Goal: Transaction & Acquisition: Subscribe to service/newsletter

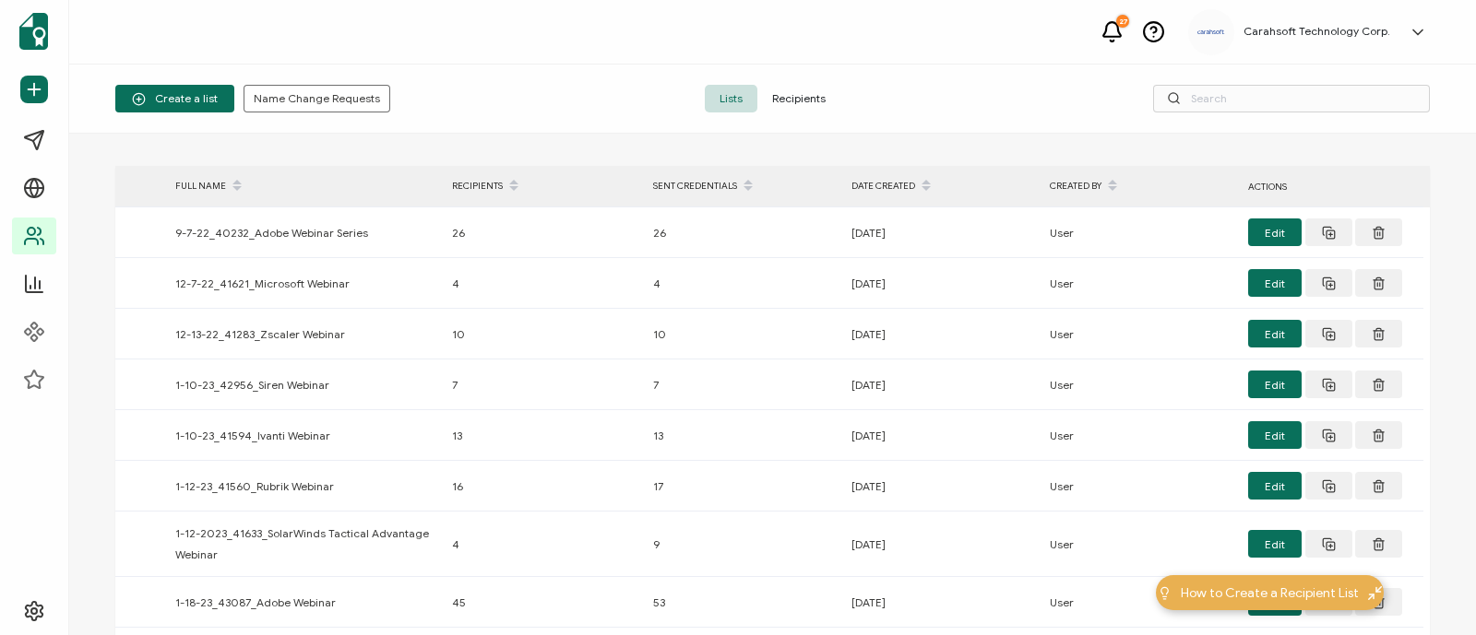
click at [495, 97] on div "Create a list Name Change Requests" at bounding box center [334, 99] width 438 height 28
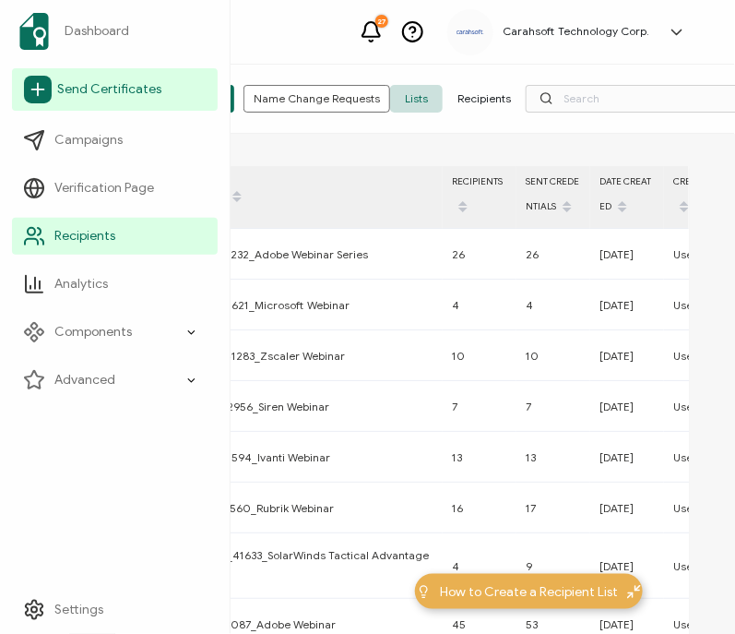
click at [79, 97] on span "Send Certificates" at bounding box center [109, 89] width 104 height 18
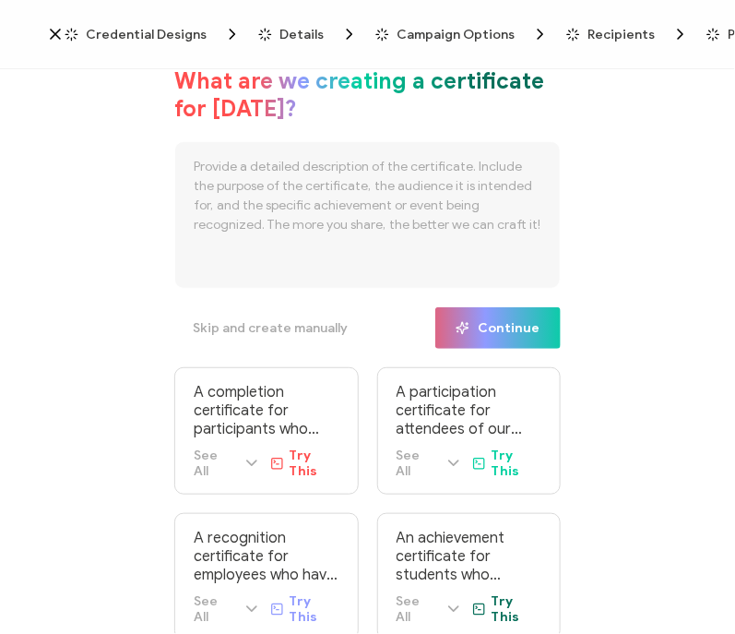
click at [128, 33] on span "Credential Designs" at bounding box center [146, 35] width 121 height 14
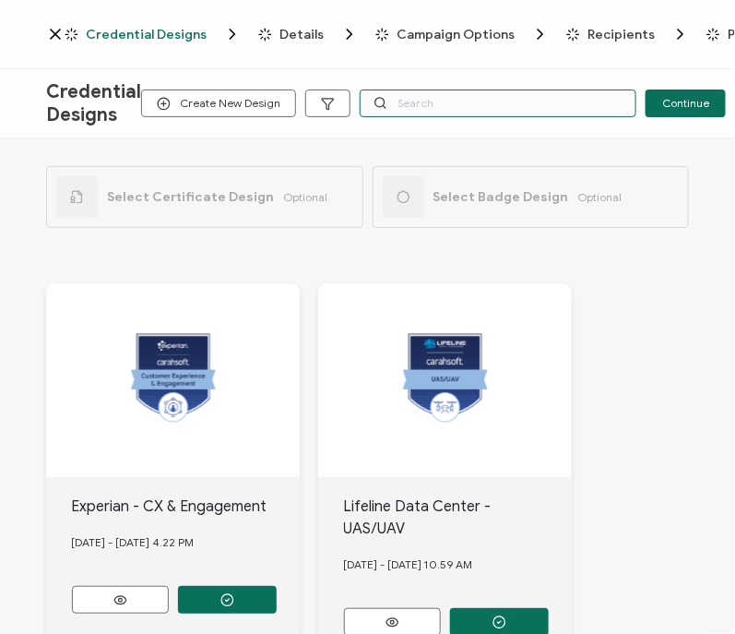
click at [489, 113] on input "text" at bounding box center [498, 103] width 277 height 28
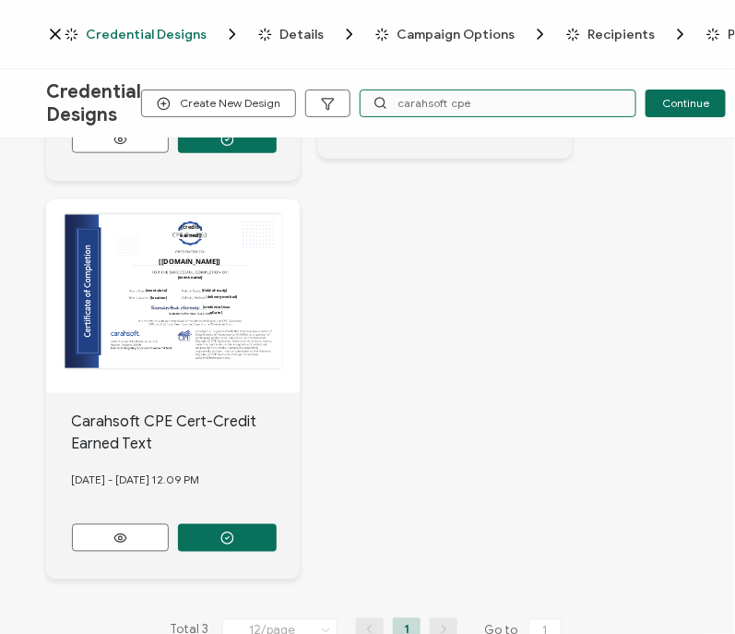
scroll to position [521, 0]
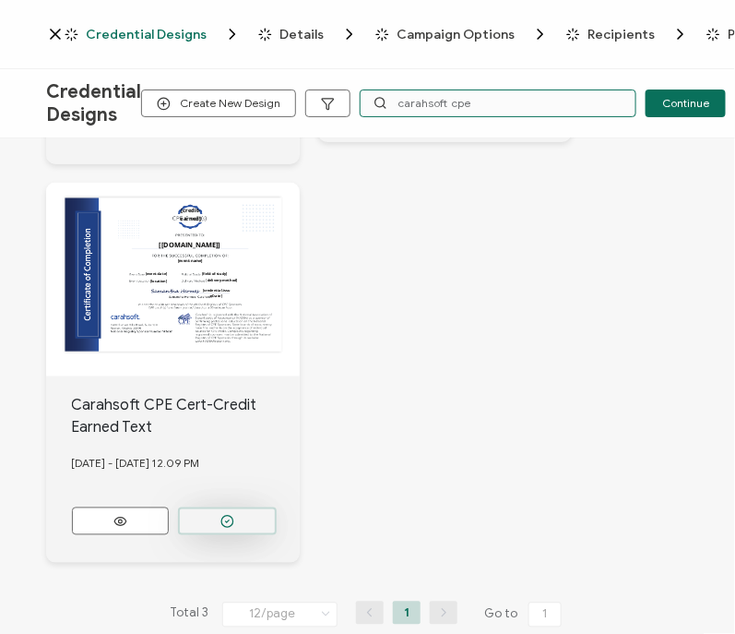
type input "carahsoft cpe"
click at [203, 507] on button "button" at bounding box center [227, 521] width 99 height 28
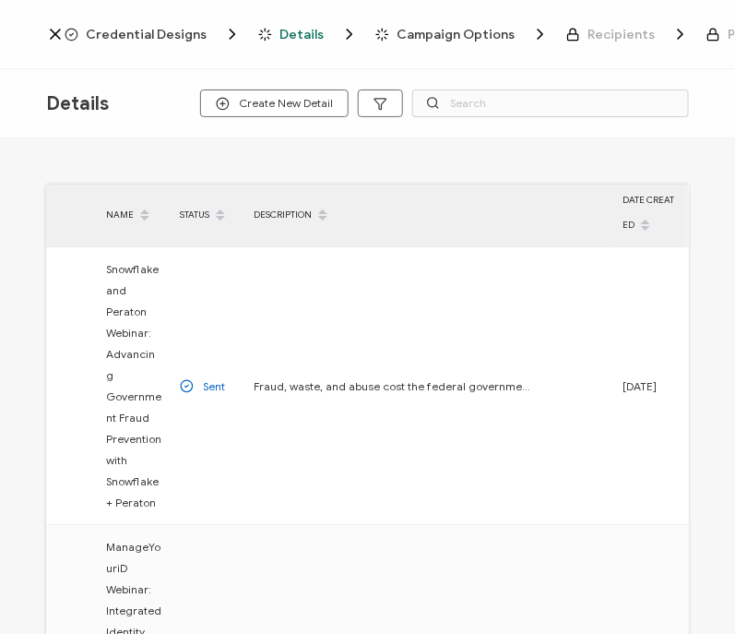
click at [161, 30] on span "Credential Designs" at bounding box center [146, 35] width 121 height 14
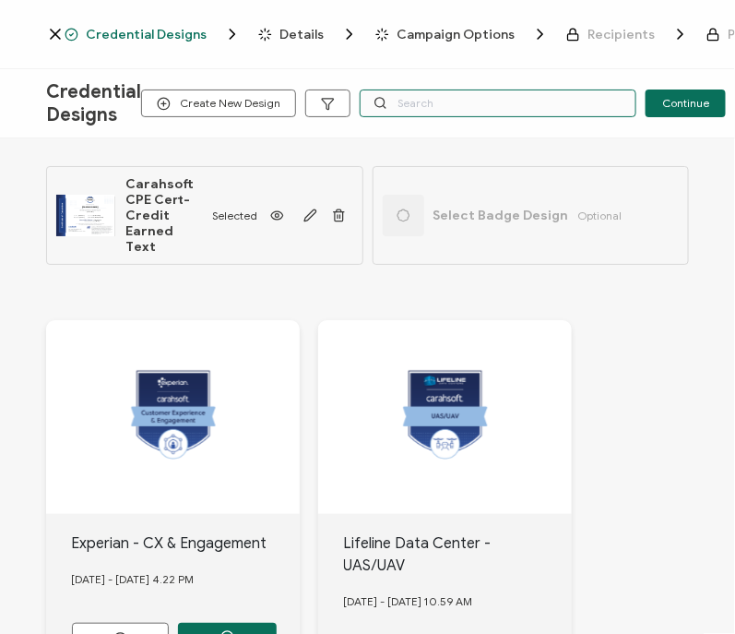
click at [390, 98] on input "text" at bounding box center [498, 103] width 277 height 28
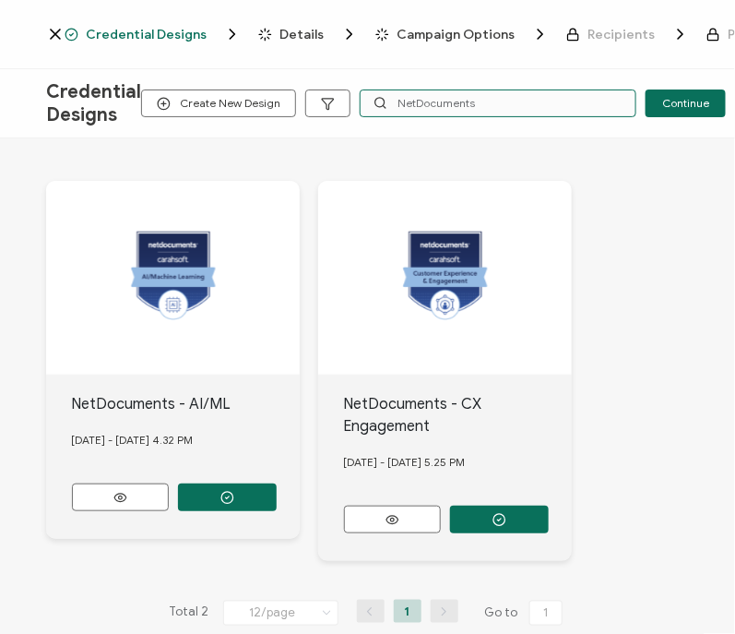
scroll to position [149, 0]
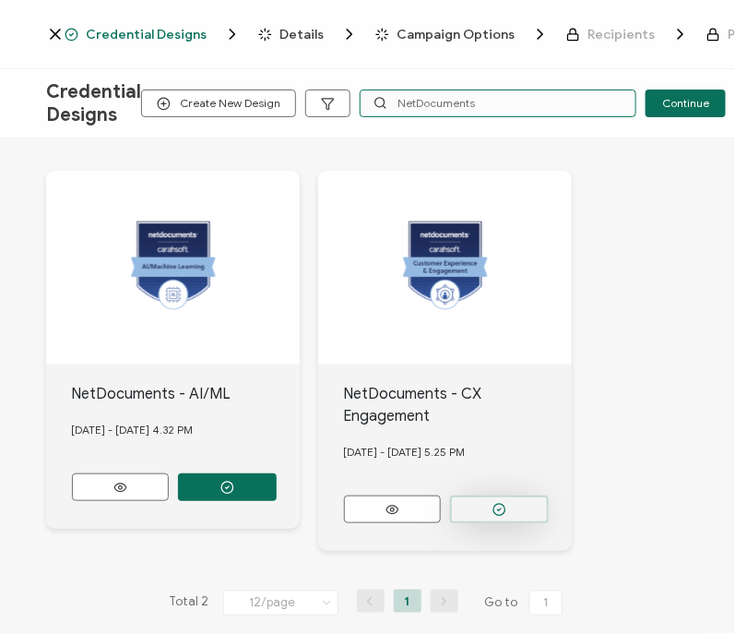
type input "NetDocuments"
click at [528, 495] on button "button" at bounding box center [499, 509] width 99 height 28
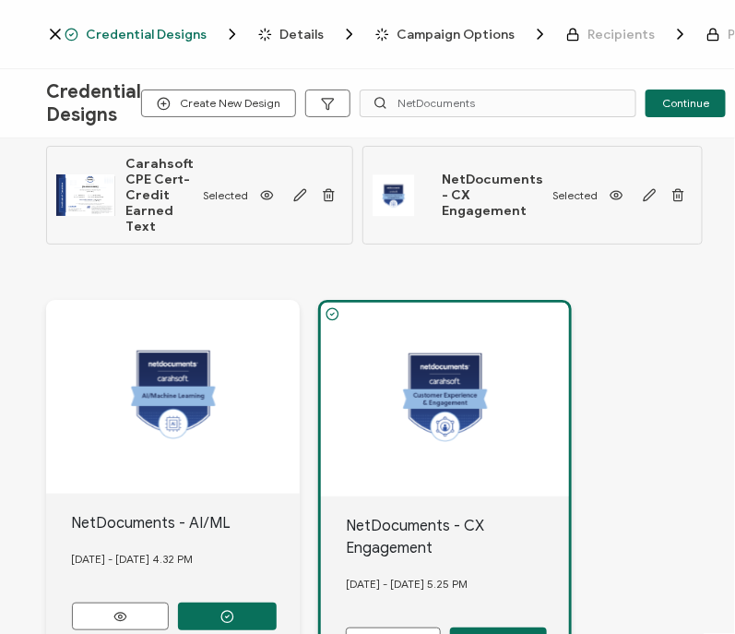
scroll to position [180, 0]
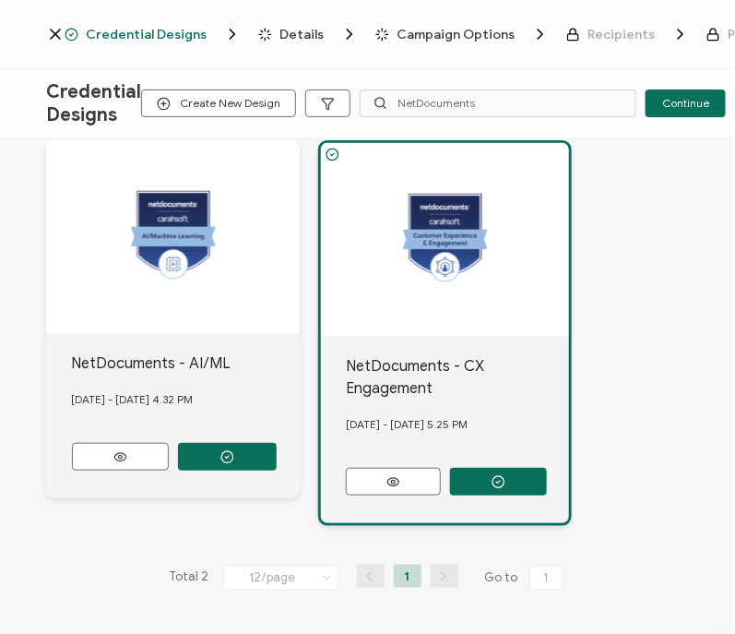
click at [306, 33] on span "Details" at bounding box center [301, 35] width 44 height 14
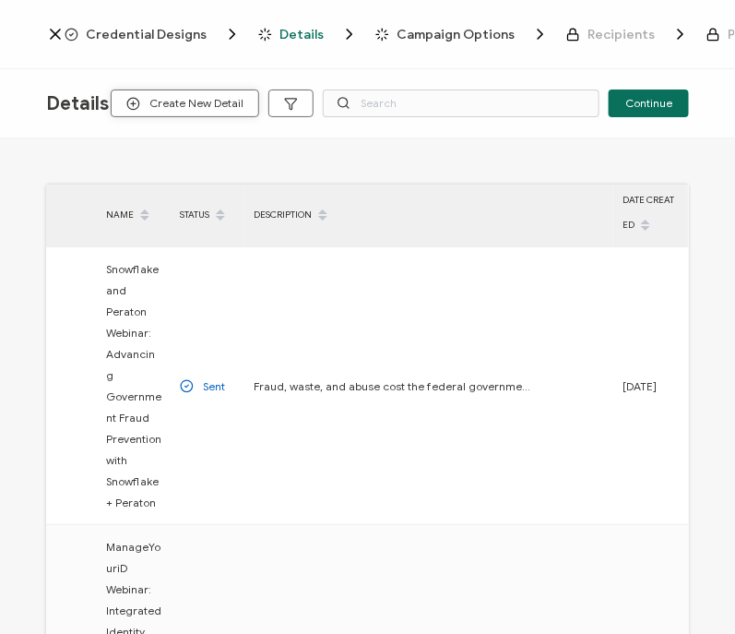
click at [184, 99] on span "Create New Detail" at bounding box center [184, 104] width 117 height 14
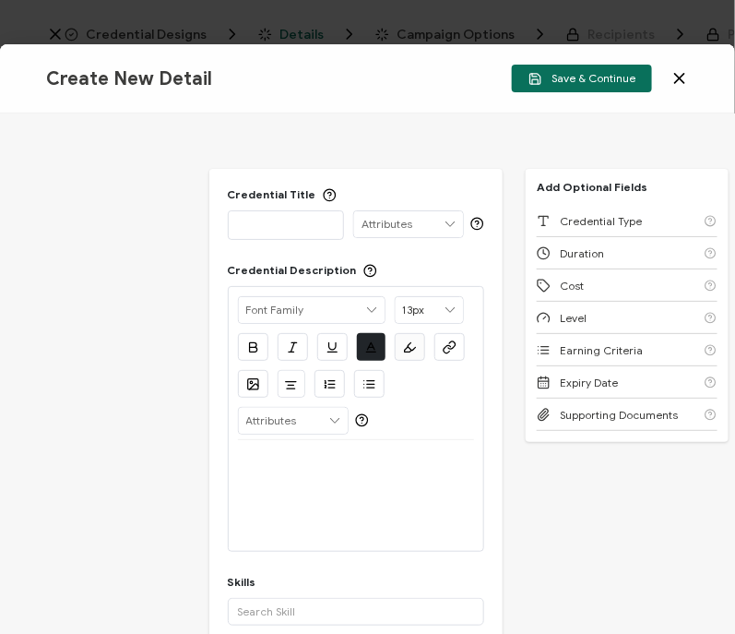
click at [134, 220] on div "Credential Title ISSUER Issuer Name Credential Description Alright Sans Amita A…" at bounding box center [367, 373] width 735 height 520
click at [276, 204] on div "Credential Title ISSUER Issuer Name" at bounding box center [356, 213] width 257 height 53
click at [258, 233] on div at bounding box center [286, 224] width 97 height 26
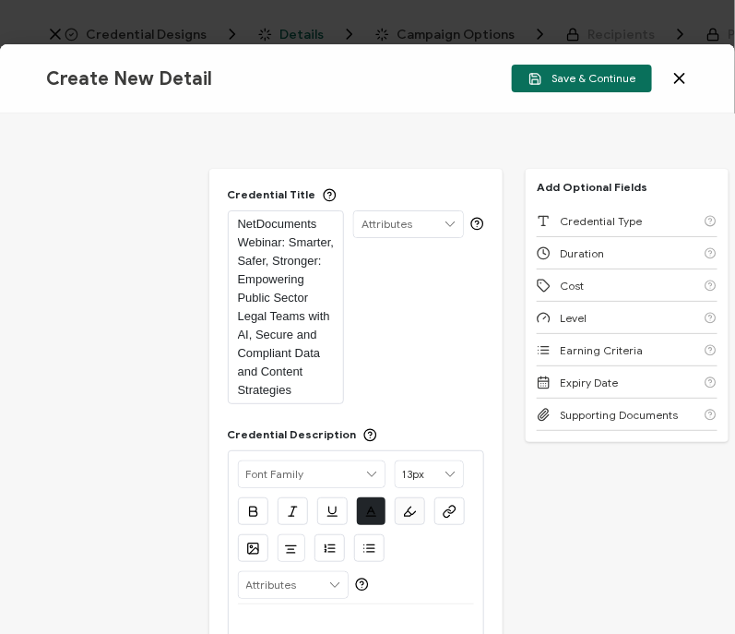
scroll to position [202, 0]
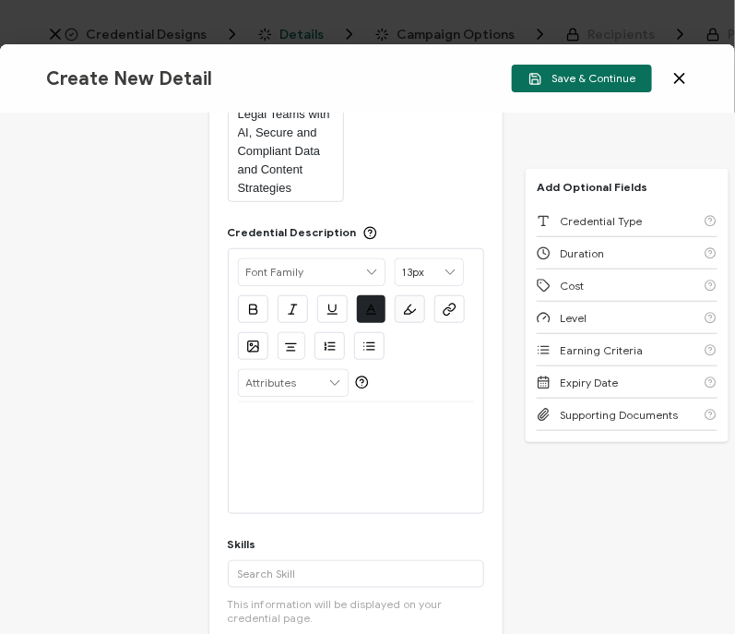
click at [267, 446] on div at bounding box center [356, 424] width 237 height 44
click at [291, 433] on p at bounding box center [356, 424] width 237 height 17
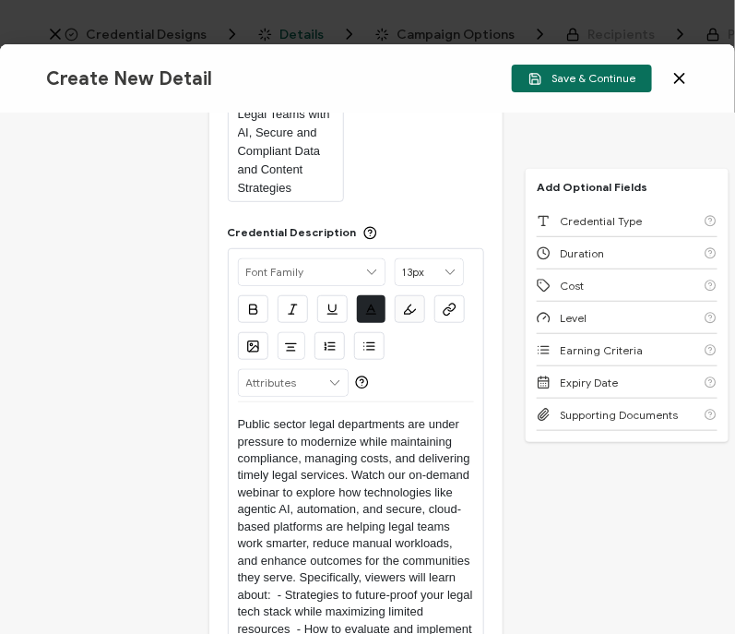
scroll to position [374, 0]
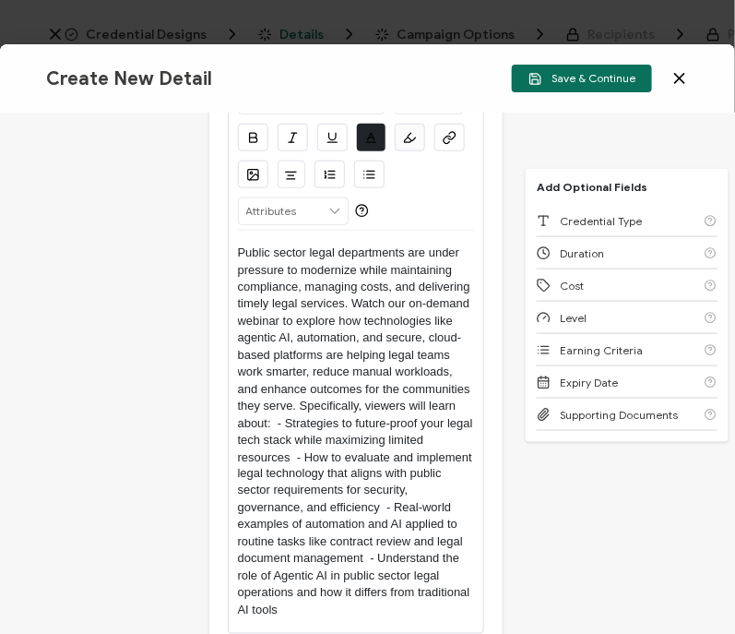
click at [302, 477] on p "Public sector legal departments are under pressure to modernize while maintaini…" at bounding box center [356, 431] width 237 height 374
click at [287, 445] on p "Public sector legal departments are under pressure to modernize while maintaini…" at bounding box center [356, 431] width 237 height 374
click at [388, 535] on p "Public sector legal departments are under pressure to modernize while maintaini…" at bounding box center [356, 431] width 237 height 374
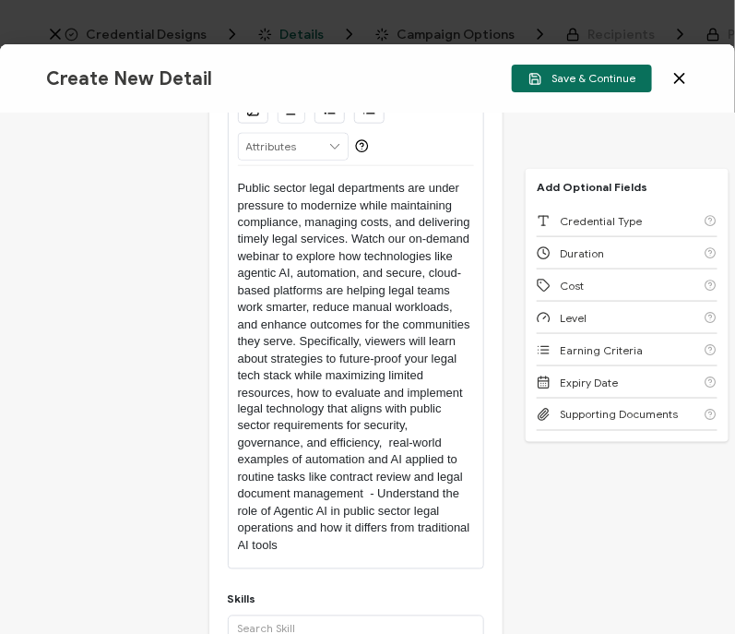
scroll to position [440, 0]
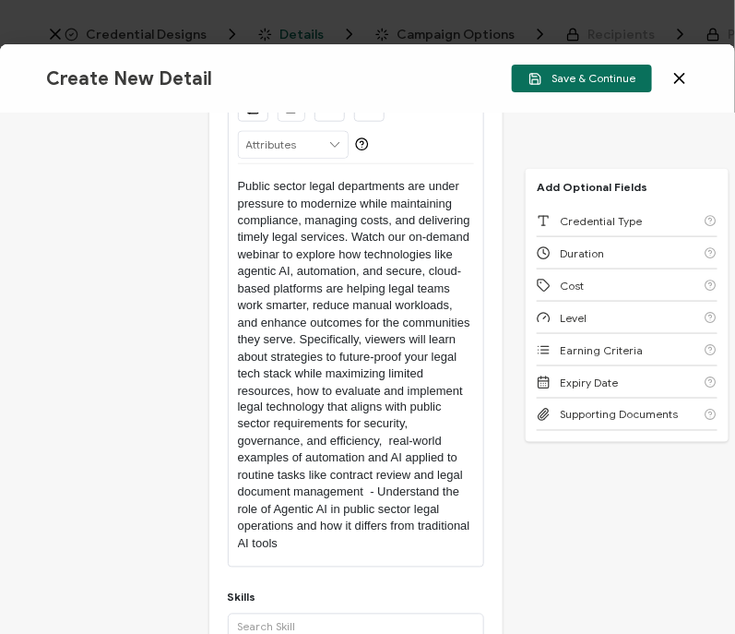
click at [374, 504] on p "Public sector legal departments are under pressure to modernize while maintaini…" at bounding box center [356, 365] width 237 height 374
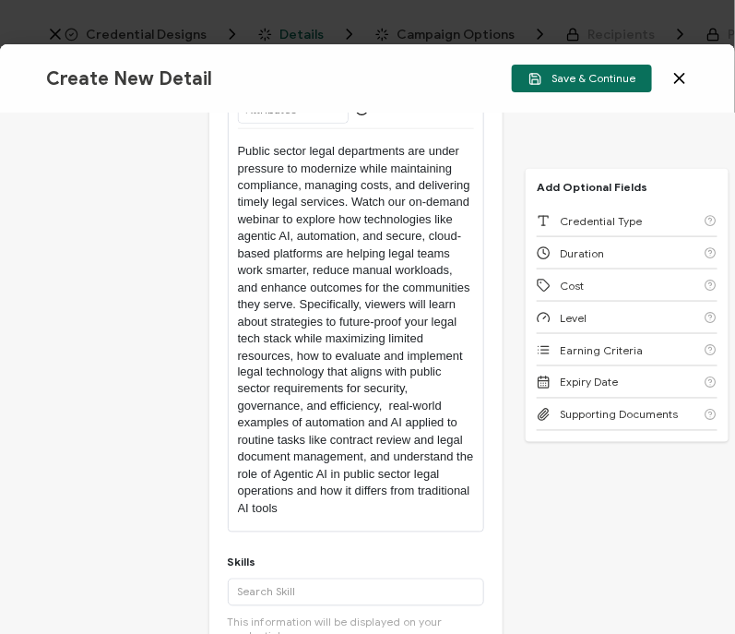
scroll to position [477, 0]
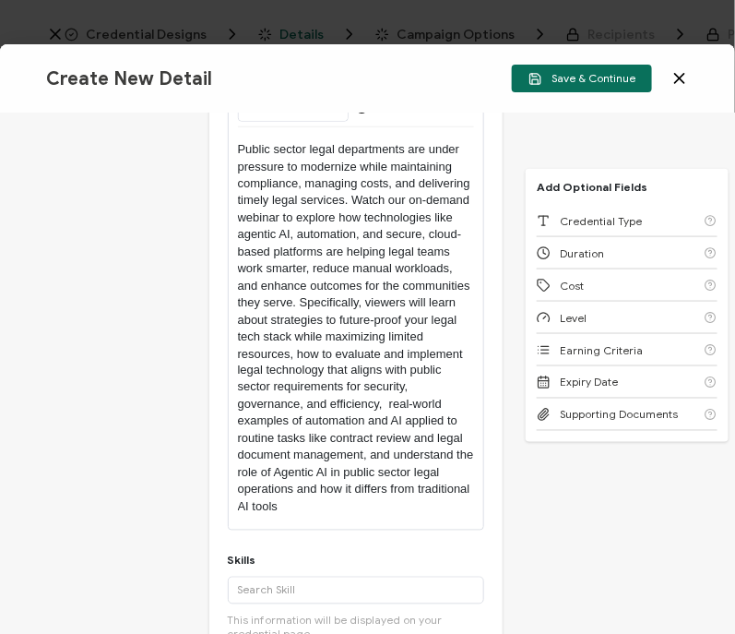
click at [318, 516] on p "Public sector legal departments are under pressure to modernize while maintaini…" at bounding box center [356, 328] width 237 height 374
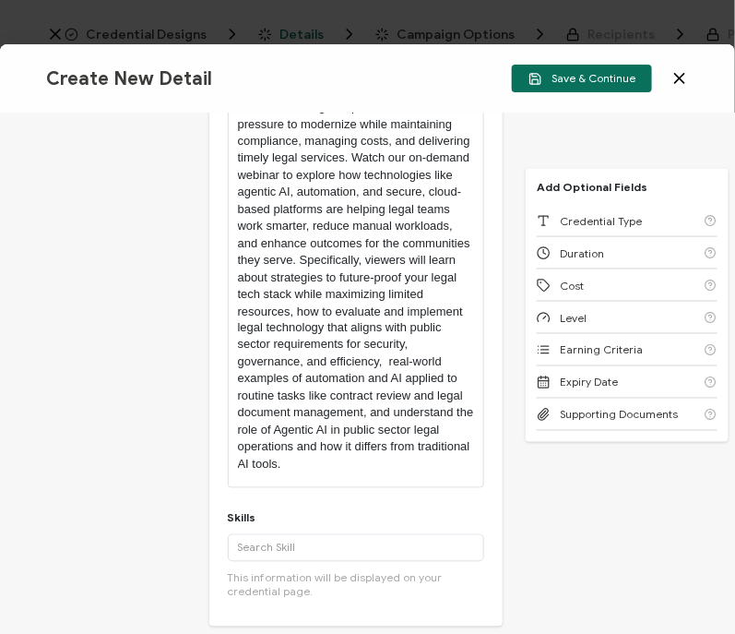
scroll to position [521, 0]
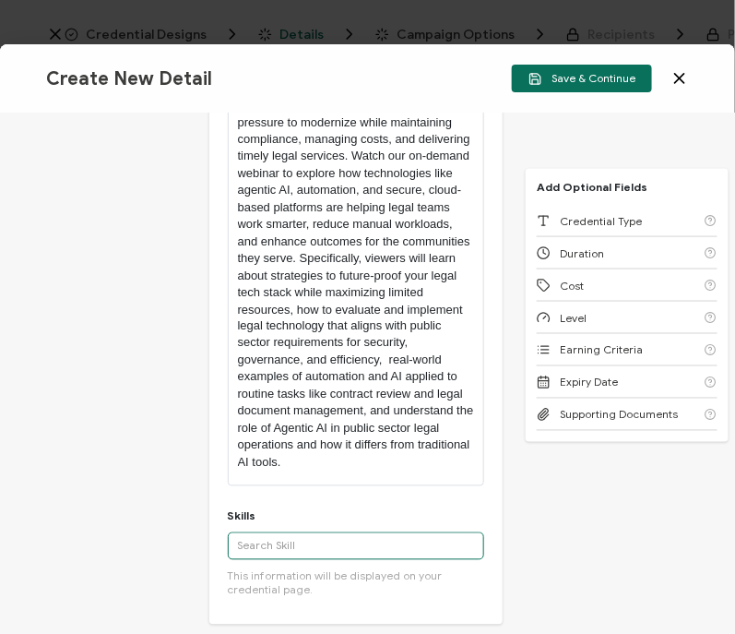
click at [272, 560] on input "text" at bounding box center [356, 546] width 257 height 28
type input "R"
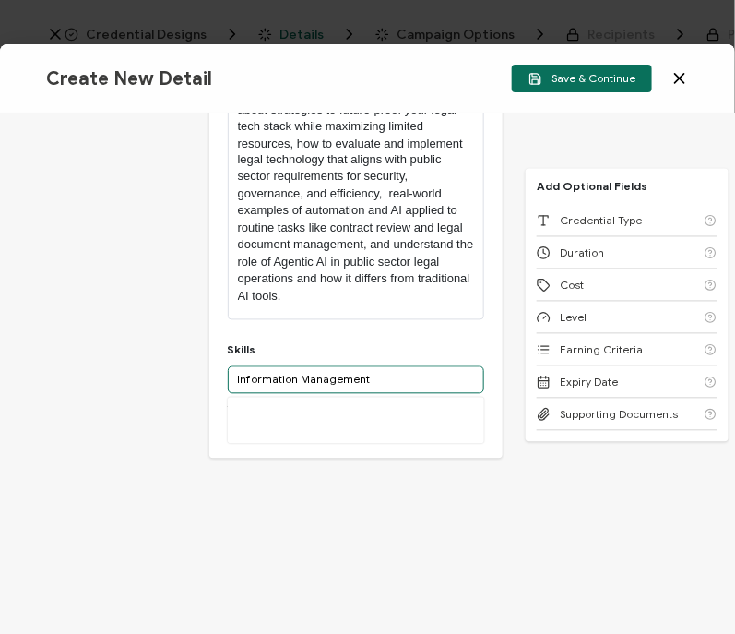
scroll to position [687, 0]
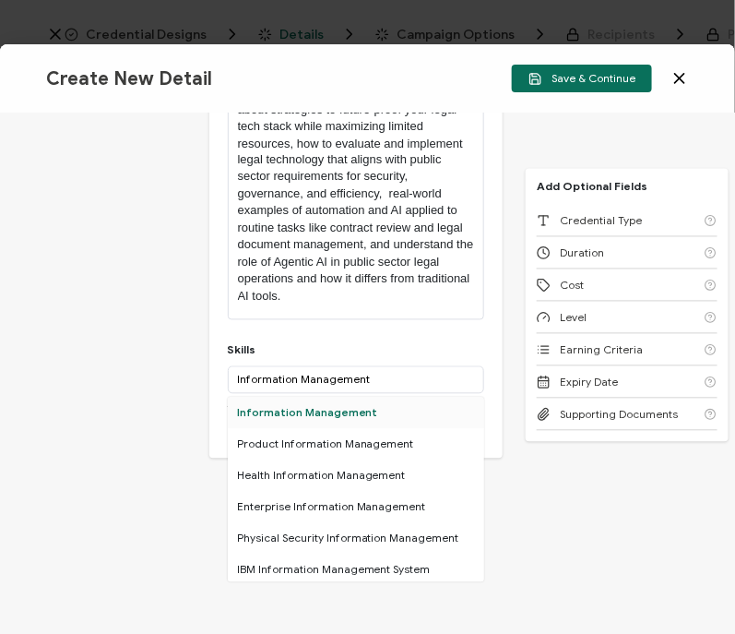
click at [353, 429] on div "Information Management" at bounding box center [356, 412] width 257 height 31
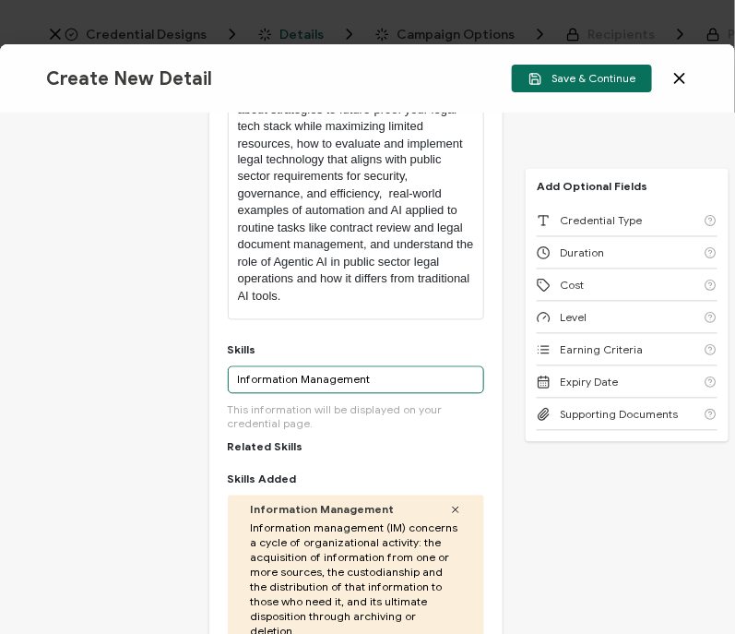
click at [255, 394] on input "Information Management" at bounding box center [356, 380] width 257 height 28
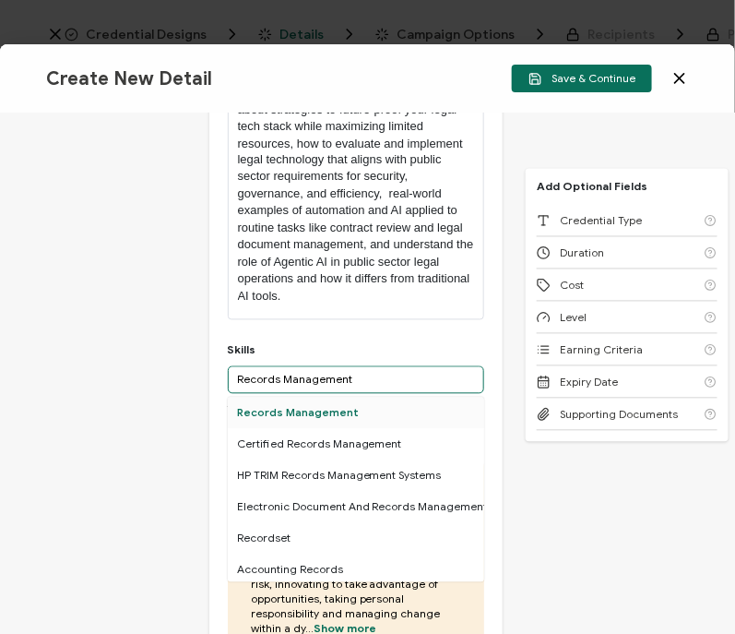
type input "Records Management"
click at [269, 429] on div "Records Management" at bounding box center [356, 412] width 257 height 31
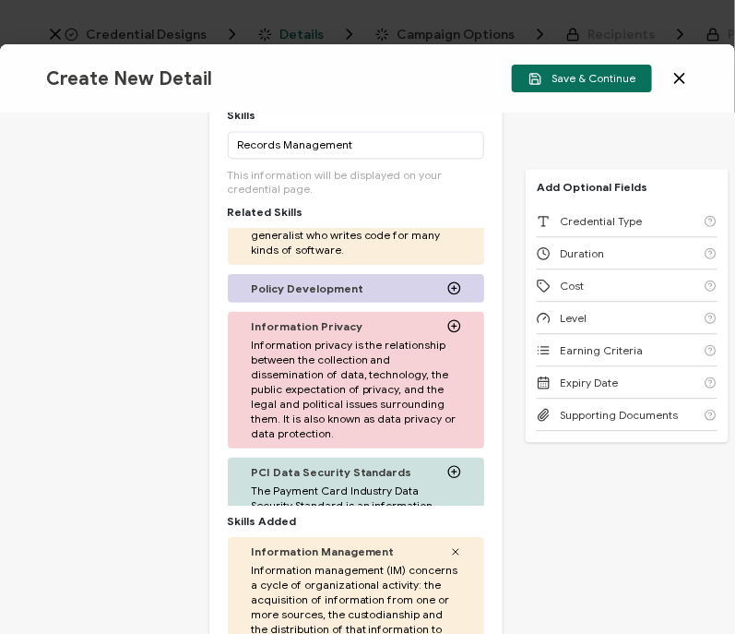
scroll to position [120, 0]
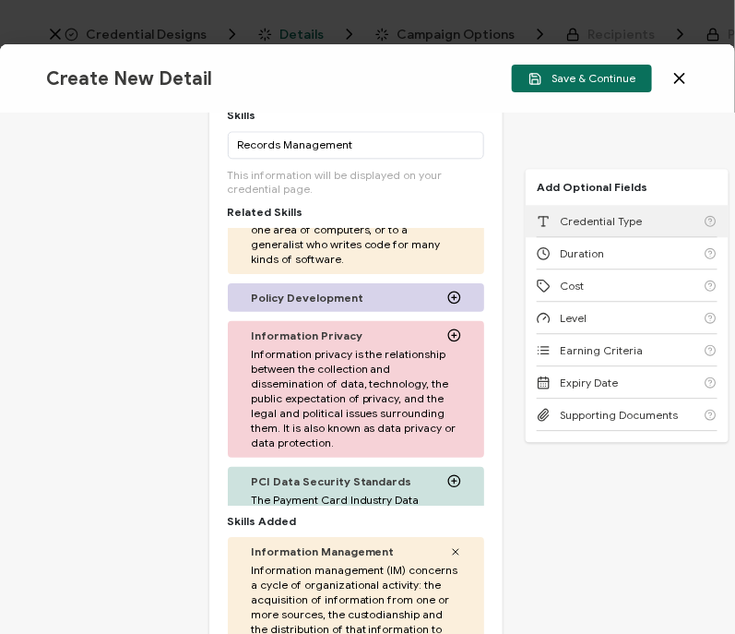
click at [606, 228] on div "Credential Type" at bounding box center [627, 221] width 181 height 32
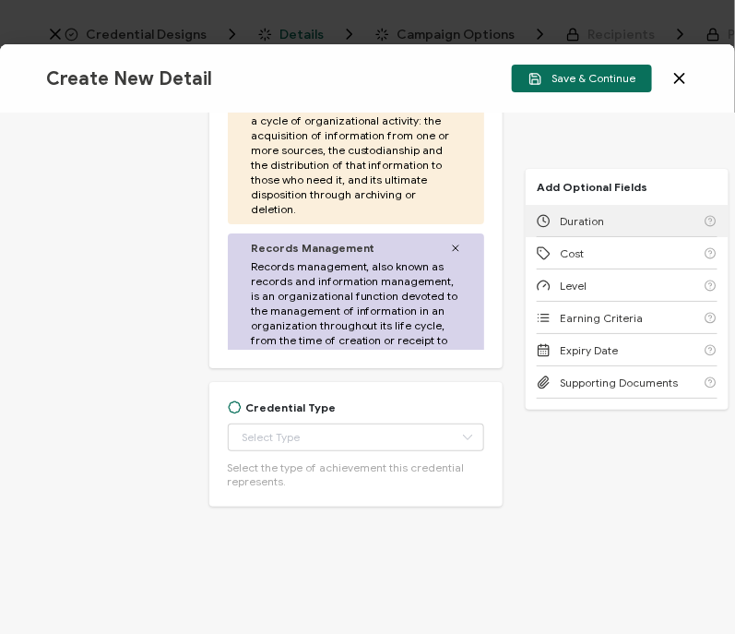
click at [606, 228] on div "Duration" at bounding box center [627, 221] width 181 height 32
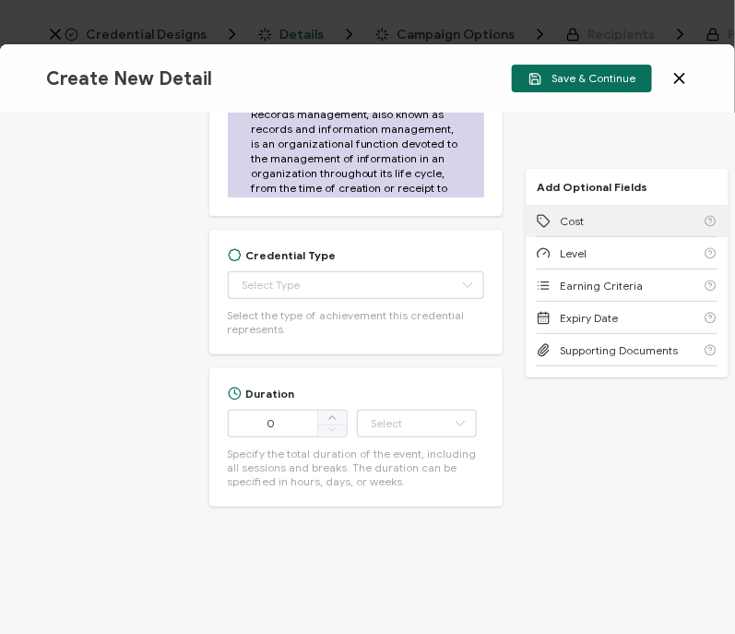
click at [606, 228] on div "Cost" at bounding box center [627, 221] width 181 height 32
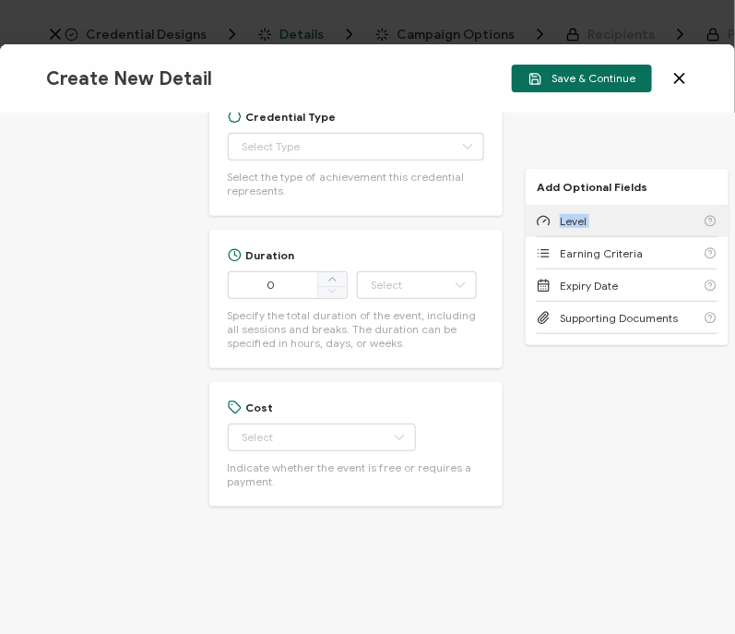
click at [606, 228] on div "Level" at bounding box center [627, 221] width 181 height 32
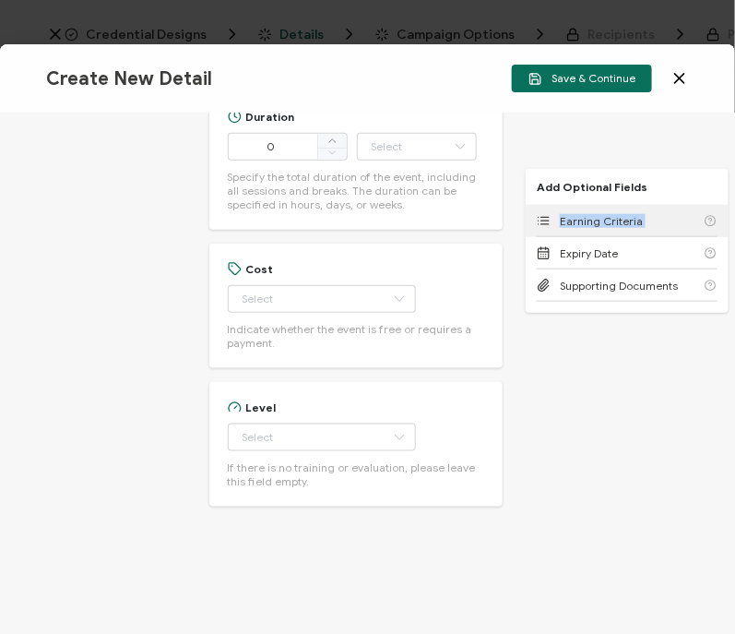
click at [606, 228] on div "Earning Criteria" at bounding box center [627, 221] width 181 height 32
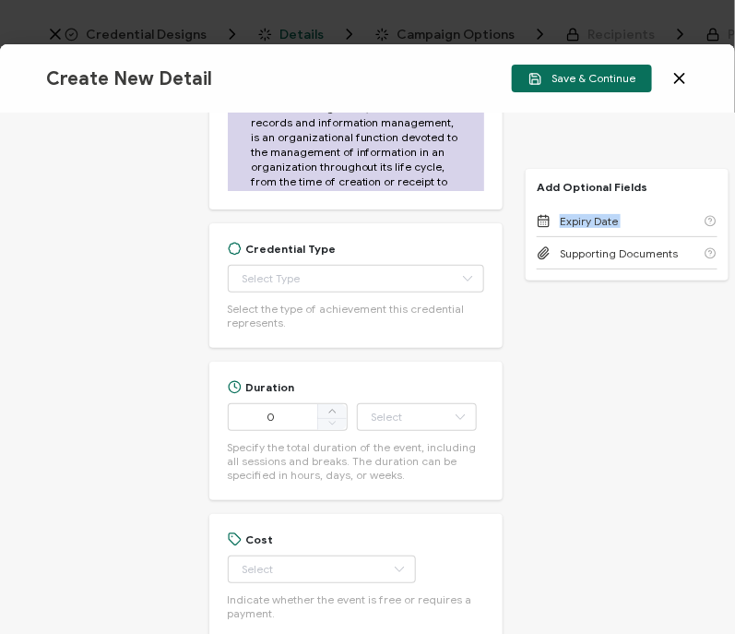
scroll to position [1547, 0]
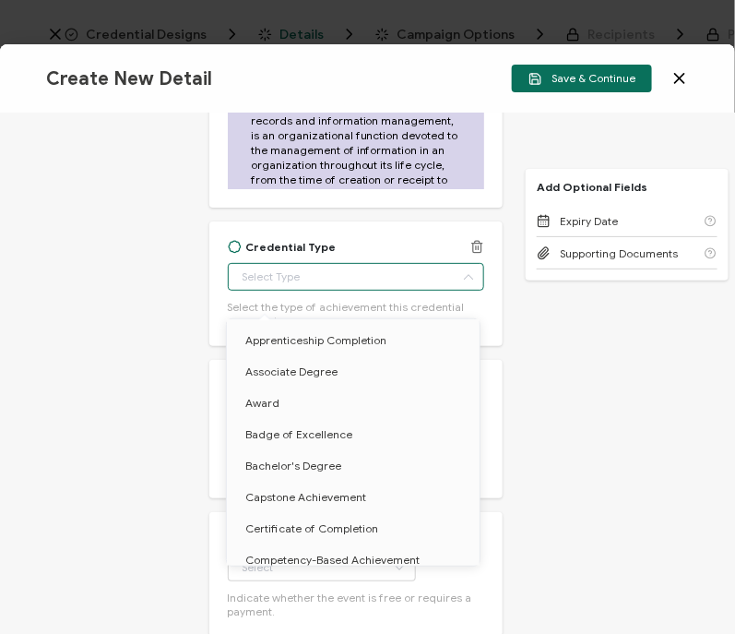
click at [328, 291] on input "text" at bounding box center [356, 277] width 257 height 28
click at [301, 528] on span "Certificate of Completion" at bounding box center [311, 528] width 133 height 14
type input "Certificate of Completion"
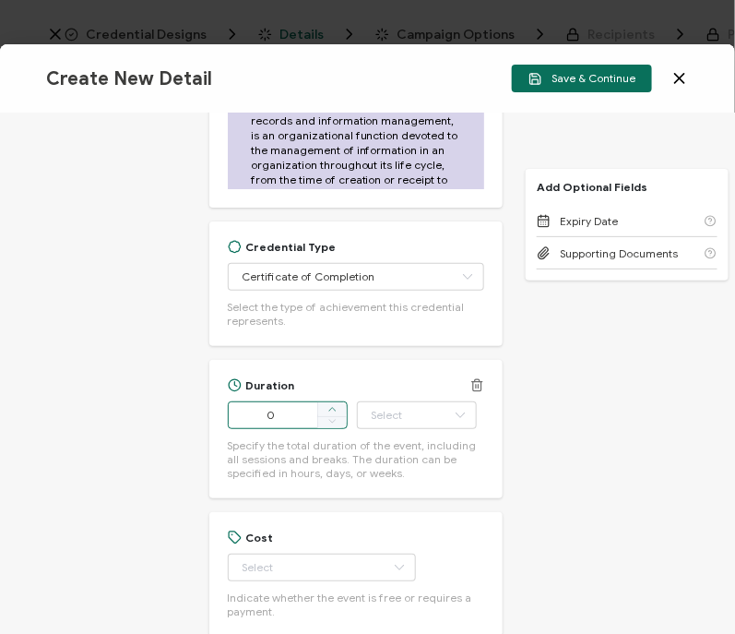
click at [337, 417] on span at bounding box center [332, 409] width 30 height 15
type input "1"
click at [392, 429] on input "text" at bounding box center [417, 415] width 120 height 28
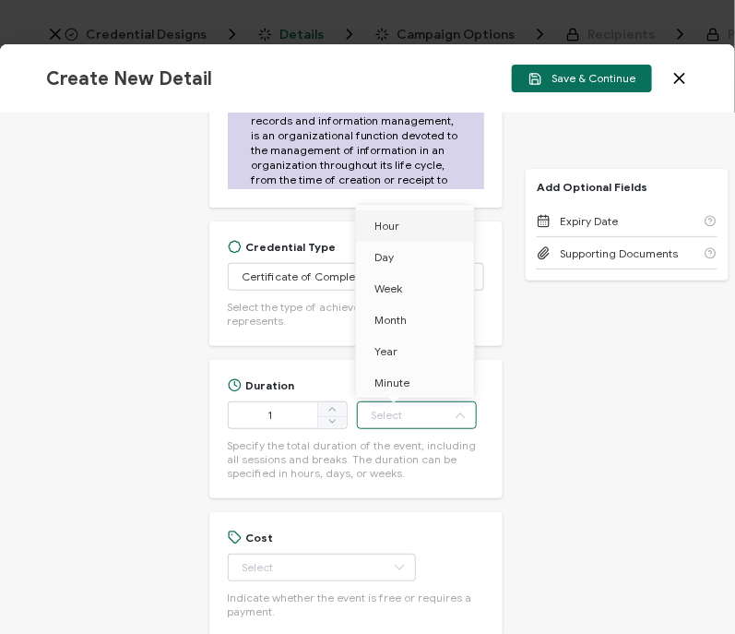
click at [410, 231] on li "Hour" at bounding box center [418, 225] width 125 height 31
type input "Hour"
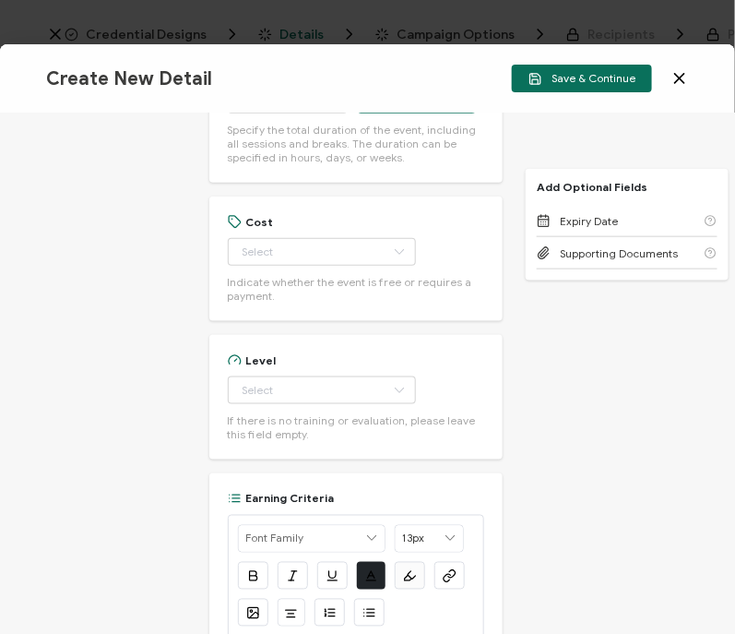
scroll to position [1861, 0]
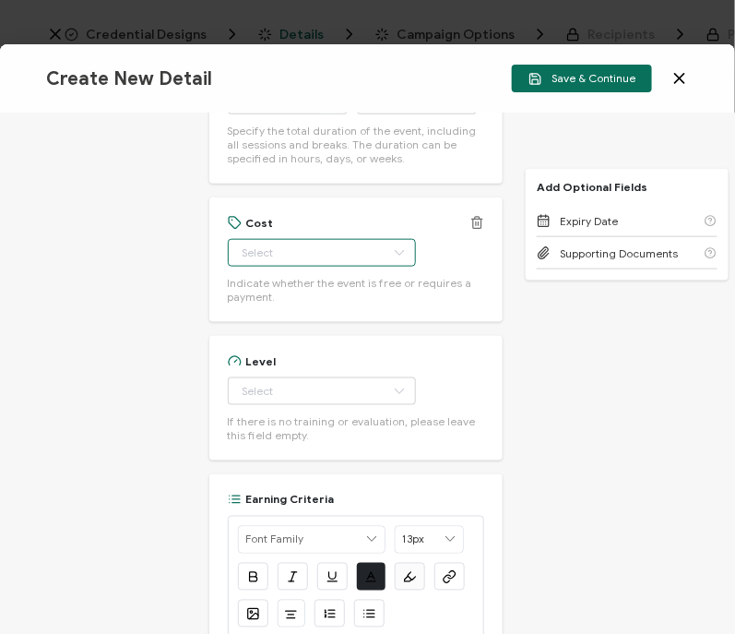
click at [262, 267] on input "text" at bounding box center [322, 253] width 188 height 28
click at [267, 315] on li "Free" at bounding box center [313, 316] width 172 height 31
type input "Free"
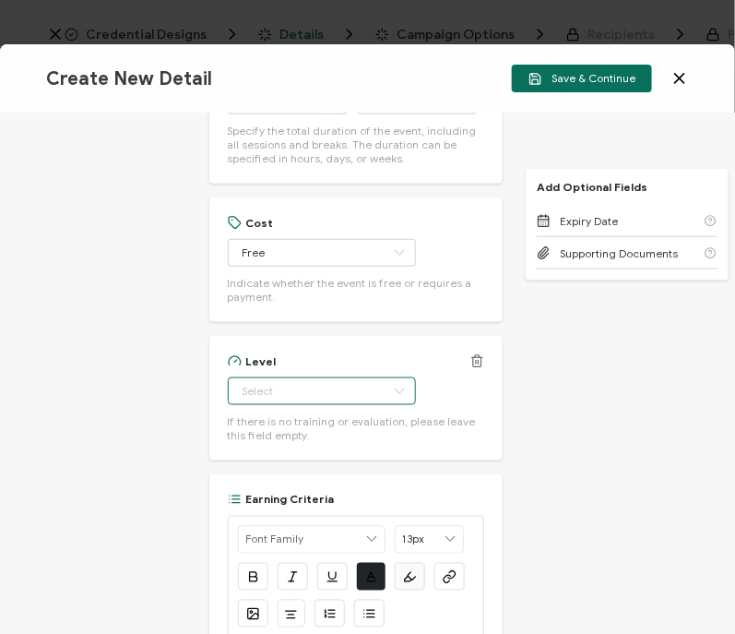
click at [262, 405] on input "text" at bounding box center [322, 391] width 188 height 28
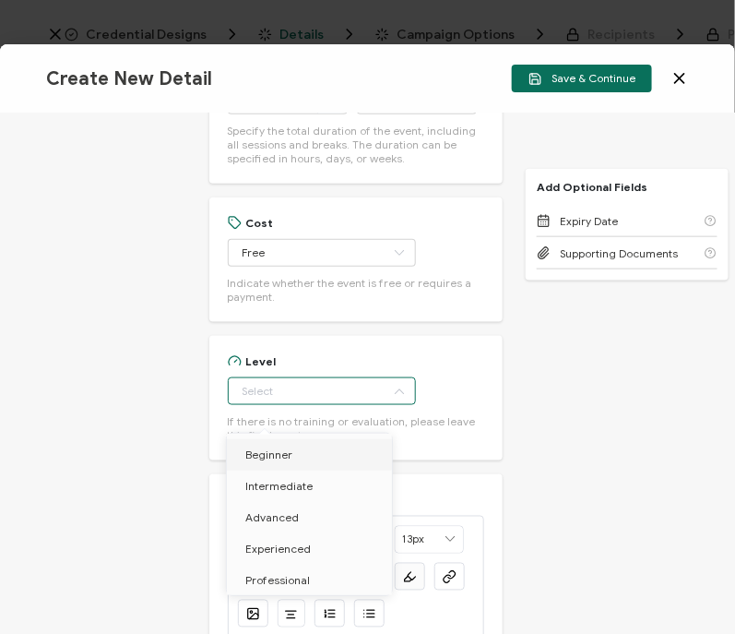
click at [306, 449] on li "Beginner" at bounding box center [313, 454] width 172 height 31
type input "Beginner"
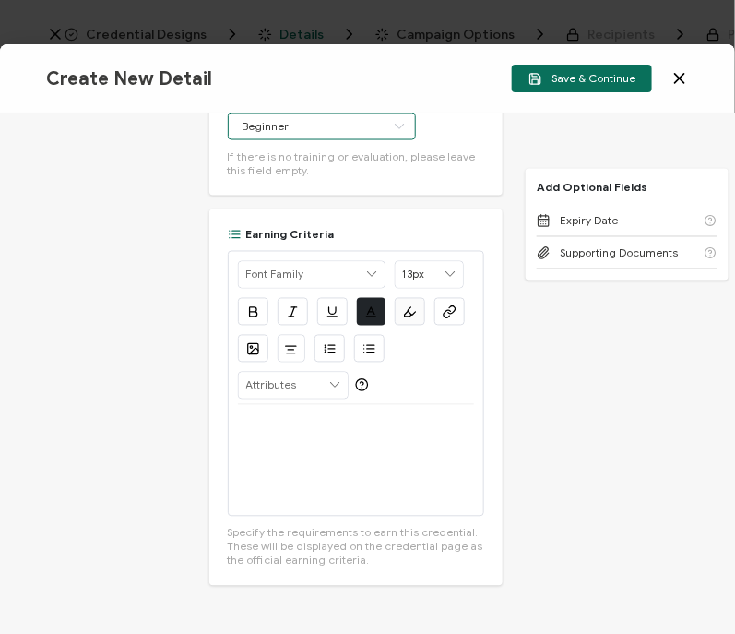
scroll to position [2132, 0]
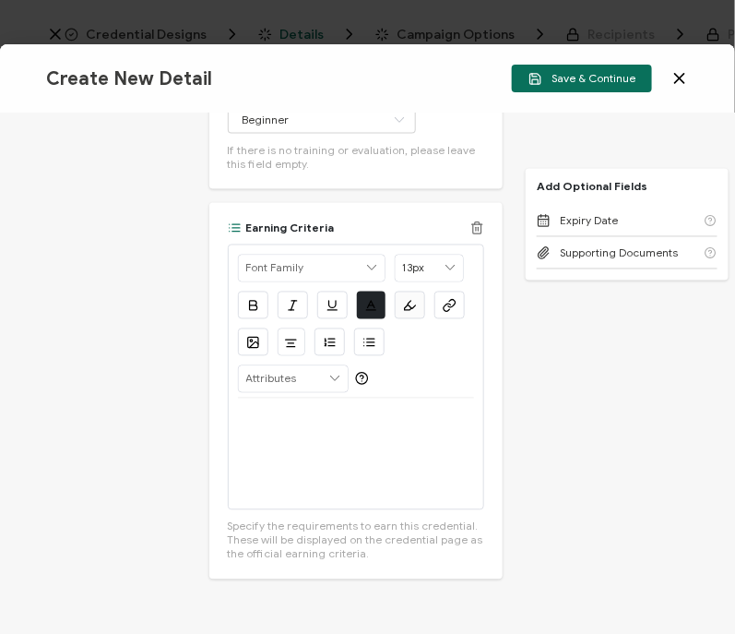
click at [350, 451] on div at bounding box center [356, 453] width 237 height 111
click at [420, 429] on p "View the on-demand recording:" at bounding box center [356, 420] width 237 height 17
drag, startPoint x: 270, startPoint y: 481, endPoint x: 238, endPoint y: 458, distance: 39.7
click at [238, 458] on div "View the on-demand recording: https://www.carahsoft.com/learn/event/71617" at bounding box center [356, 453] width 237 height 111
click at [448, 307] on icon "button" at bounding box center [451, 303] width 6 height 7
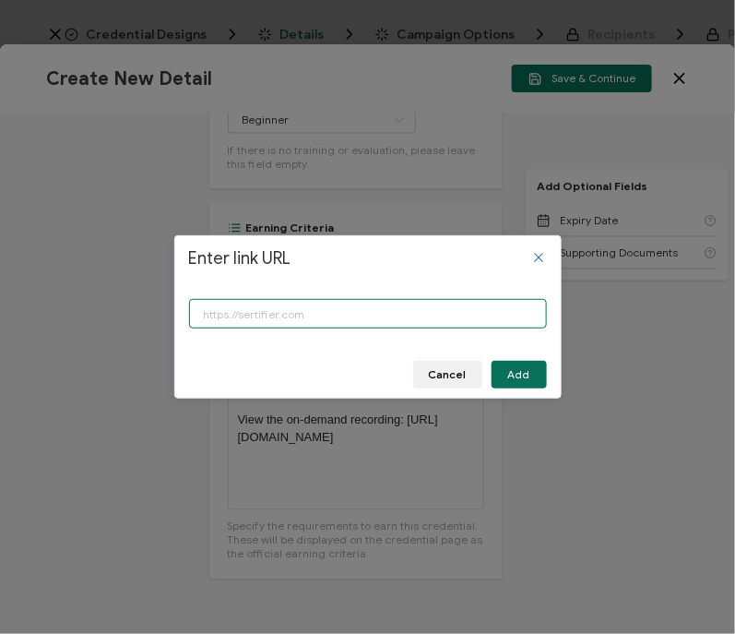
click at [378, 317] on input "Enter link URL" at bounding box center [368, 314] width 358 height 30
type input "https://www.carahsoft.com/learn/event/71617"
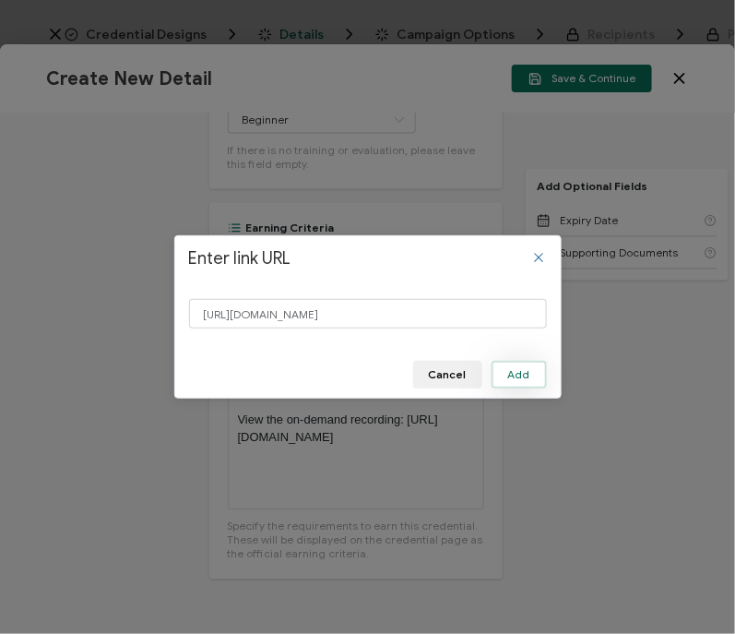
click at [513, 362] on button "Add" at bounding box center [519, 375] width 55 height 28
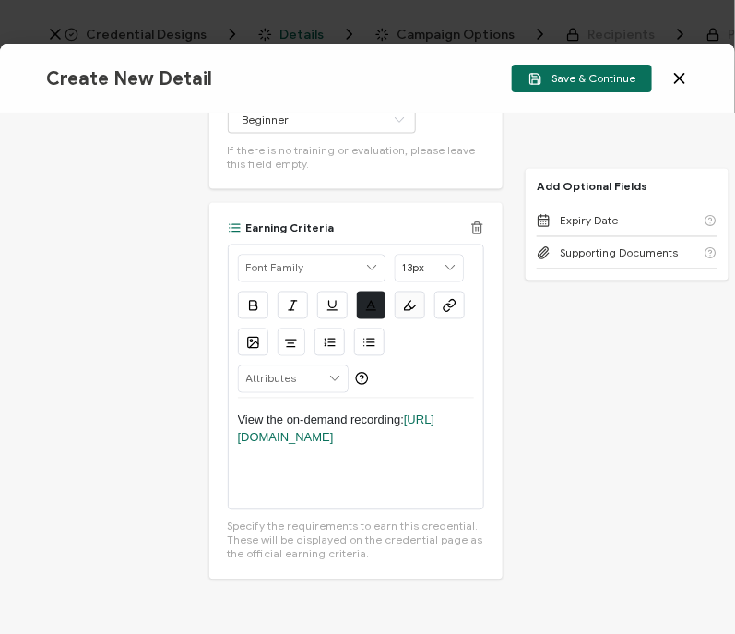
click at [438, 424] on div "View the on-demand recording: https://www.carahsoft.com/learn/event/71617" at bounding box center [356, 453] width 237 height 111
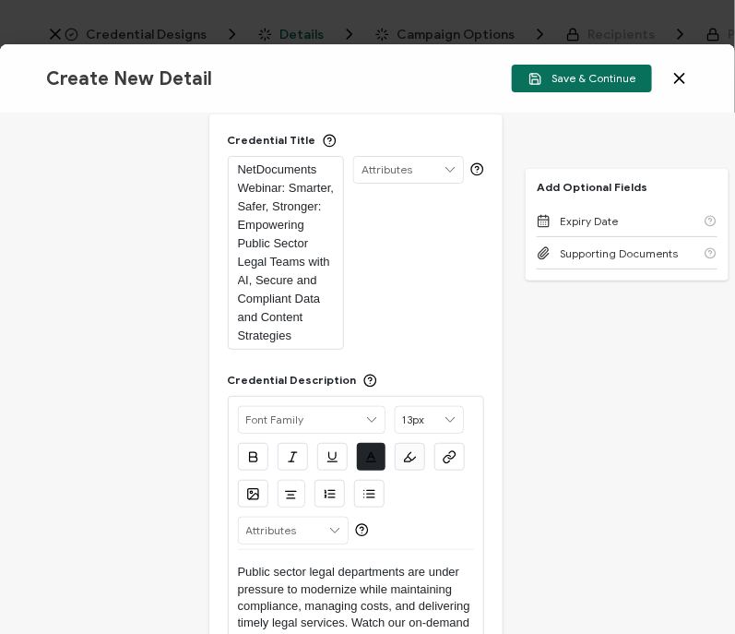
scroll to position [0, 0]
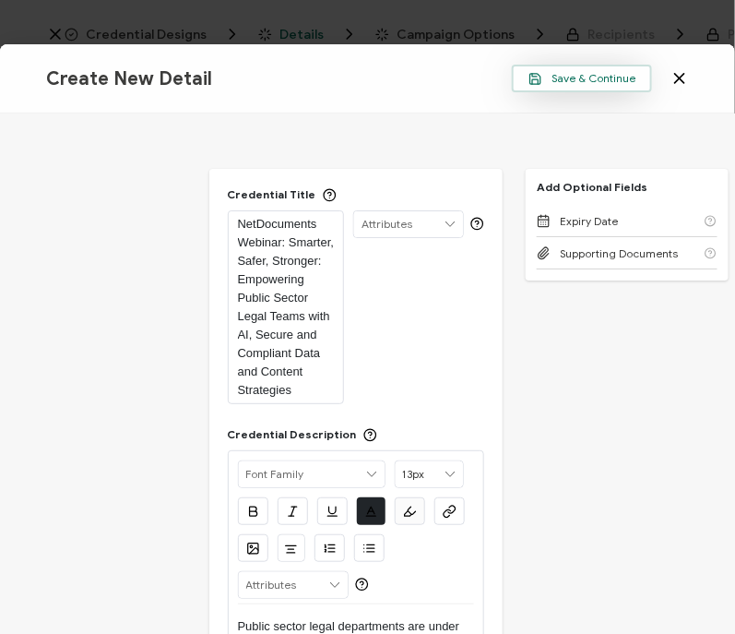
click at [567, 77] on span "Save & Continue" at bounding box center [581, 79] width 107 height 14
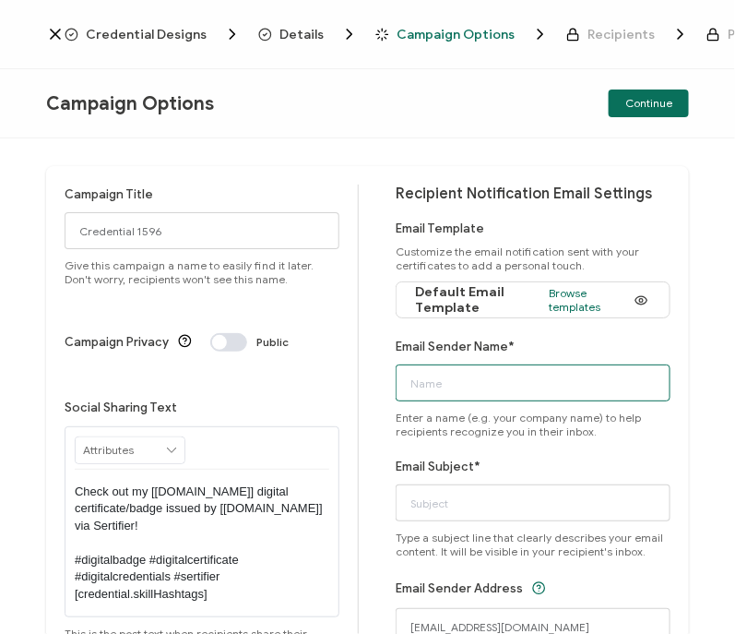
click at [445, 380] on input "Email Sender Name*" at bounding box center [533, 382] width 275 height 37
type input "CPE Team"
click at [56, 378] on div "Campaign Title Credential 1596 Give this campaign a name to easily find it late…" at bounding box center [367, 433] width 643 height 535
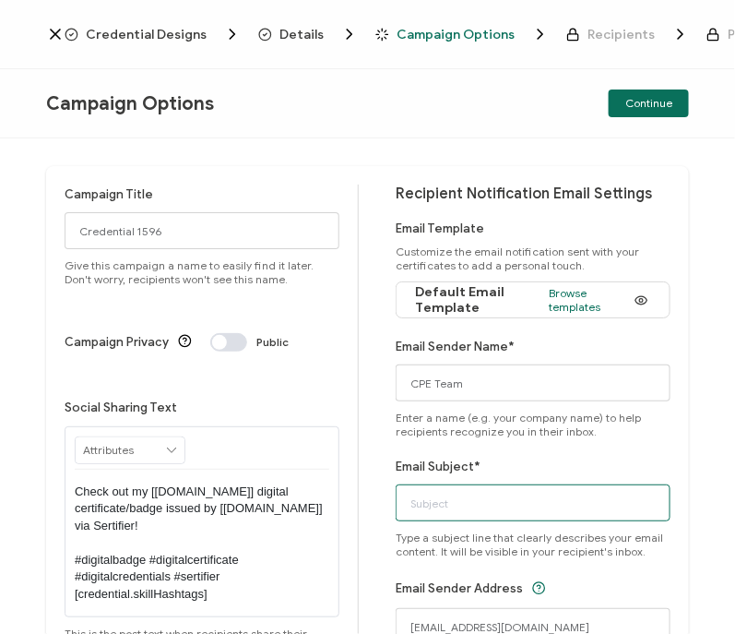
click at [446, 510] on input "Email Subject*" at bounding box center [533, 502] width 275 height 37
type input "NetDocuments Webinar: Smarter, Safer, Stronger: Empowering Public Sector Legal …"
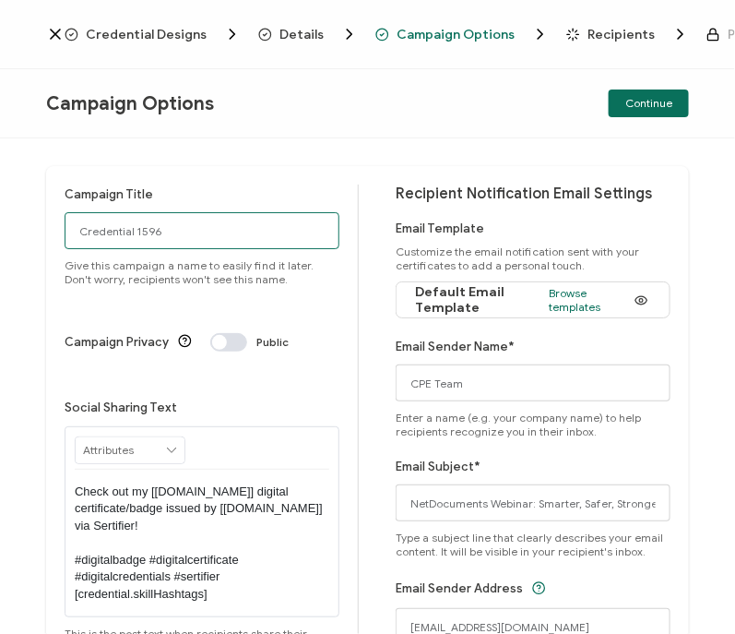
click at [208, 242] on input "Credential 1596" at bounding box center [202, 230] width 275 height 37
type input "8-20-25_71617_NetDocuments Webinar"
click at [240, 191] on div "Campaign Title 8-20-25_71617_NetDocuments Webinar Give this campaign a name to …" at bounding box center [202, 234] width 275 height 101
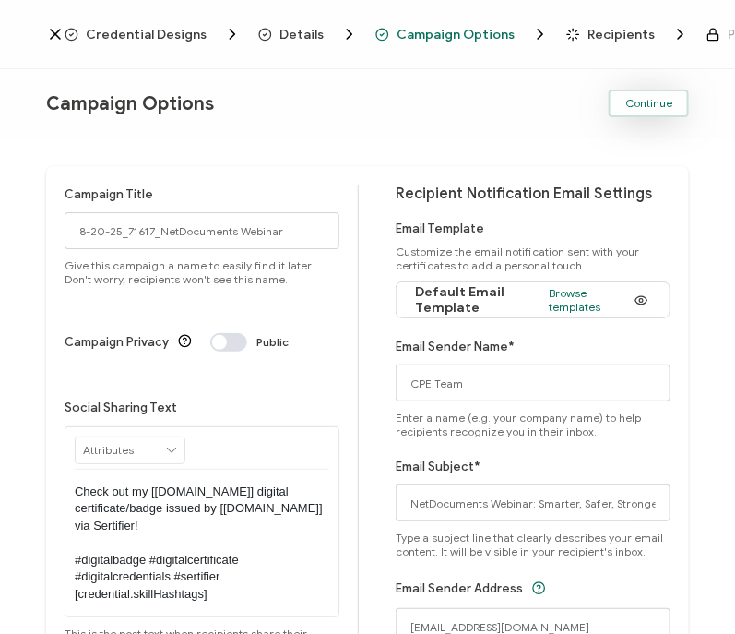
click at [658, 107] on span "Continue" at bounding box center [648, 103] width 47 height 11
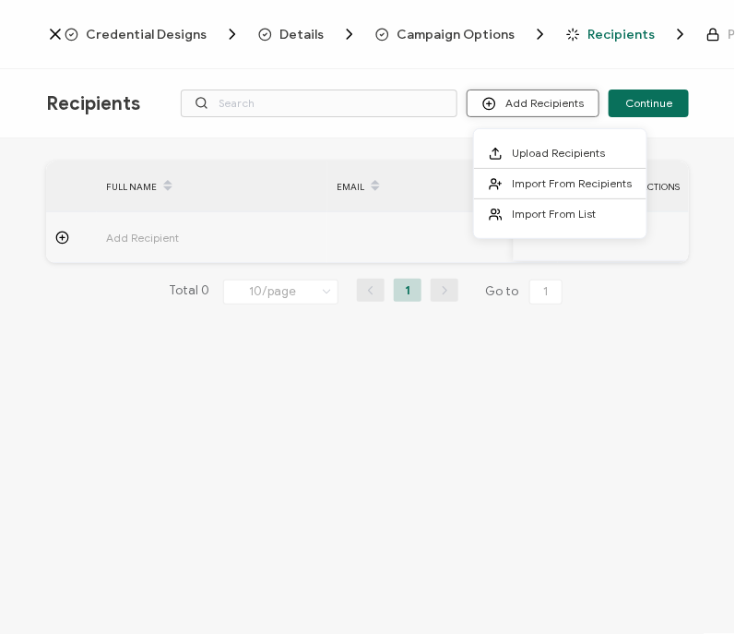
click at [575, 113] on button "Add Recipients" at bounding box center [533, 103] width 133 height 28
click at [534, 214] on span "Import From List" at bounding box center [554, 214] width 84 height 14
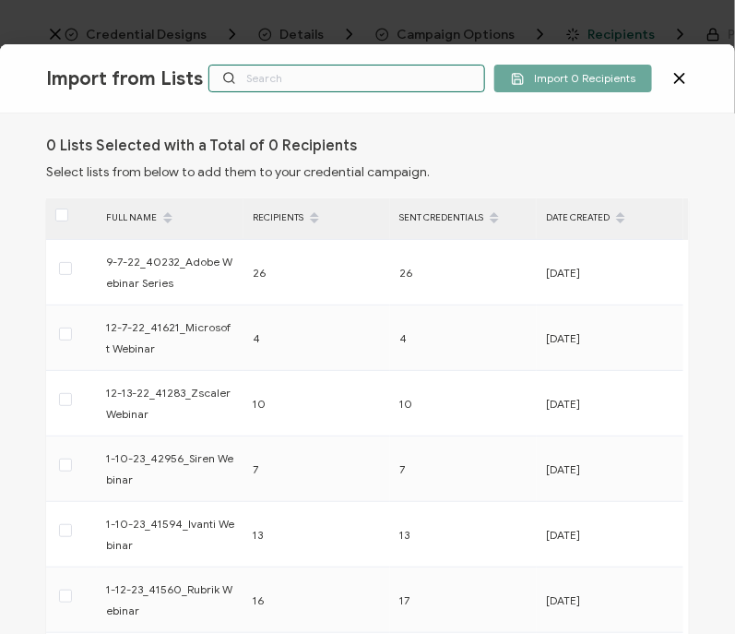
click at [318, 85] on input "text" at bounding box center [346, 79] width 277 height 28
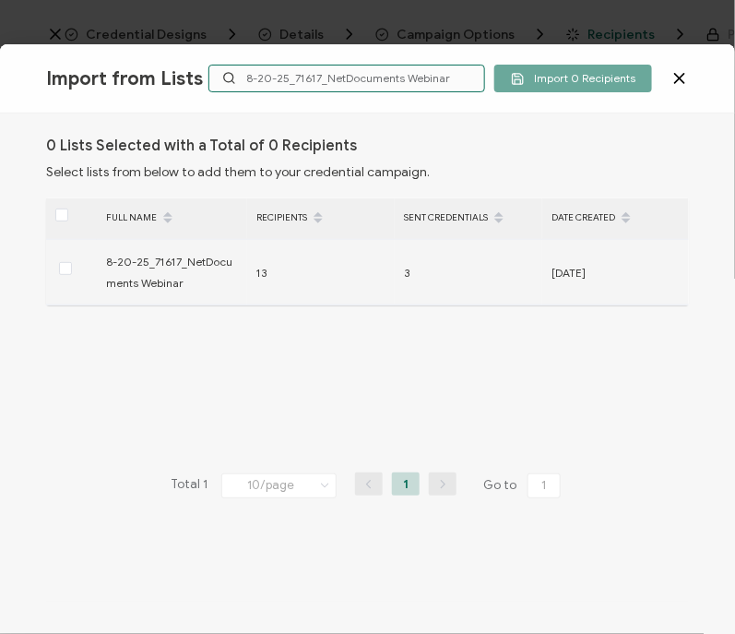
type input "8-20-25_71617_NetDocuments Webinar"
click at [56, 271] on div at bounding box center [71, 272] width 51 height 29
click at [59, 267] on span at bounding box center [65, 268] width 13 height 13
click at [72, 262] on input "checkbox" at bounding box center [72, 262] width 0 height 0
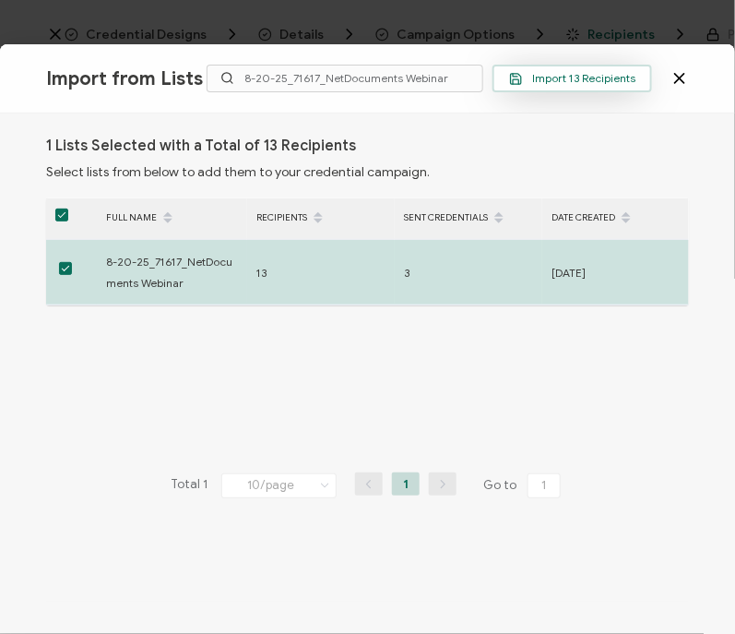
click at [599, 77] on span "Import 13 Recipients" at bounding box center [572, 79] width 126 height 14
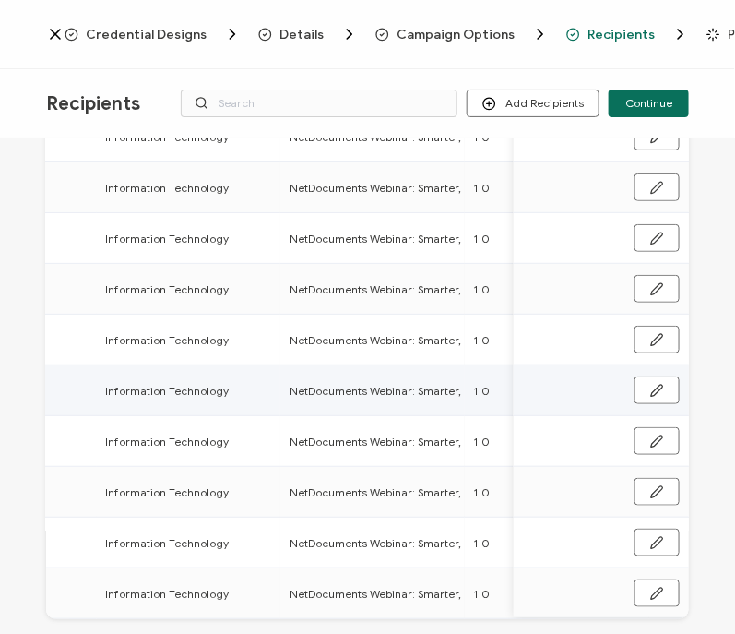
scroll to position [281, 0]
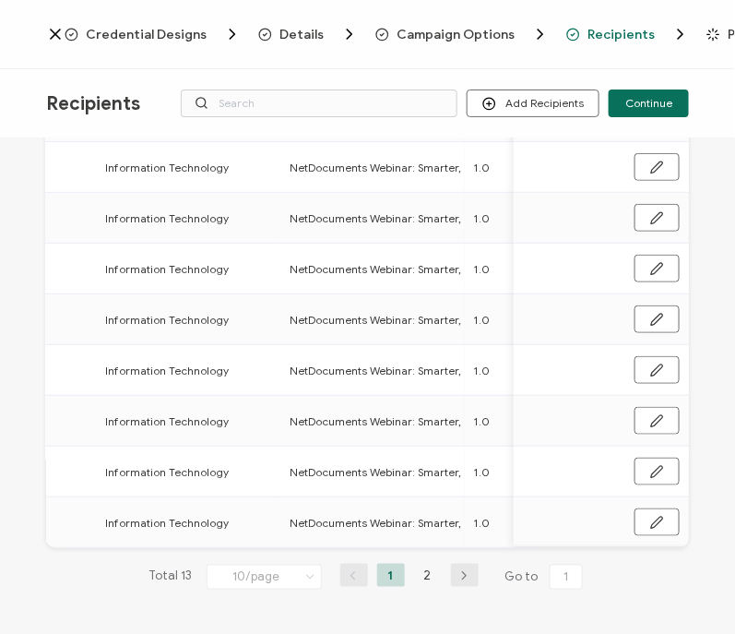
click at [305, 581] on icon at bounding box center [310, 576] width 18 height 20
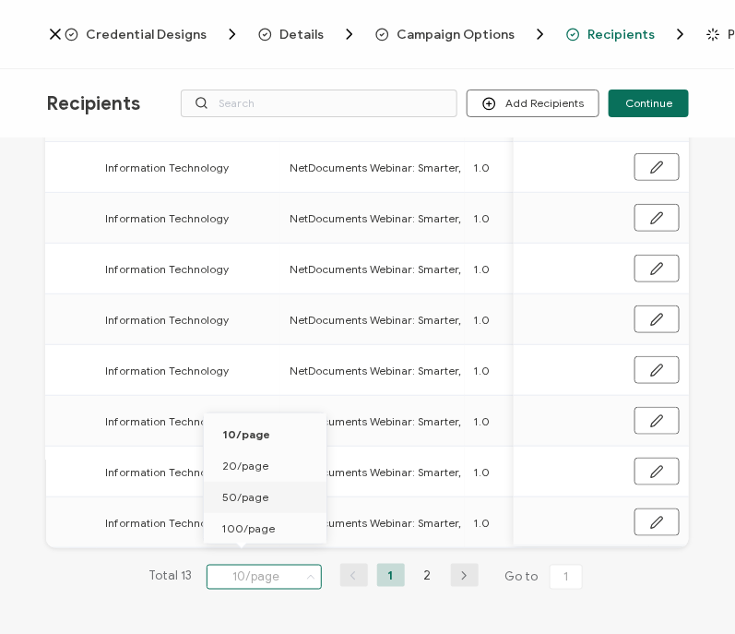
click at [283, 509] on li "50/page" at bounding box center [268, 496] width 129 height 31
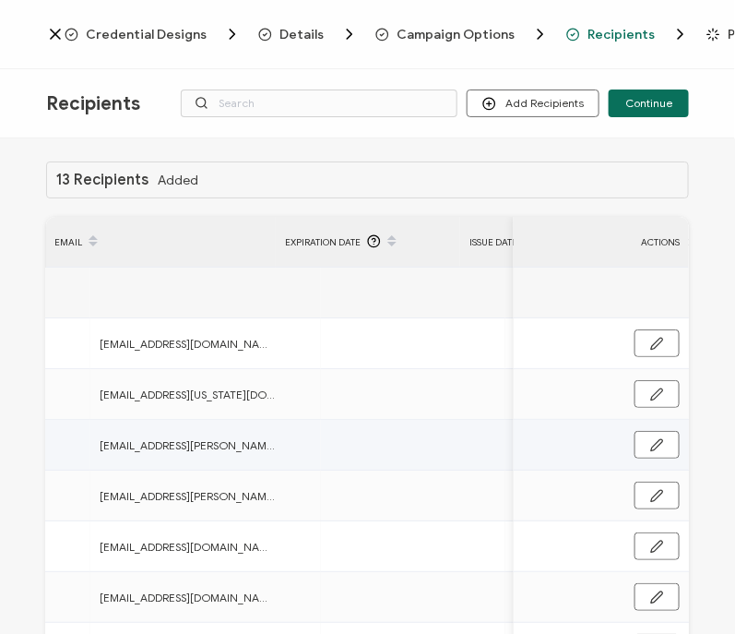
scroll to position [0, 0]
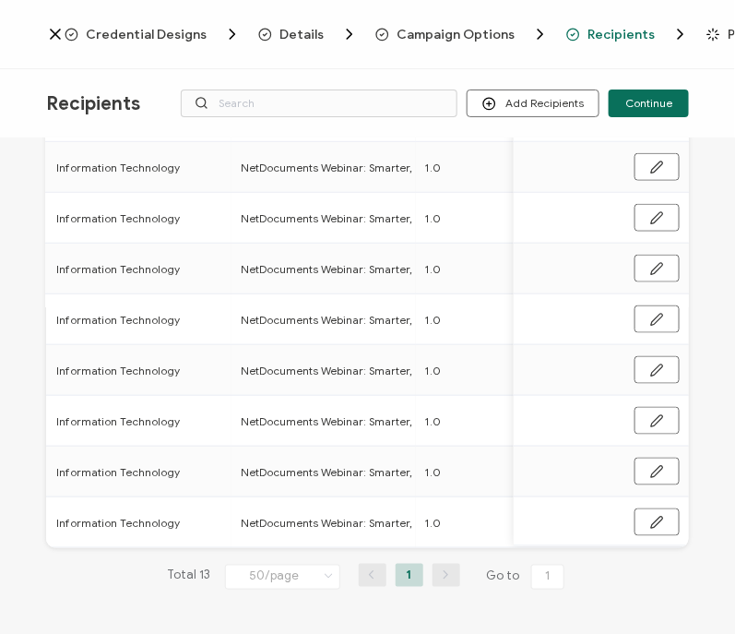
click at [650, 116] on button "Continue" at bounding box center [649, 103] width 80 height 28
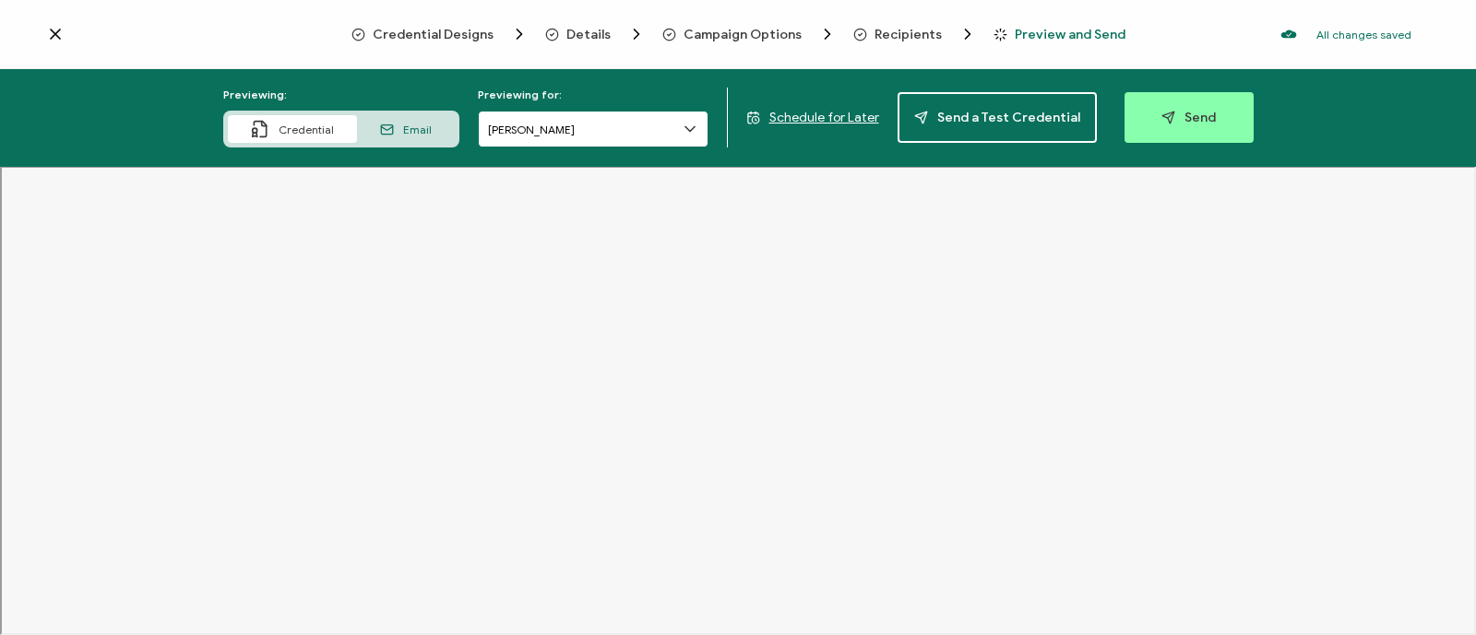
click at [547, 122] on input "Anna Lucas" at bounding box center [593, 129] width 231 height 37
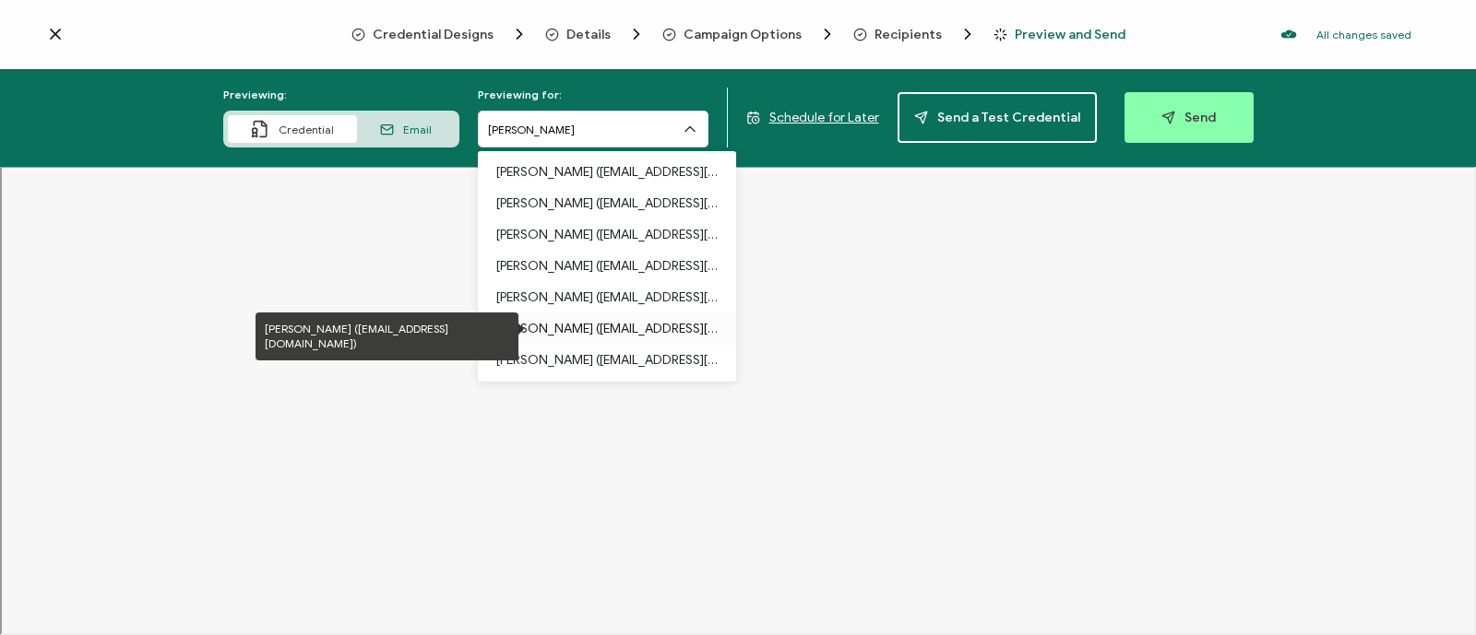
click at [592, 325] on p "Cynthia Zema (carahsoft.czema@gmu.edu)" at bounding box center [606, 329] width 221 height 31
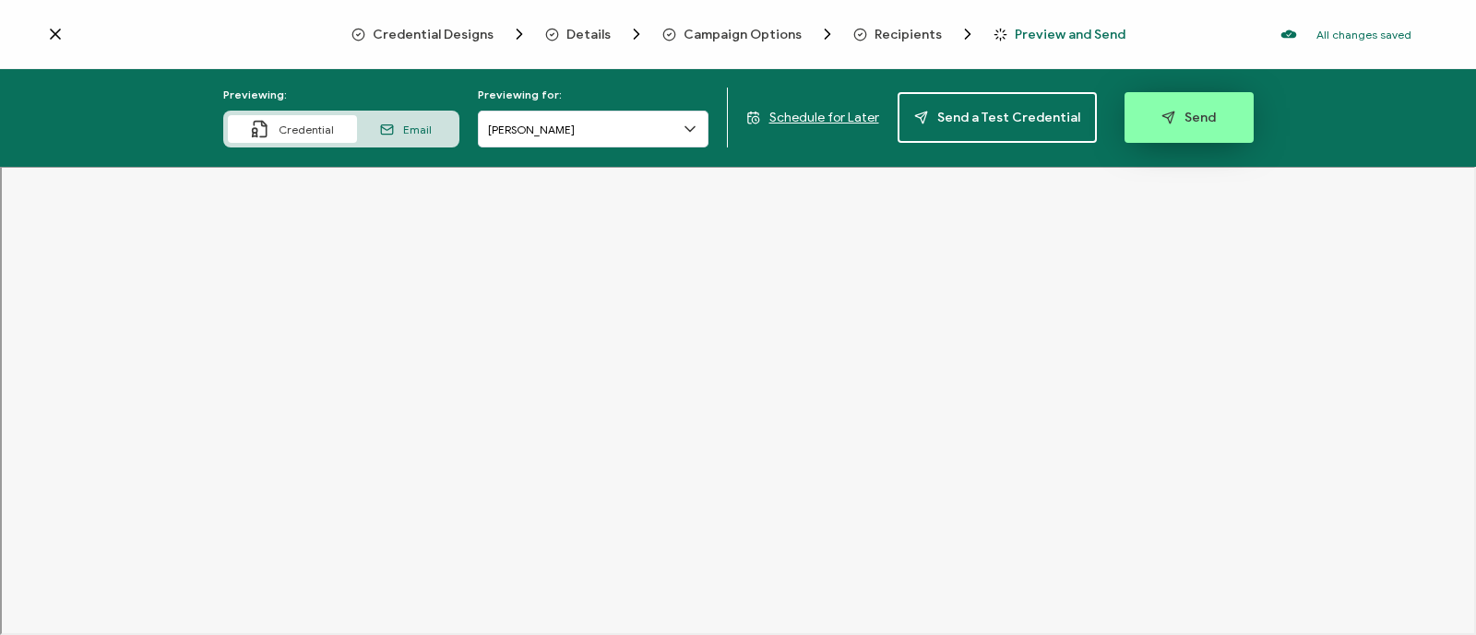
click at [1182, 112] on span "Send" at bounding box center [1188, 118] width 54 height 14
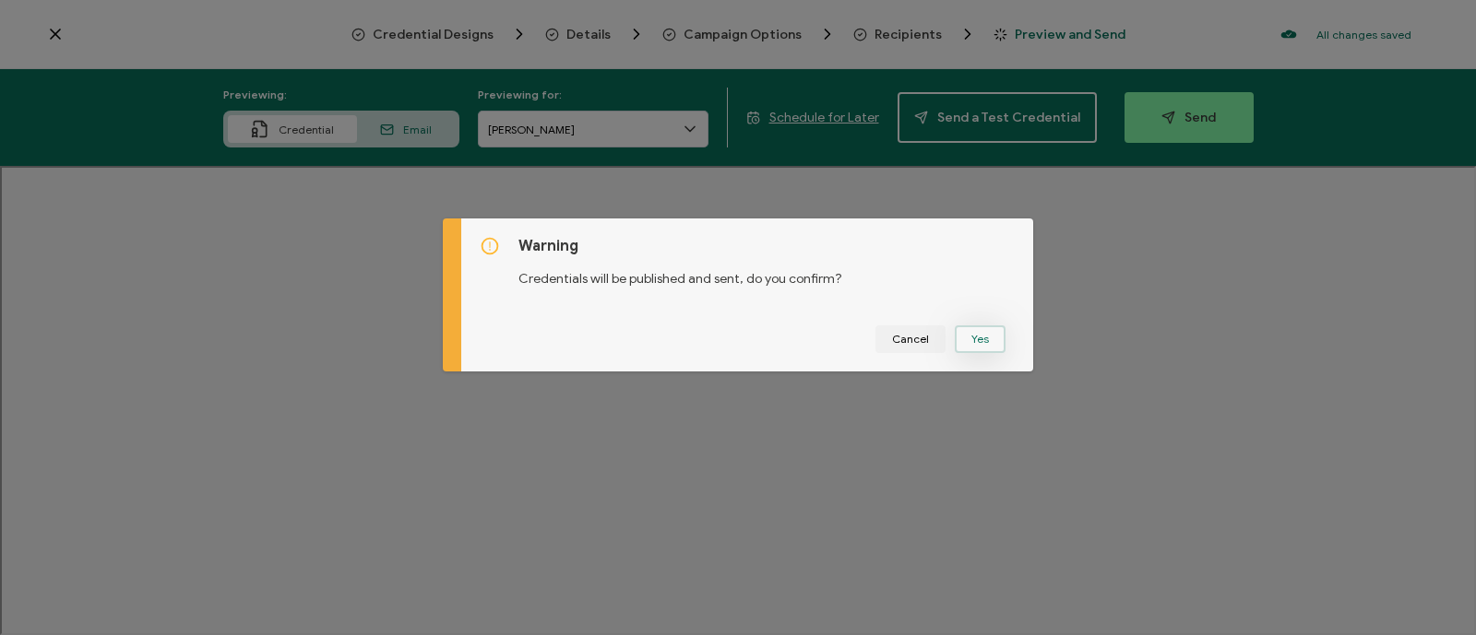
drag, startPoint x: 987, startPoint y: 341, endPoint x: 976, endPoint y: 339, distance: 11.2
click at [976, 339] on button "Yes" at bounding box center [980, 340] width 51 height 28
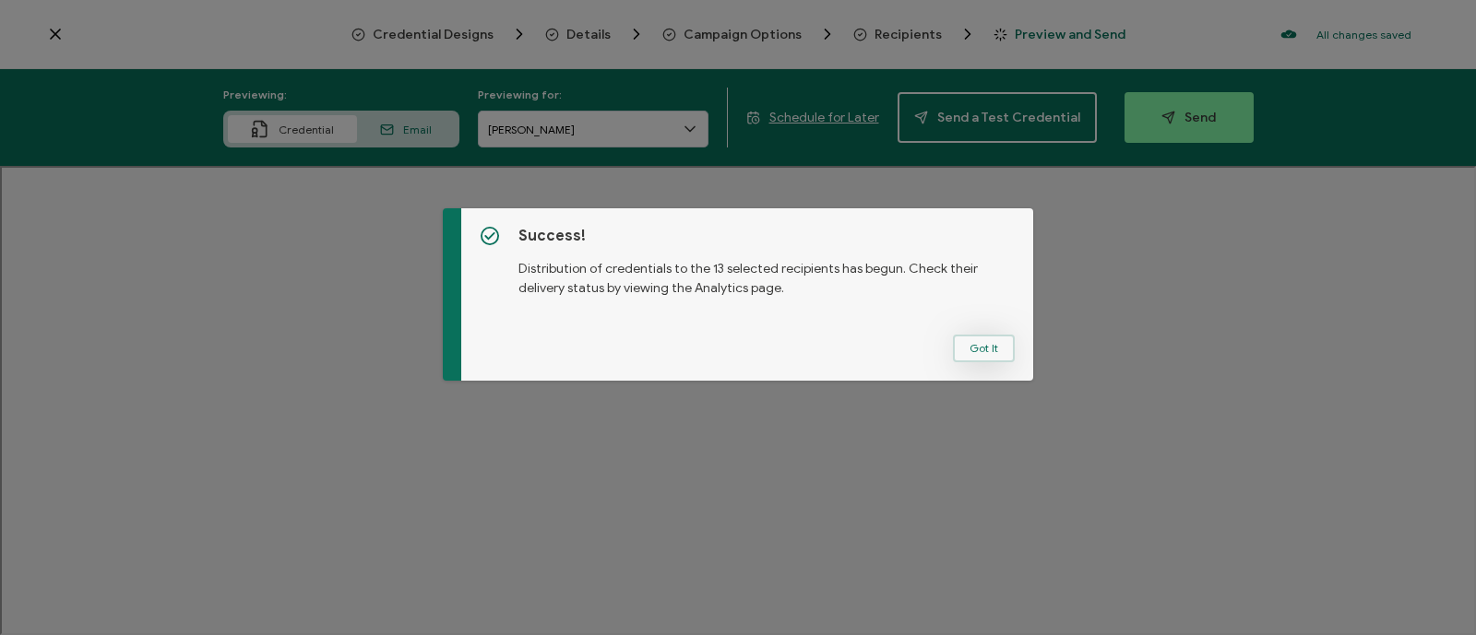
click at [972, 350] on button "Got It" at bounding box center [984, 349] width 62 height 28
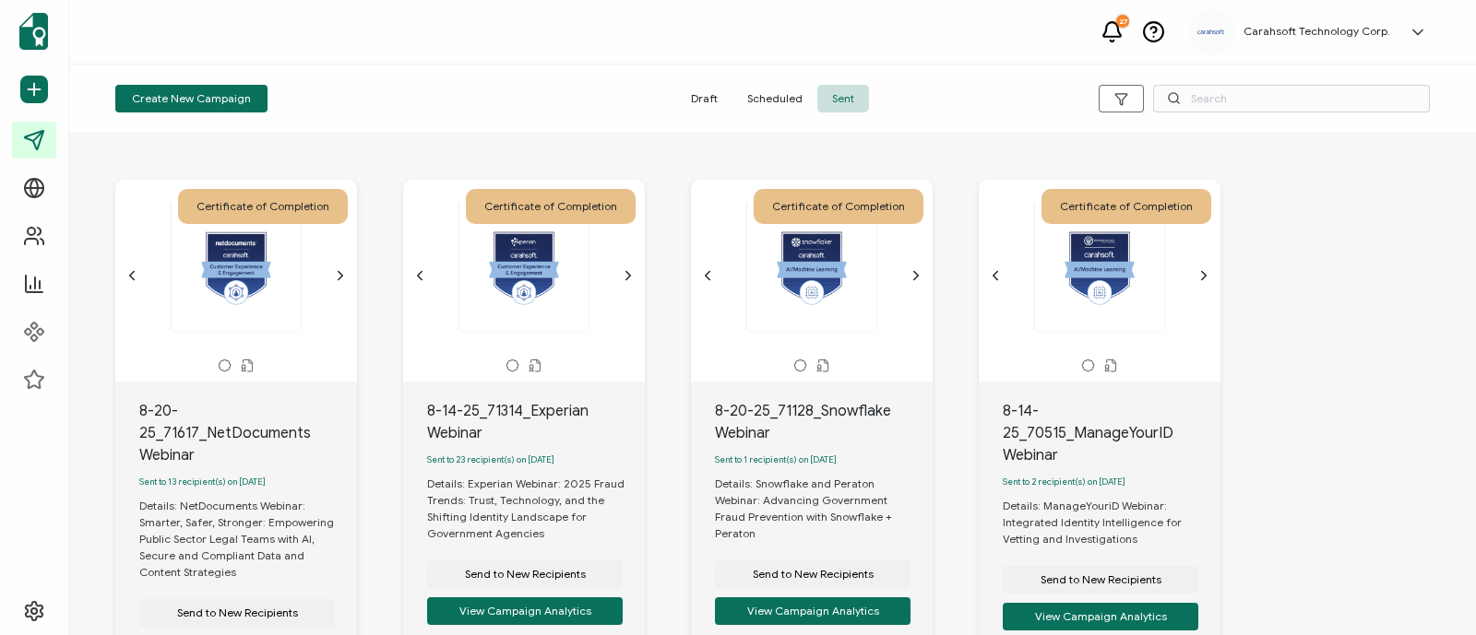
scroll to position [114, 0]
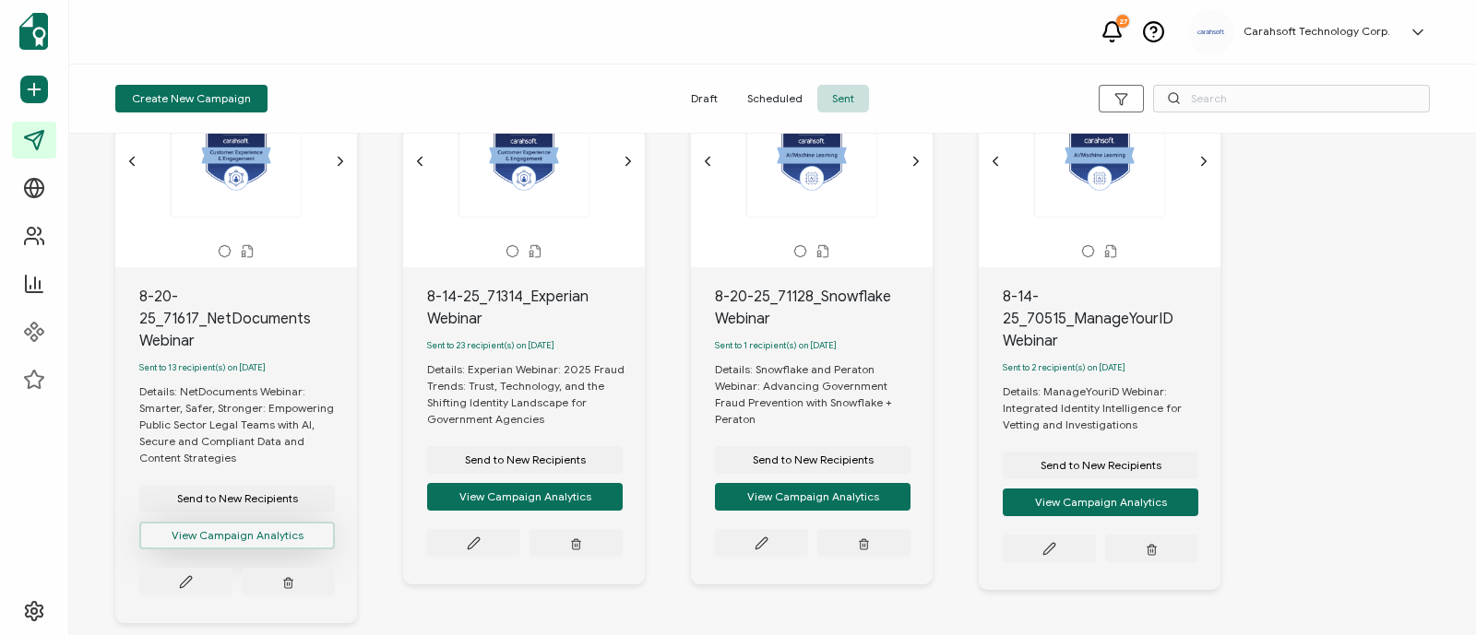
click at [234, 541] on button "View Campaign Analytics" at bounding box center [237, 536] width 196 height 28
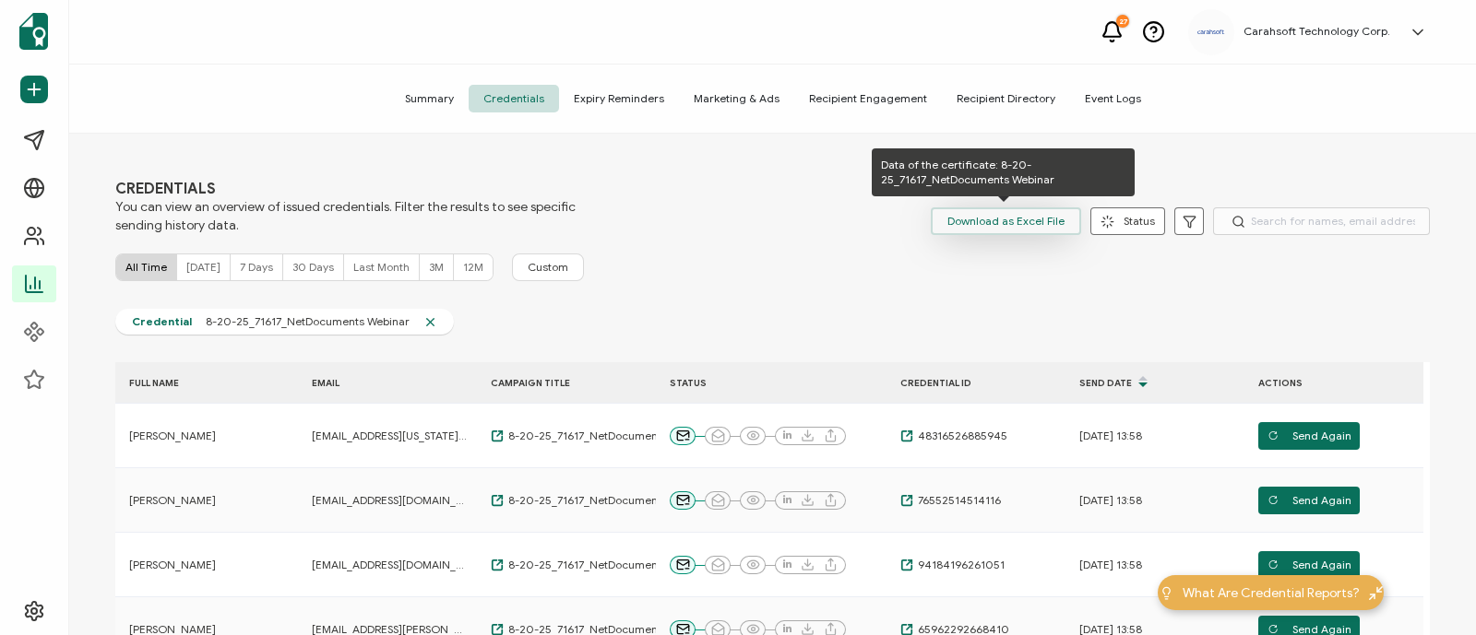
click at [972, 219] on span "Download as Excel File" at bounding box center [1005, 222] width 117 height 28
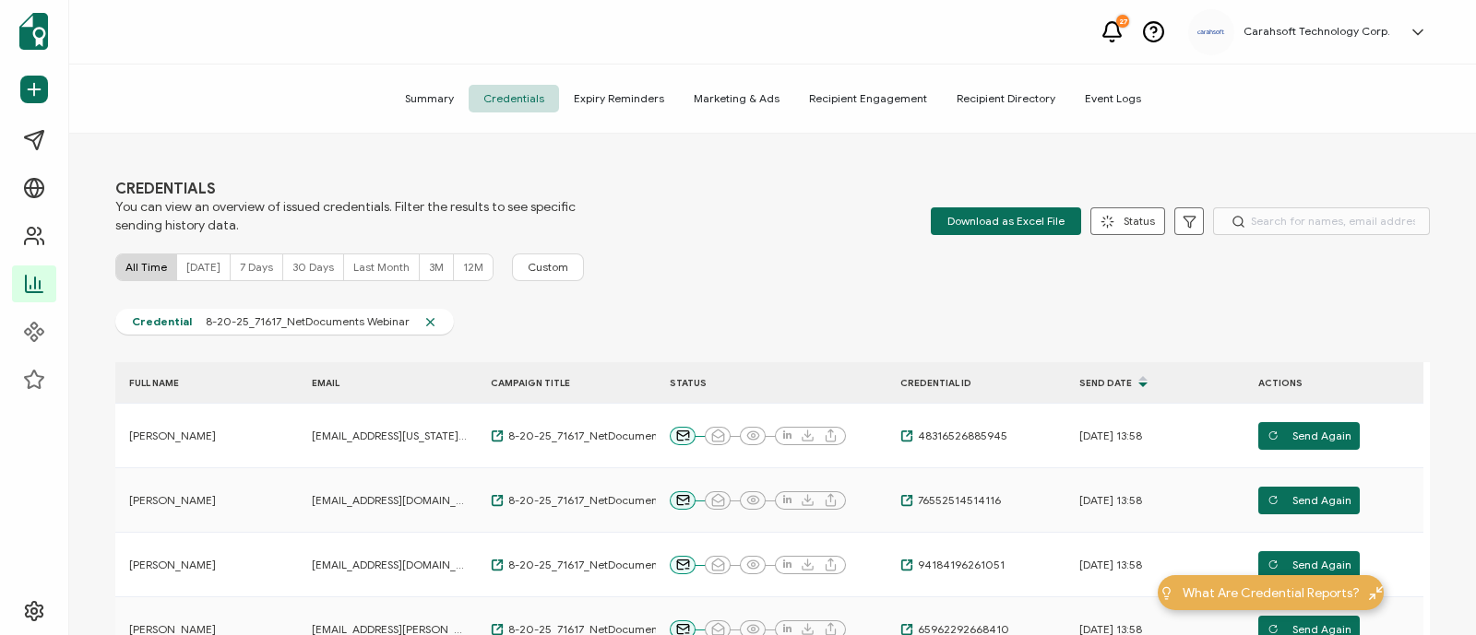
drag, startPoint x: 771, startPoint y: 131, endPoint x: 650, endPoint y: 267, distance: 182.3
click at [771, 131] on div "Summary Credentials Expiry Reminders Marketing & Ads Recipient Engagement Recip…" at bounding box center [772, 99] width 1406 height 69
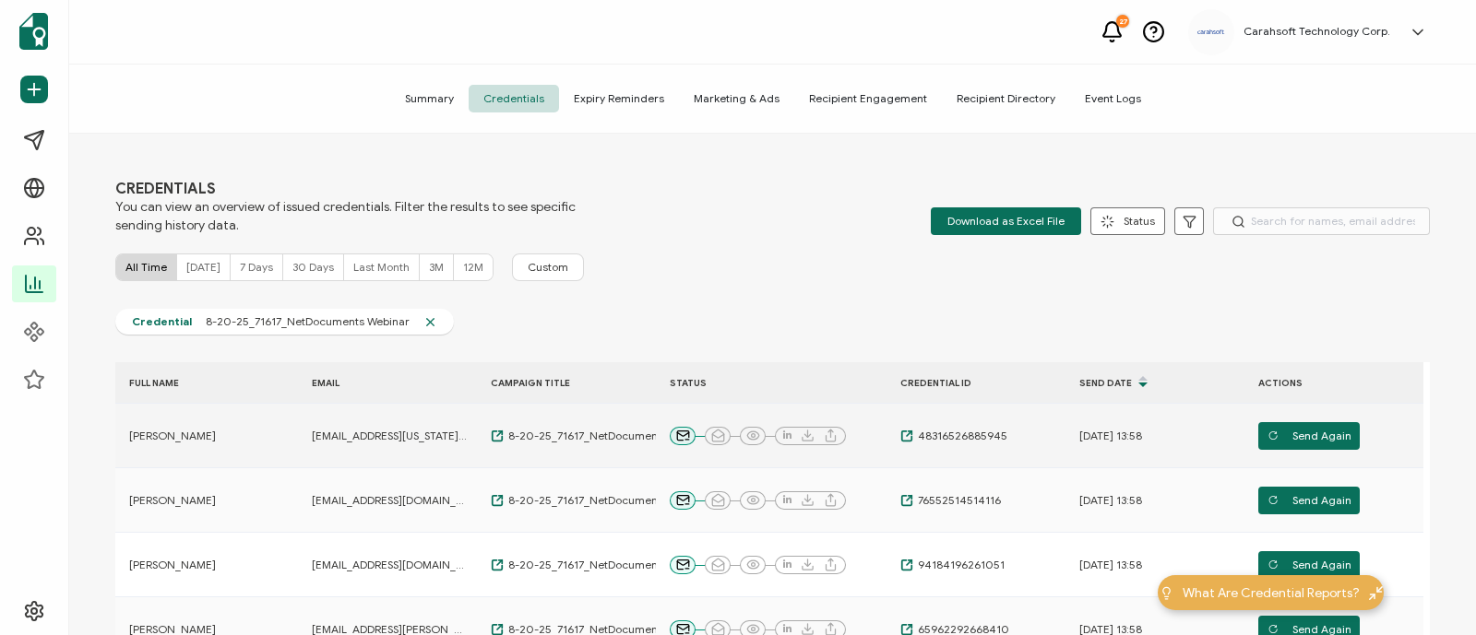
click at [329, 421] on td "carahsoft.wexelc@michigan.gov" at bounding box center [387, 436] width 179 height 65
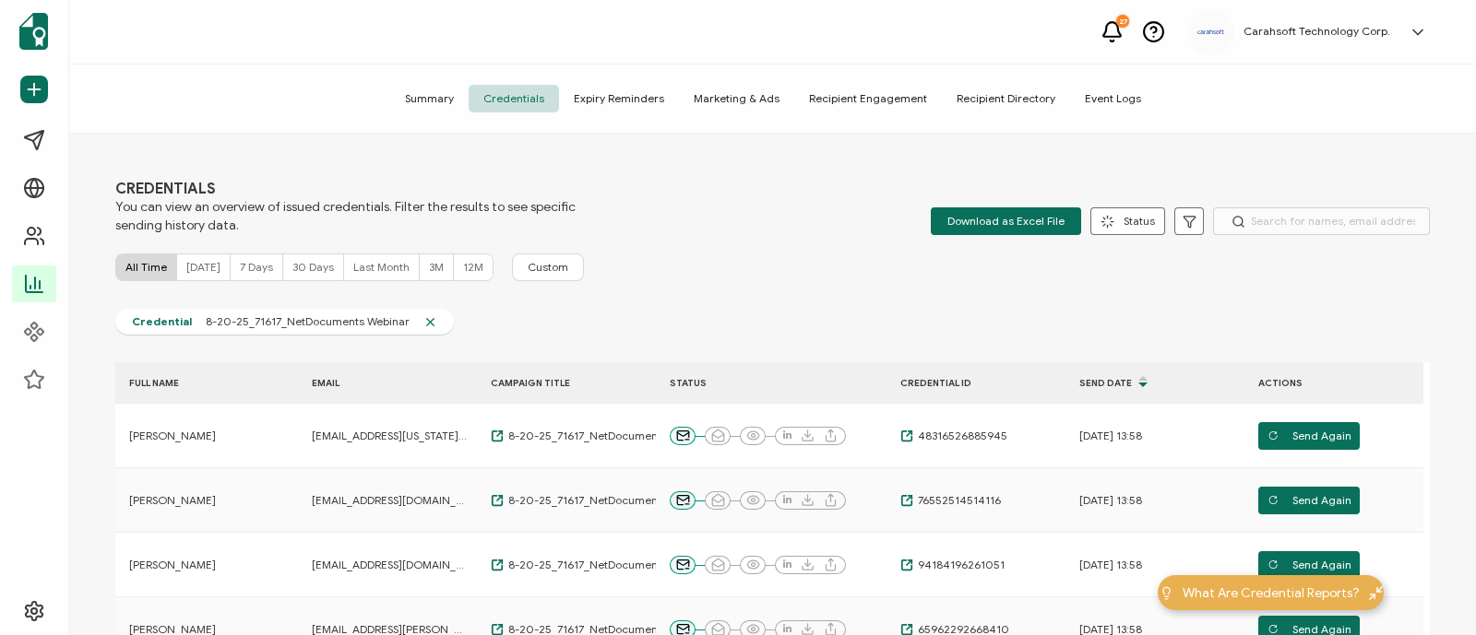
click at [597, 49] on div "27 Carahsoft Technology Corp. Laura Taylor laura.taylor@carahsoft.com ID: 18038…" at bounding box center [772, 32] width 1406 height 65
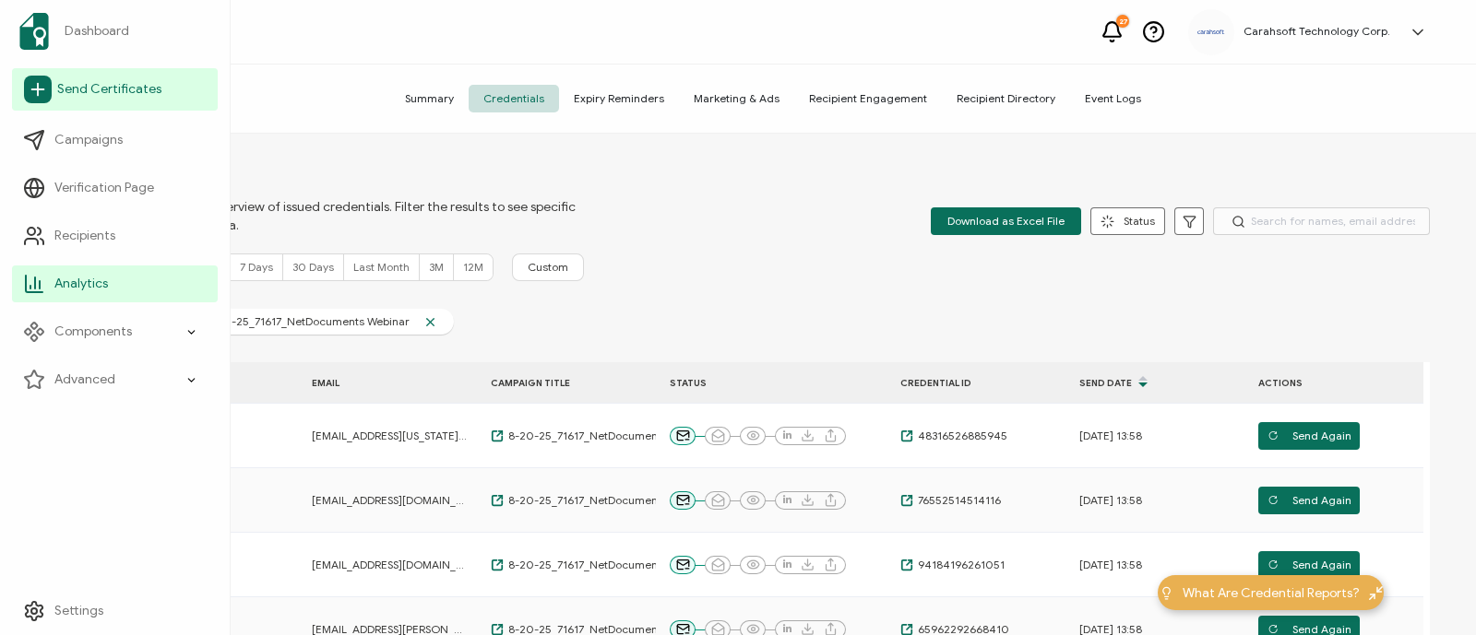
click at [116, 86] on span "Send Certificates" at bounding box center [109, 89] width 104 height 18
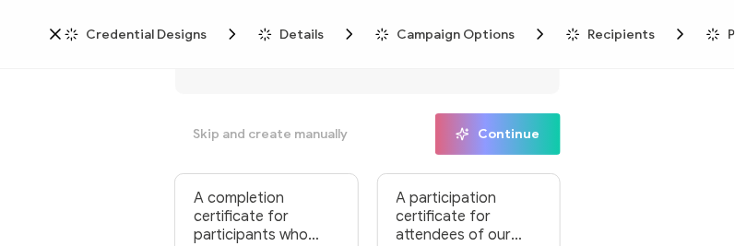
click at [666, 109] on div "What are we creating a certificate for today? Skip and create manually Continue…" at bounding box center [367, 160] width 735 height 182
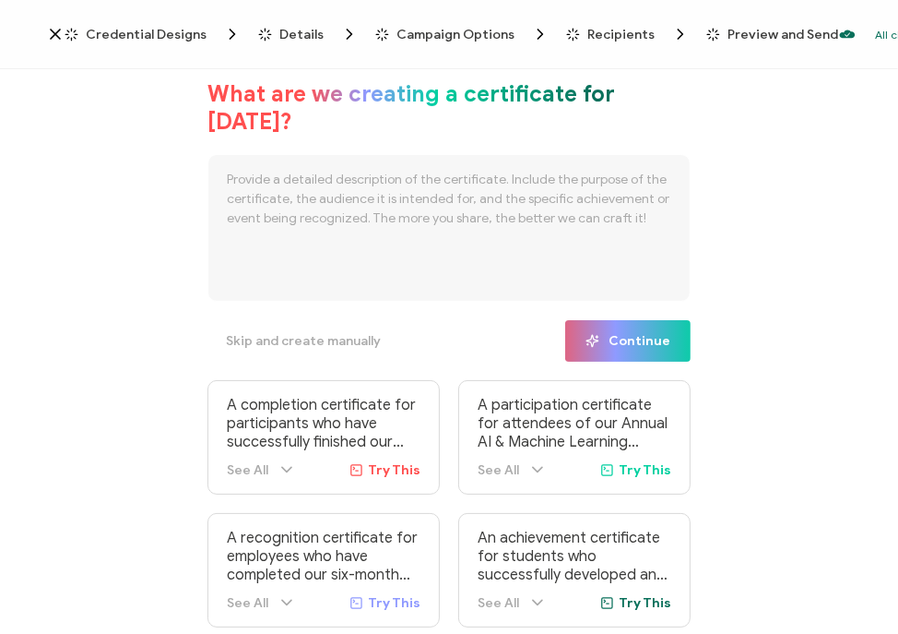
click at [201, 266] on div "What are we creating a certificate for today? Skip and create manually Continue…" at bounding box center [449, 353] width 898 height 569
click at [168, 38] on span "Credential Designs" at bounding box center [146, 35] width 121 height 14
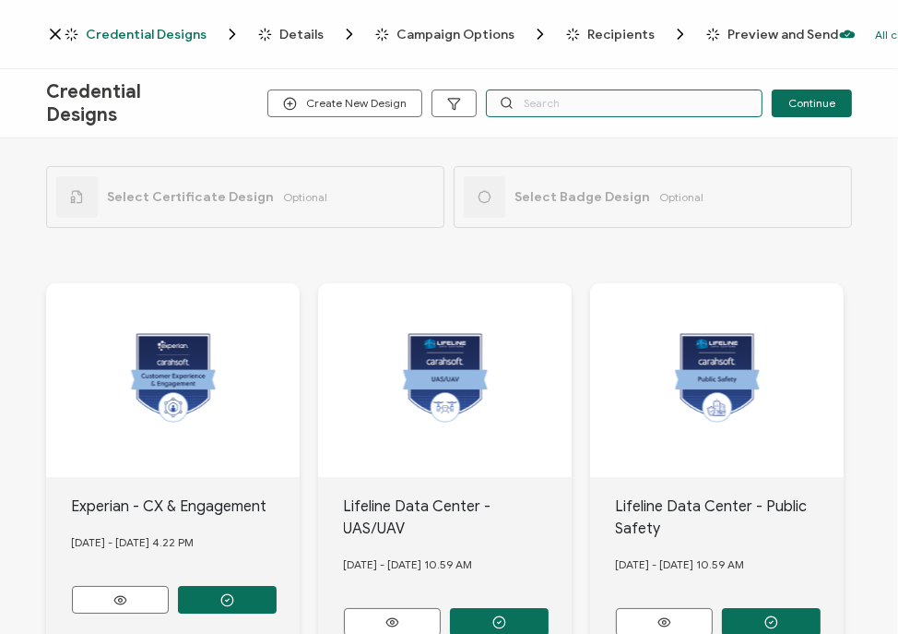
click at [593, 98] on input "text" at bounding box center [624, 103] width 277 height 28
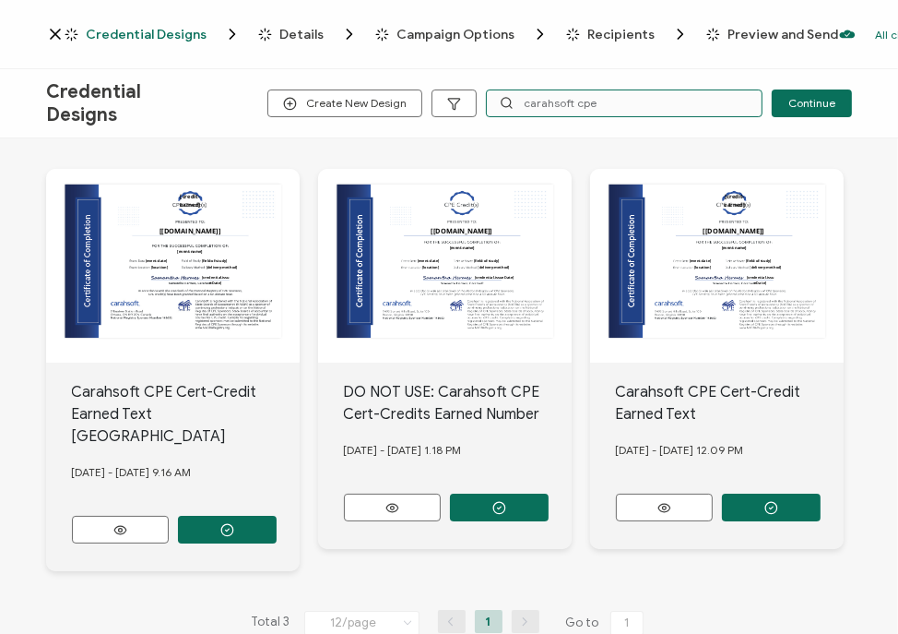
scroll to position [134, 0]
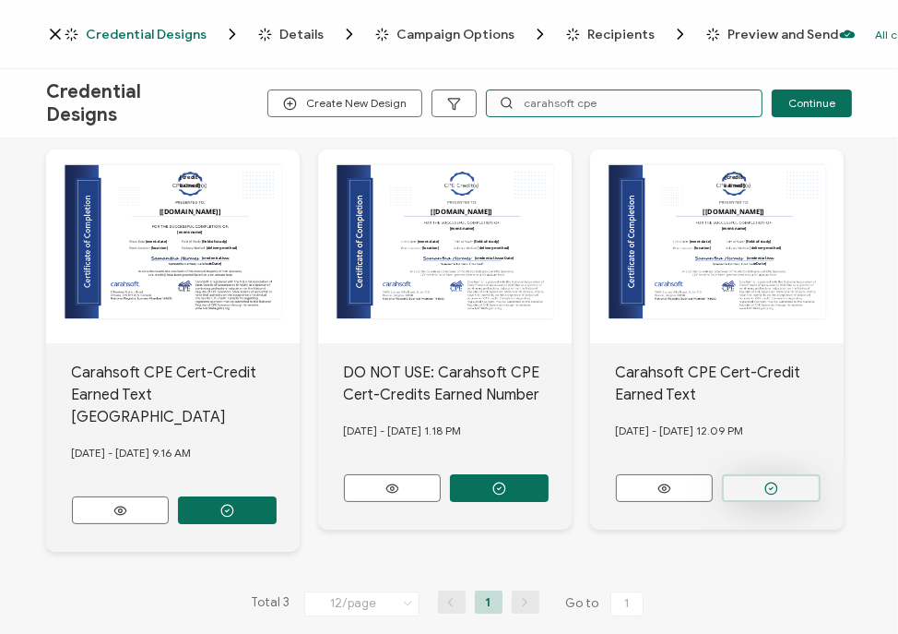
type input "carahsoft cpe"
click at [802, 487] on button "button" at bounding box center [771, 488] width 99 height 28
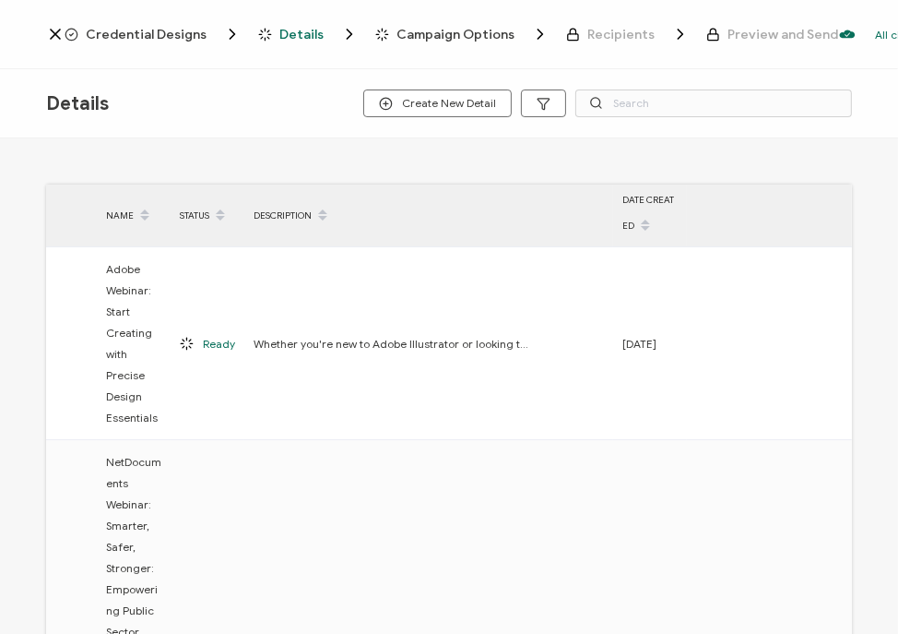
click at [142, 34] on span "Credential Designs" at bounding box center [146, 35] width 121 height 14
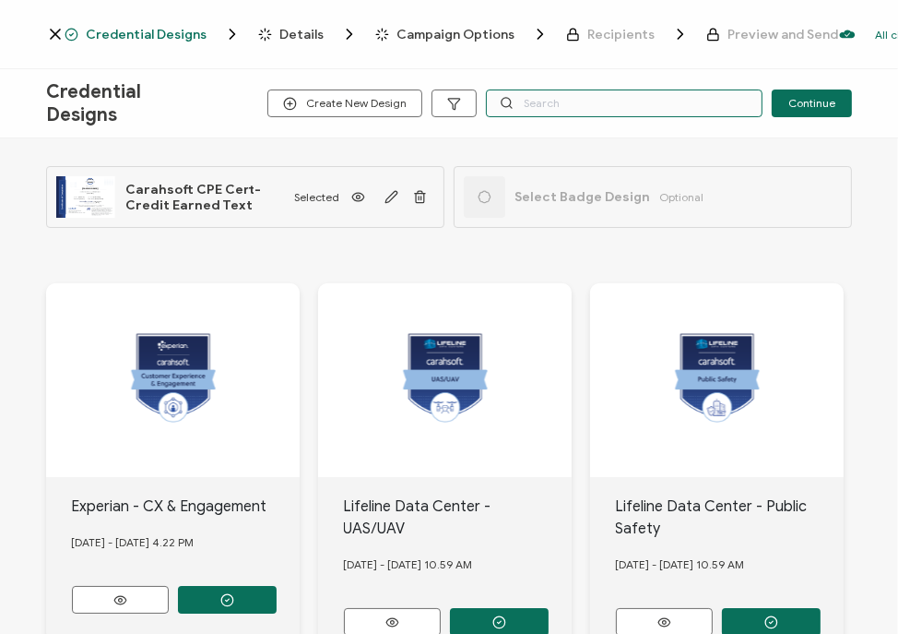
click at [559, 94] on input "text" at bounding box center [624, 103] width 277 height 28
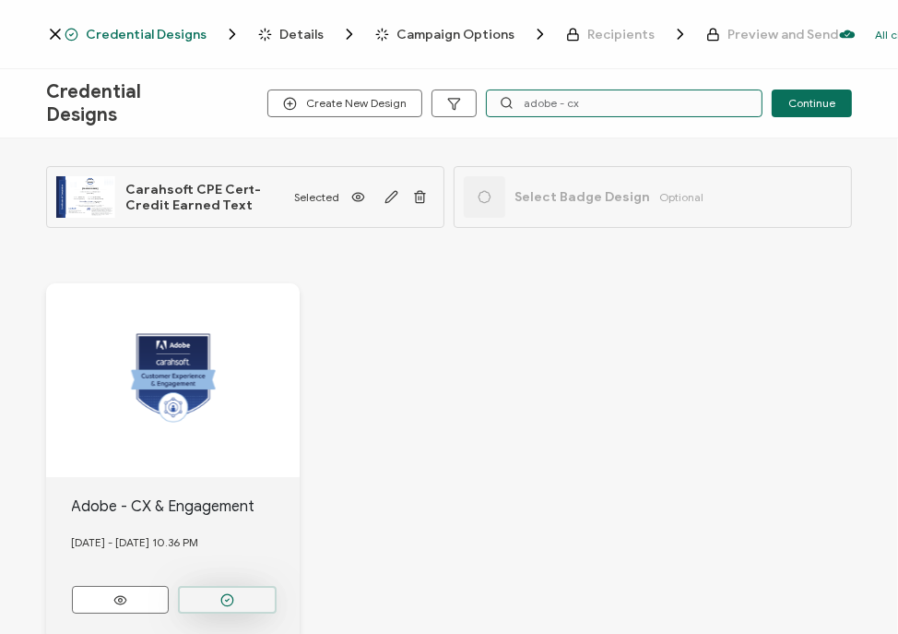
type input "adobe - cx"
click at [217, 598] on button "button" at bounding box center [227, 600] width 99 height 28
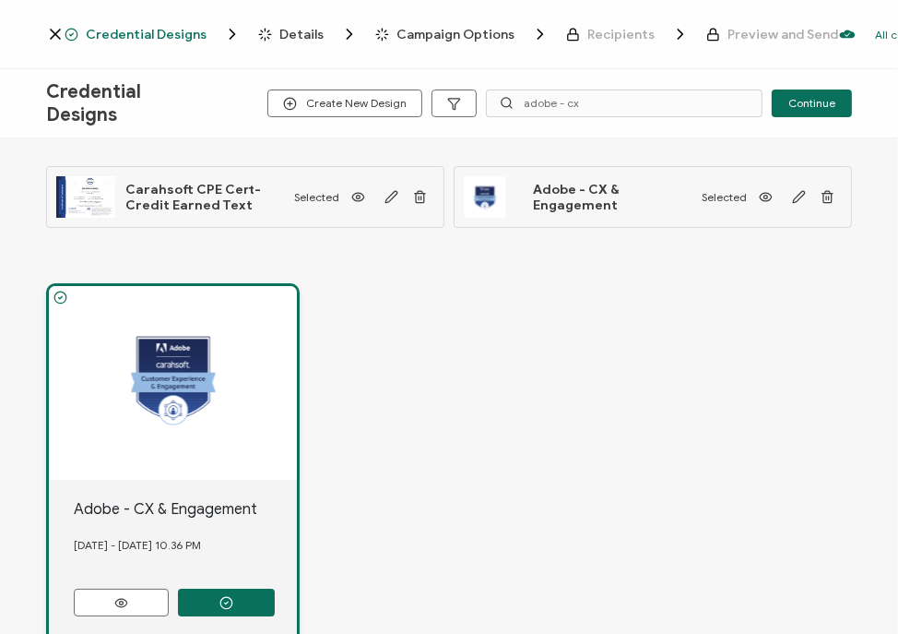
click at [288, 39] on span "Details" at bounding box center [301, 35] width 44 height 14
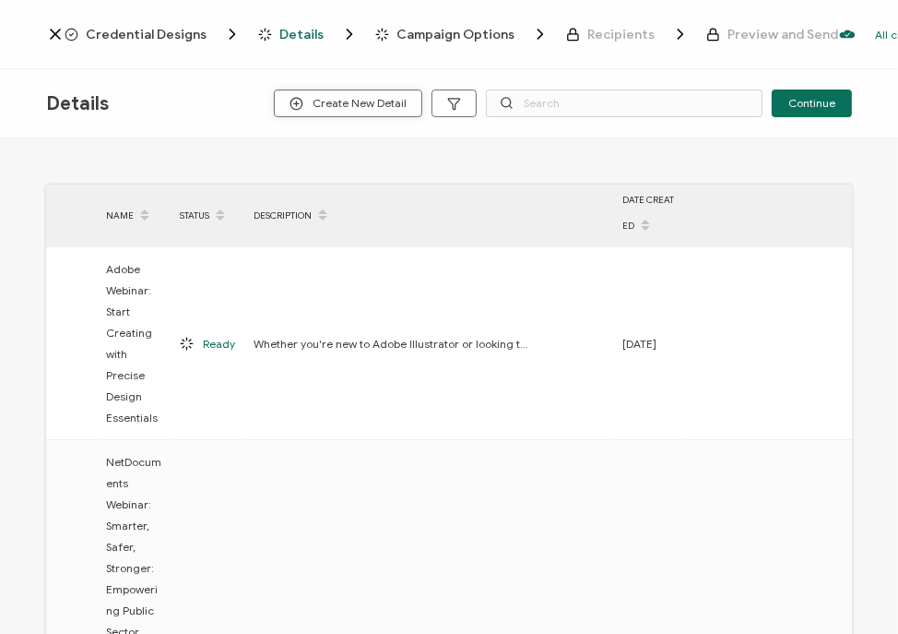
click at [391, 113] on button "Create New Detail" at bounding box center [348, 103] width 148 height 28
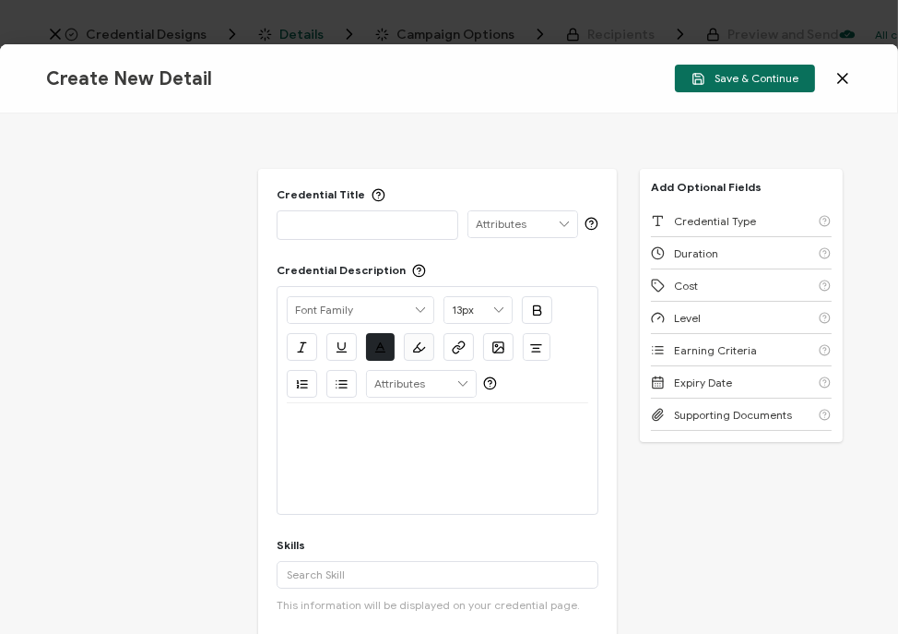
drag, startPoint x: 125, startPoint y: 170, endPoint x: 161, endPoint y: 179, distance: 38.0
click at [125, 170] on div "Credential Title ISSUER Issuer Name Credential Description Alright Sans Amita A…" at bounding box center [449, 373] width 898 height 520
click at [318, 219] on p at bounding box center [368, 224] width 162 height 18
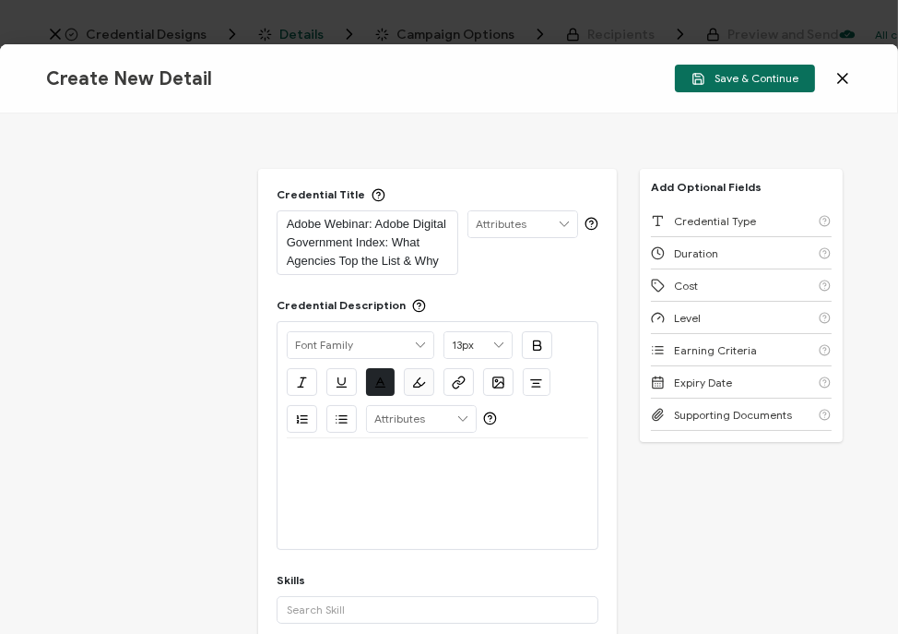
click at [438, 487] on div at bounding box center [438, 493] width 302 height 111
click at [361, 466] on p at bounding box center [438, 460] width 302 height 17
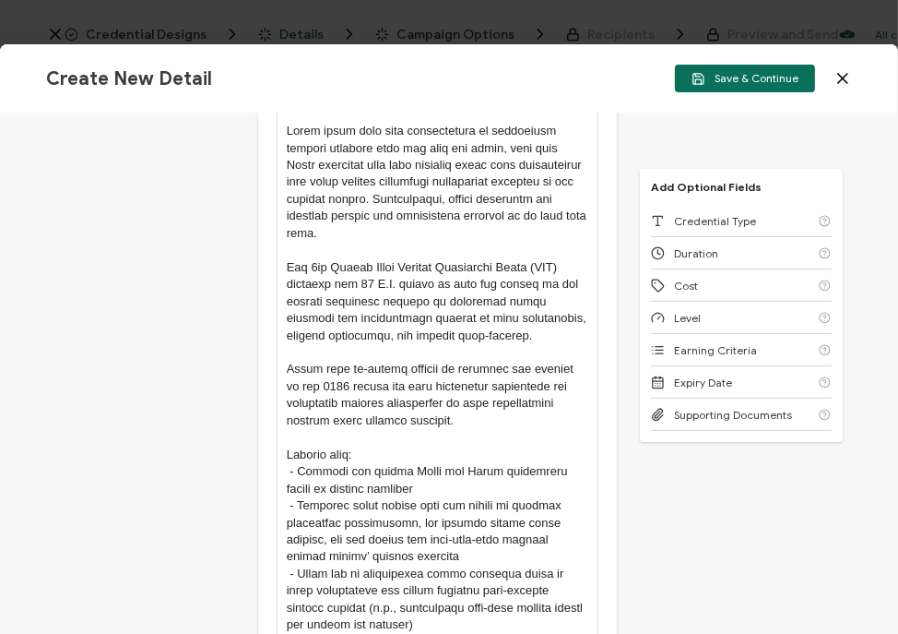
scroll to position [566, 0]
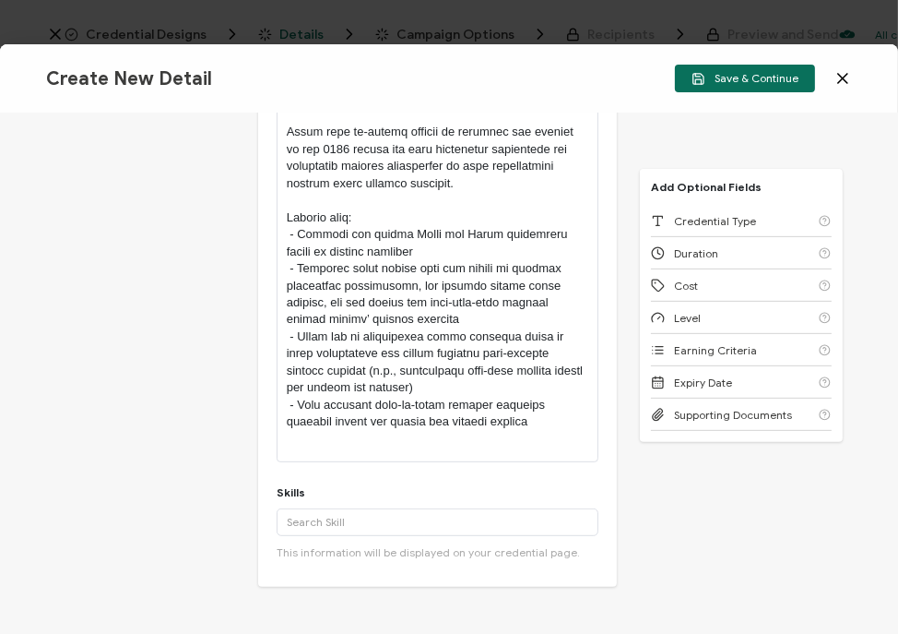
click at [303, 385] on p at bounding box center [438, 158] width 302 height 545
click at [301, 320] on p at bounding box center [438, 158] width 302 height 545
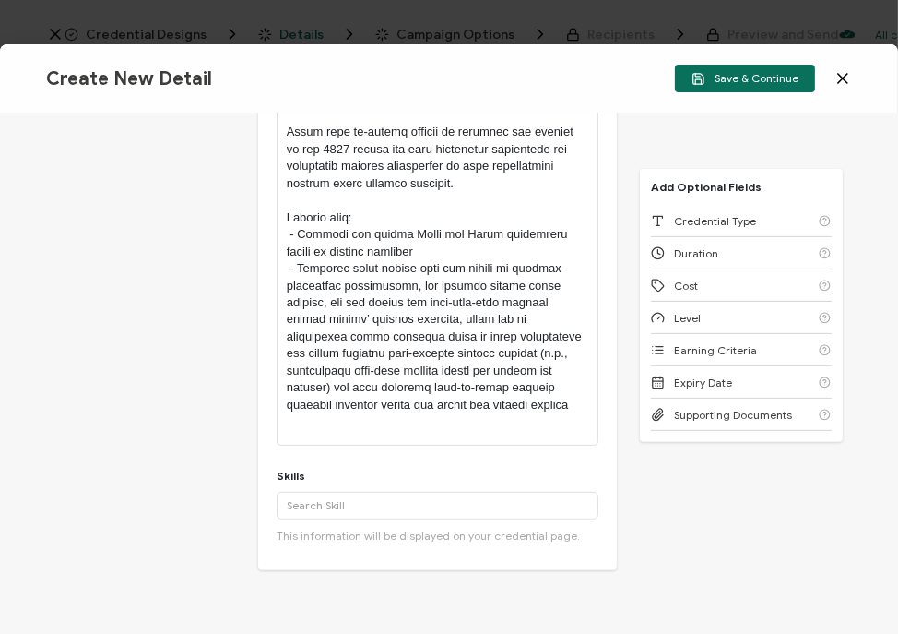
click at [301, 249] on p at bounding box center [438, 150] width 302 height 528
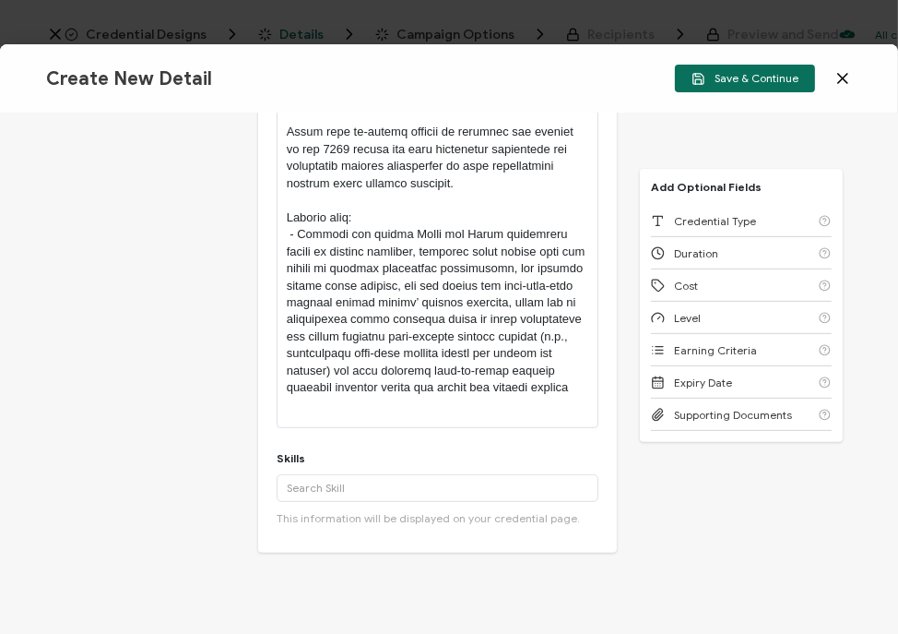
click at [296, 220] on p at bounding box center [438, 141] width 302 height 511
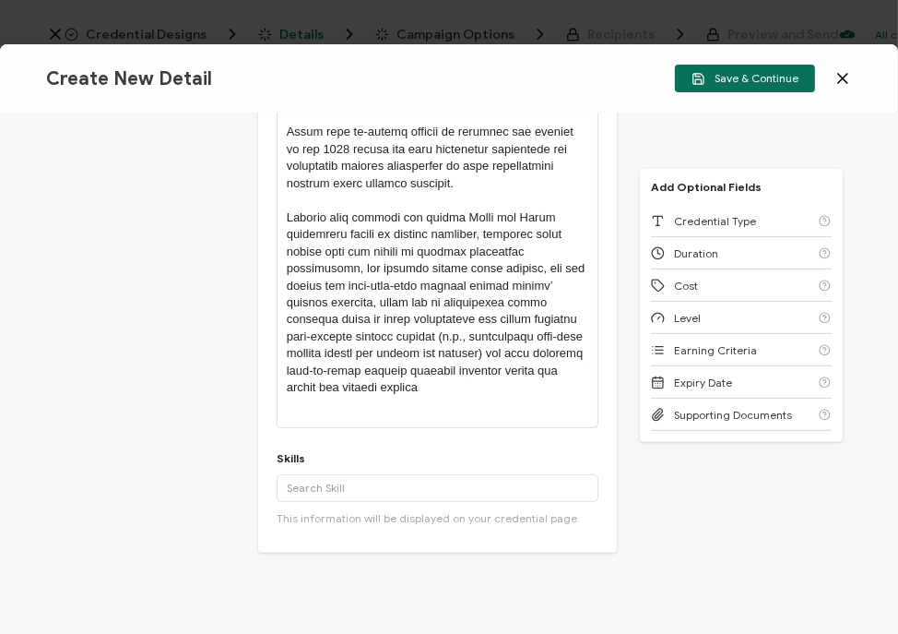
click at [374, 362] on p at bounding box center [438, 141] width 302 height 511
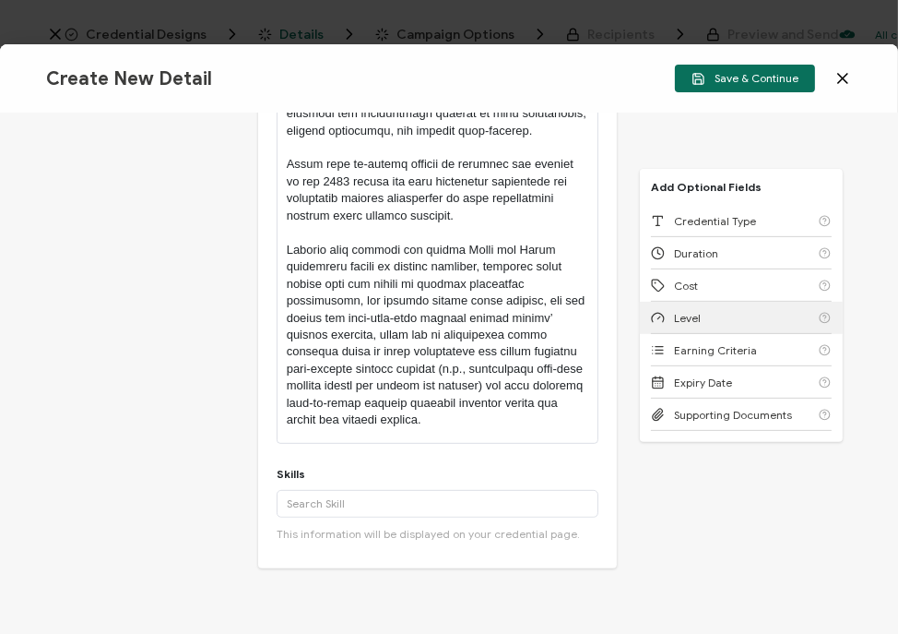
scroll to position [544, 0]
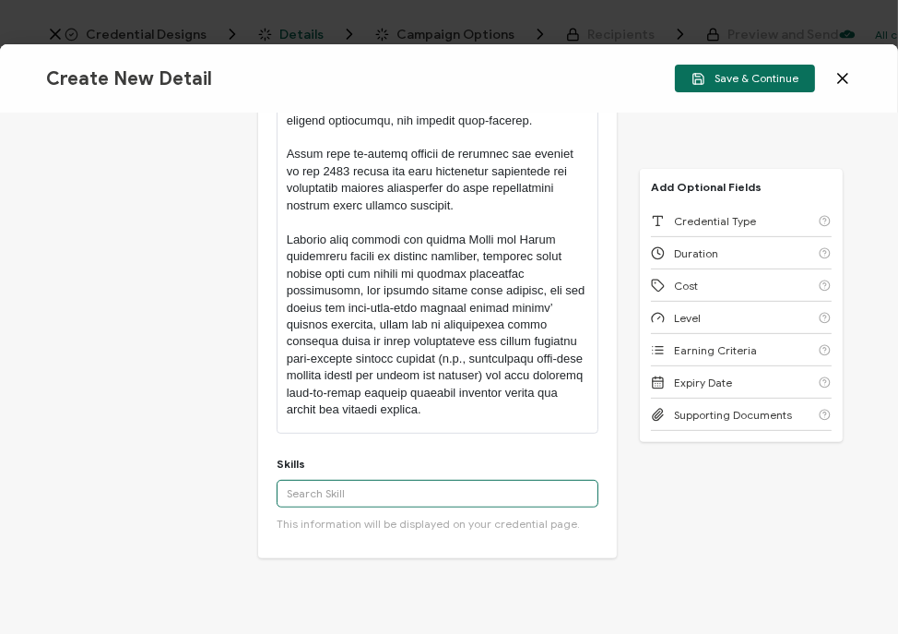
click at [362, 480] on input "text" at bounding box center [438, 494] width 323 height 28
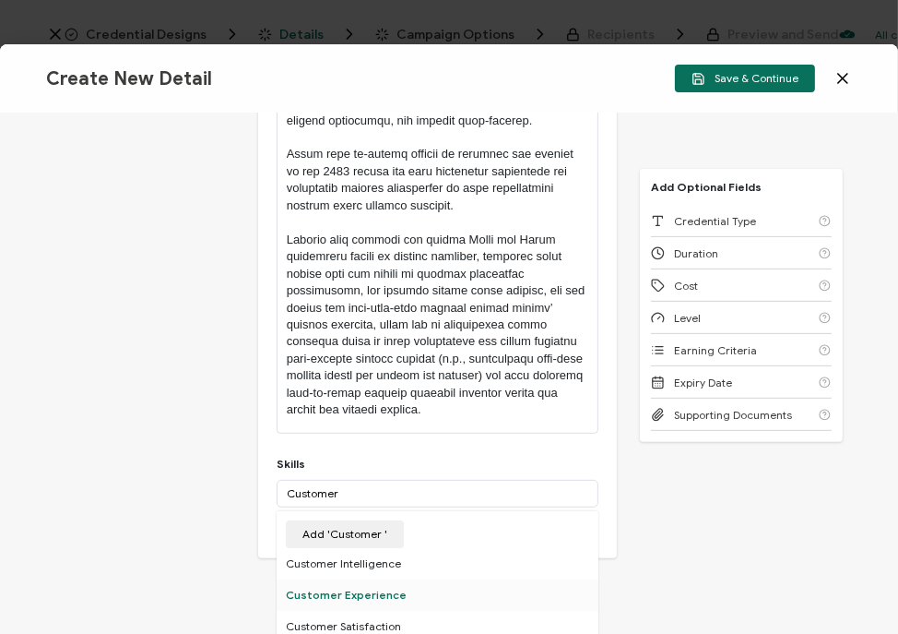
click at [381, 581] on div "Customer Experience" at bounding box center [438, 594] width 323 height 31
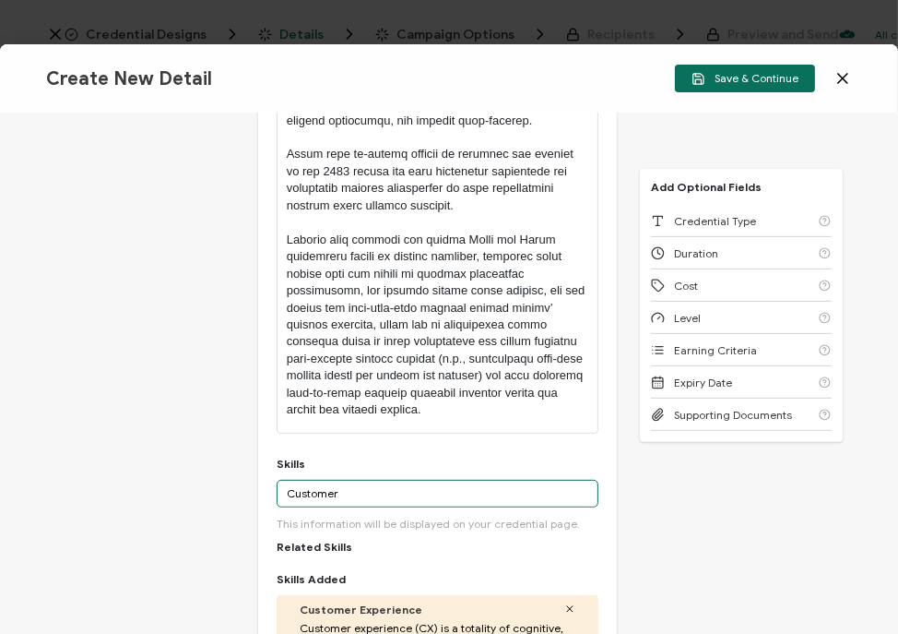
click at [315, 480] on input "Customer" at bounding box center [438, 494] width 323 height 28
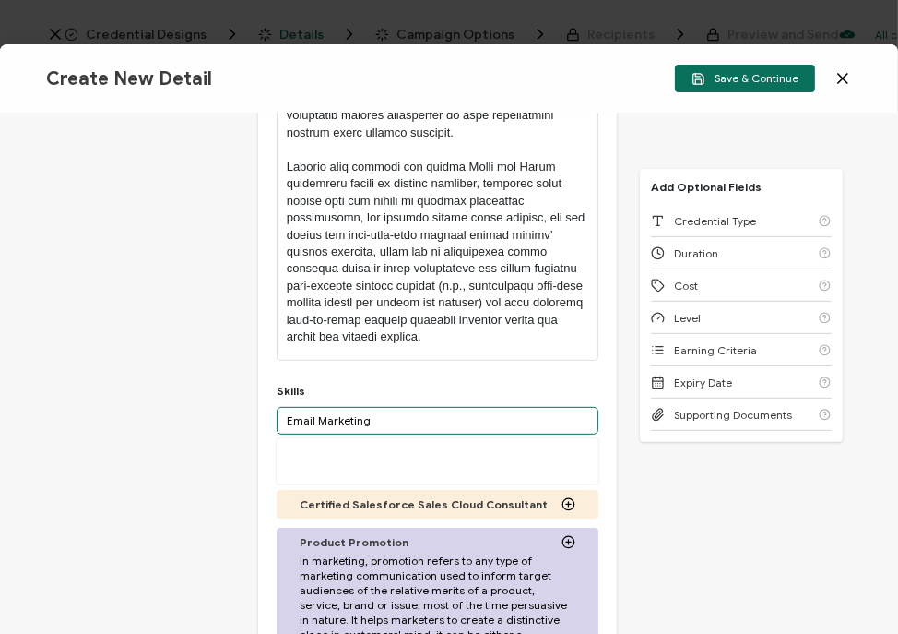
scroll to position [618, 0]
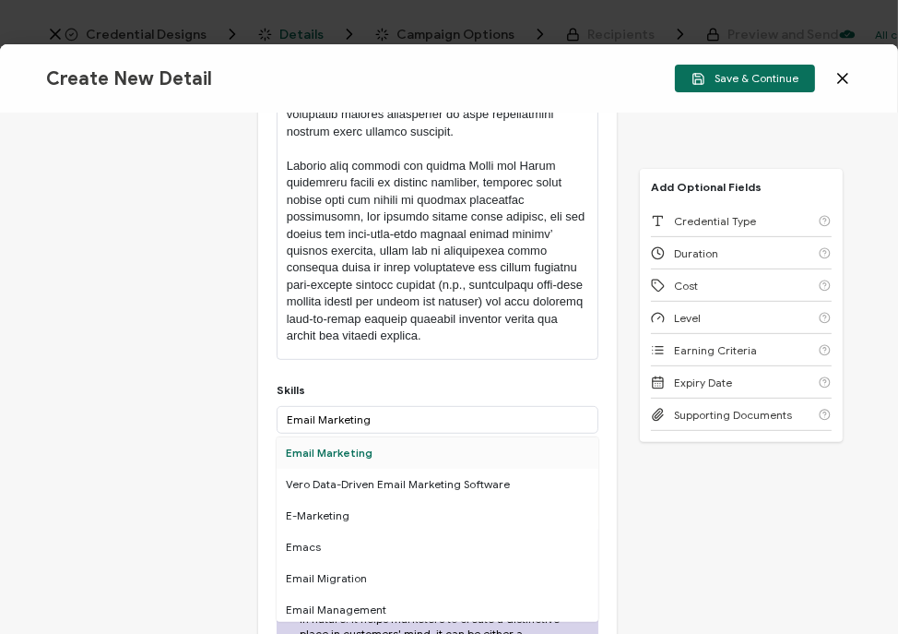
click at [319, 437] on div "Email Marketing" at bounding box center [438, 452] width 323 height 31
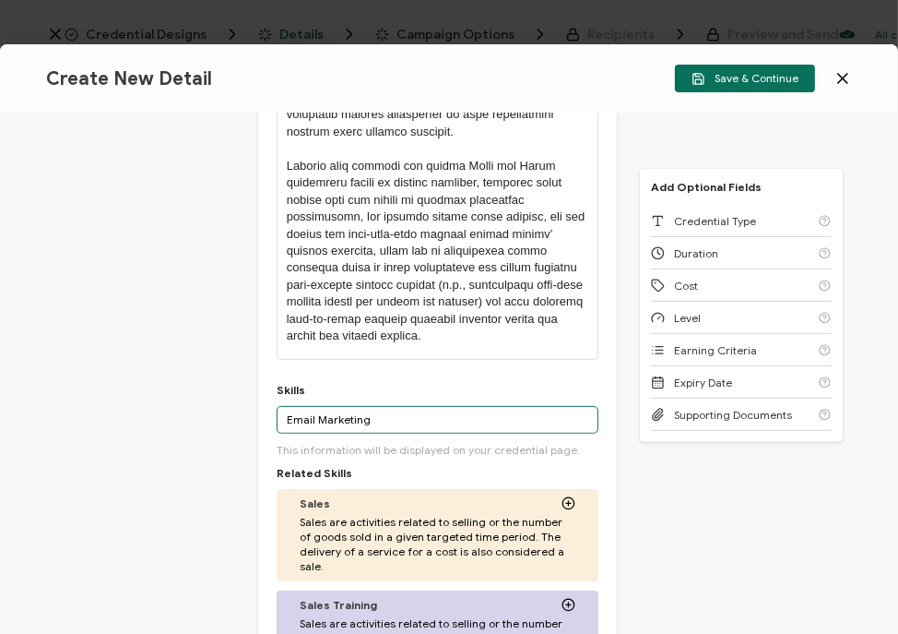
click at [327, 406] on input "Email Marketing" at bounding box center [438, 420] width 323 height 28
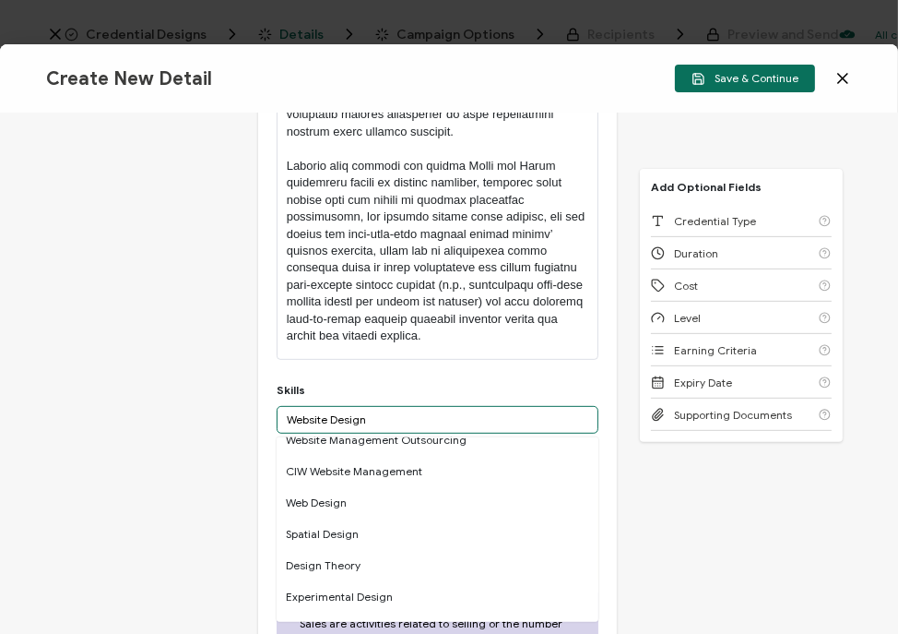
scroll to position [488, 0]
type input "Website Design"
click at [326, 488] on div "Web Design" at bounding box center [438, 503] width 323 height 31
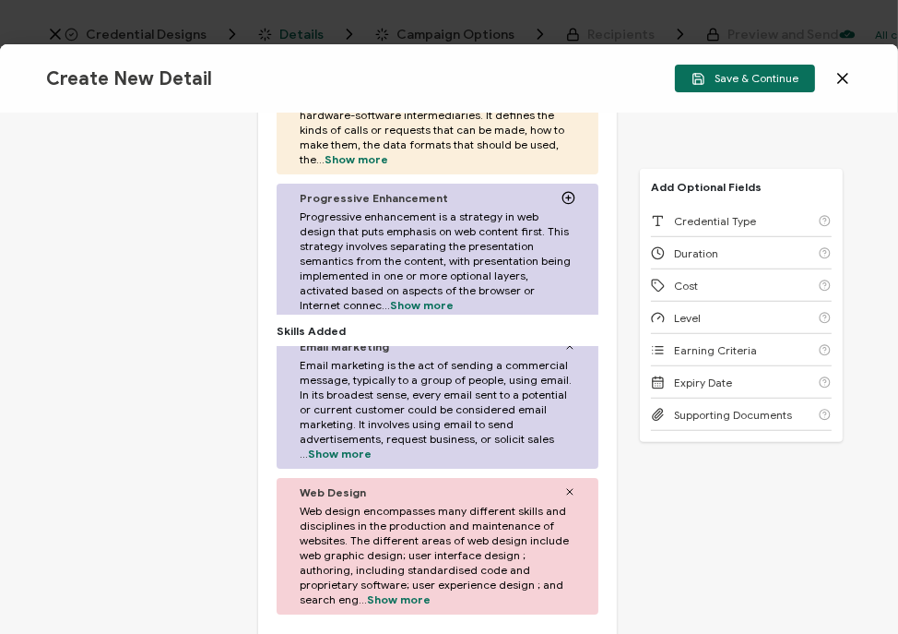
scroll to position [1067, 0]
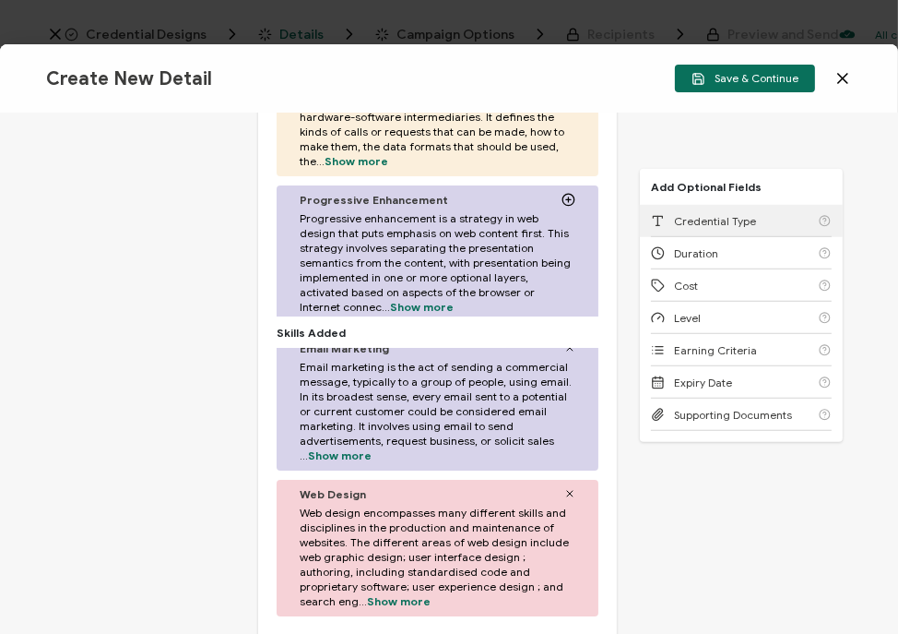
click at [712, 223] on span "Credential Type" at bounding box center [715, 221] width 82 height 14
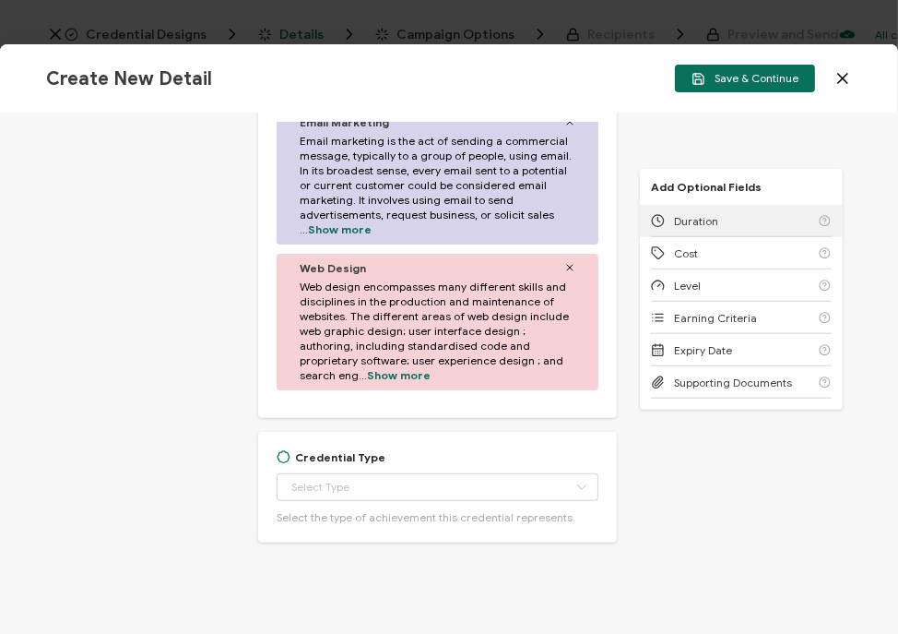
click at [712, 223] on span "Duration" at bounding box center [696, 221] width 44 height 14
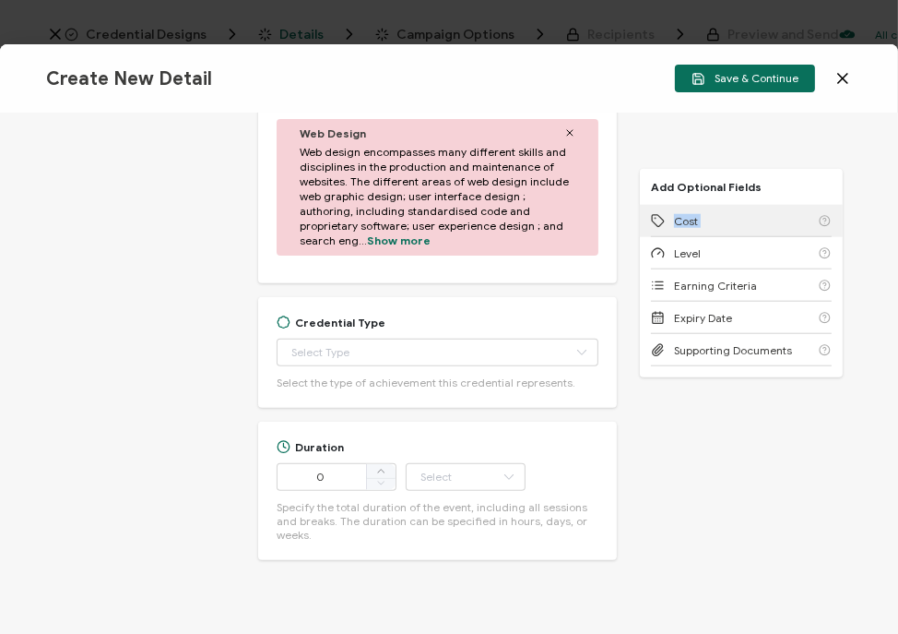
click at [712, 223] on div "Cost" at bounding box center [741, 221] width 181 height 32
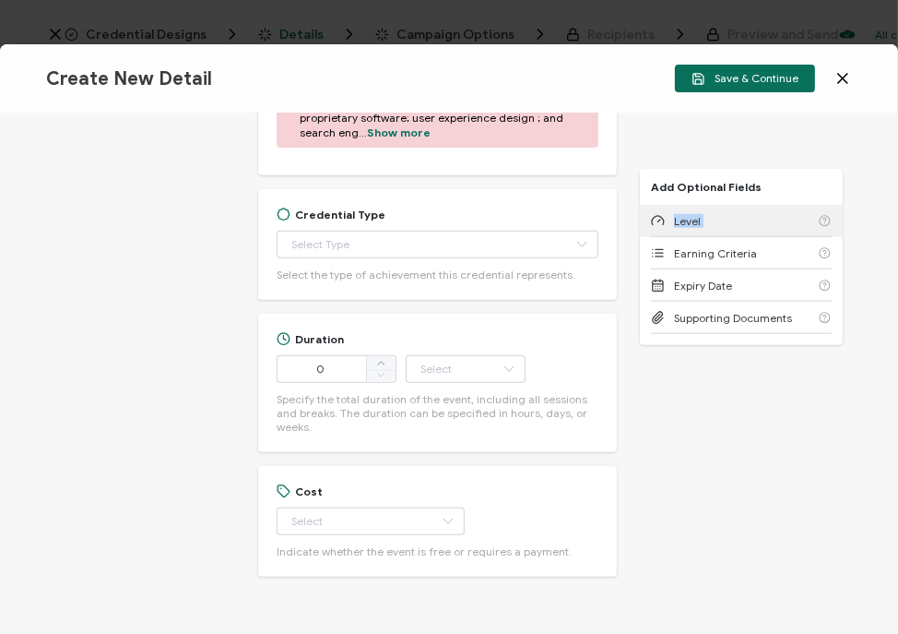
click at [712, 223] on div "Level" at bounding box center [741, 221] width 181 height 32
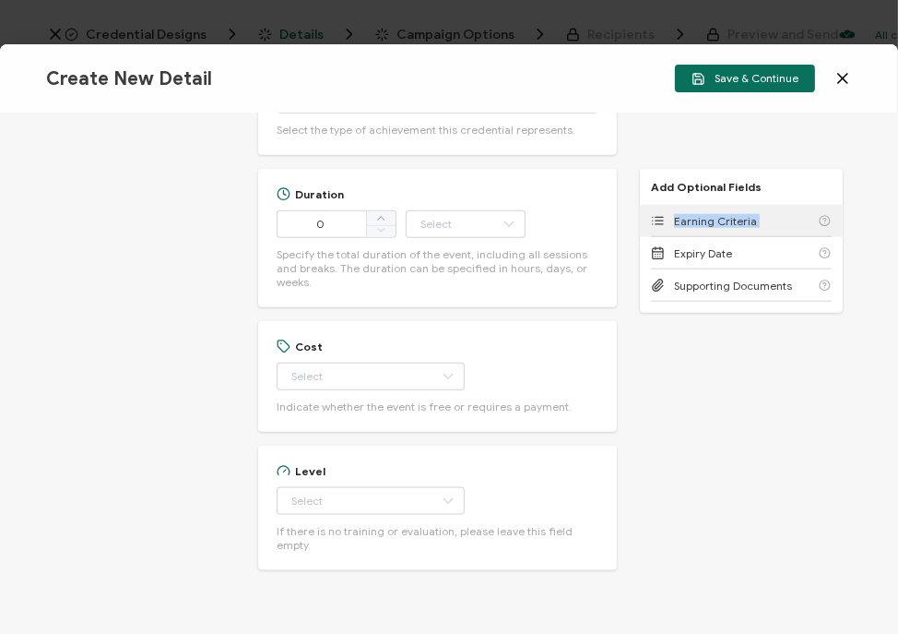
click at [712, 223] on span "Earning Criteria" at bounding box center [715, 221] width 83 height 14
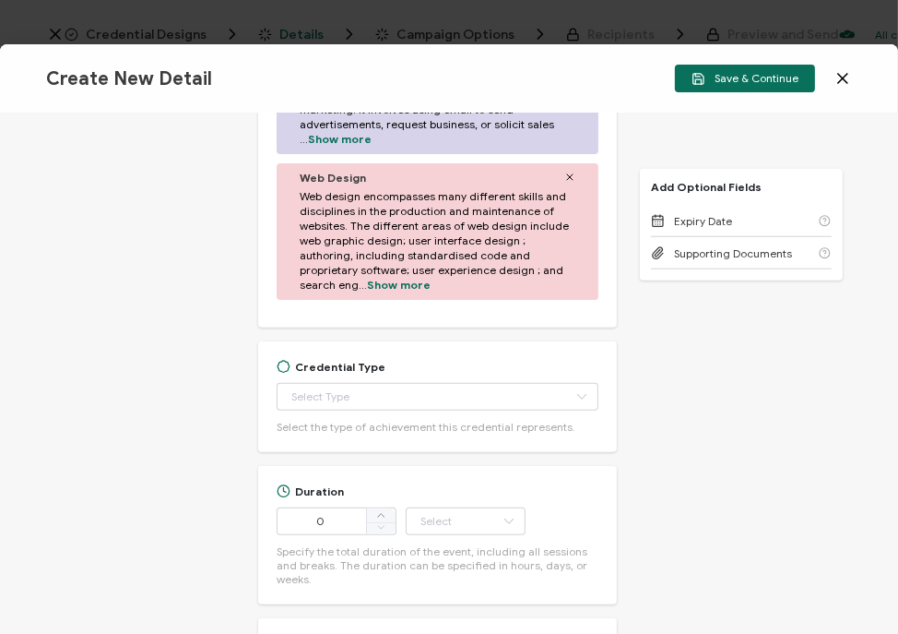
scroll to position [1296, 0]
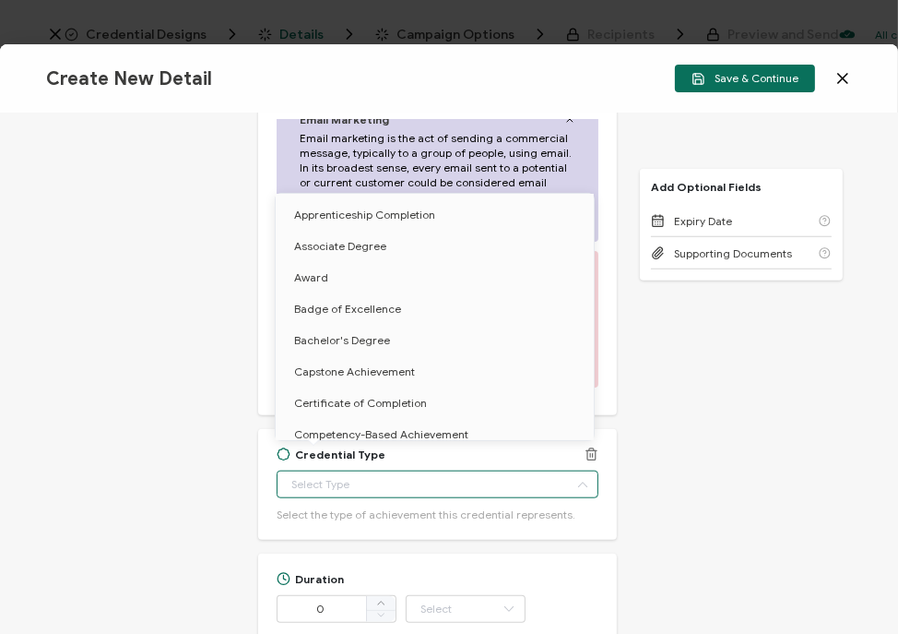
click at [469, 470] on input "text" at bounding box center [438, 484] width 323 height 28
click at [374, 397] on span "Certificate of Completion" at bounding box center [360, 403] width 133 height 14
type input "Certificate of Completion"
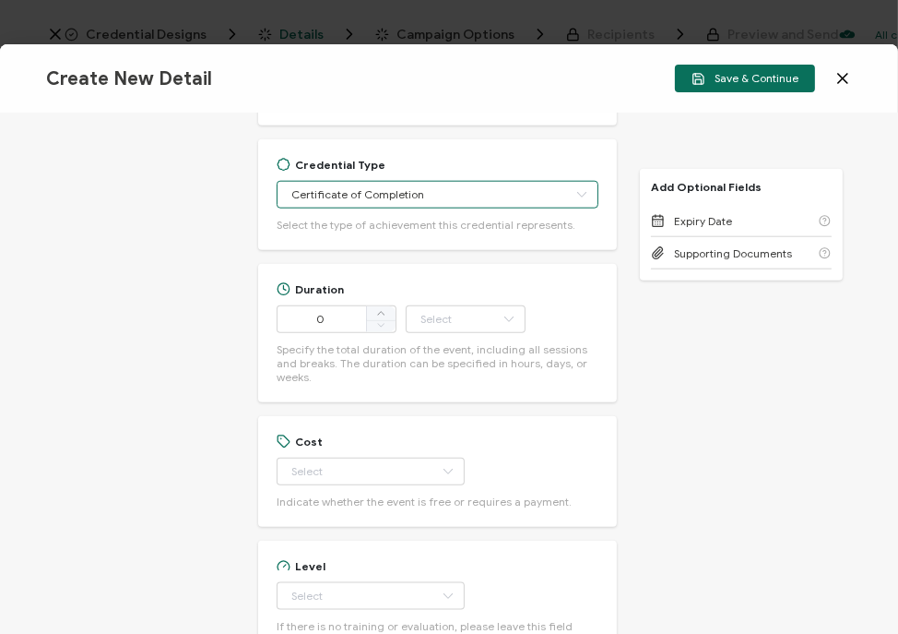
scroll to position [1601, 0]
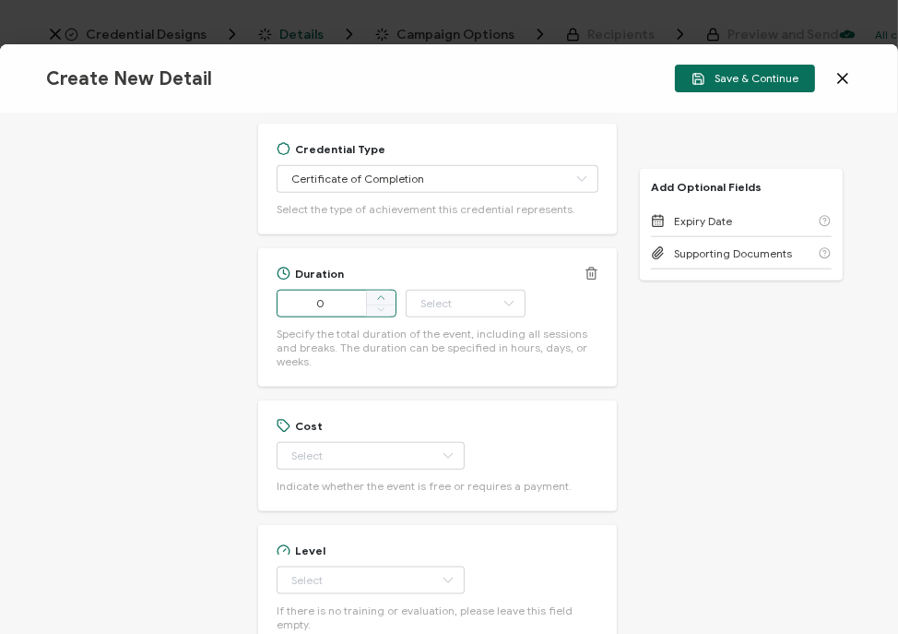
click at [392, 291] on span at bounding box center [381, 298] width 30 height 15
type input "1"
click at [480, 291] on input "text" at bounding box center [466, 304] width 120 height 28
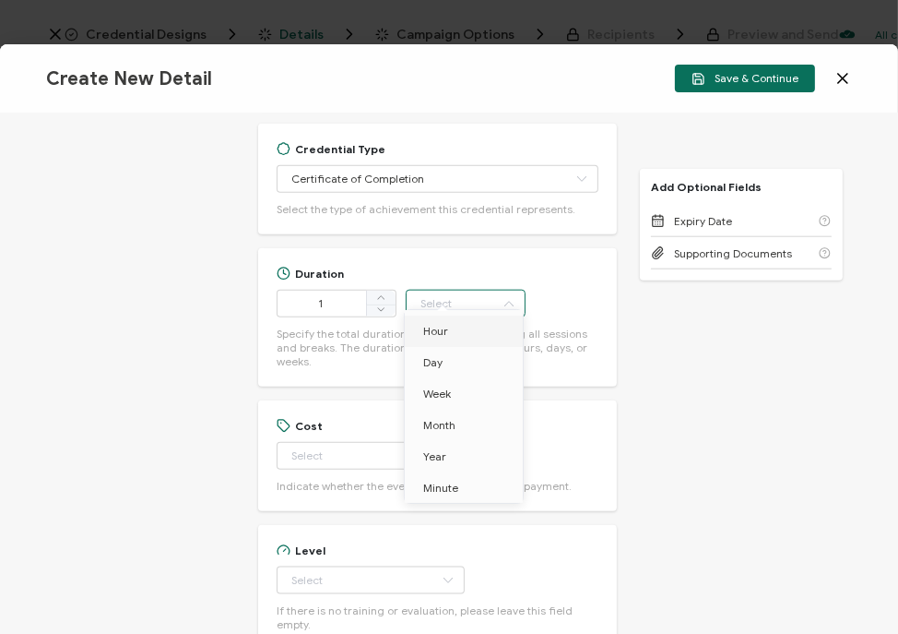
click at [469, 330] on li "Hour" at bounding box center [467, 330] width 125 height 31
type input "Hour"
click at [437, 442] on icon at bounding box center [448, 456] width 23 height 28
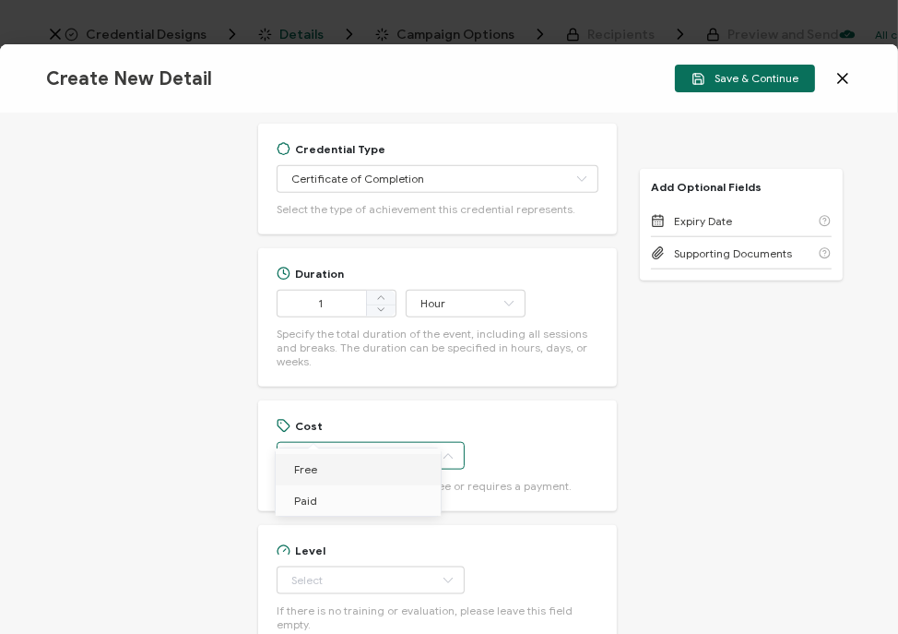
click at [346, 482] on li "Free" at bounding box center [362, 469] width 172 height 31
type input "Free"
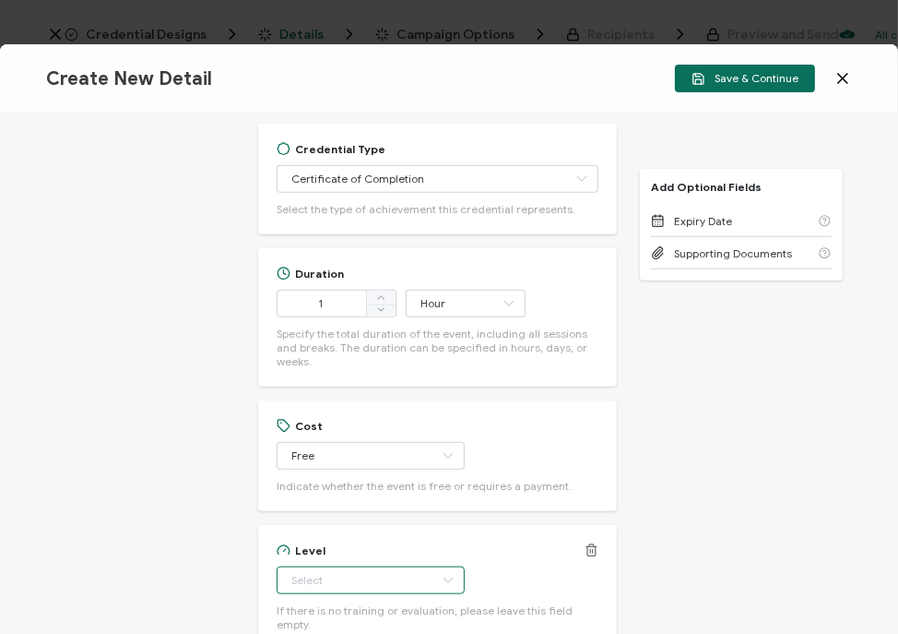
click at [334, 566] on input "text" at bounding box center [371, 580] width 188 height 28
click at [302, 369] on span "Beginner" at bounding box center [317, 372] width 47 height 14
type input "Beginner"
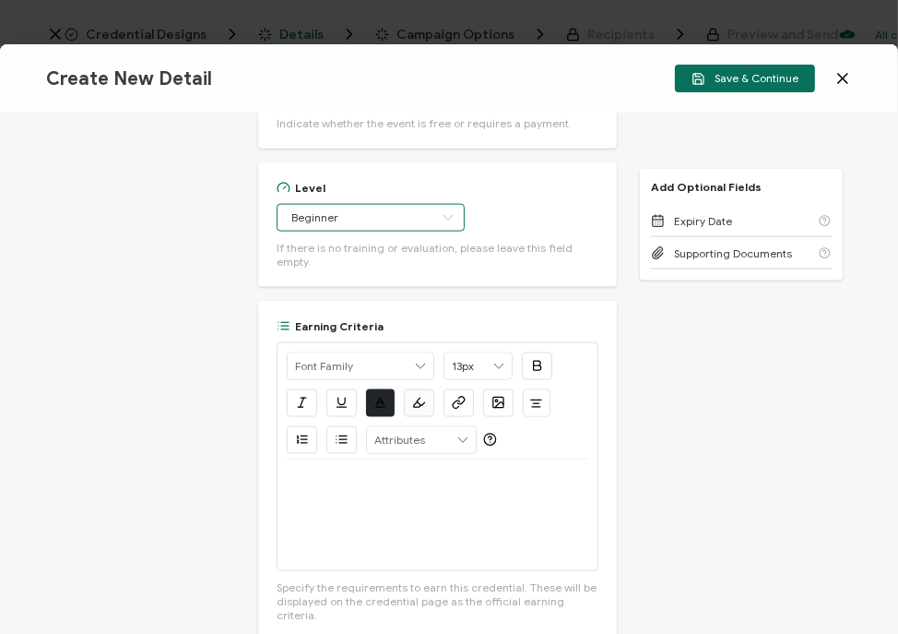
scroll to position [1992, 0]
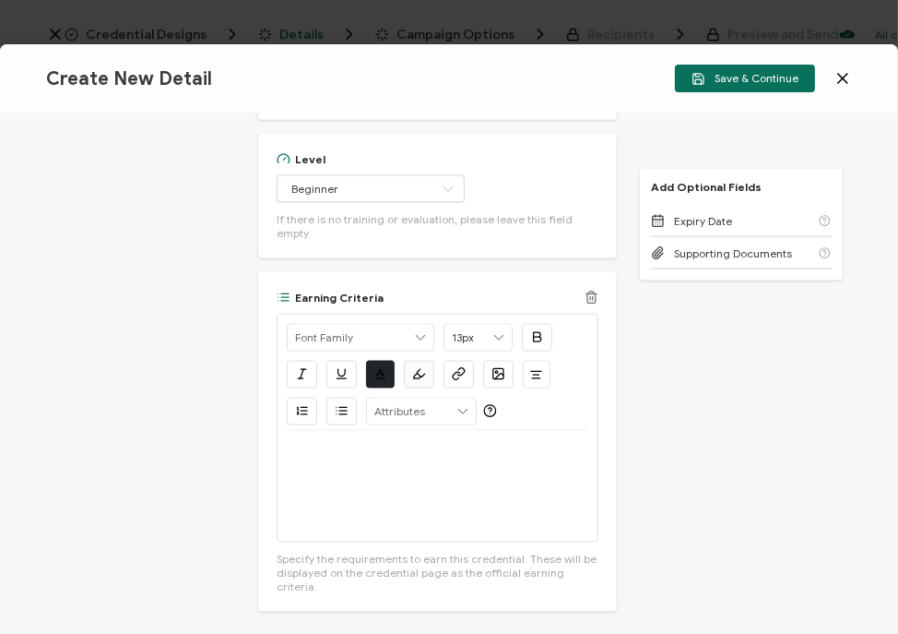
click at [413, 436] on div at bounding box center [438, 486] width 302 height 111
click at [478, 445] on p "View the on-demand recording:" at bounding box center [438, 453] width 302 height 17
drag, startPoint x: 531, startPoint y: 422, endPoint x: 276, endPoint y: 421, distance: 255.5
click at [277, 421] on div "Alright Sans Amita Archivo Black Arial Arimo Blinker Caveat Charm Charmonman Ci…" at bounding box center [438, 428] width 323 height 229
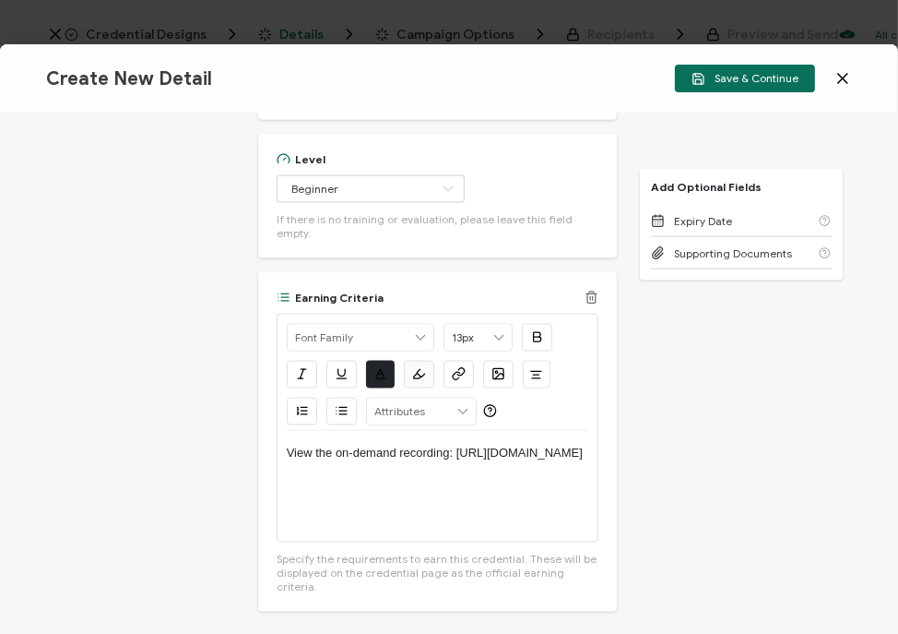
click at [462, 361] on button "button" at bounding box center [459, 375] width 30 height 28
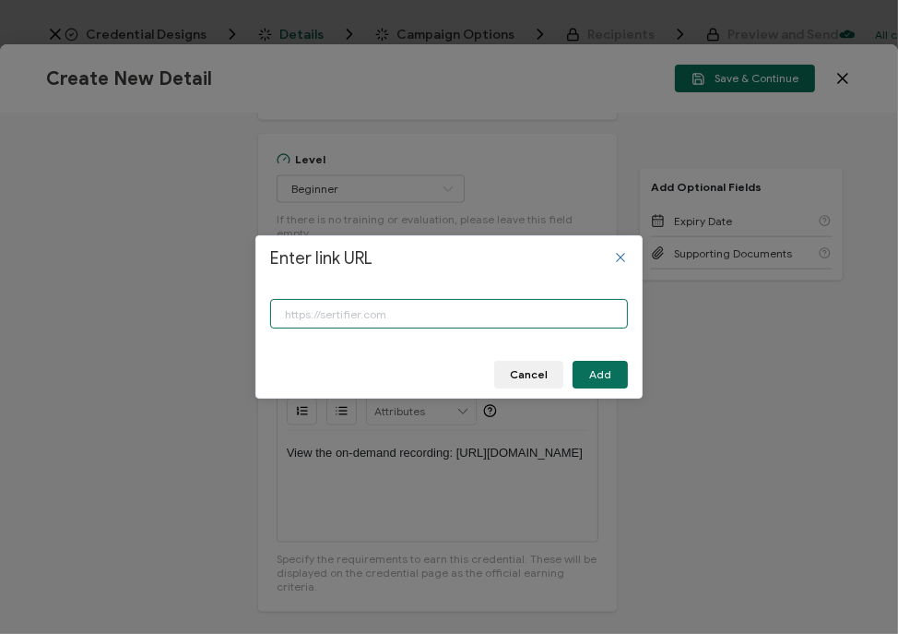
click at [466, 311] on input "Enter link URL" at bounding box center [449, 314] width 358 height 30
type input "https://www.carahsoft.com/learn/event/71250"
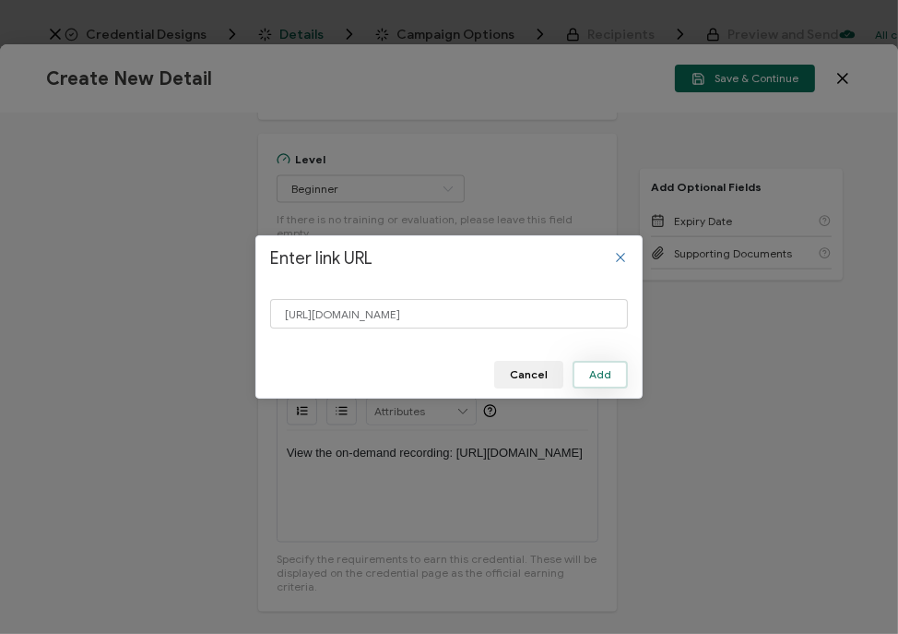
click at [604, 374] on span "Add" at bounding box center [600, 374] width 22 height 11
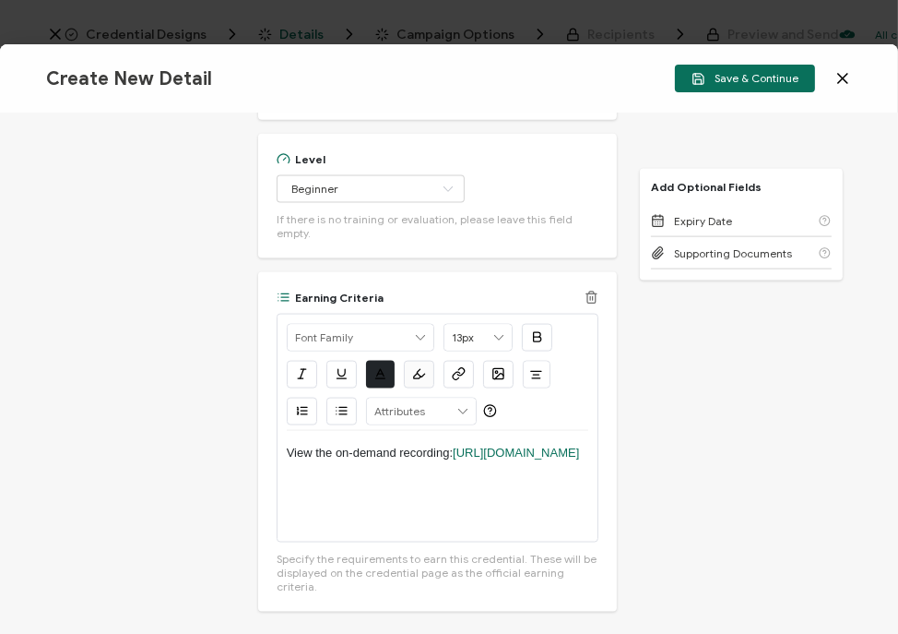
click at [510, 431] on div "View the on-demand recording: https://www.carahsoft.com/learn/event/71250" at bounding box center [438, 486] width 302 height 111
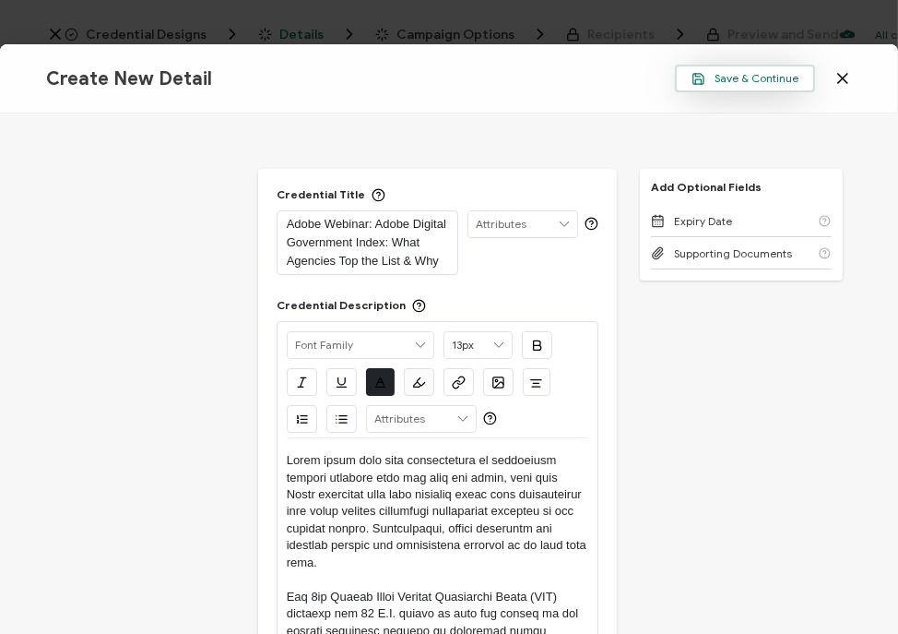
click at [784, 80] on span "Save & Continue" at bounding box center [745, 79] width 107 height 14
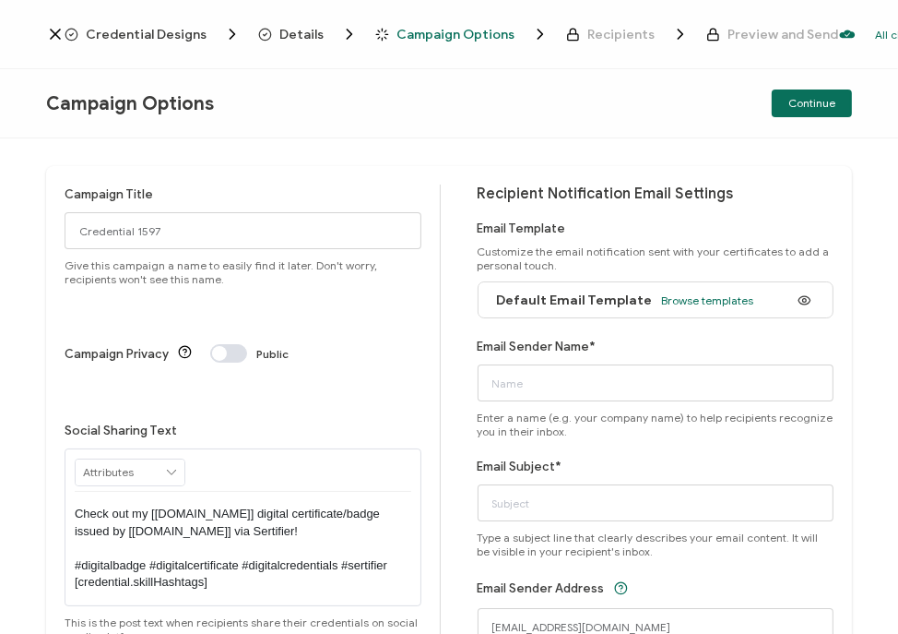
click at [235, 170] on div "Campaign Title Credential 1597 Give this campaign a name to easily find it late…" at bounding box center [449, 433] width 806 height 535
click at [552, 381] on input "Email Sender Name*" at bounding box center [656, 382] width 357 height 37
type input "CPE Team"
click at [540, 490] on input "Email Subject*" at bounding box center [656, 502] width 357 height 37
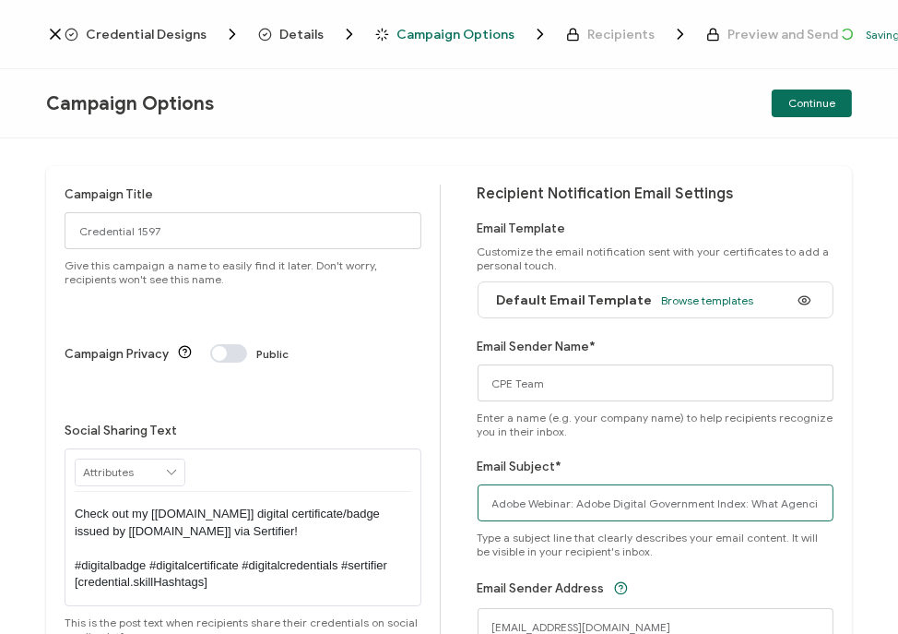
scroll to position [0, 92]
type input "Adobe Webinar: Adobe Digital Government Index: What Agencies Top the List & Why"
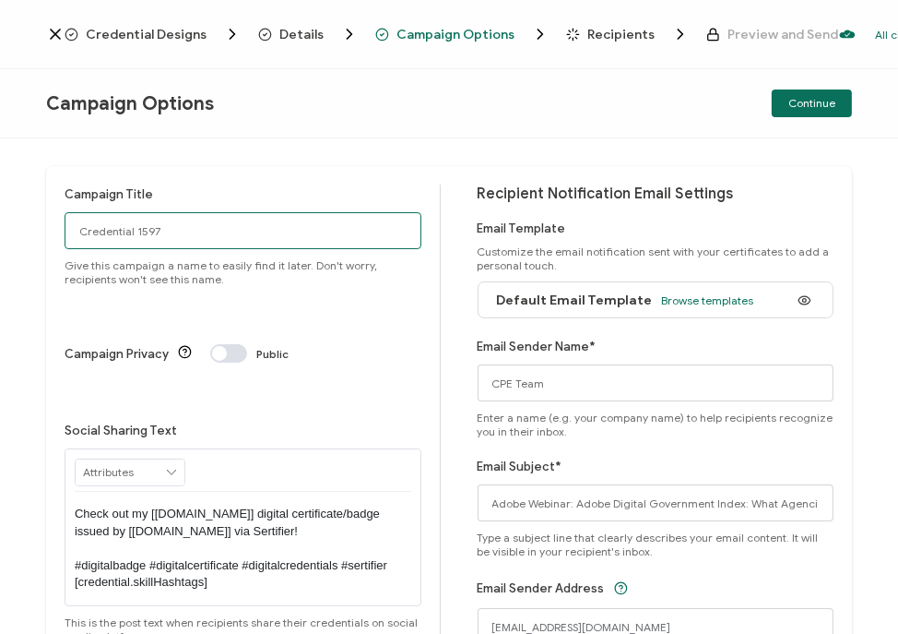
click at [331, 243] on input "Credential 1597" at bounding box center [243, 230] width 357 height 37
type input "9-9-25_71250_Adobe Webinar"
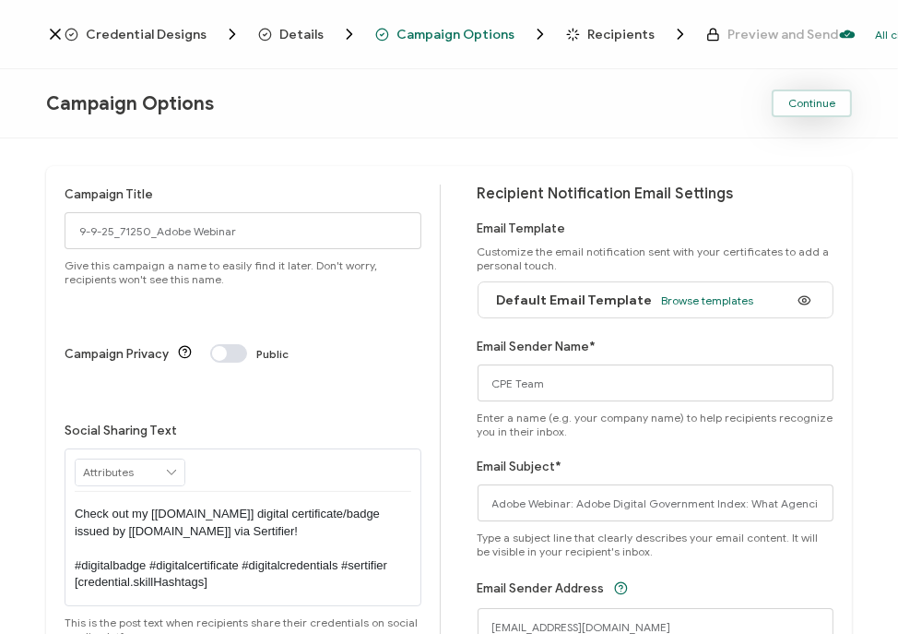
click at [814, 102] on span "Continue" at bounding box center [812, 103] width 47 height 11
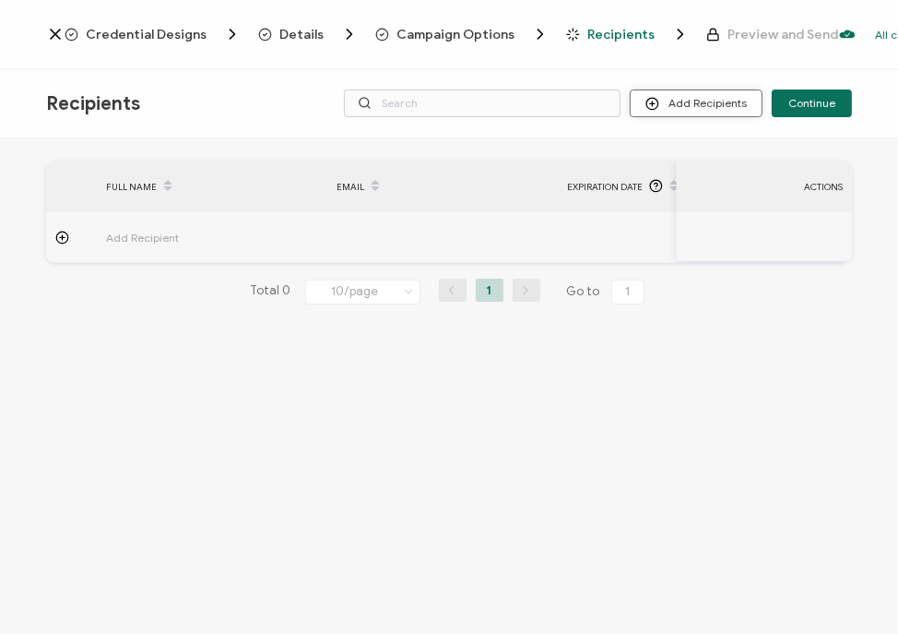
click at [727, 108] on button "Add Recipients" at bounding box center [696, 103] width 133 height 28
click at [729, 213] on span "Import From List" at bounding box center [717, 214] width 84 height 14
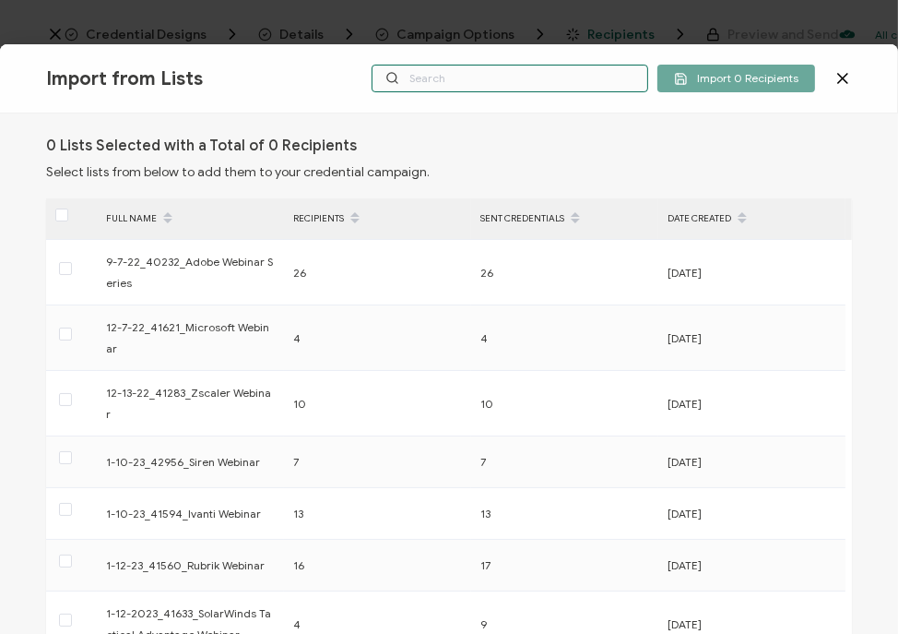
click at [467, 85] on input "text" at bounding box center [510, 79] width 277 height 28
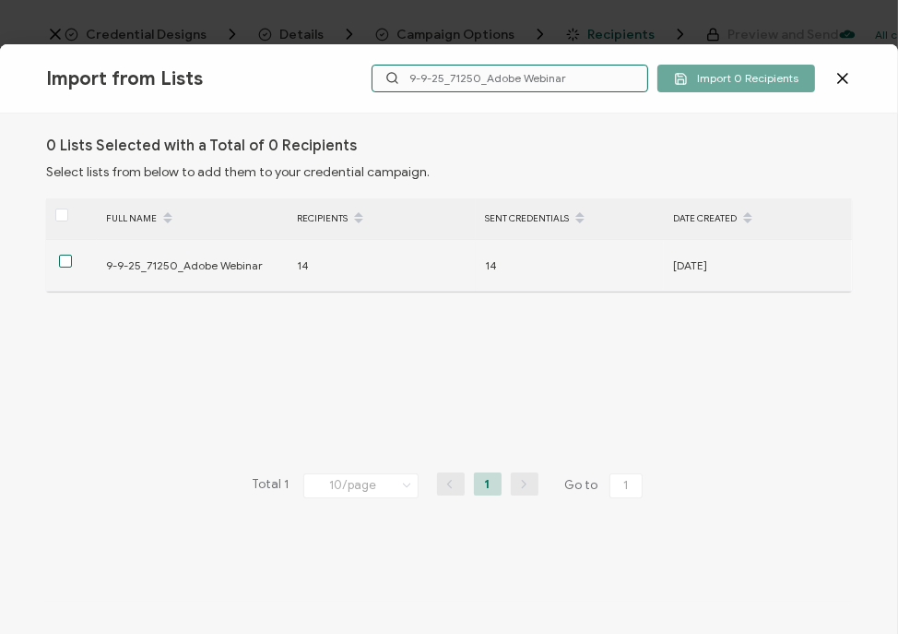
type input "9-9-25_71250_Adobe Webinar"
click at [61, 260] on span at bounding box center [65, 261] width 13 height 13
click at [72, 255] on input "checkbox" at bounding box center [72, 255] width 0 height 0
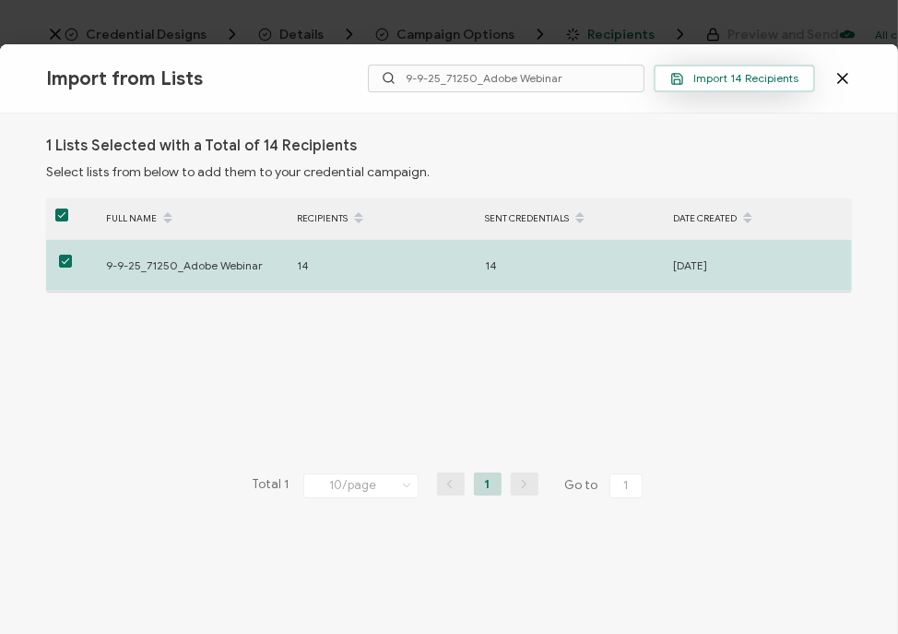
click at [692, 85] on button "Import 14 Recipients" at bounding box center [734, 79] width 161 height 28
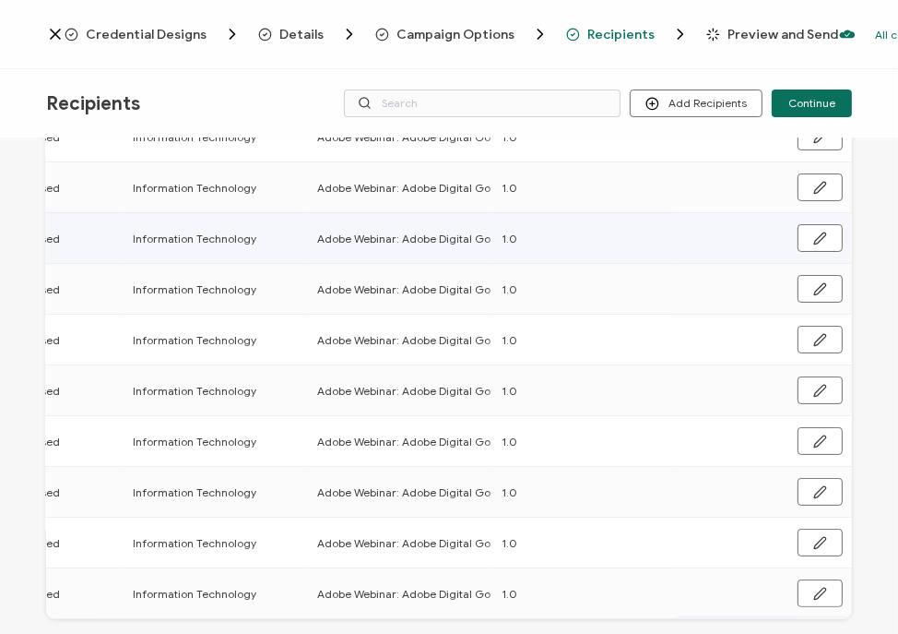
scroll to position [281, 0]
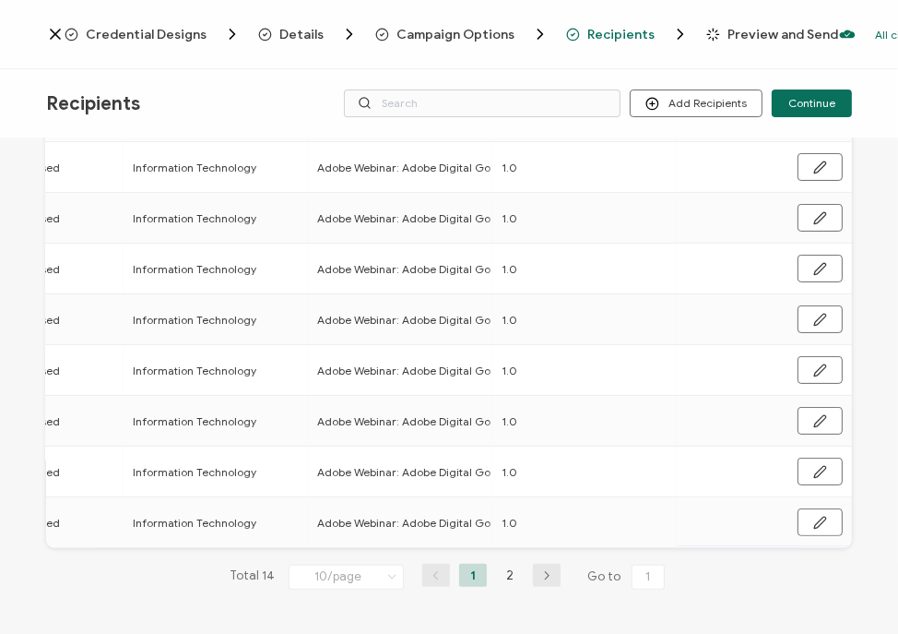
click at [384, 570] on icon at bounding box center [393, 576] width 18 height 20
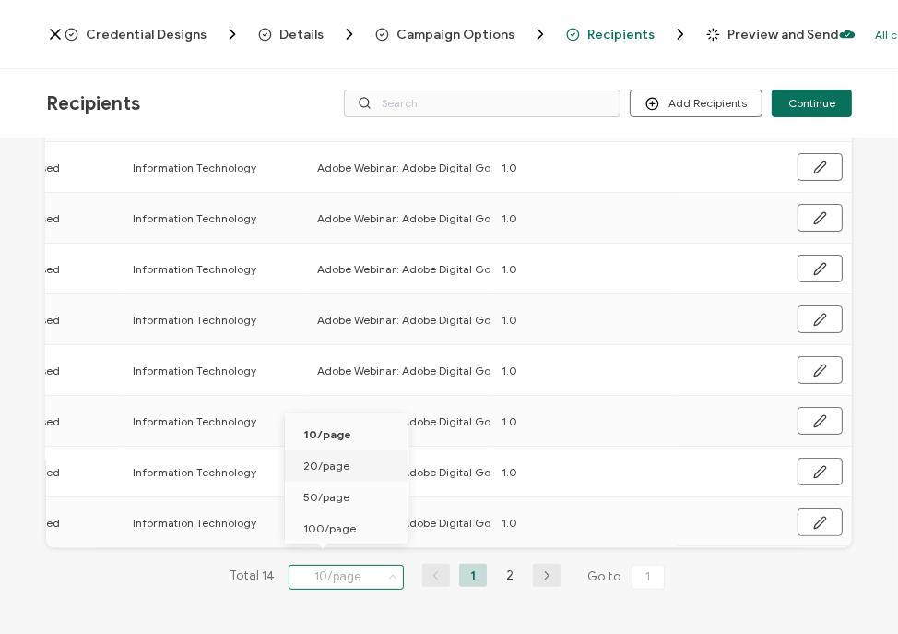
click at [344, 464] on span "20/page" at bounding box center [326, 465] width 46 height 14
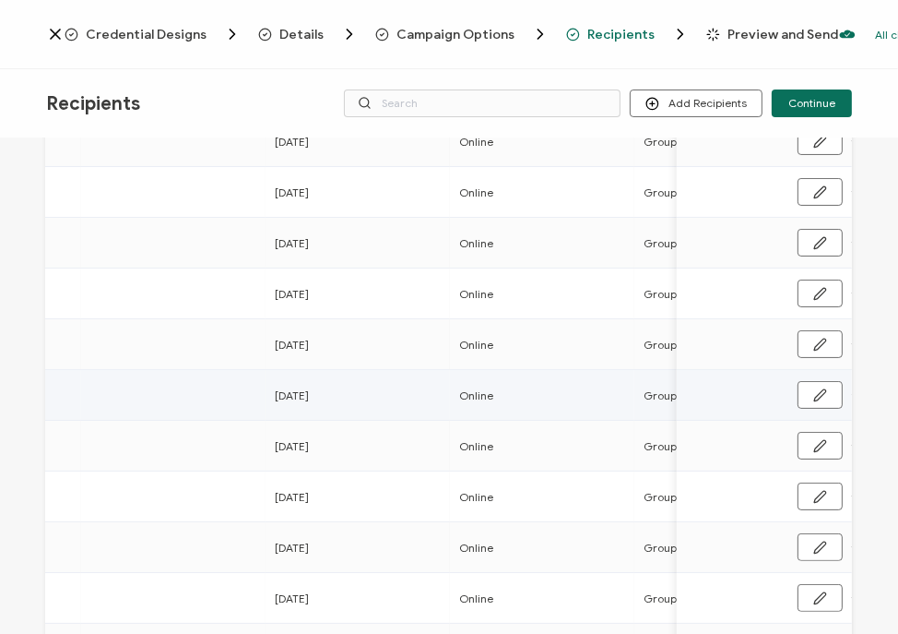
scroll to position [0, 661]
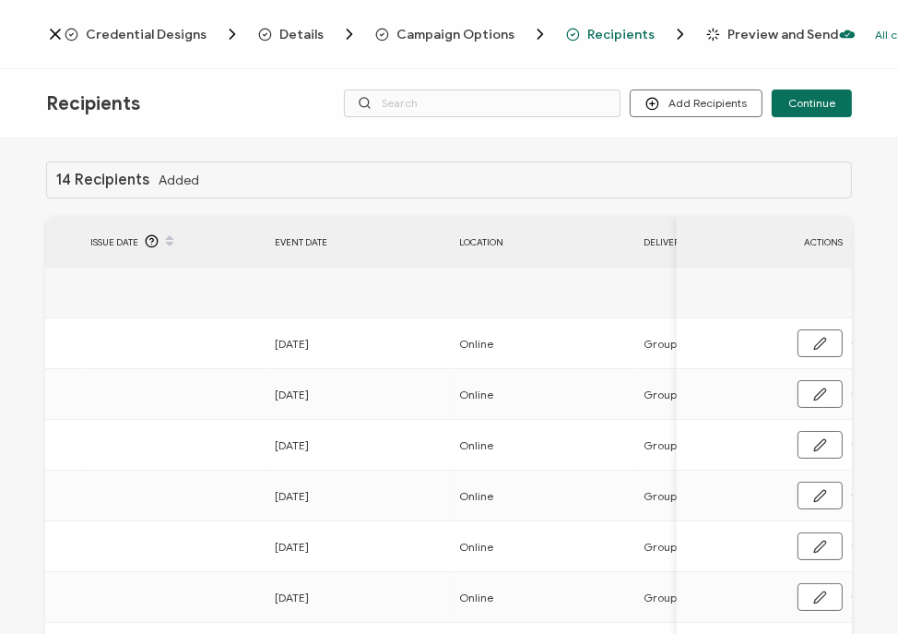
click at [84, 302] on td at bounding box center [173, 292] width 184 height 51
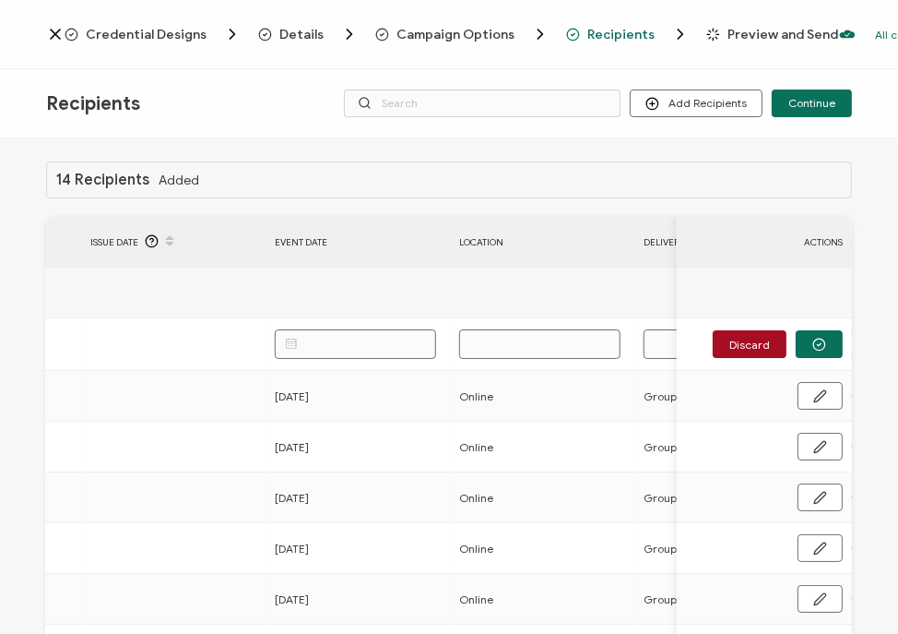
click at [240, 228] on div "Issue Date" at bounding box center [173, 241] width 184 height 31
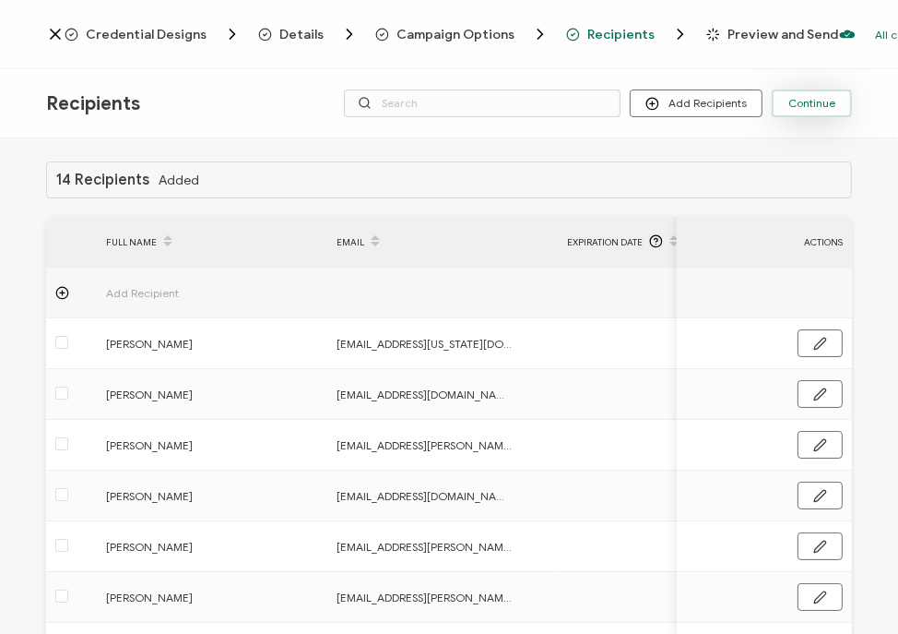
click at [802, 99] on span "Continue" at bounding box center [812, 103] width 47 height 11
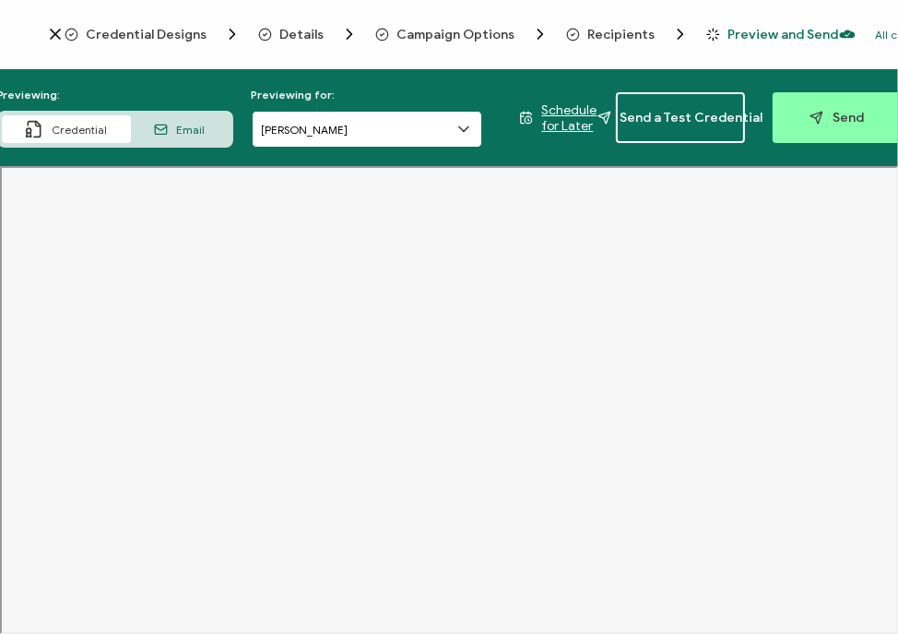
click at [424, 125] on input "Christi Lopez" at bounding box center [367, 129] width 231 height 37
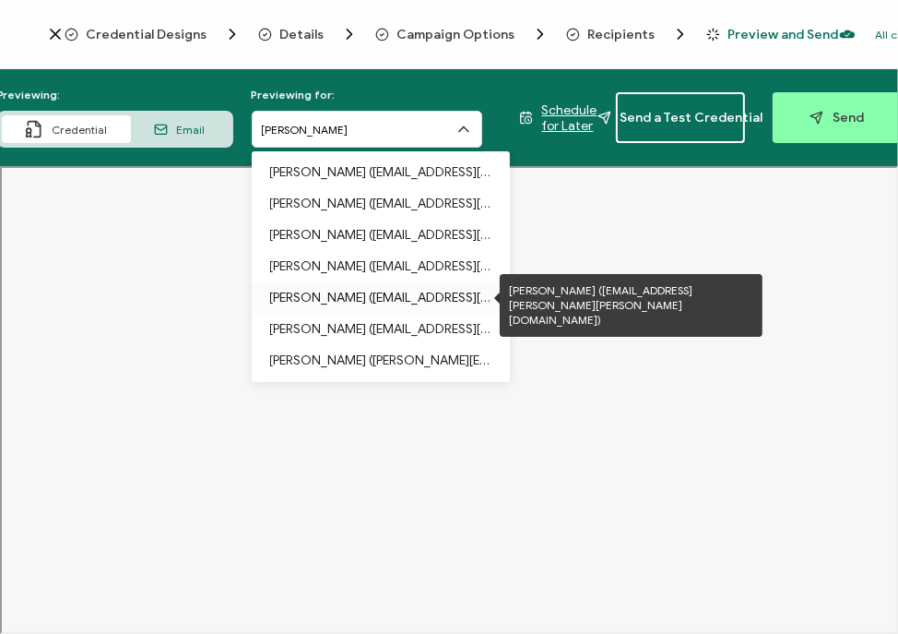
click at [429, 312] on p "Khuong Nguyen (carahsoft.khuong.nguyen@bcohio.gov)" at bounding box center [380, 297] width 221 height 31
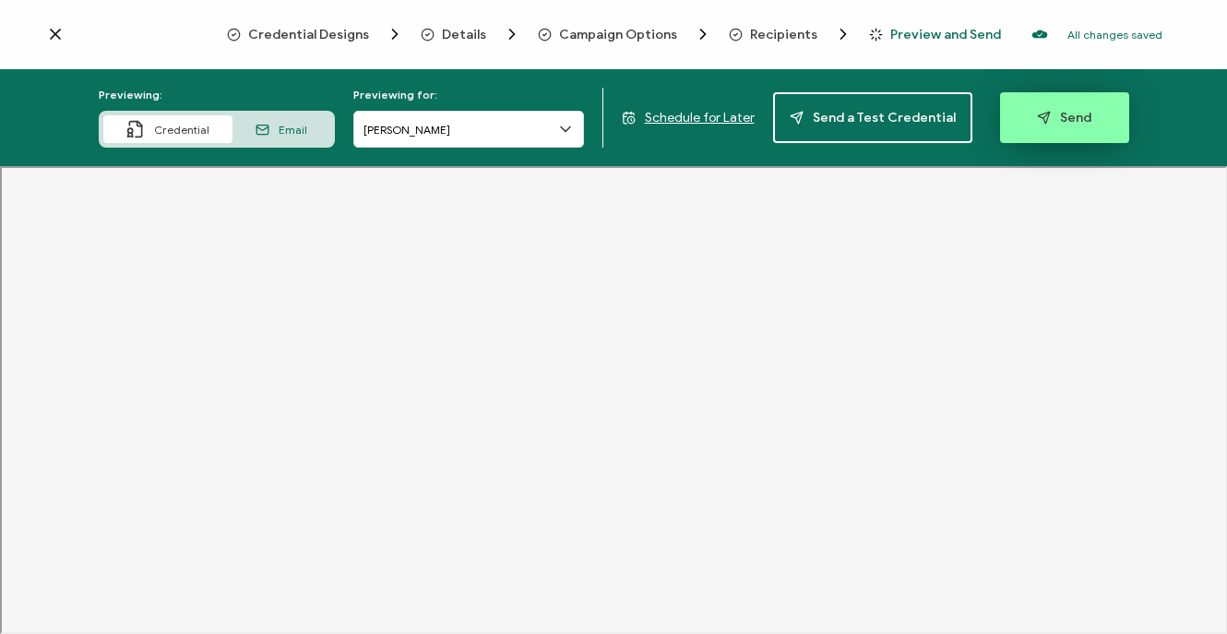
click at [1074, 135] on button "Send" at bounding box center [1064, 117] width 129 height 51
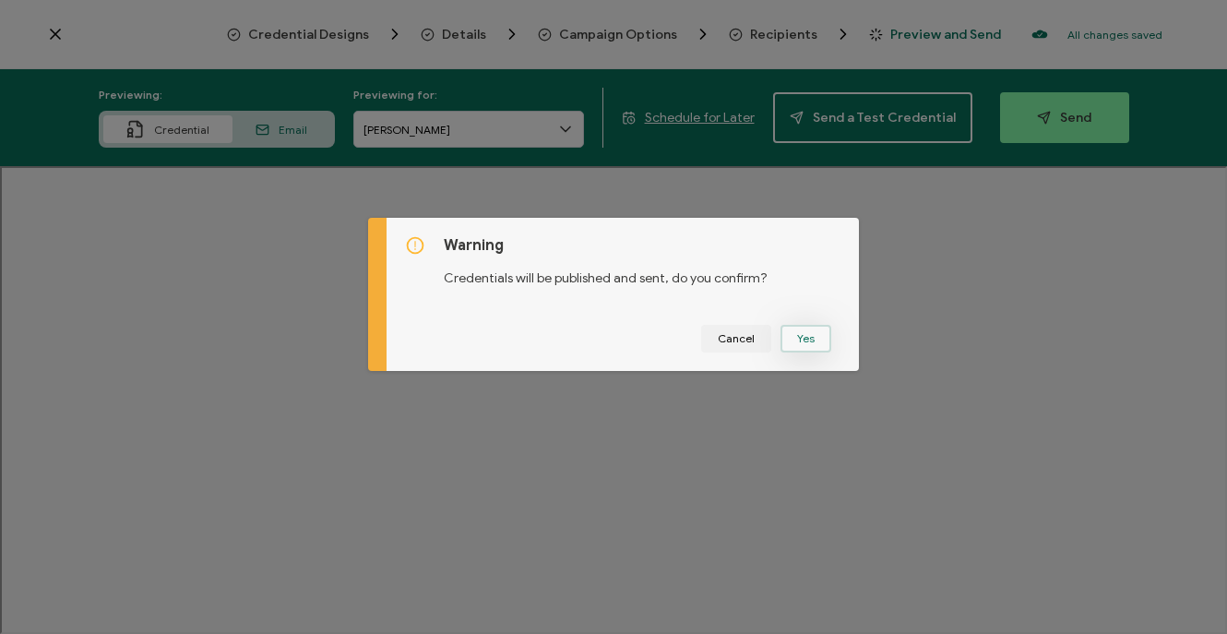
click at [814, 339] on button "Yes" at bounding box center [805, 339] width 51 height 28
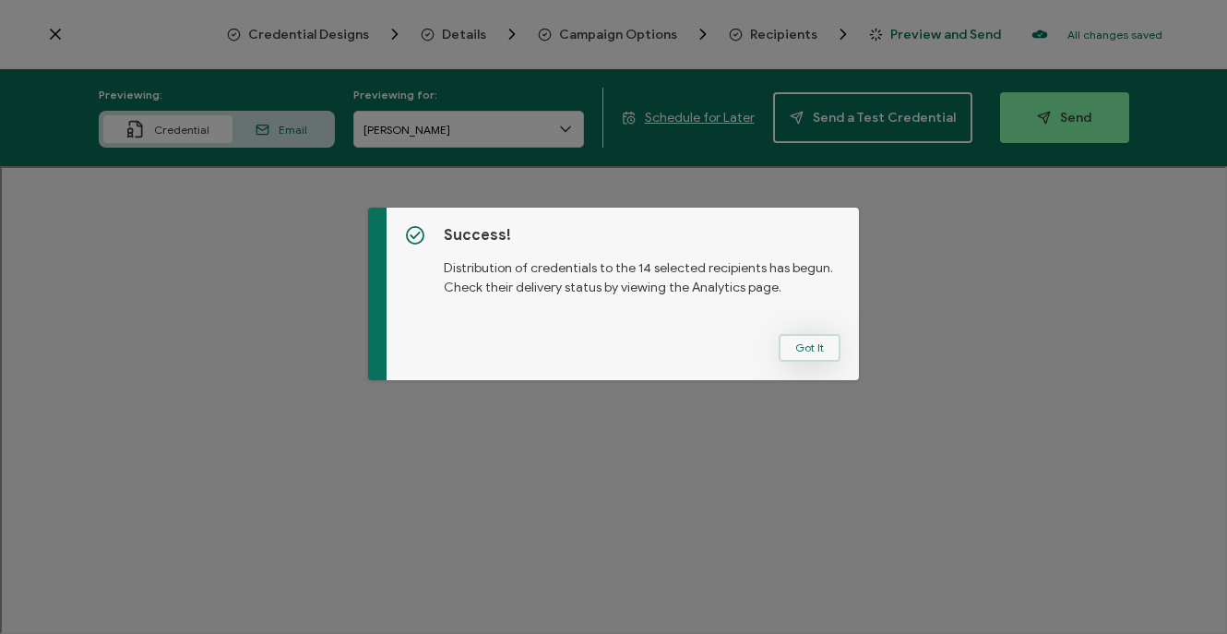
click at [794, 352] on button "Got It" at bounding box center [809, 348] width 62 height 28
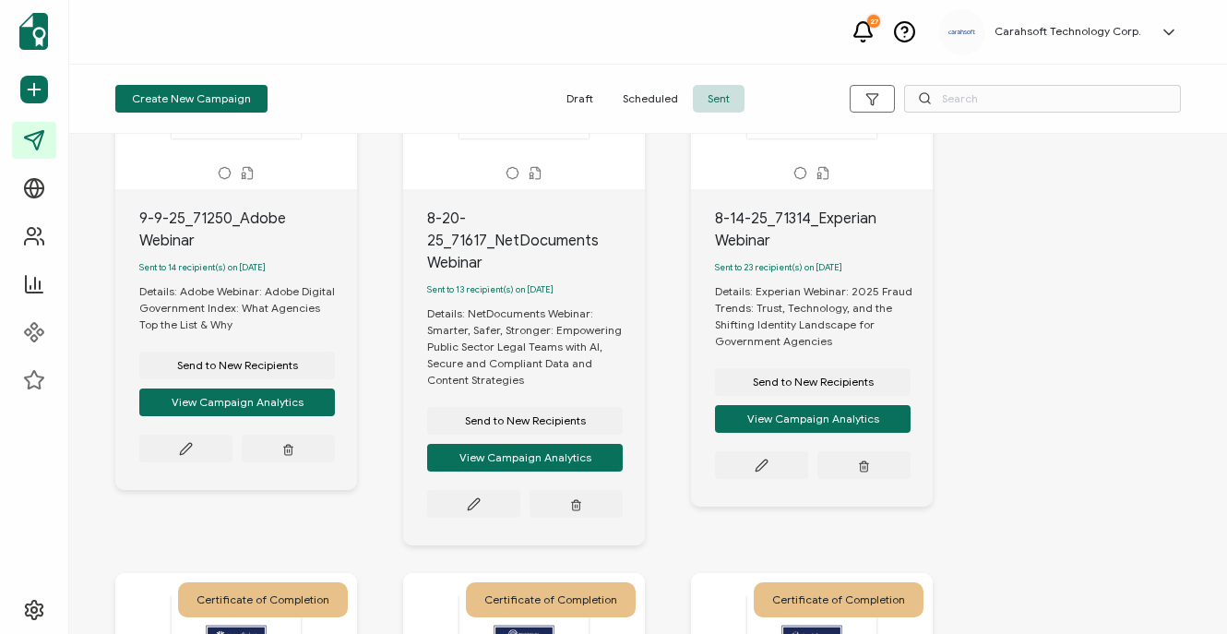
scroll to position [196, 0]
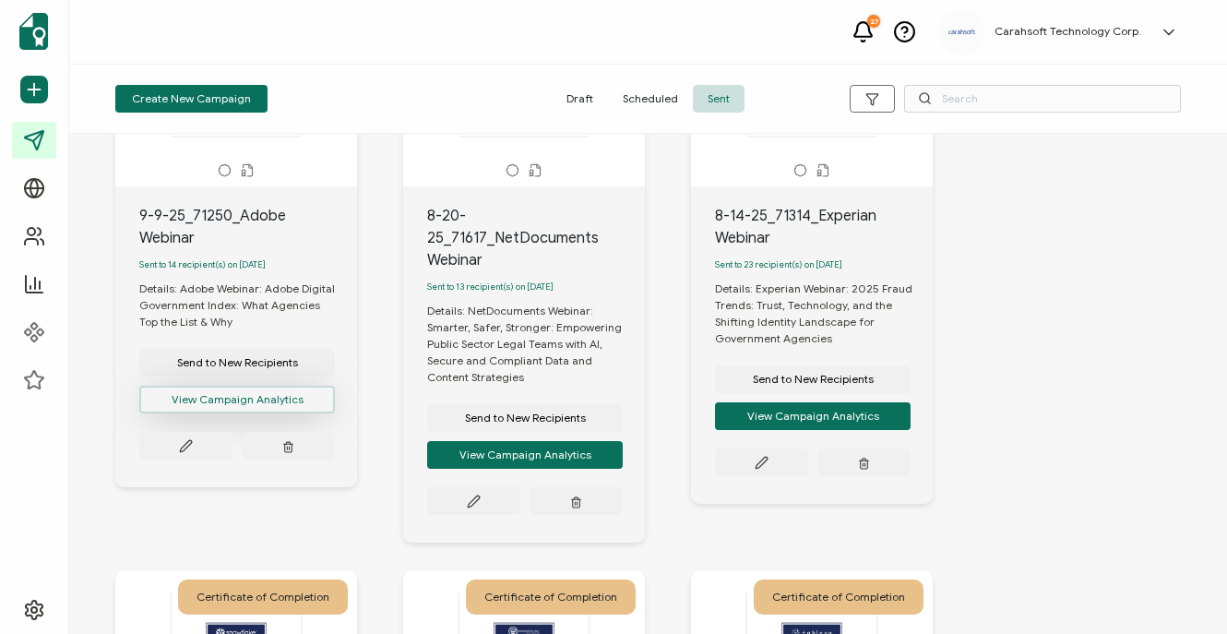
click at [265, 403] on button "View Campaign Analytics" at bounding box center [237, 400] width 196 height 28
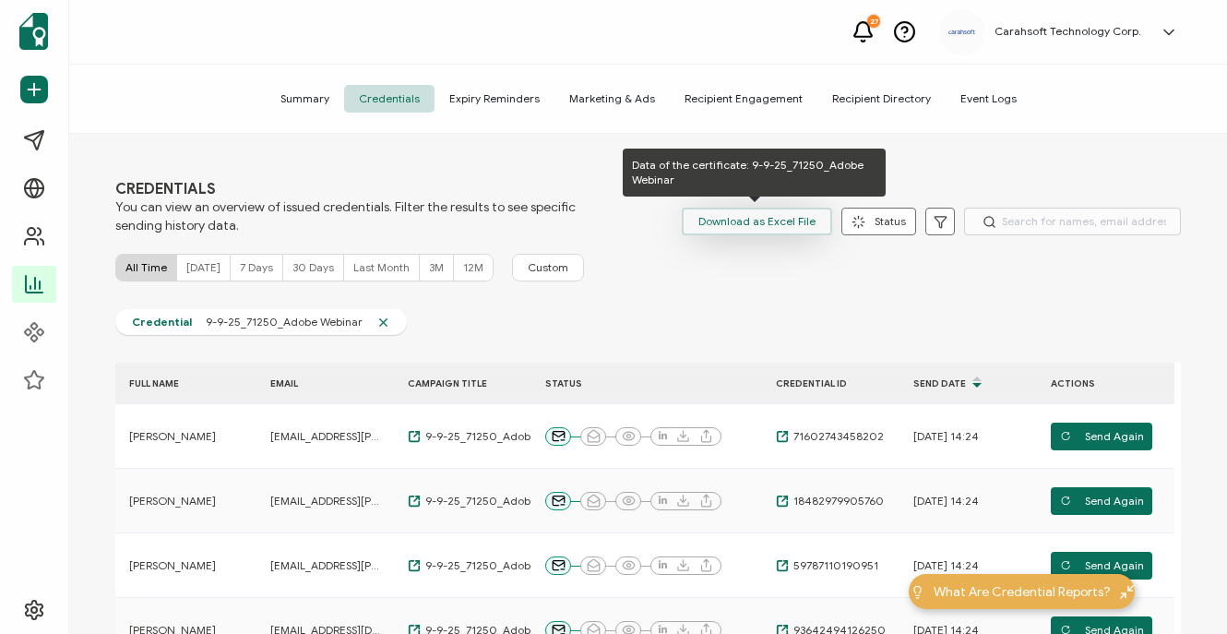
click at [749, 219] on span "Download as Excel File" at bounding box center [756, 222] width 117 height 28
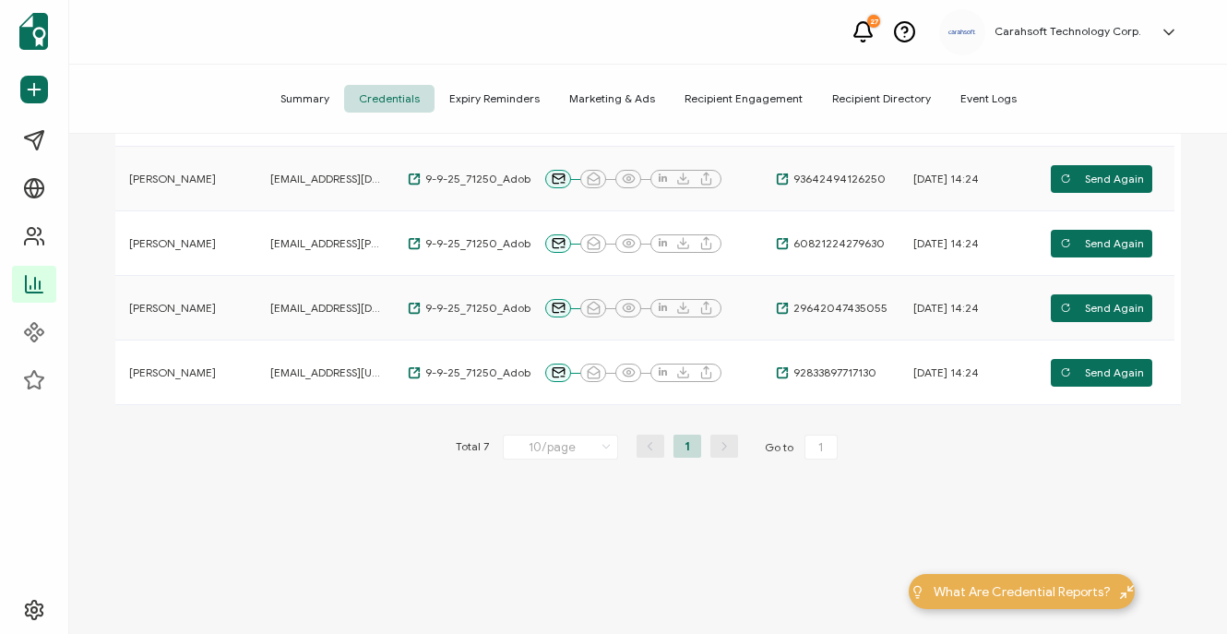
scroll to position [419, 0]
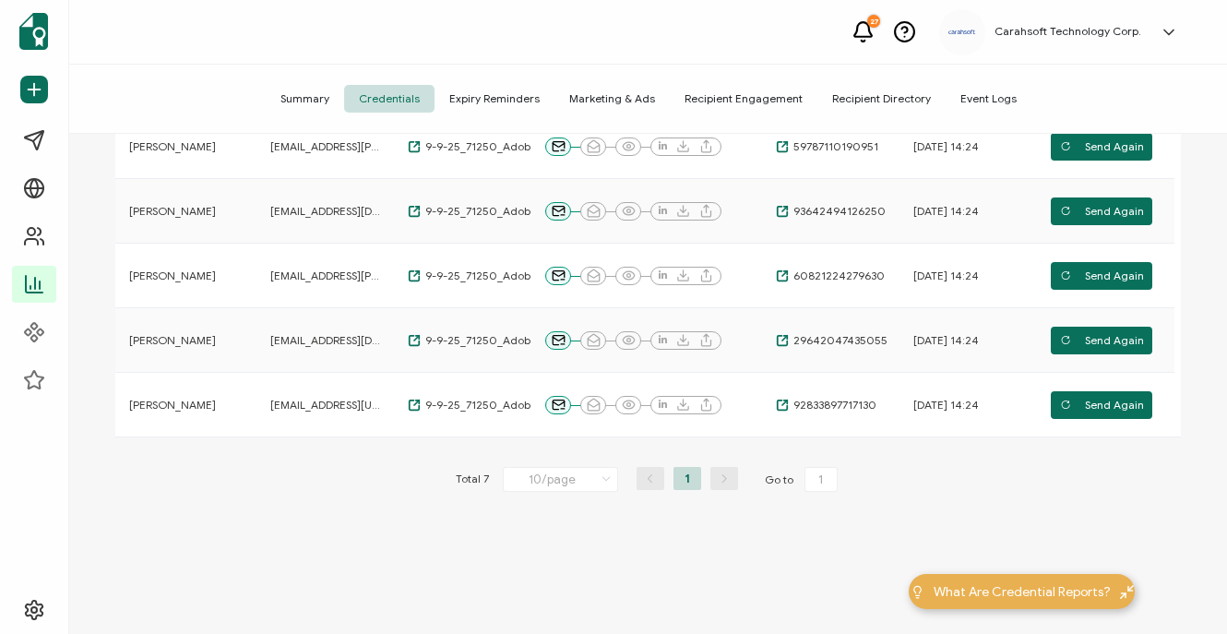
click at [711, 71] on div "Summary Credentials Expiry Reminders Marketing & Ads Recipient Engagement Recip…" at bounding box center [647, 99] width 1157 height 69
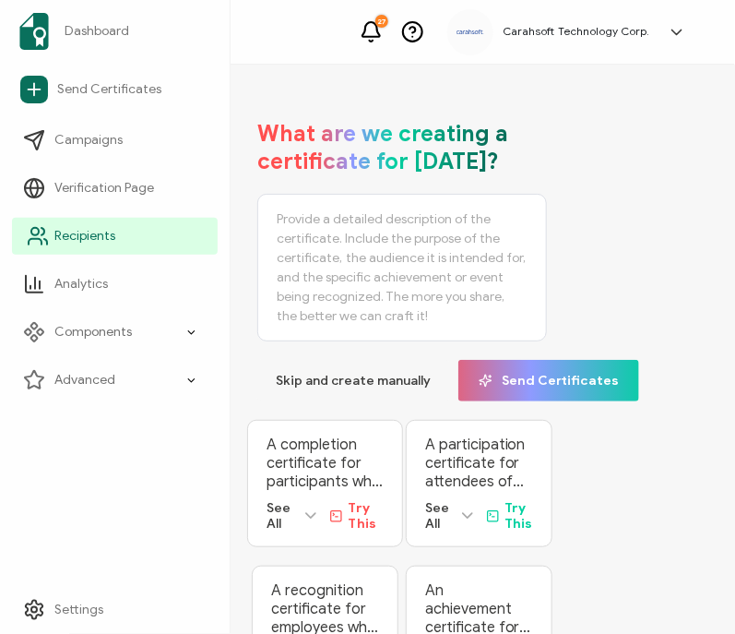
click at [89, 236] on span "Recipients" at bounding box center [84, 236] width 61 height 18
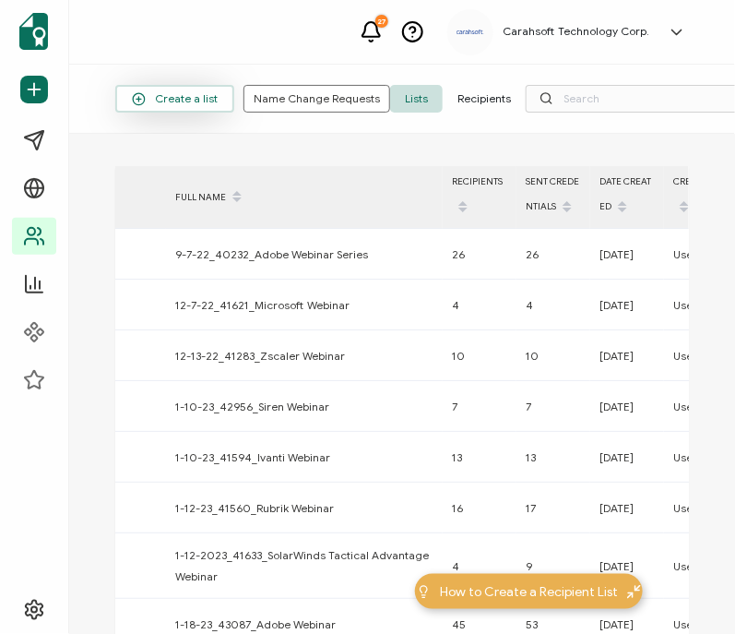
click at [183, 102] on span "Create a list" at bounding box center [175, 99] width 86 height 14
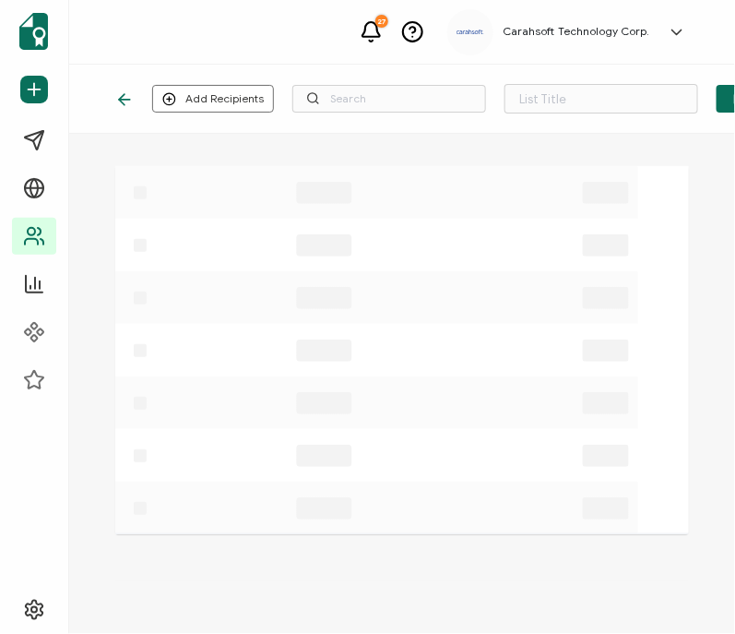
type input "List 1651"
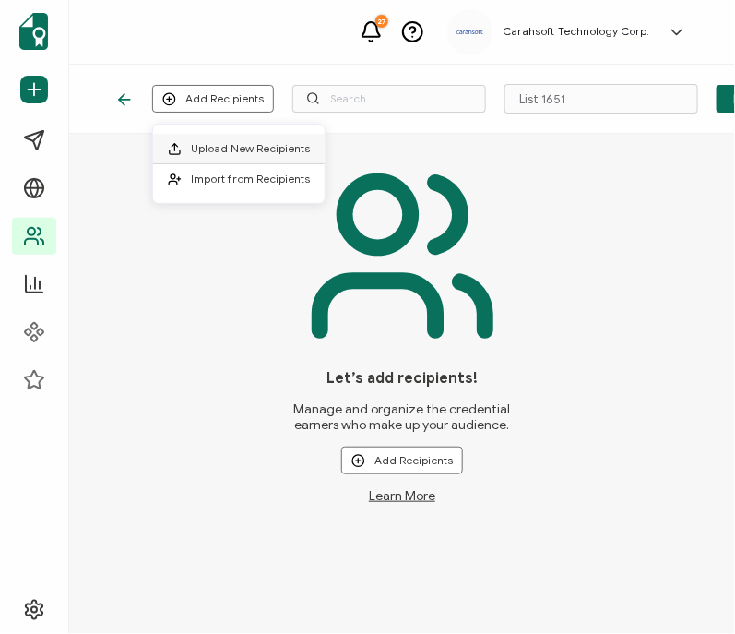
click at [239, 149] on span "Upload New Recipients" at bounding box center [250, 148] width 119 height 14
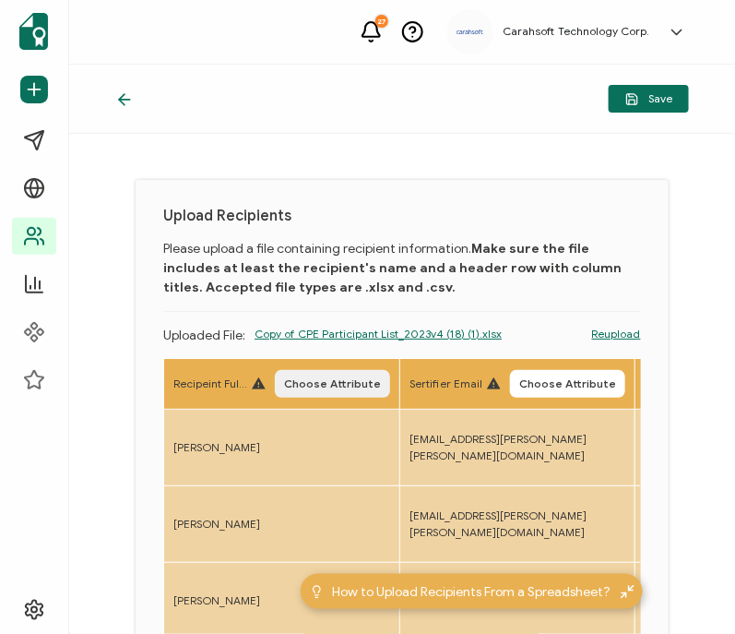
click at [355, 385] on span "Choose Attribute" at bounding box center [332, 383] width 97 height 11
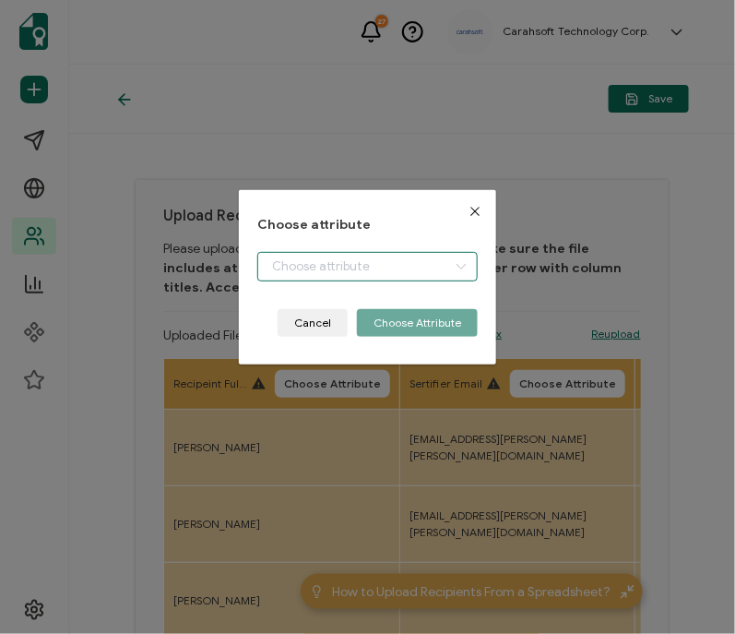
click at [408, 269] on input "dialog" at bounding box center [367, 267] width 220 height 30
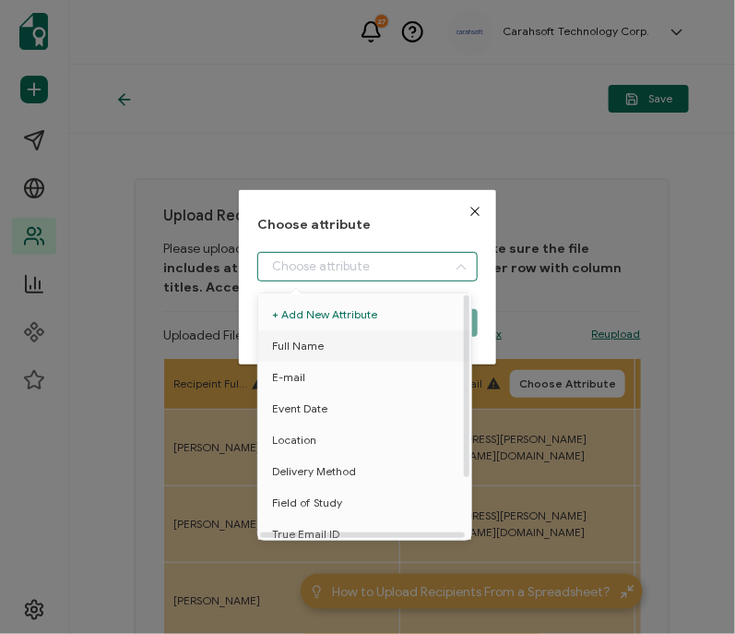
click at [415, 355] on li "Full Name" at bounding box center [368, 345] width 229 height 31
type input "Full Name"
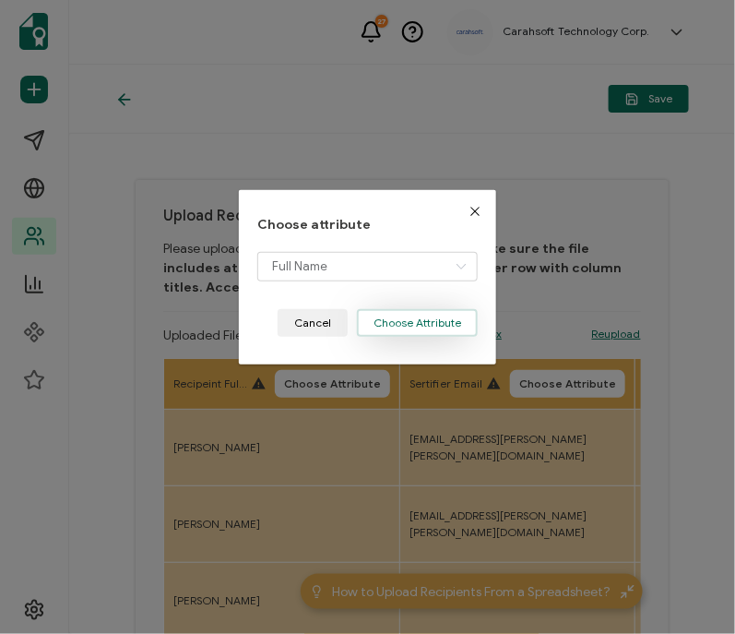
click at [440, 320] on button "Choose Attribute" at bounding box center [417, 323] width 121 height 28
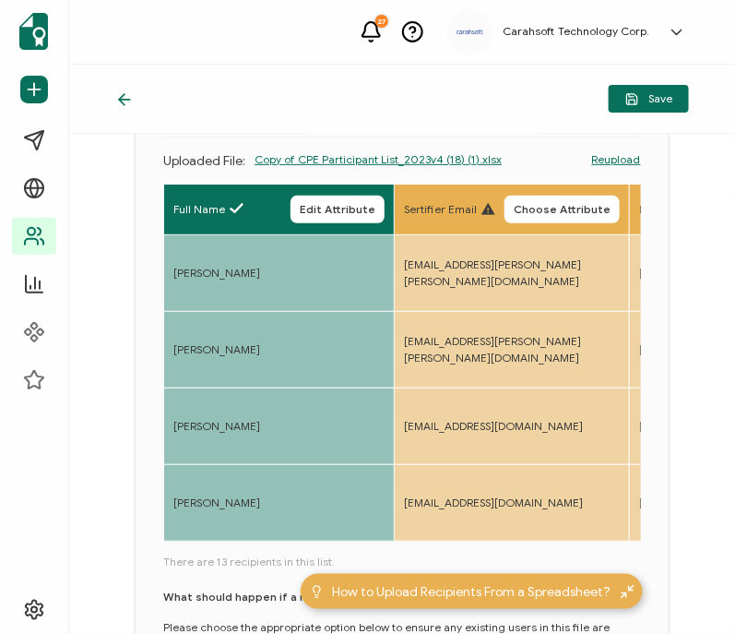
scroll to position [175, 0]
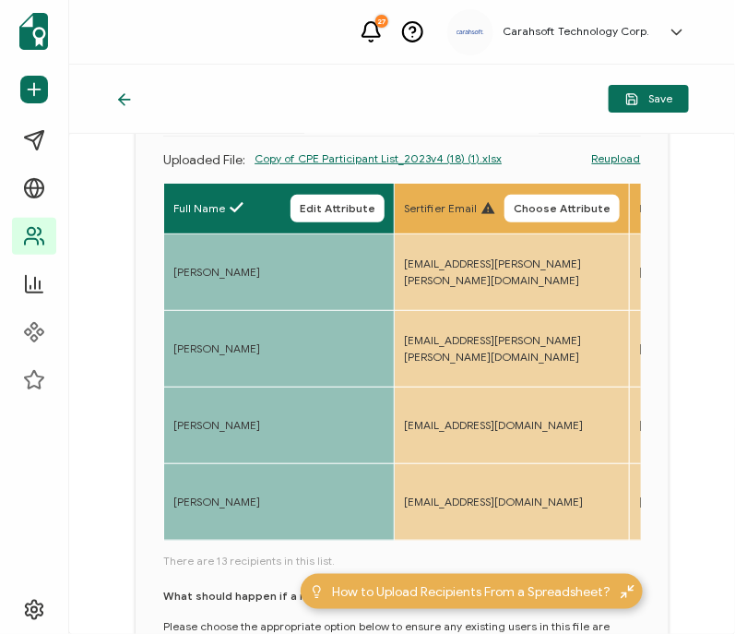
click at [600, 223] on th "Sertifier Email Choose Attribute" at bounding box center [512, 209] width 235 height 51
click at [599, 219] on button "Choose Attribute" at bounding box center [561, 209] width 115 height 28
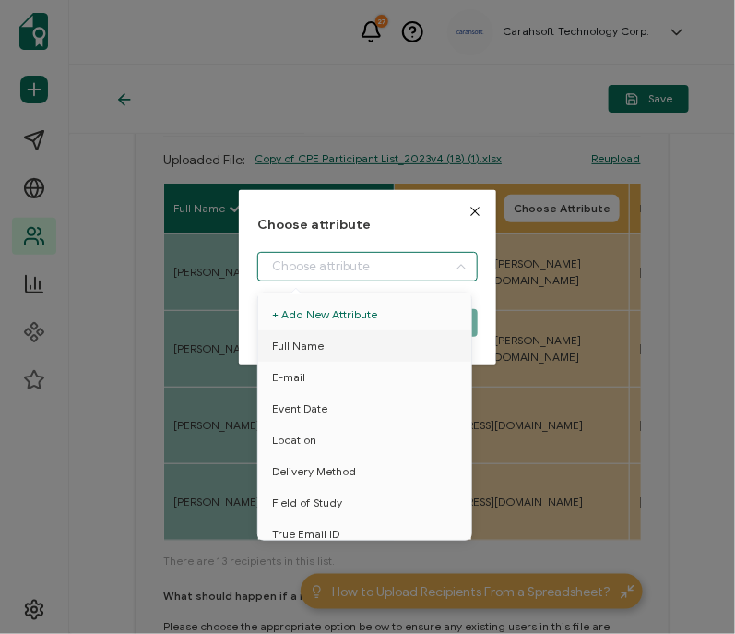
click at [382, 270] on input "dialog" at bounding box center [367, 267] width 220 height 30
click at [414, 376] on li "E-mail" at bounding box center [368, 377] width 229 height 31
type input "E-mail"
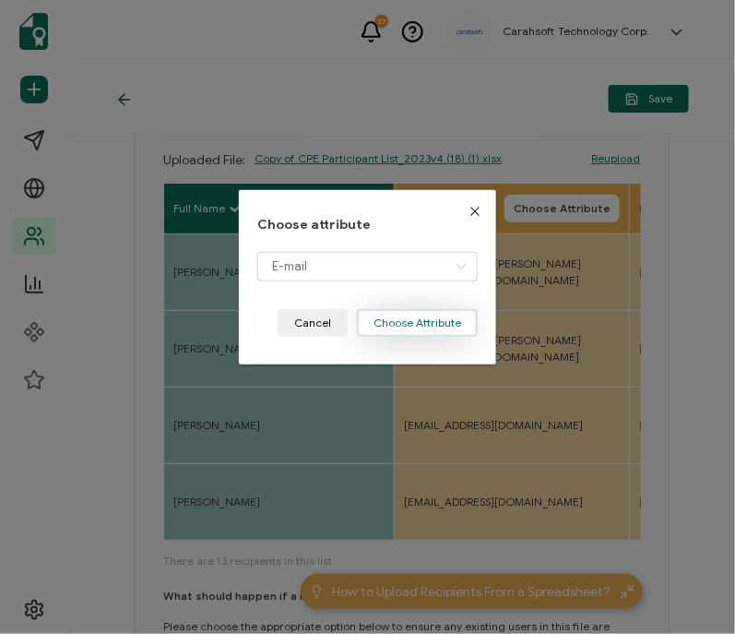
click at [434, 325] on button "Choose Attribute" at bounding box center [417, 323] width 121 height 28
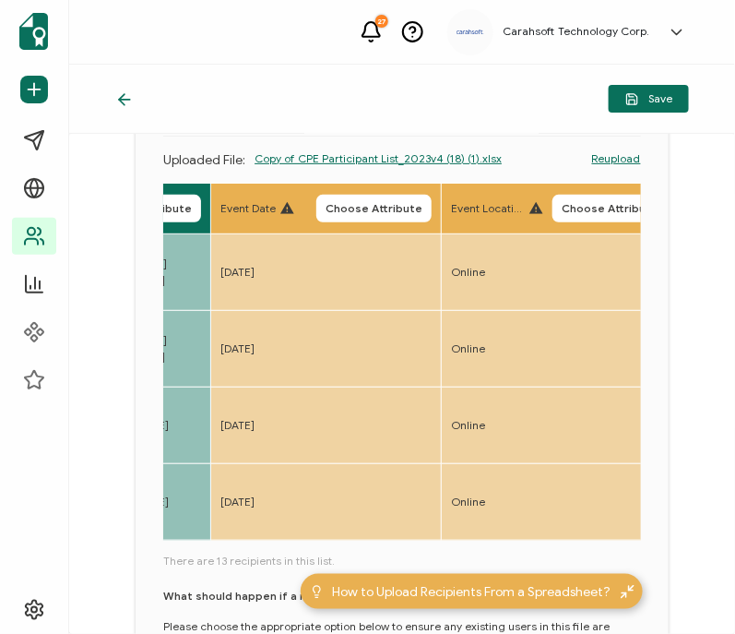
scroll to position [0, 414]
click at [410, 199] on button "Choose Attribute" at bounding box center [373, 209] width 115 height 28
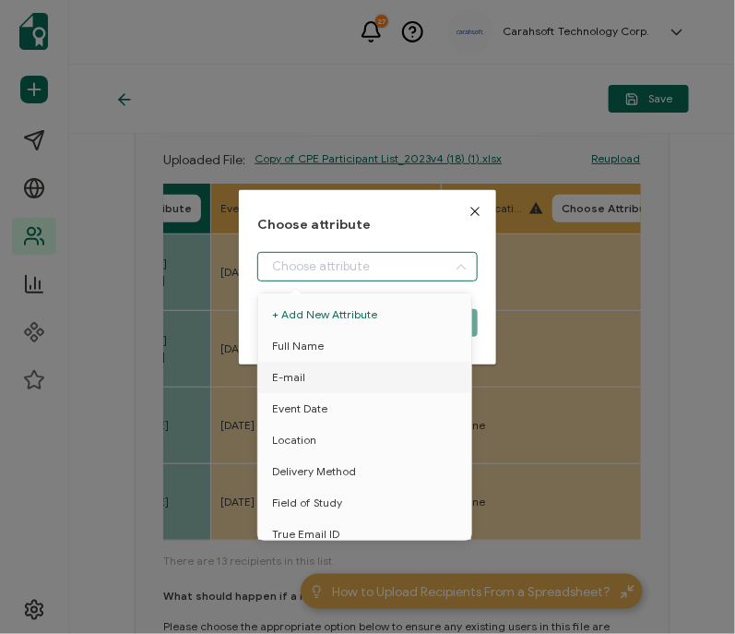
click at [433, 270] on input "dialog" at bounding box center [367, 267] width 220 height 30
click at [419, 413] on li "Event Date" at bounding box center [368, 408] width 229 height 31
type input "Event Date"
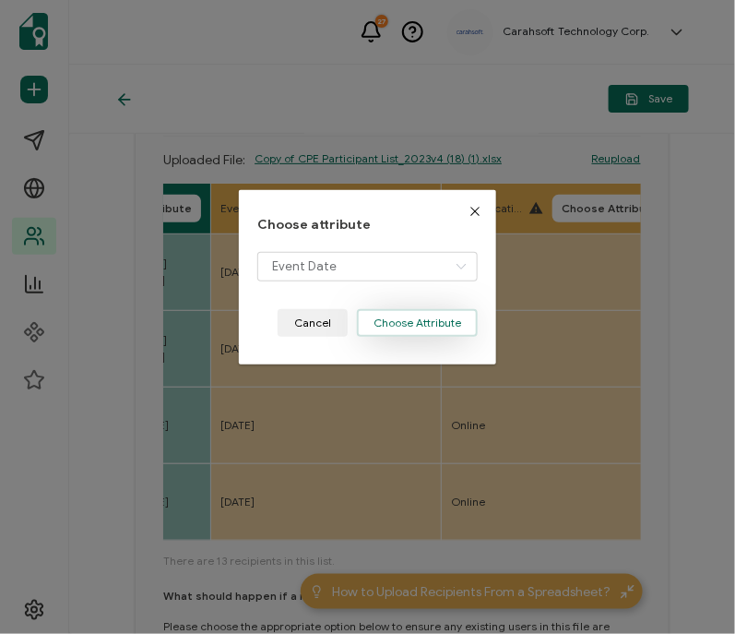
click at [445, 324] on button "Choose Attribute" at bounding box center [417, 323] width 121 height 28
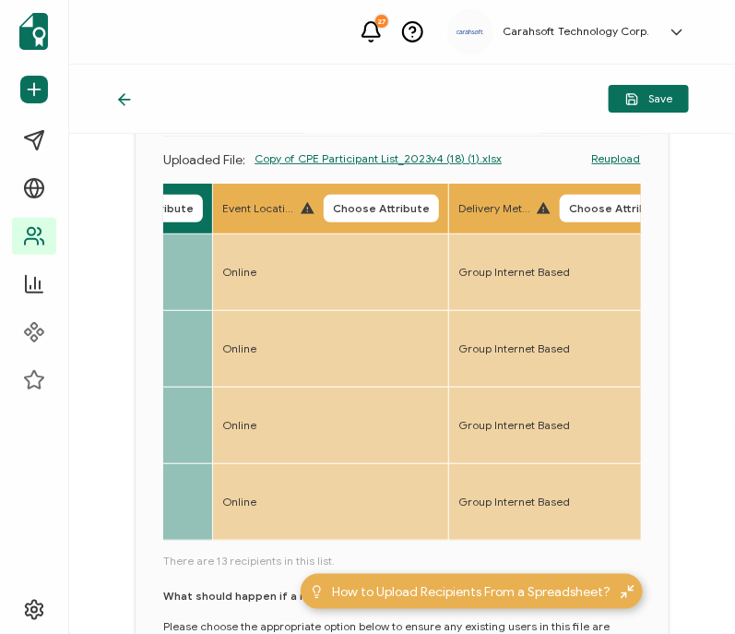
scroll to position [0, 654]
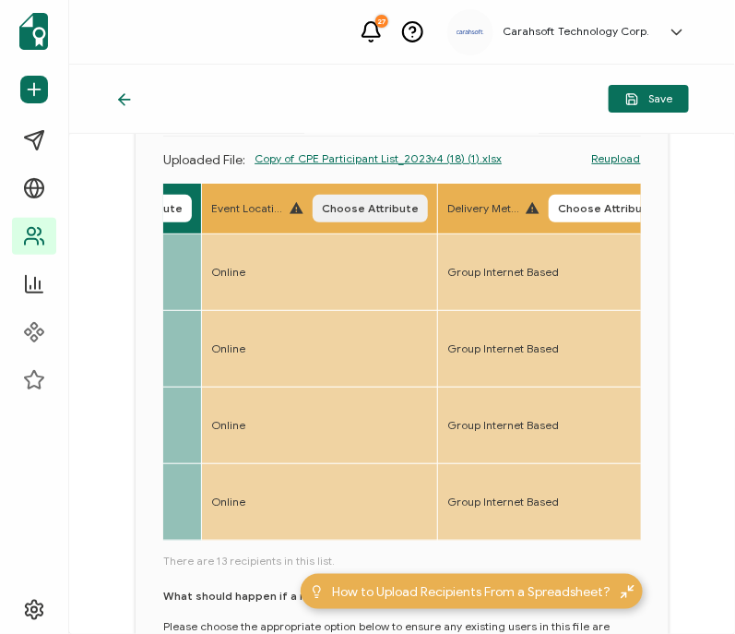
click at [396, 196] on button "Choose Attribute" at bounding box center [370, 209] width 115 height 28
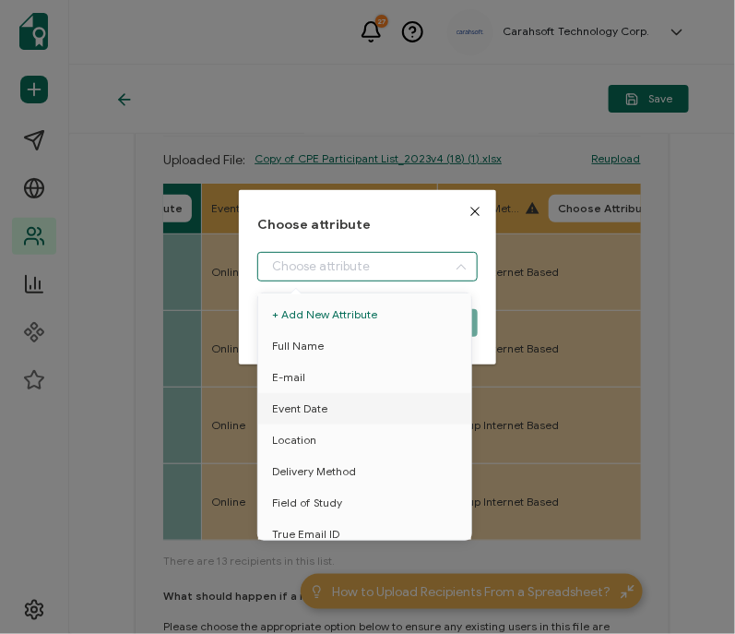
click at [387, 256] on input "dialog" at bounding box center [367, 267] width 220 height 30
click at [415, 441] on li "Location" at bounding box center [368, 439] width 229 height 31
type input "Location"
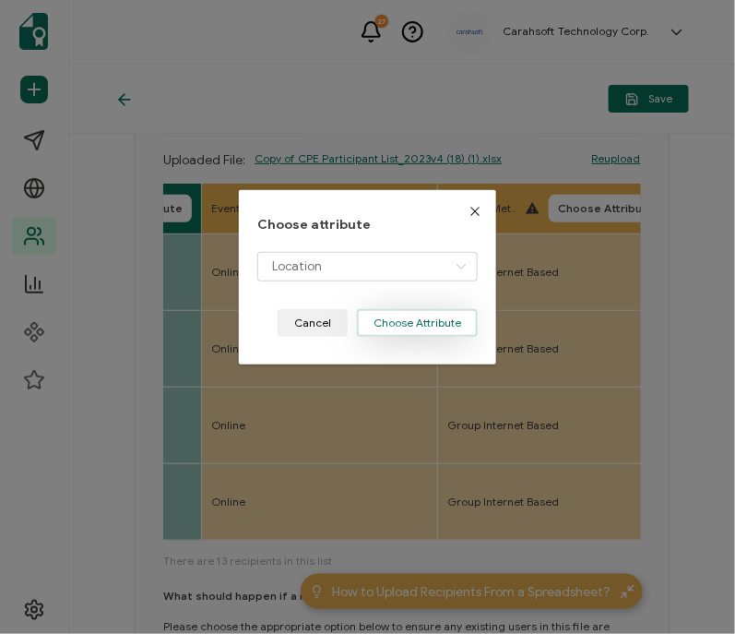
click at [397, 334] on button "Choose Attribute" at bounding box center [417, 323] width 121 height 28
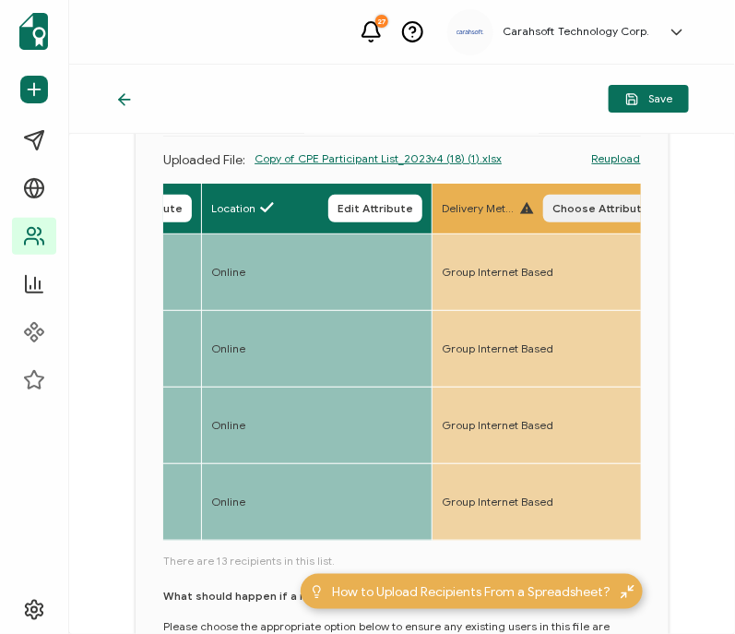
click at [609, 208] on span "Choose Attribute" at bounding box center [600, 208] width 97 height 11
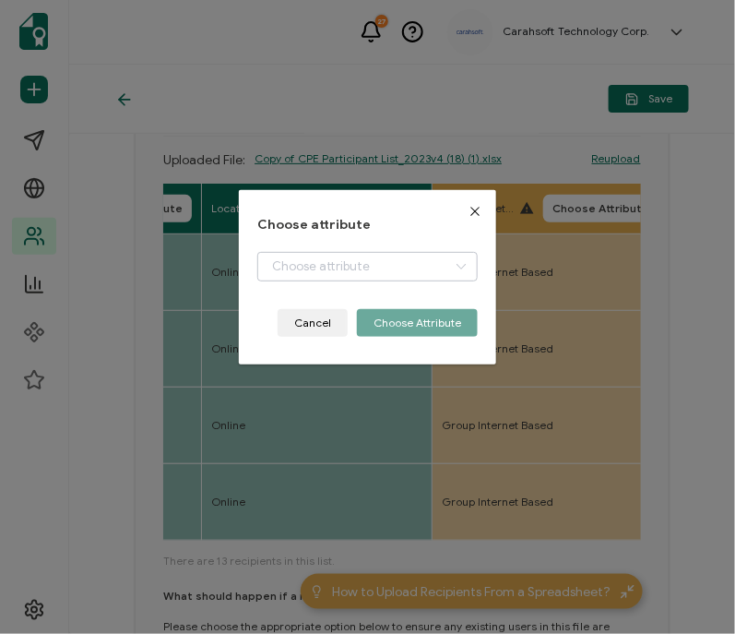
click at [450, 261] on icon "dialog" at bounding box center [461, 267] width 23 height 30
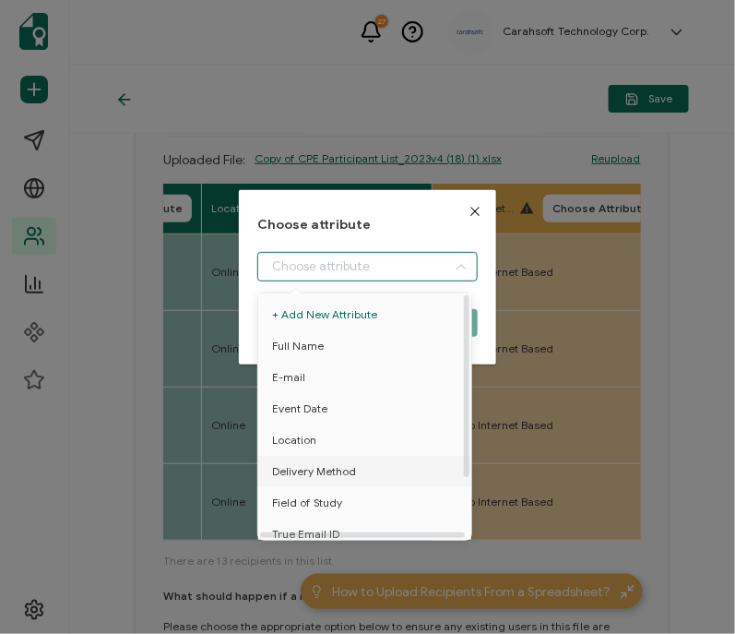
click at [412, 461] on li "Delivery Method" at bounding box center [368, 471] width 229 height 31
type input "Delivery Method"
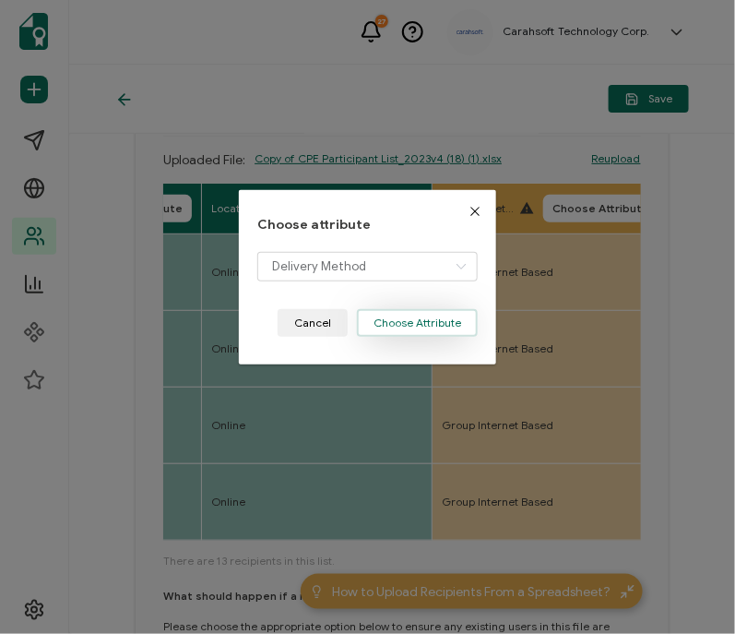
click at [433, 320] on button "Choose Attribute" at bounding box center [417, 323] width 121 height 28
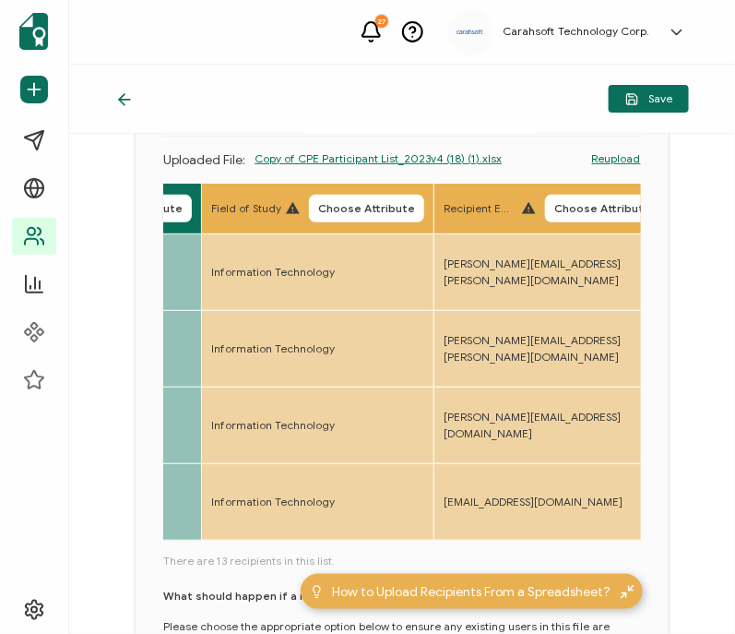
scroll to position [0, 1116]
click at [409, 196] on button "Choose Attribute" at bounding box center [365, 209] width 115 height 28
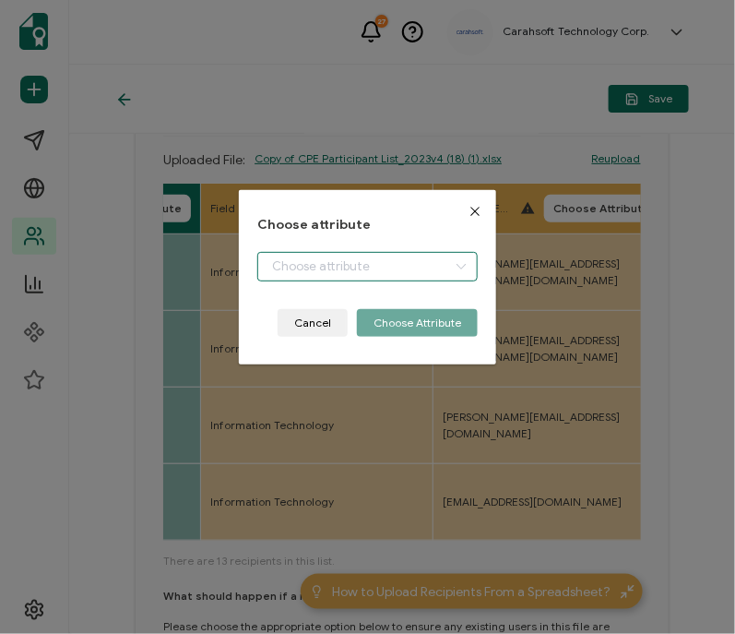
click at [406, 279] on input "dialog" at bounding box center [367, 267] width 220 height 30
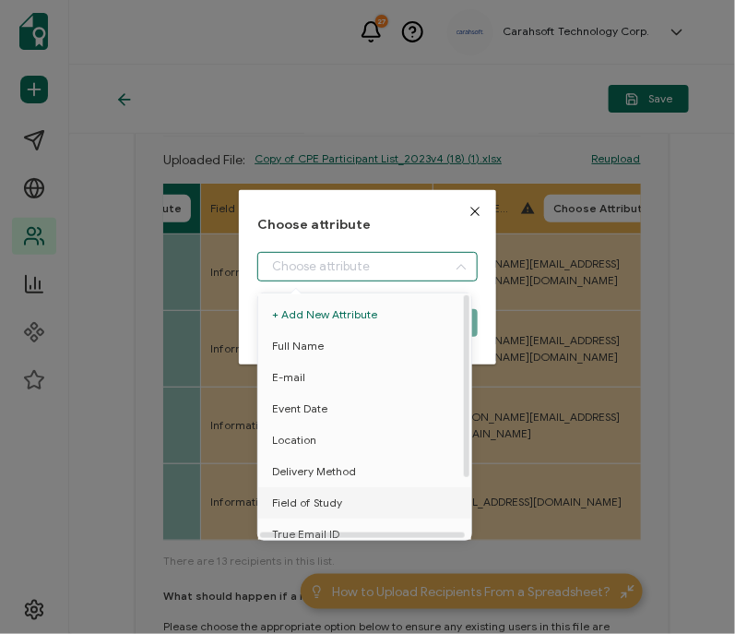
click at [355, 491] on li "Field of Study" at bounding box center [368, 502] width 229 height 31
type input "Field of Study"
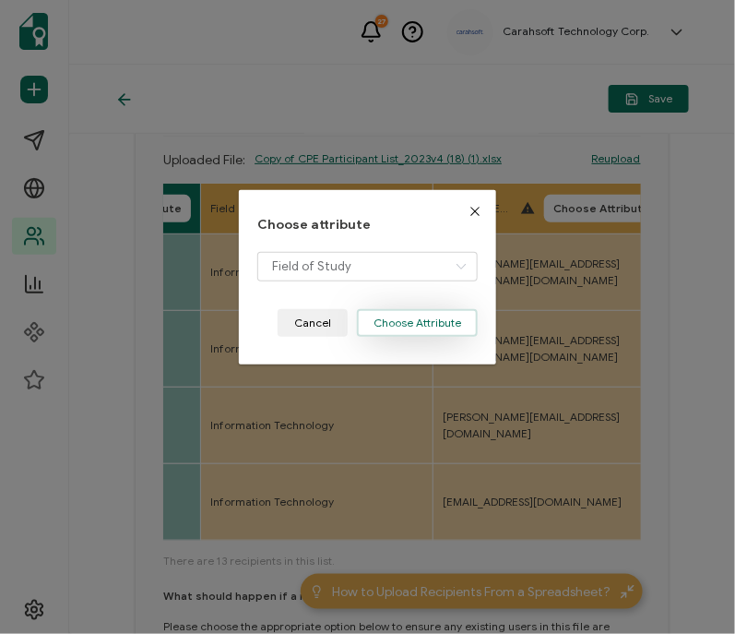
click at [416, 328] on button "Choose Attribute" at bounding box center [417, 323] width 121 height 28
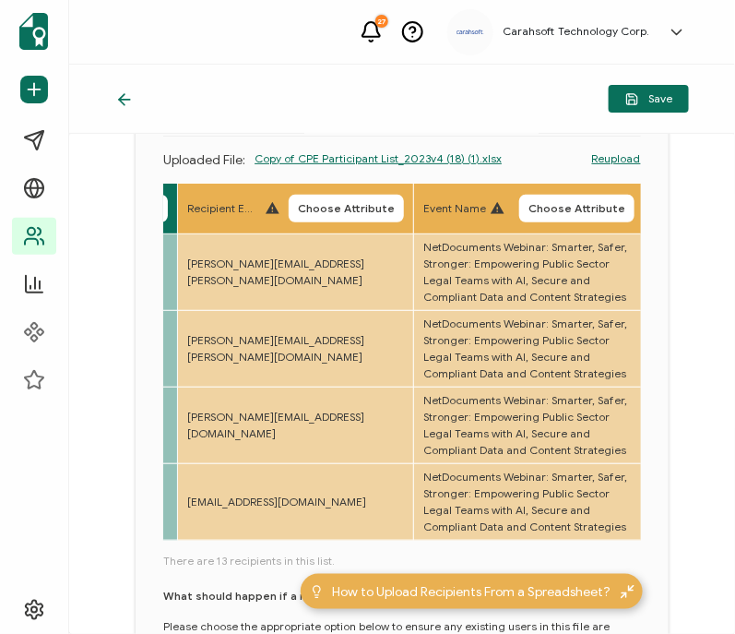
scroll to position [0, 1367]
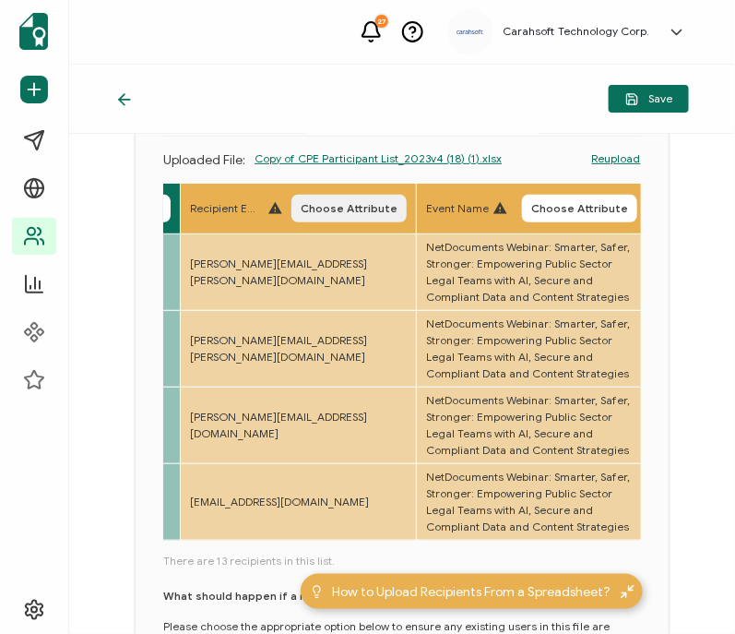
click at [384, 199] on button "Choose Attribute" at bounding box center [348, 209] width 115 height 28
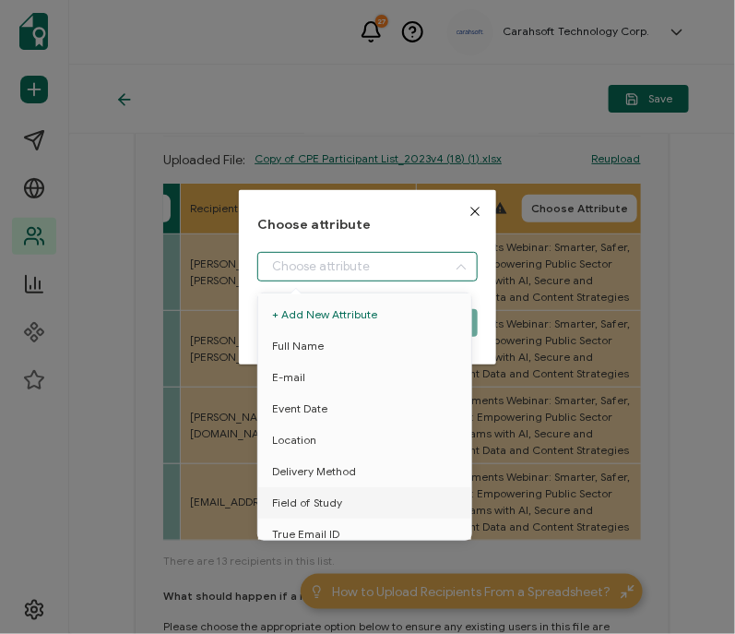
click at [378, 267] on input "dialog" at bounding box center [367, 267] width 220 height 30
click at [405, 532] on div at bounding box center [362, 535] width 205 height 6
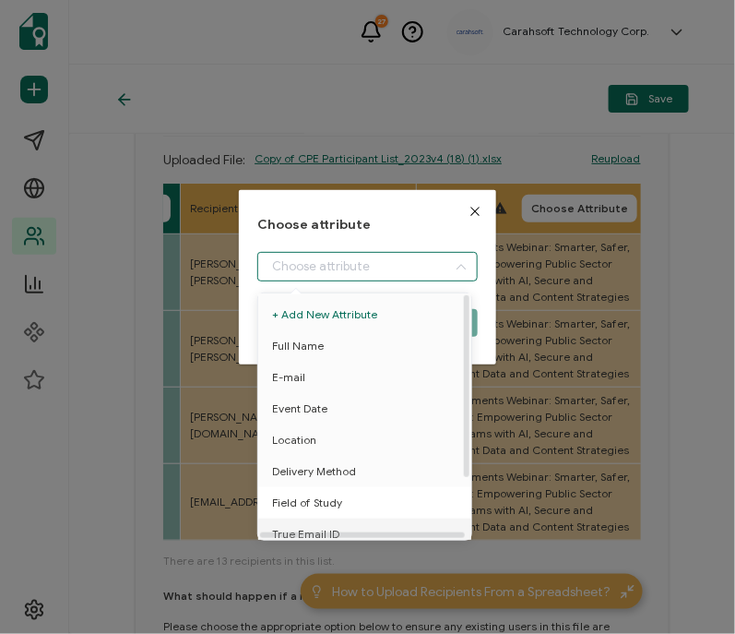
click at [401, 516] on li "Field of Study" at bounding box center [368, 502] width 229 height 31
click at [405, 524] on li "True Email ID" at bounding box center [368, 533] width 229 height 31
type input "True Email ID"
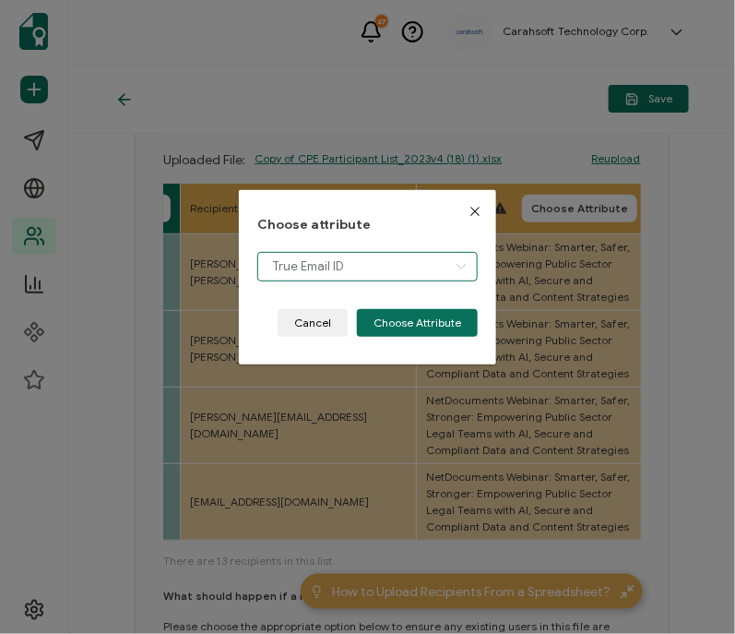
scroll to position [13, 0]
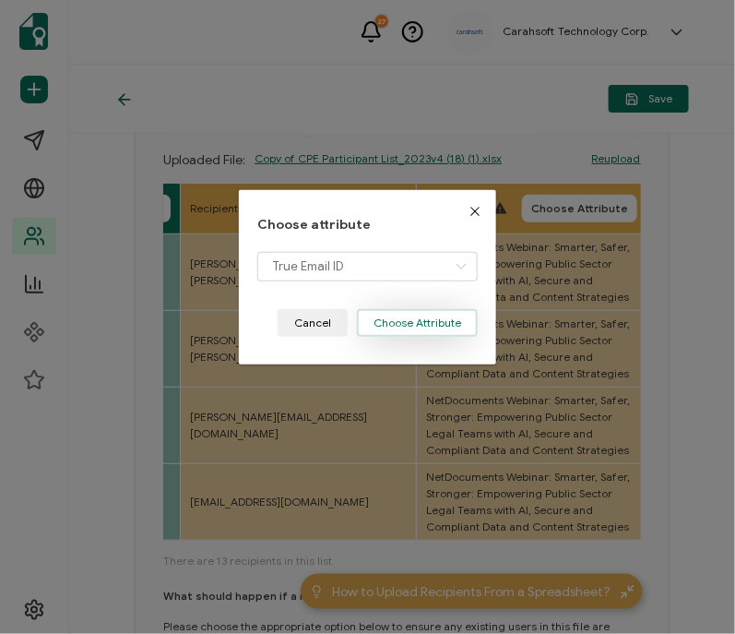
click at [442, 324] on button "Choose Attribute" at bounding box center [417, 323] width 121 height 28
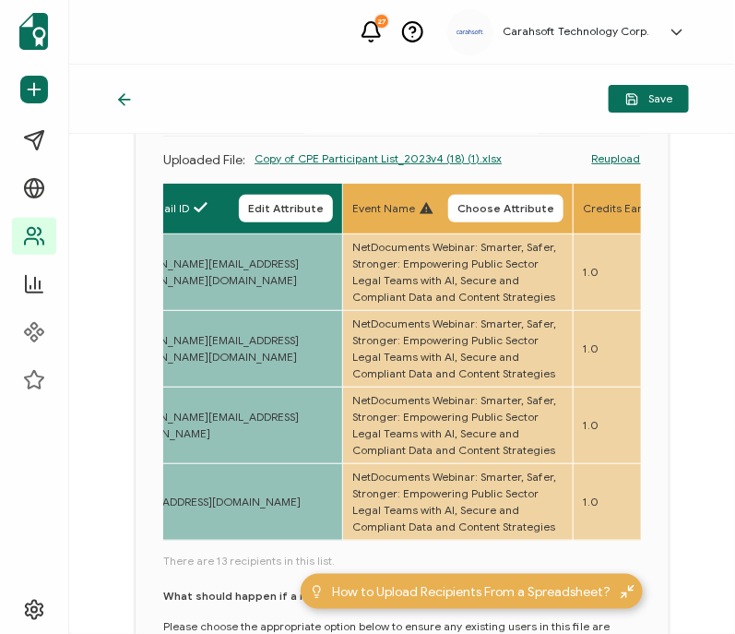
scroll to position [0, 1436]
click at [553, 210] on span "Choose Attribute" at bounding box center [505, 208] width 97 height 11
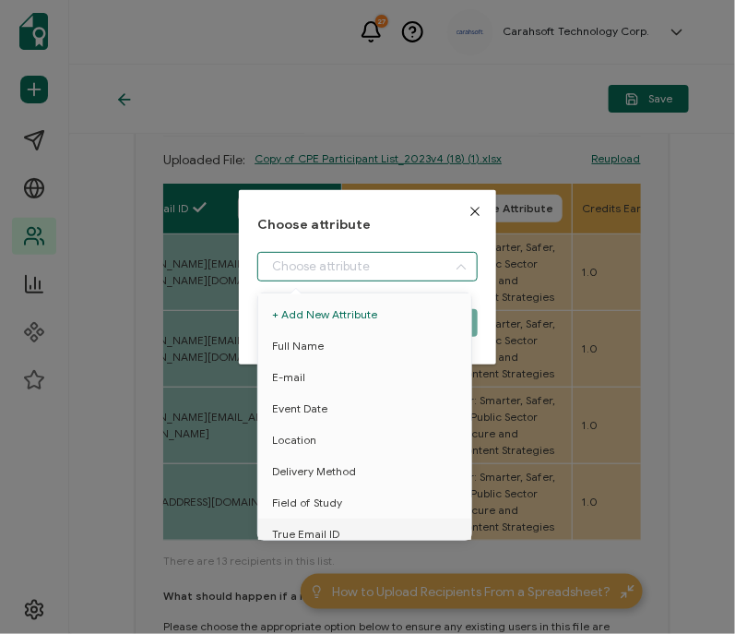
click at [409, 273] on input "dialog" at bounding box center [367, 267] width 220 height 30
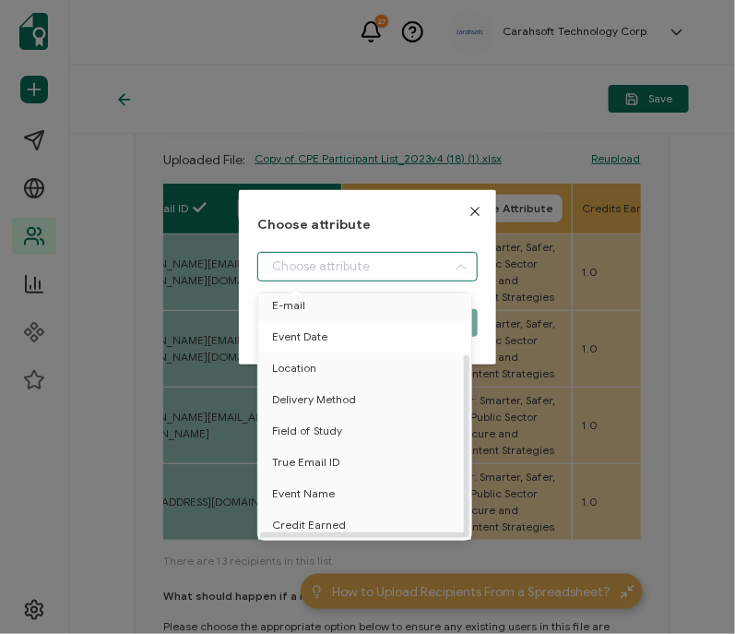
scroll to position [80, 0]
click at [342, 478] on li "Event Name" at bounding box center [368, 493] width 229 height 31
type input "Event Name"
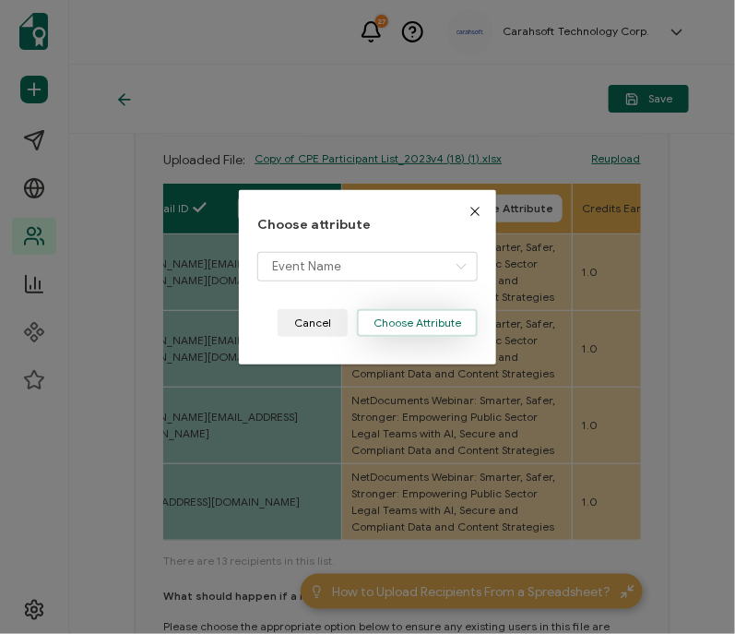
click at [388, 321] on button "Choose Attribute" at bounding box center [417, 323] width 121 height 28
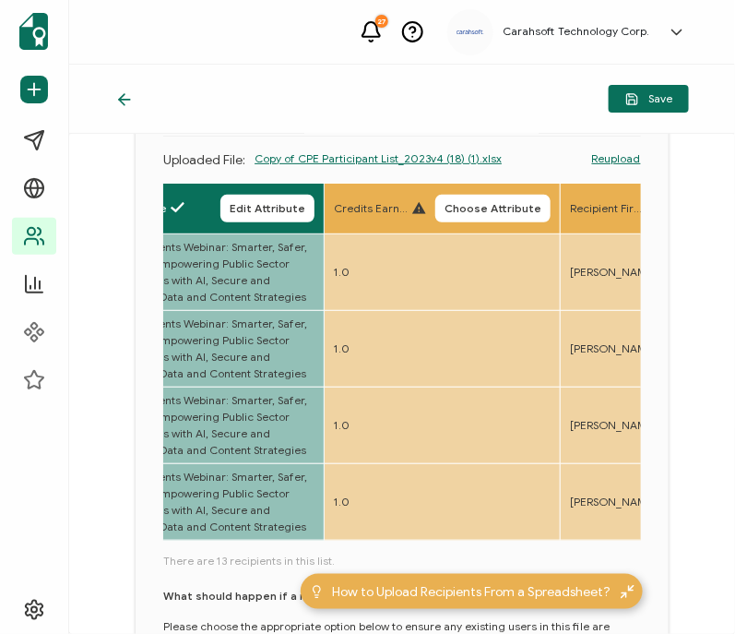
scroll to position [0, 1685]
click at [487, 208] on span "Choose Attribute" at bounding box center [492, 208] width 97 height 11
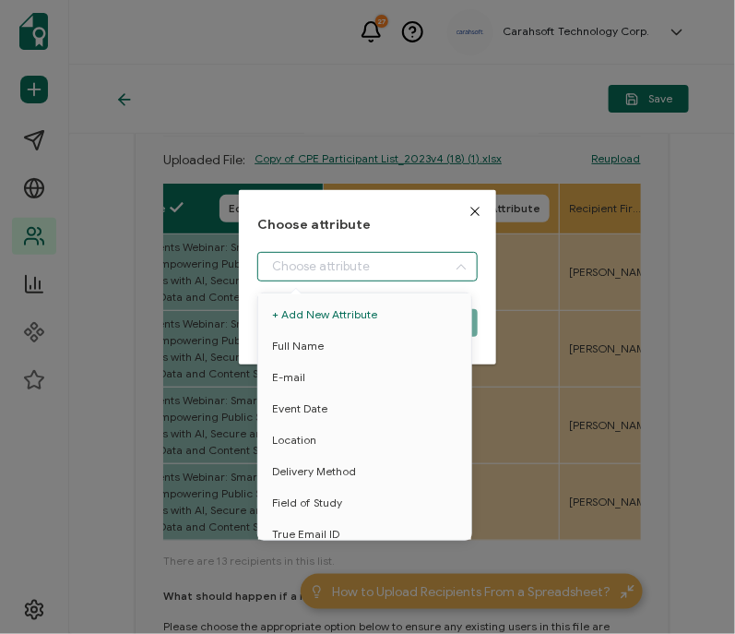
click at [351, 260] on input "dialog" at bounding box center [367, 267] width 220 height 30
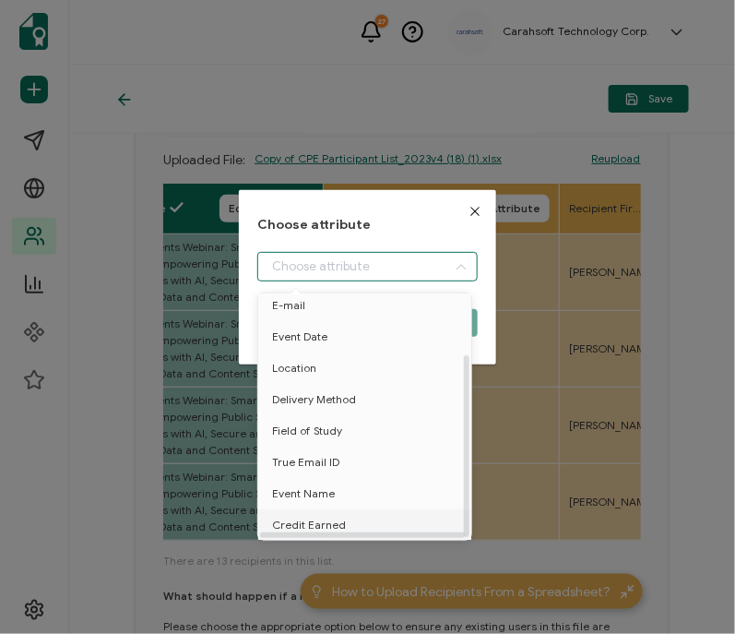
click at [388, 516] on li "Credit Earned" at bounding box center [368, 524] width 229 height 31
type input "Credit Earned"
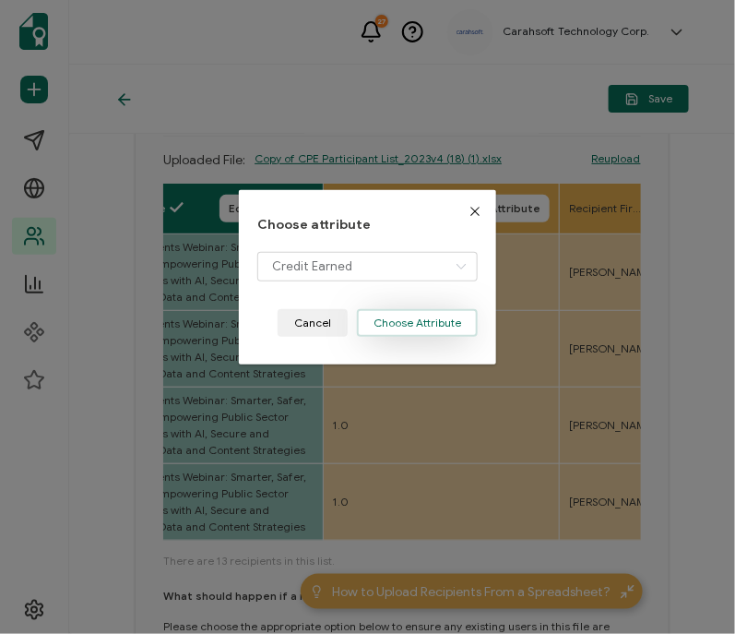
click at [402, 323] on button "Choose Attribute" at bounding box center [417, 323] width 121 height 28
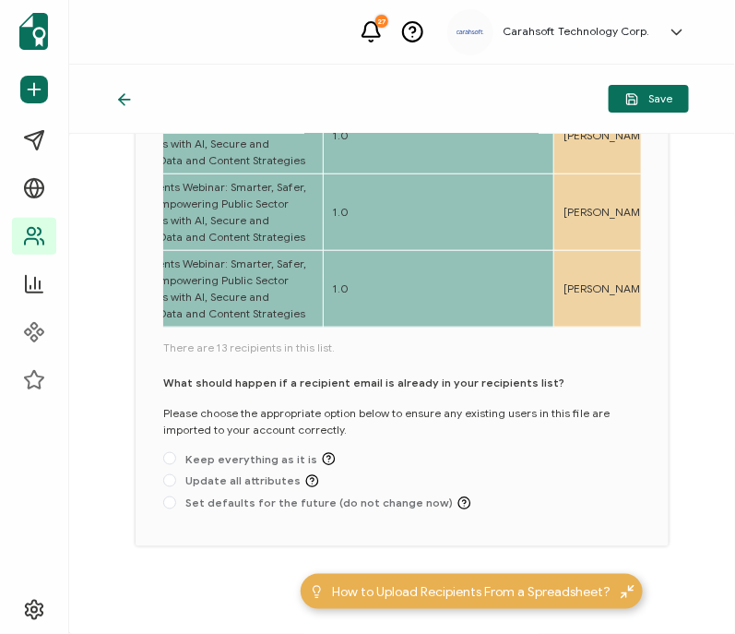
scroll to position [389, 0]
click at [380, 507] on span "Set defaults for the future (do not change now)" at bounding box center [323, 502] width 295 height 14
click at [176, 507] on input "Set defaults for the future (do not change now)" at bounding box center [169, 502] width 13 height 15
radio input "true"
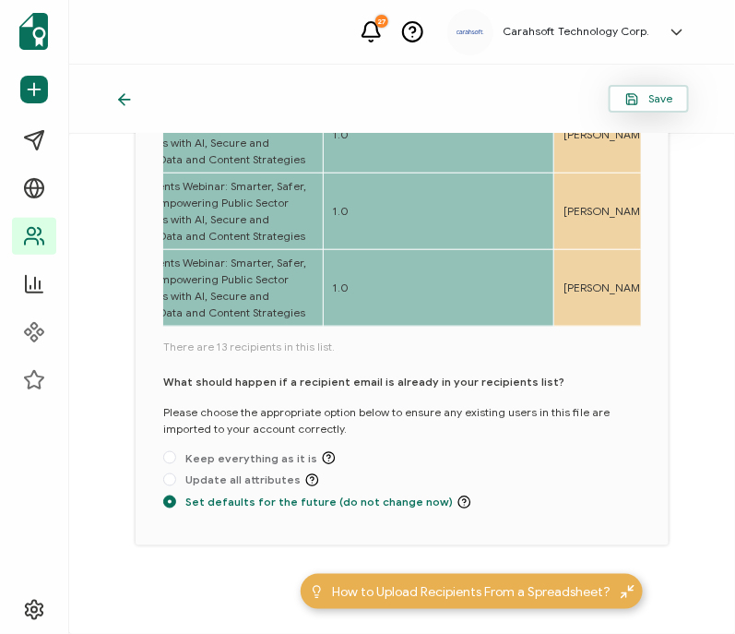
click at [669, 108] on button "Save" at bounding box center [649, 99] width 80 height 28
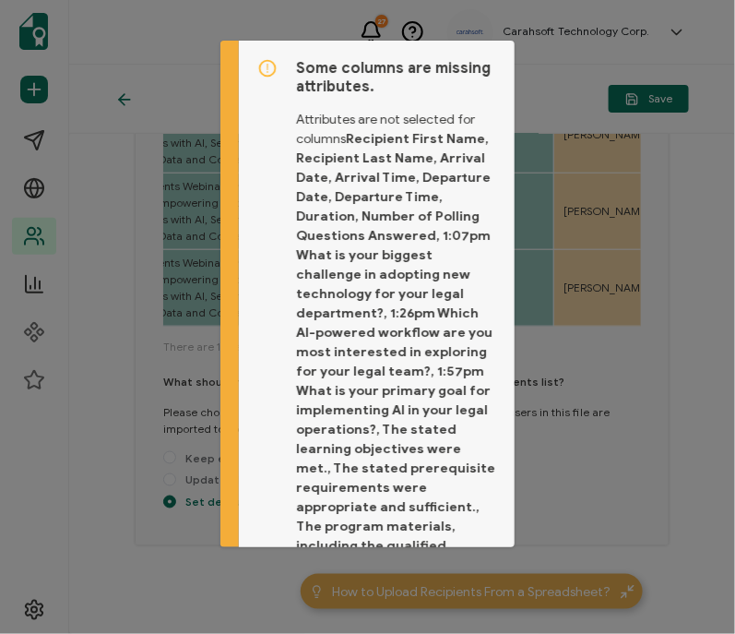
scroll to position [264, 0]
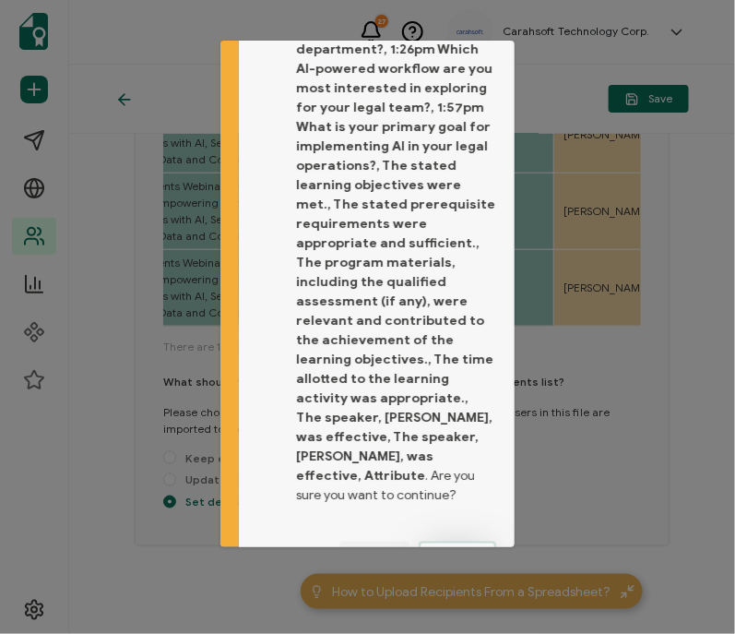
click at [435, 550] on span "Proceed" at bounding box center [457, 555] width 44 height 11
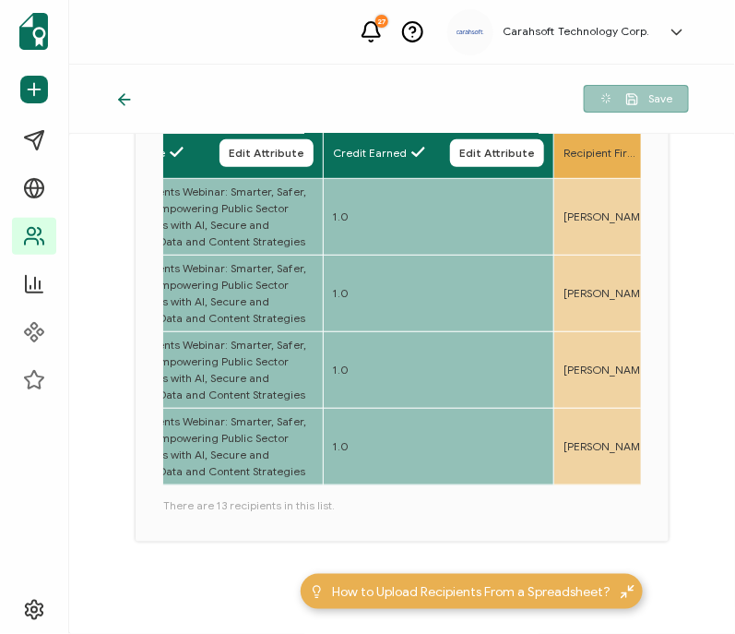
scroll to position [233, 0]
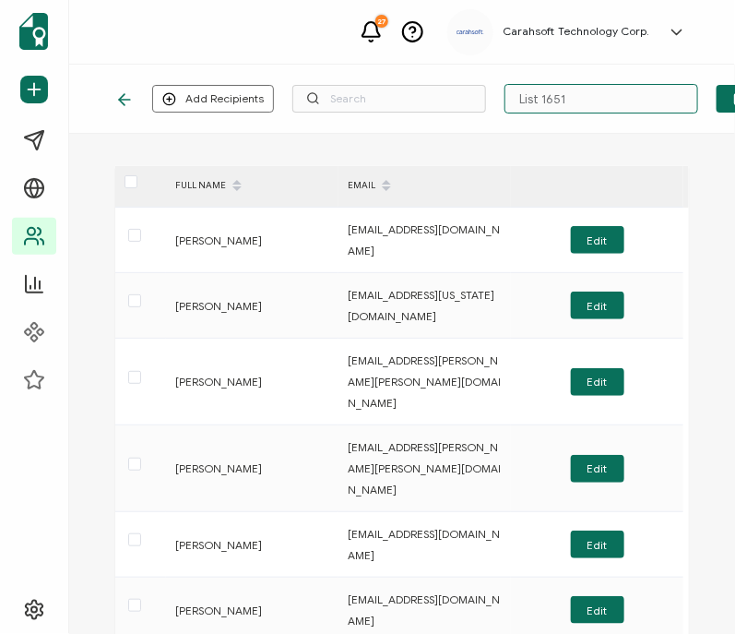
click at [587, 105] on input "List 1651" at bounding box center [601, 99] width 194 height 30
type input "8-20-25_71617_NetDocuments Webinar"
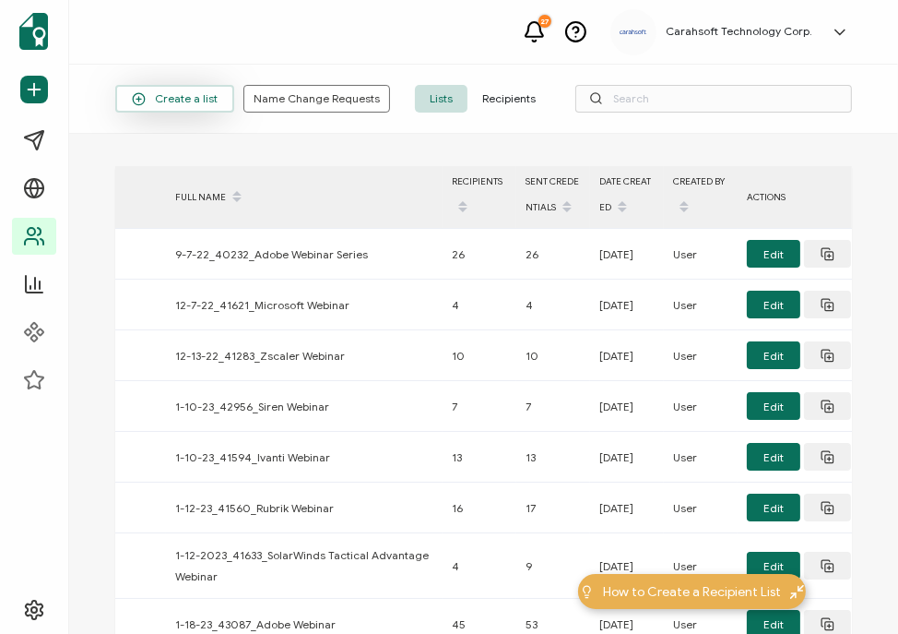
click at [177, 97] on span "Create a list" at bounding box center [175, 99] width 86 height 14
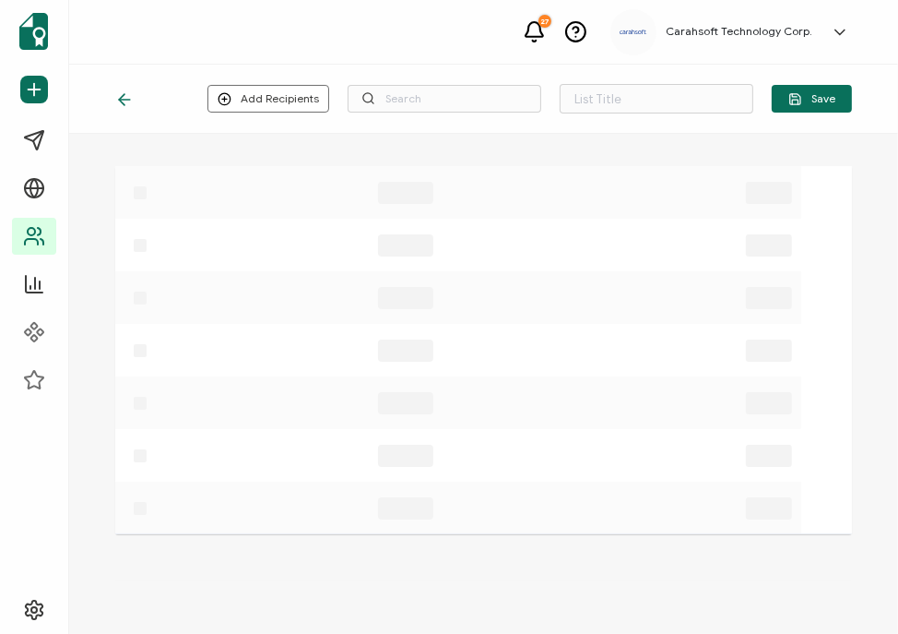
type input "List 1653"
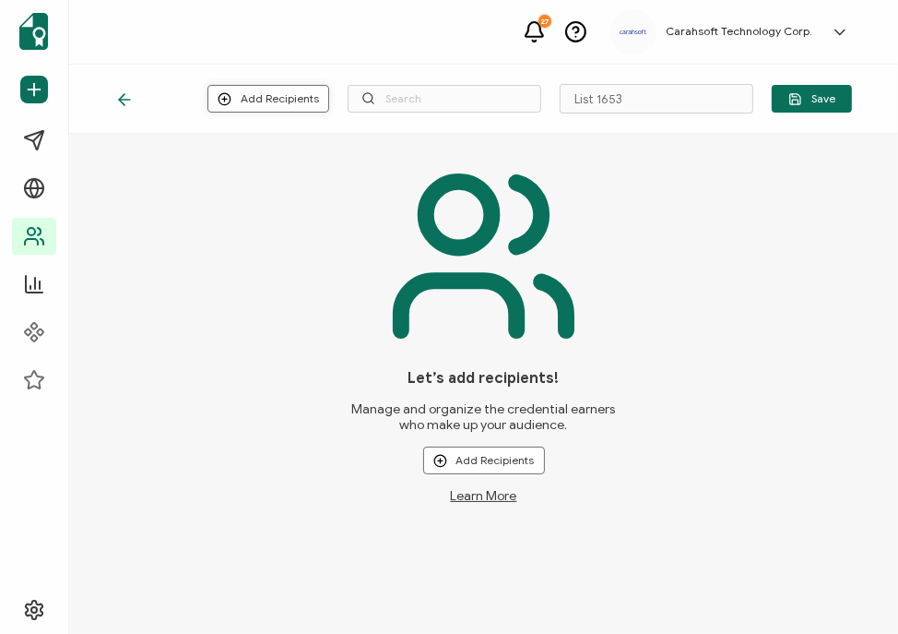
click at [267, 104] on button "Add Recipients" at bounding box center [269, 99] width 122 height 28
click at [295, 151] on span "Upload New Recipients" at bounding box center [310, 148] width 119 height 14
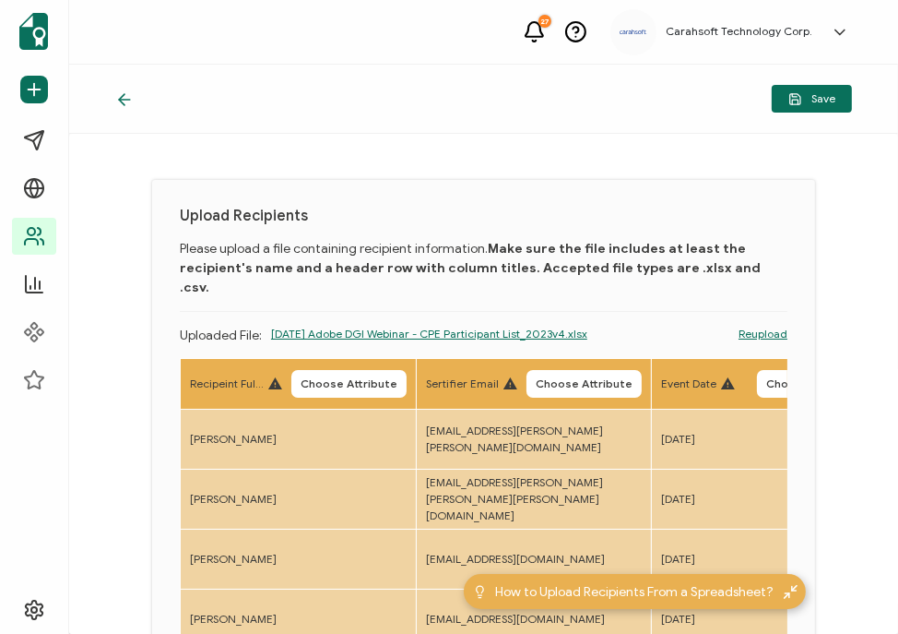
click at [157, 462] on div "Upload Recipients Please upload a file containing recipient information. Make s…" at bounding box center [483, 524] width 663 height 688
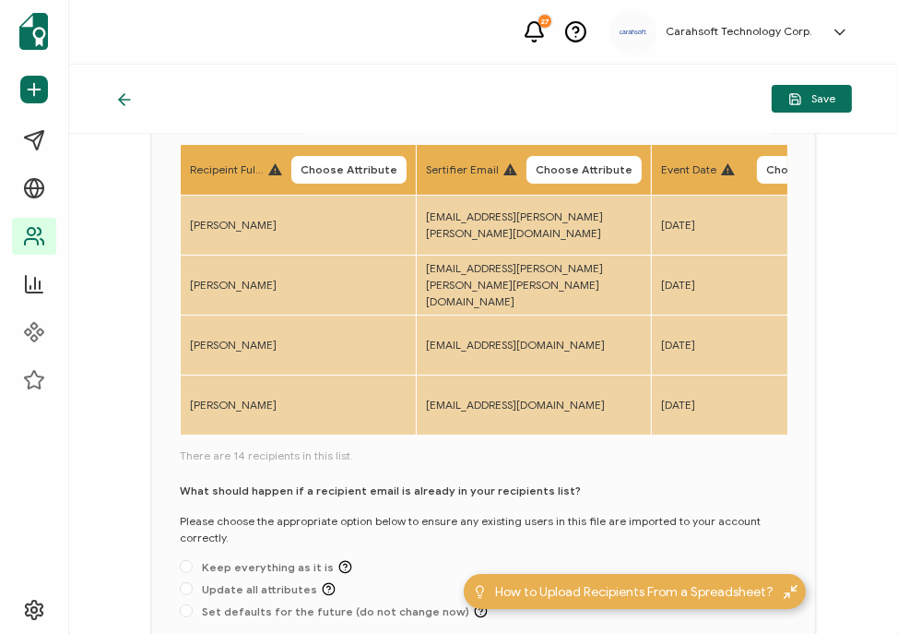
scroll to position [70, 0]
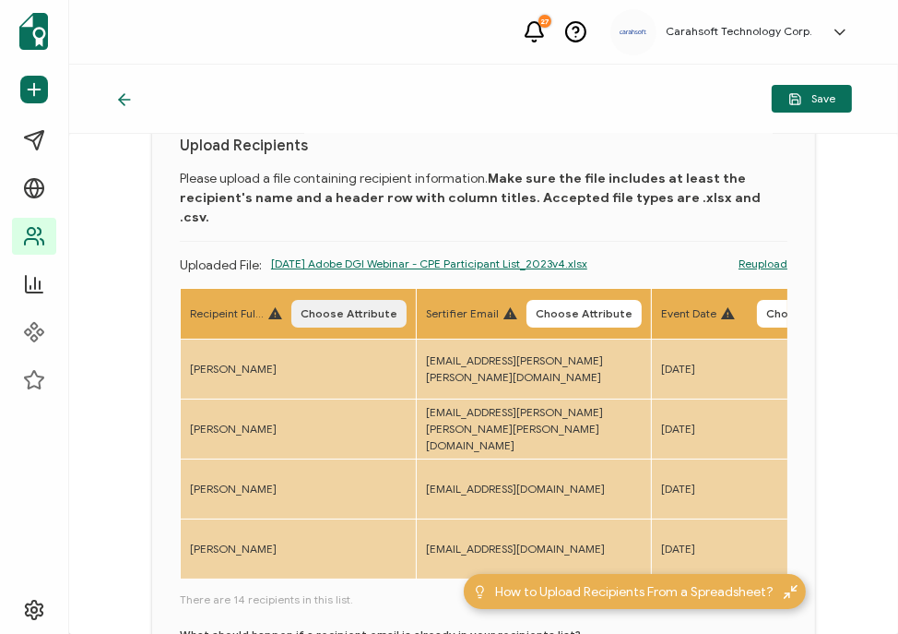
click at [349, 300] on button "Choose Attribute" at bounding box center [348, 314] width 115 height 28
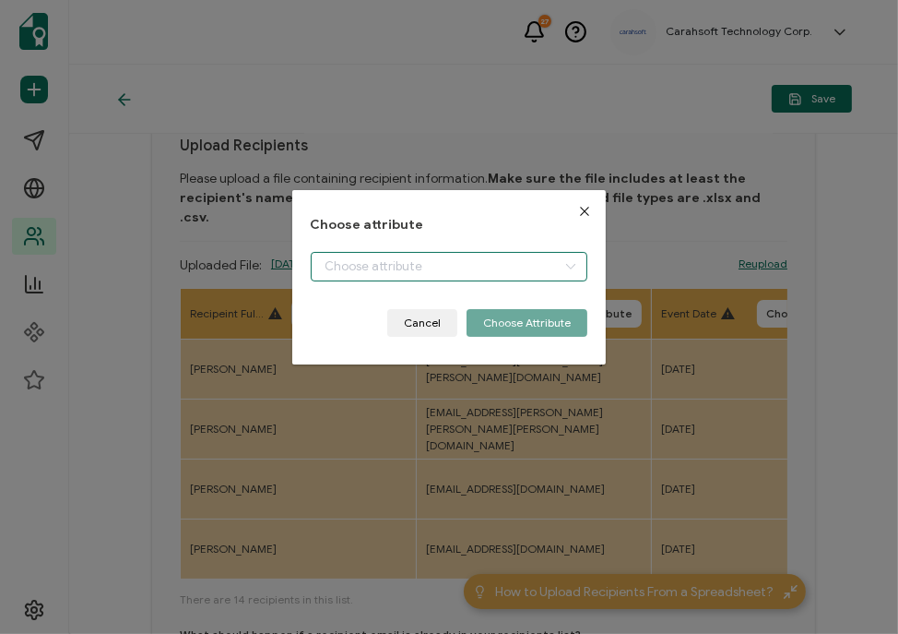
click at [350, 253] on input "dialog" at bounding box center [450, 267] width 278 height 30
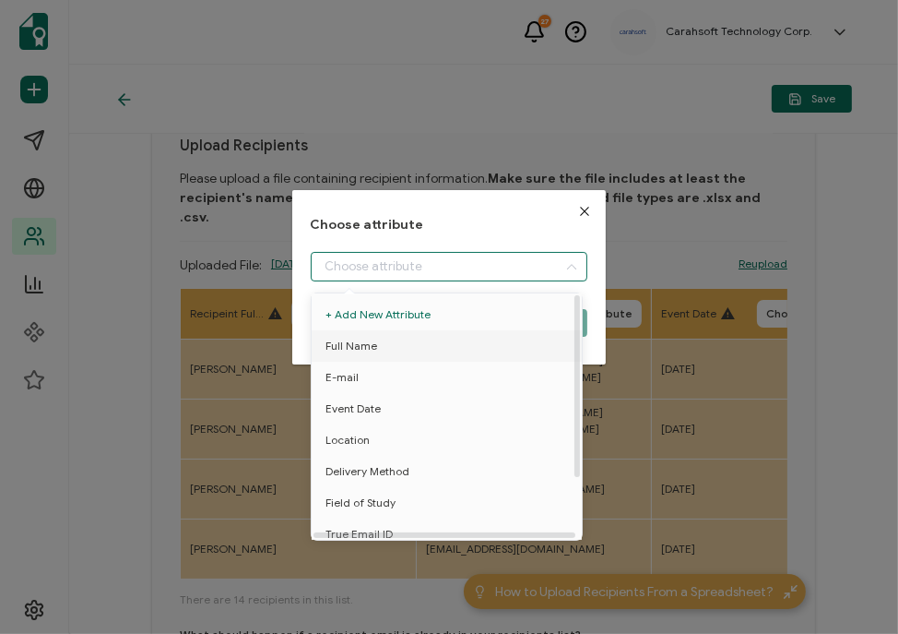
click at [363, 350] on span "Full Name" at bounding box center [352, 345] width 52 height 31
type input "Full Name"
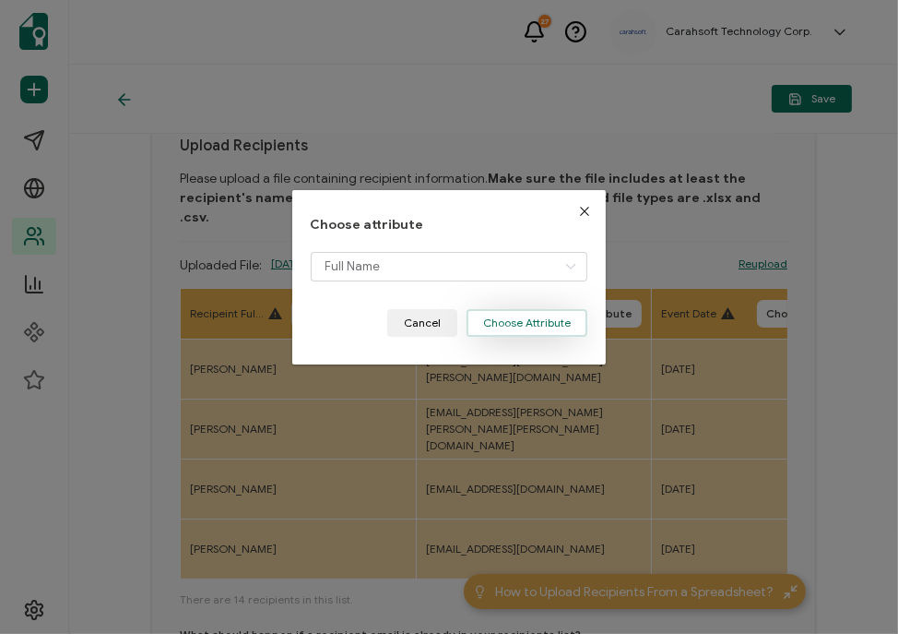
click at [523, 309] on button "Choose Attribute" at bounding box center [527, 323] width 121 height 28
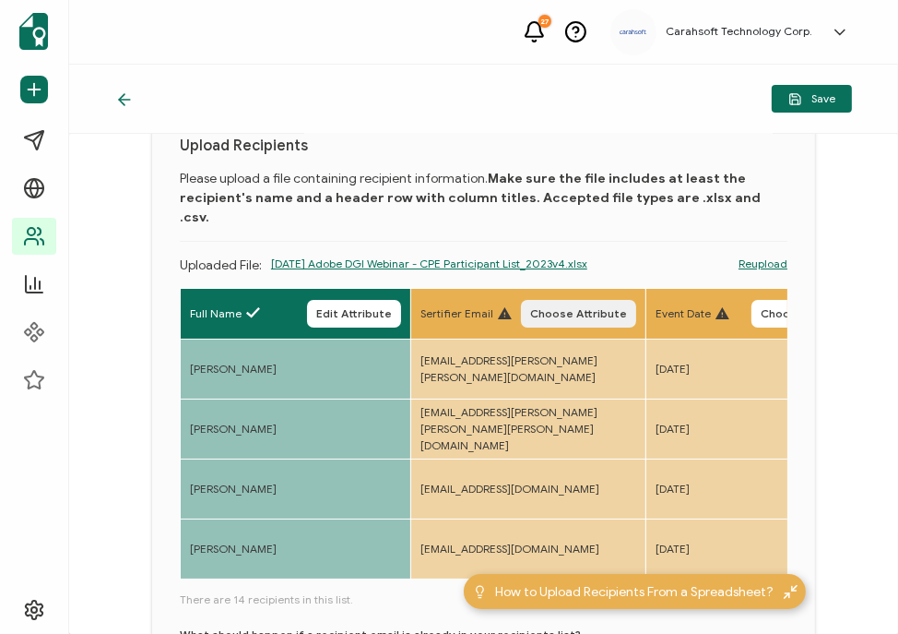
click at [576, 300] on button "Choose Attribute" at bounding box center [578, 314] width 115 height 28
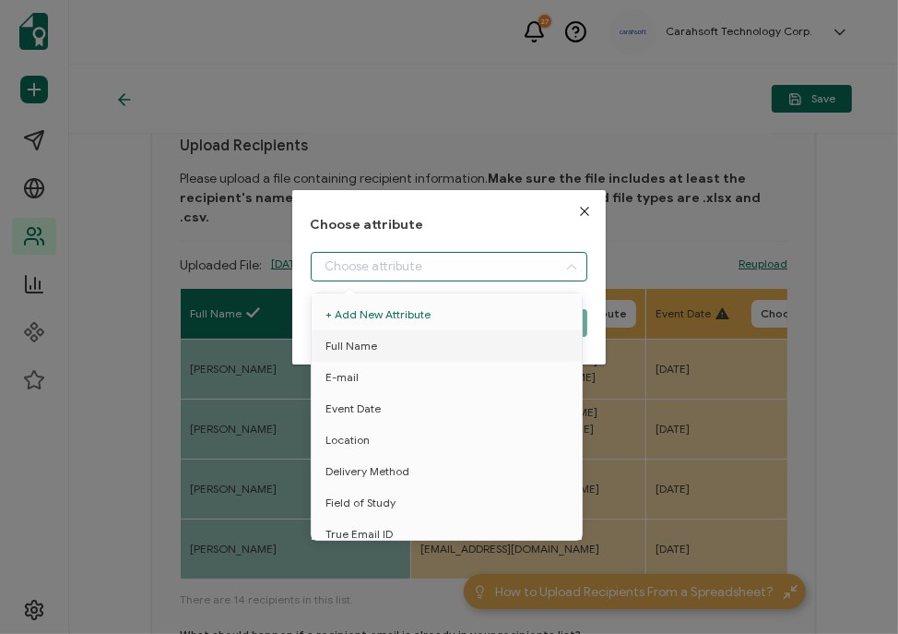
click at [388, 276] on input "dialog" at bounding box center [450, 267] width 278 height 30
click at [355, 372] on span "E-mail" at bounding box center [342, 377] width 33 height 31
type input "E-mail"
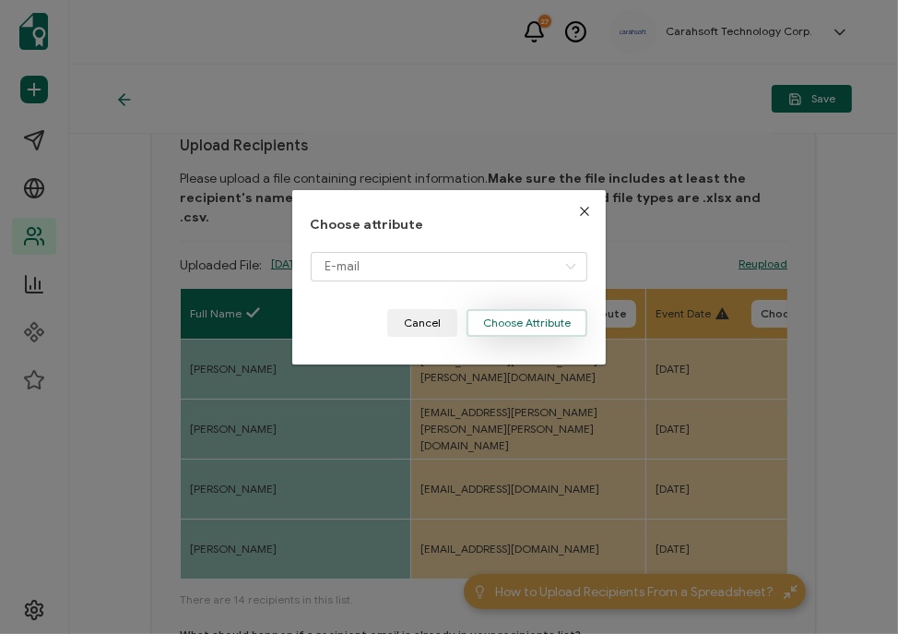
click at [516, 311] on button "Choose Attribute" at bounding box center [527, 323] width 121 height 28
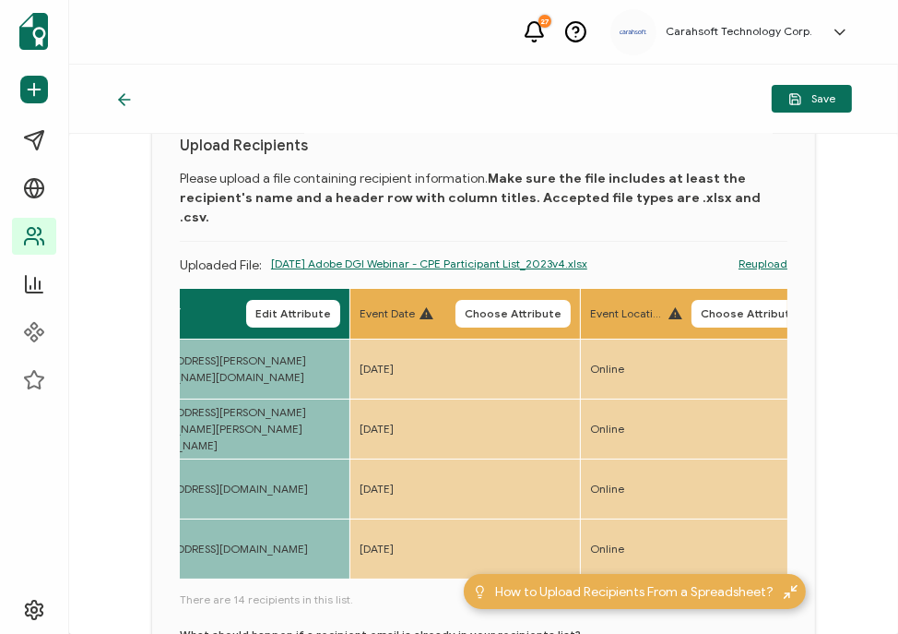
scroll to position [0, 322]
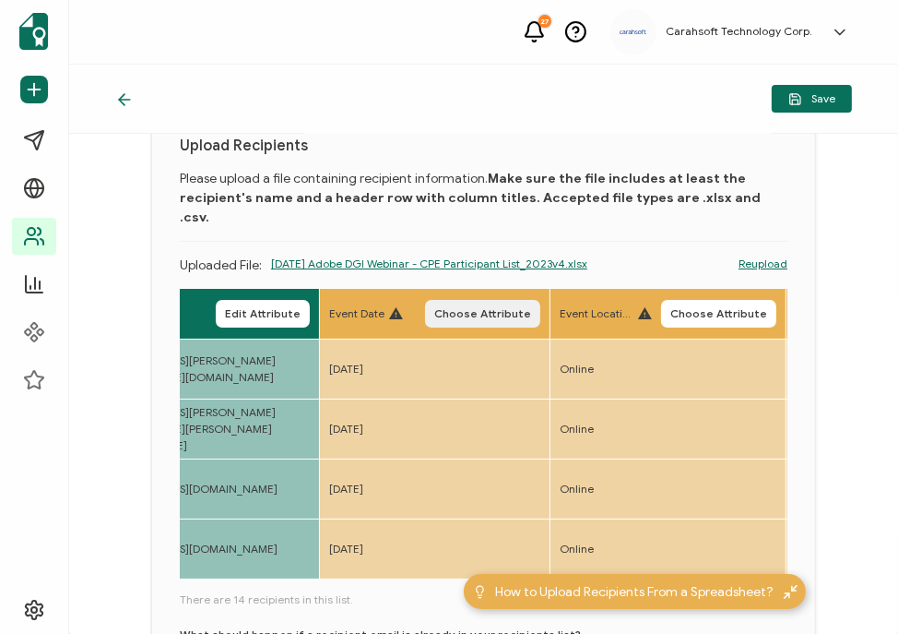
click at [469, 302] on button "Choose Attribute" at bounding box center [482, 314] width 115 height 28
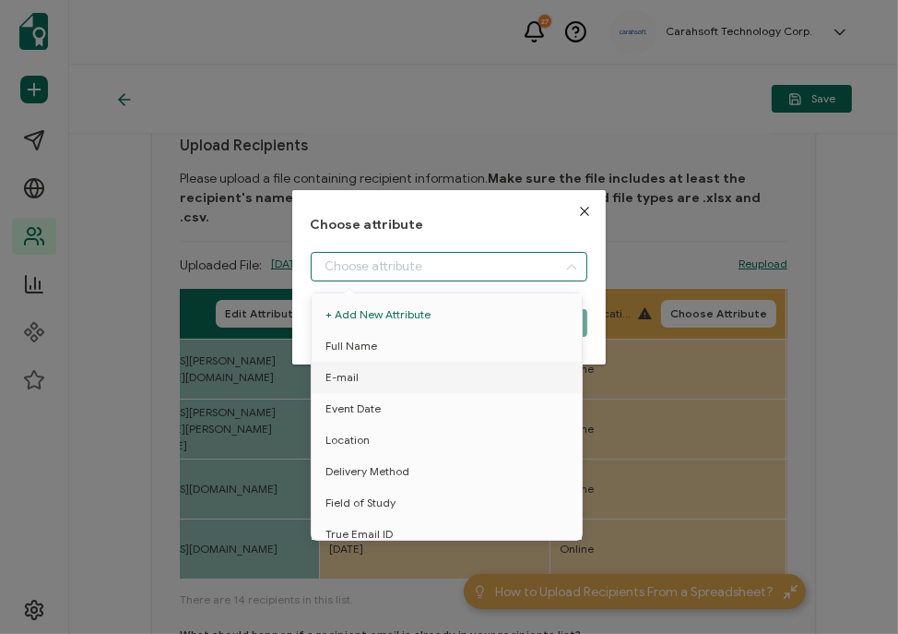
click at [438, 263] on input "dialog" at bounding box center [450, 267] width 278 height 30
click at [354, 409] on span "Event Date" at bounding box center [353, 408] width 55 height 31
type input "Event Date"
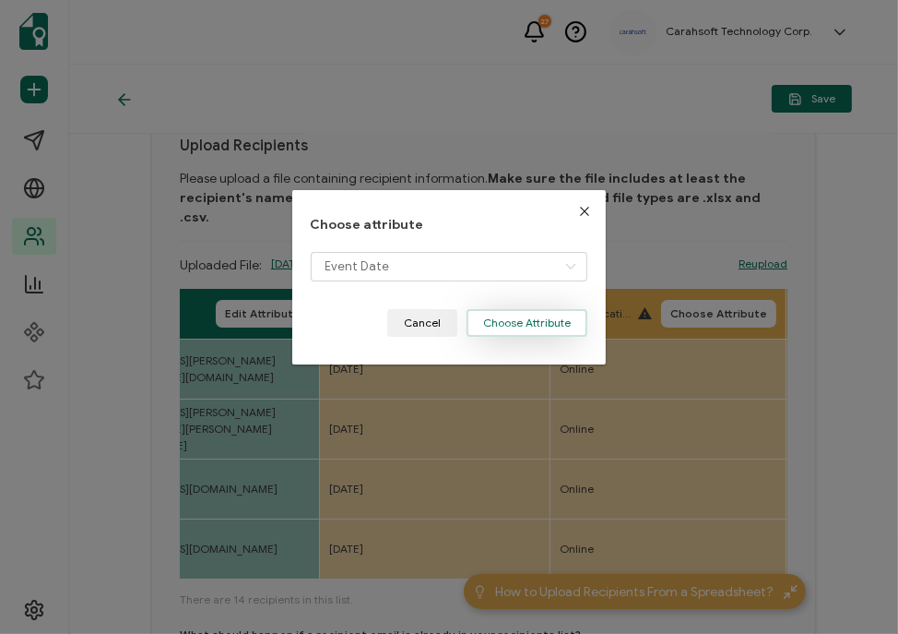
click at [517, 326] on button "Choose Attribute" at bounding box center [527, 323] width 121 height 28
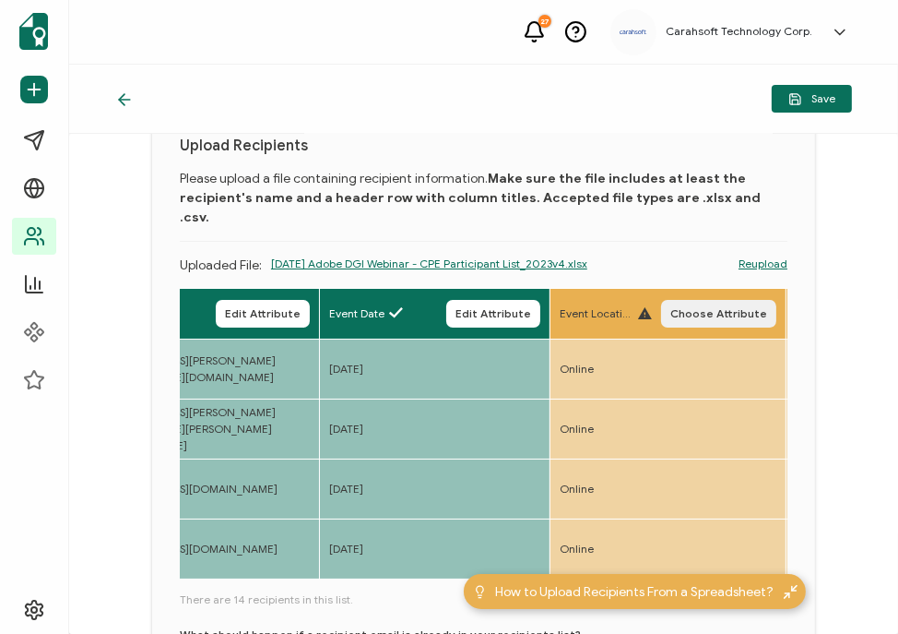
click at [728, 308] on span "Choose Attribute" at bounding box center [718, 313] width 97 height 11
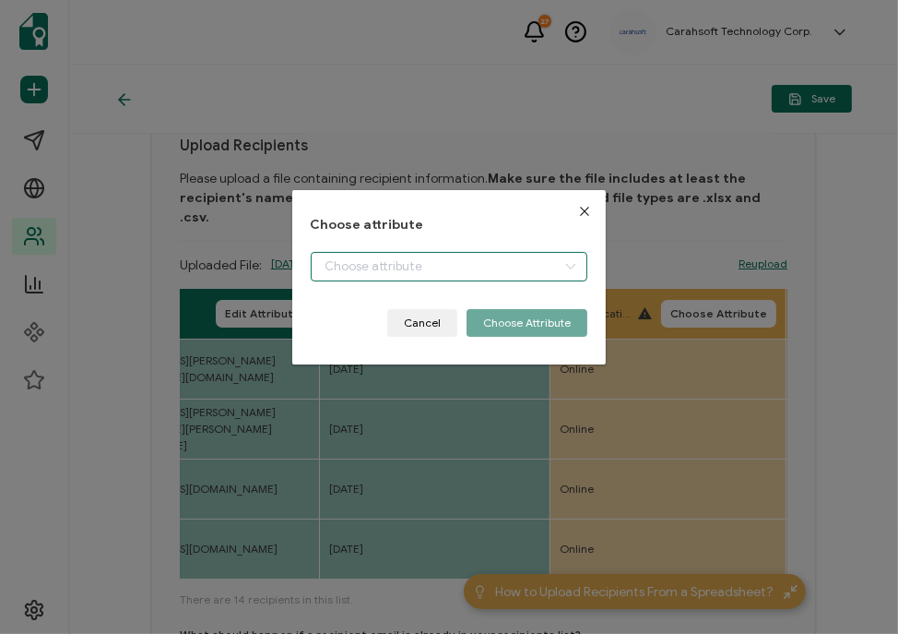
click at [470, 271] on input "dialog" at bounding box center [450, 267] width 278 height 30
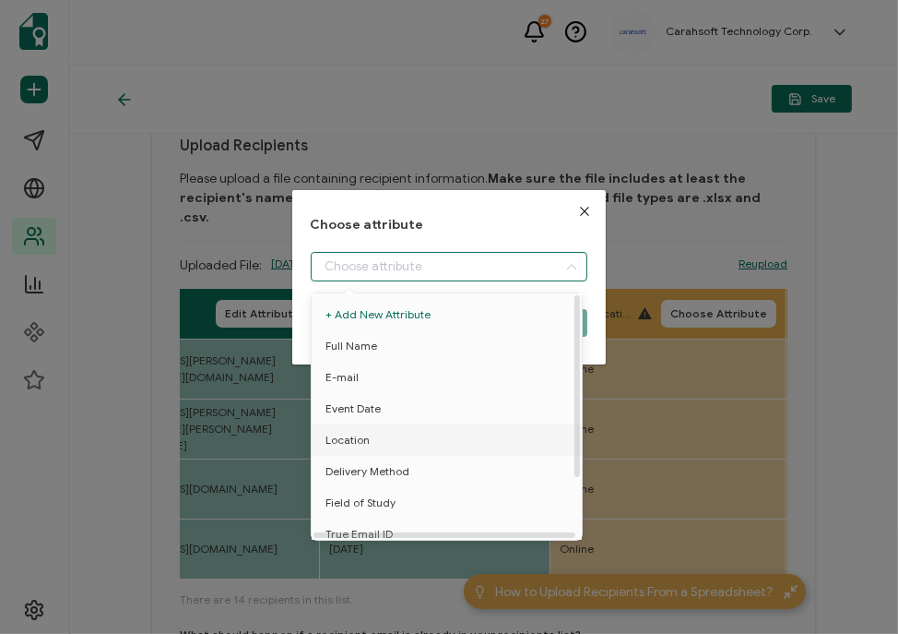
click at [350, 440] on span "Location" at bounding box center [348, 439] width 44 height 31
type input "Location"
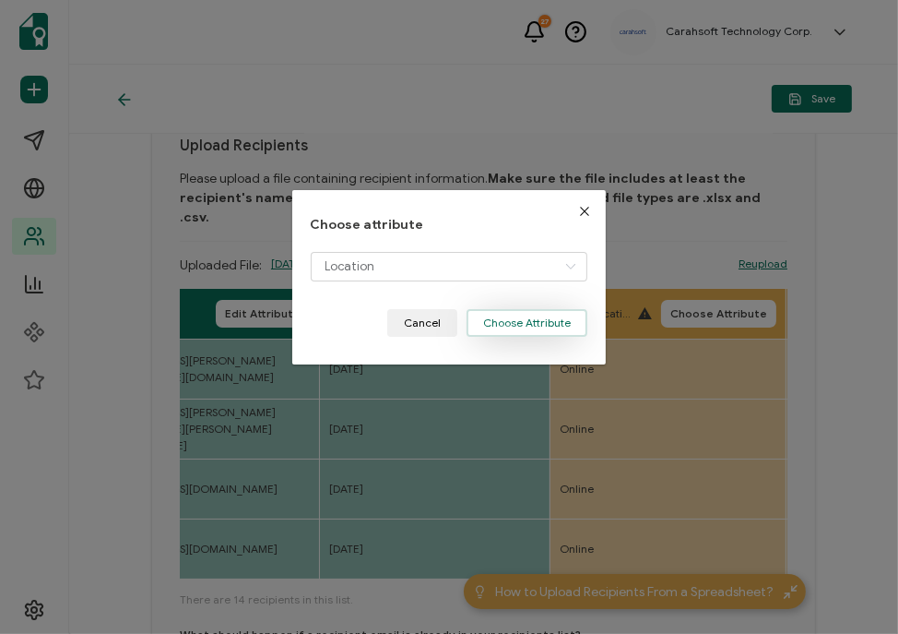
click at [535, 332] on button "Choose Attribute" at bounding box center [527, 323] width 121 height 28
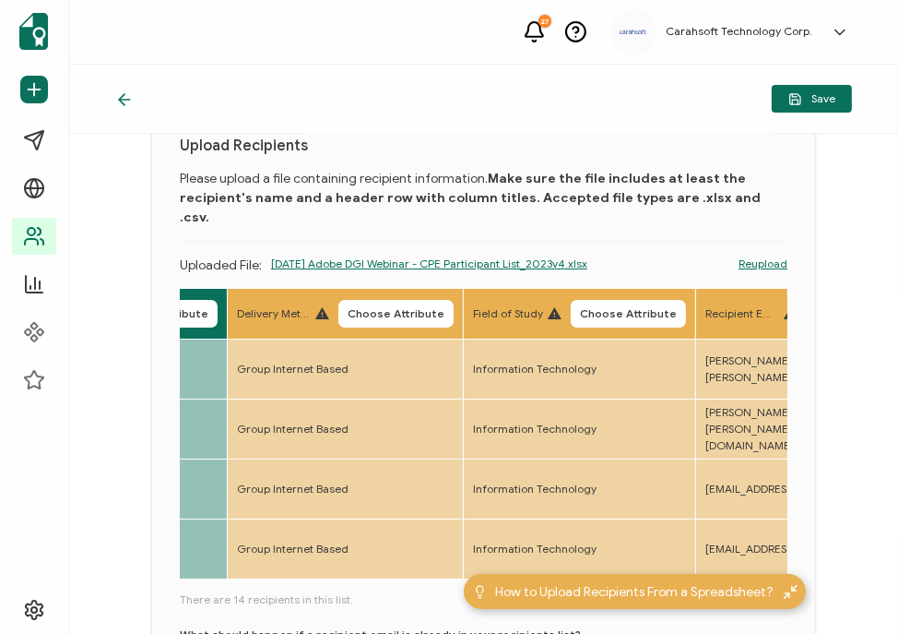
scroll to position [0, 887]
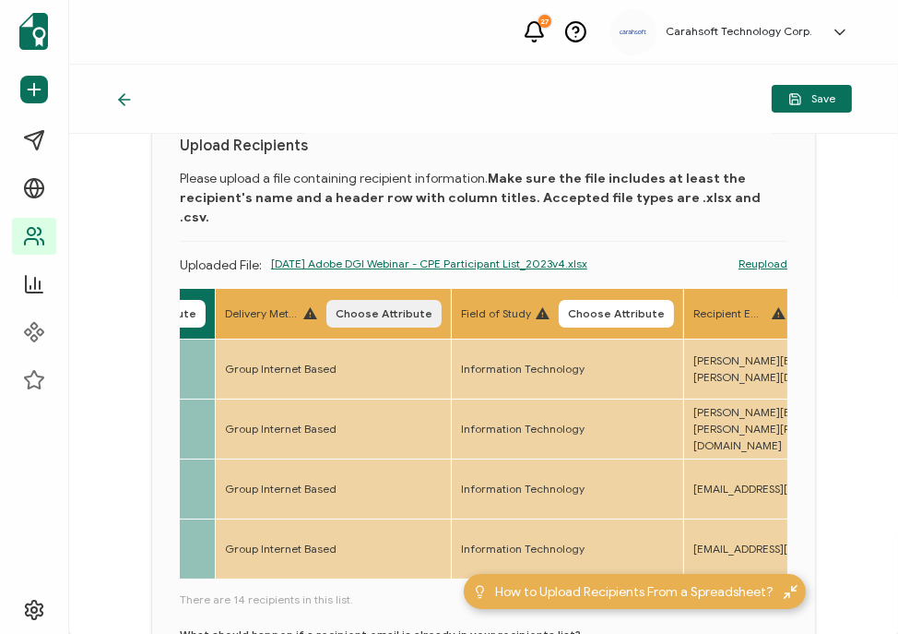
click at [392, 308] on span "Choose Attribute" at bounding box center [384, 313] width 97 height 11
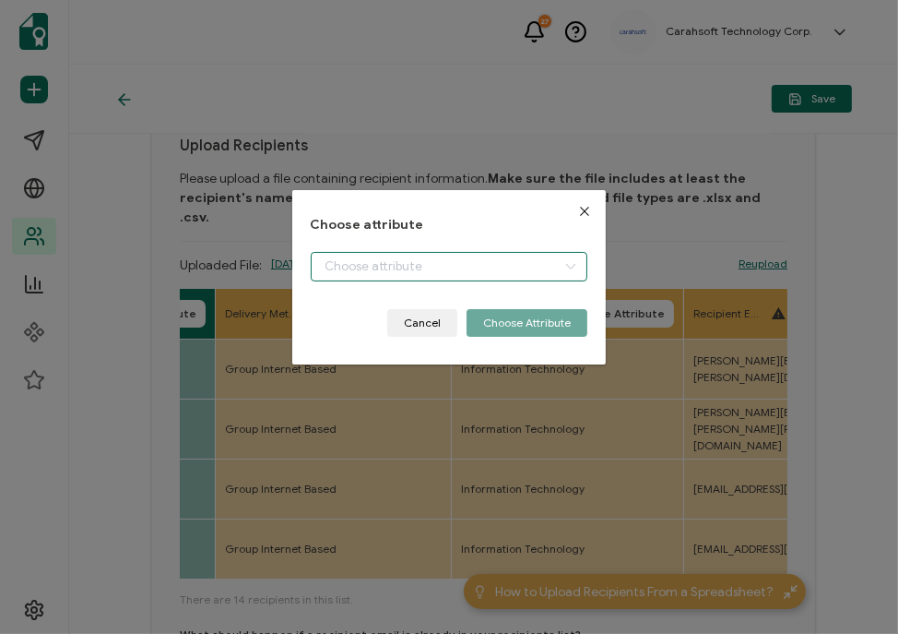
click at [397, 264] on input "dialog" at bounding box center [450, 267] width 278 height 30
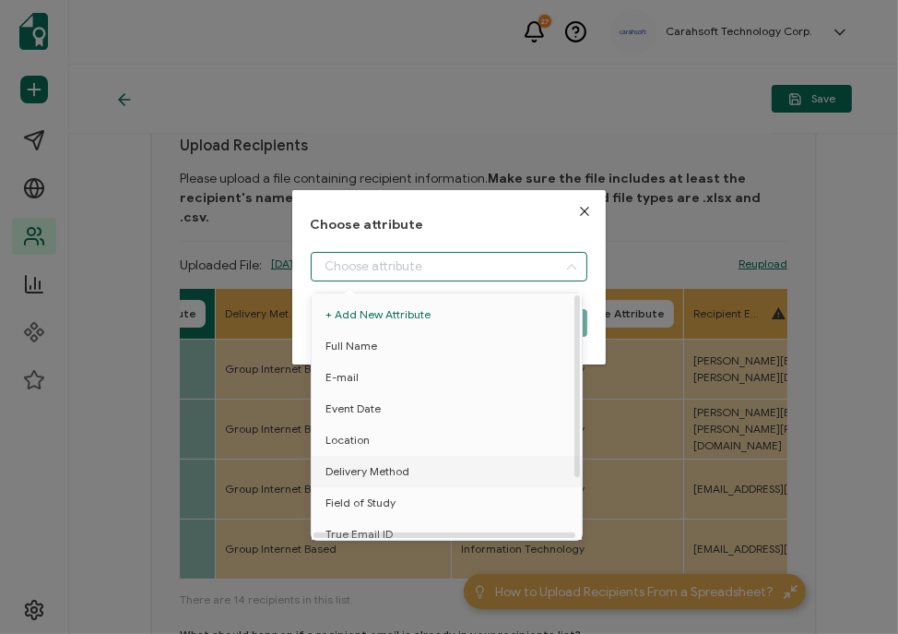
click at [381, 468] on span "Delivery Method" at bounding box center [368, 471] width 84 height 31
type input "Delivery Method"
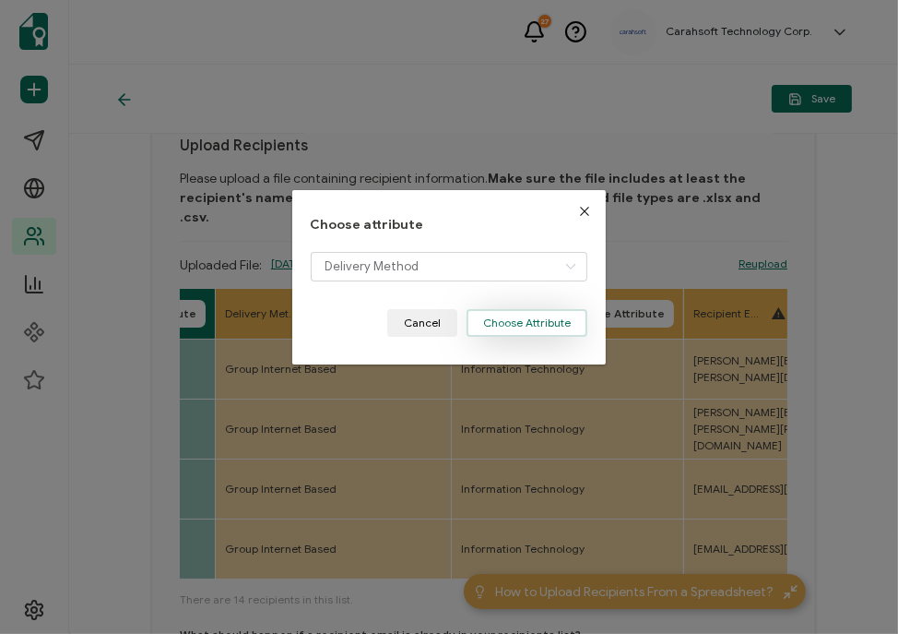
click at [497, 315] on button "Choose Attribute" at bounding box center [527, 323] width 121 height 28
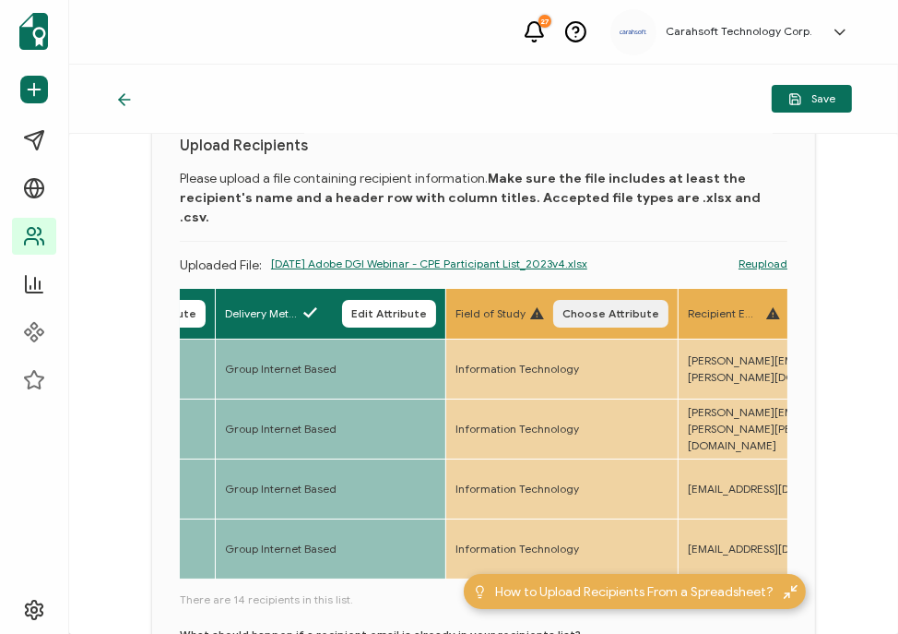
click at [616, 308] on span "Choose Attribute" at bounding box center [611, 313] width 97 height 11
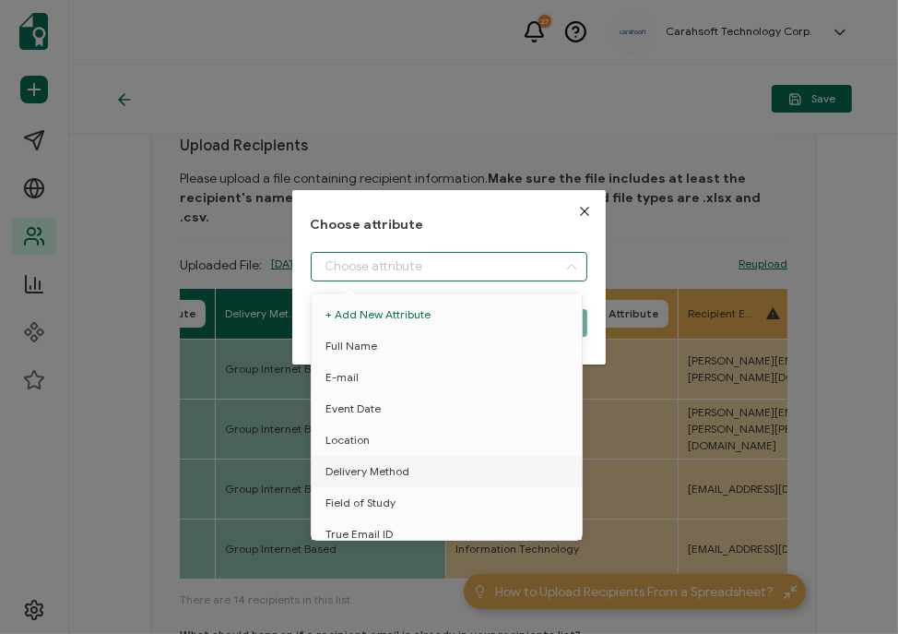
click at [382, 269] on input "dialog" at bounding box center [450, 267] width 278 height 30
click at [355, 504] on span "Field of Study" at bounding box center [361, 502] width 70 height 31
type input "Field of Study"
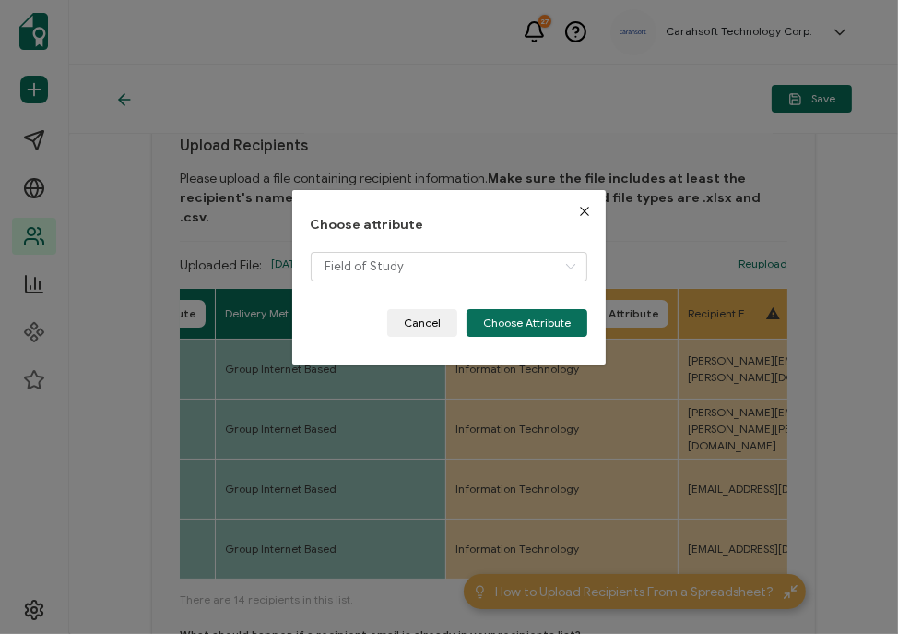
click at [581, 302] on div "Field of Study" at bounding box center [450, 280] width 278 height 57
click at [551, 316] on button "Choose Attribute" at bounding box center [527, 323] width 121 height 28
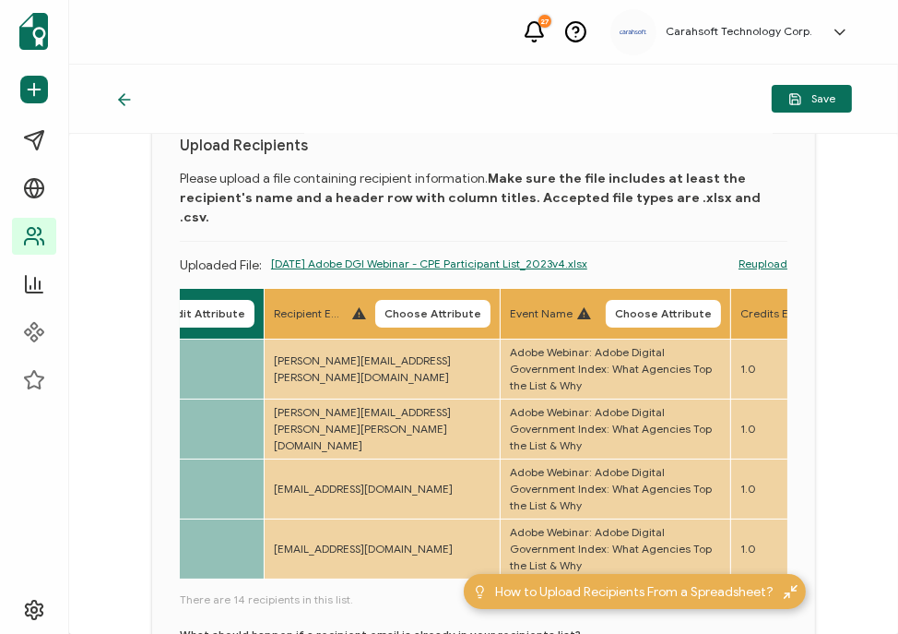
scroll to position [0, 1297]
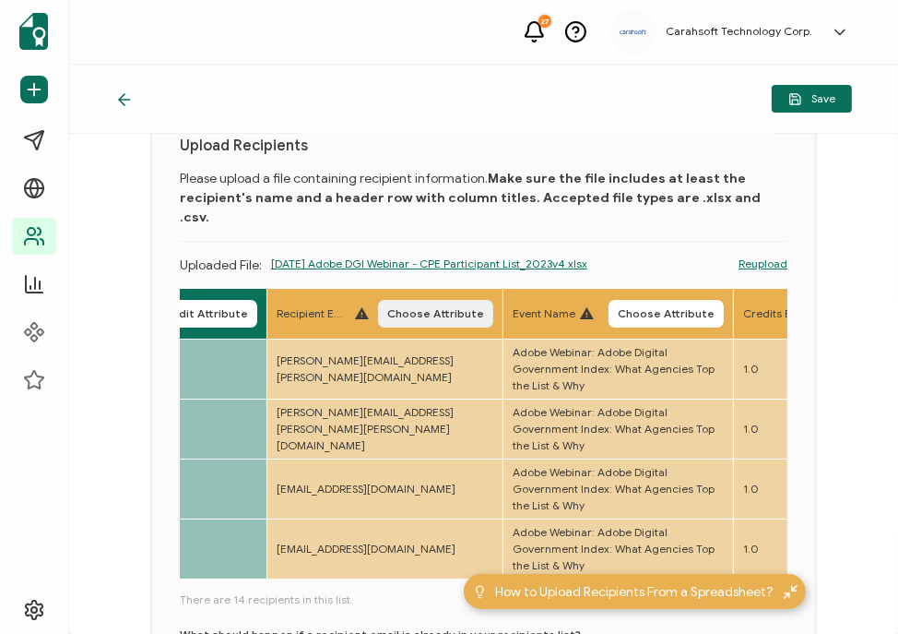
click at [477, 308] on span "Choose Attribute" at bounding box center [435, 313] width 97 height 11
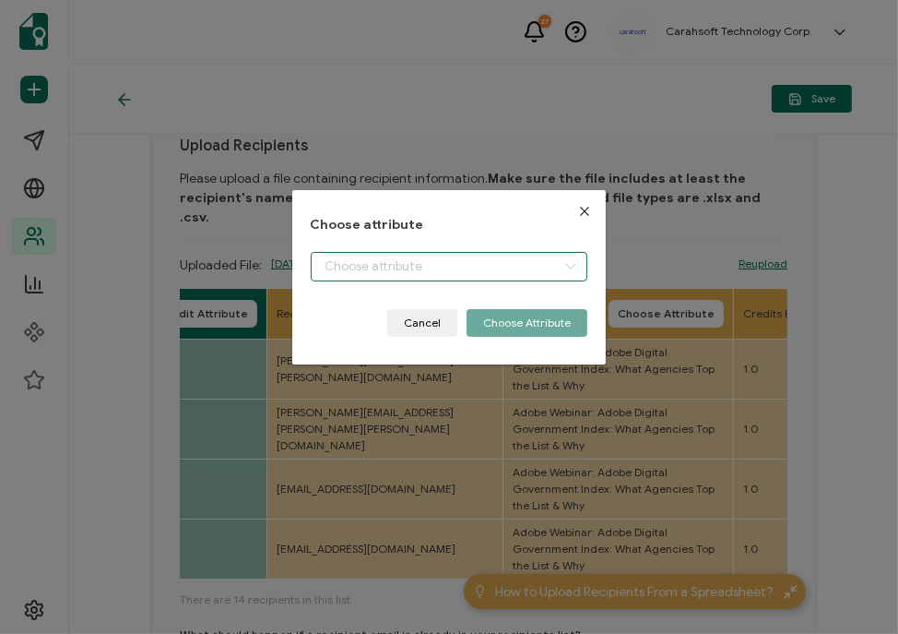
click at [350, 274] on input "dialog" at bounding box center [450, 267] width 278 height 30
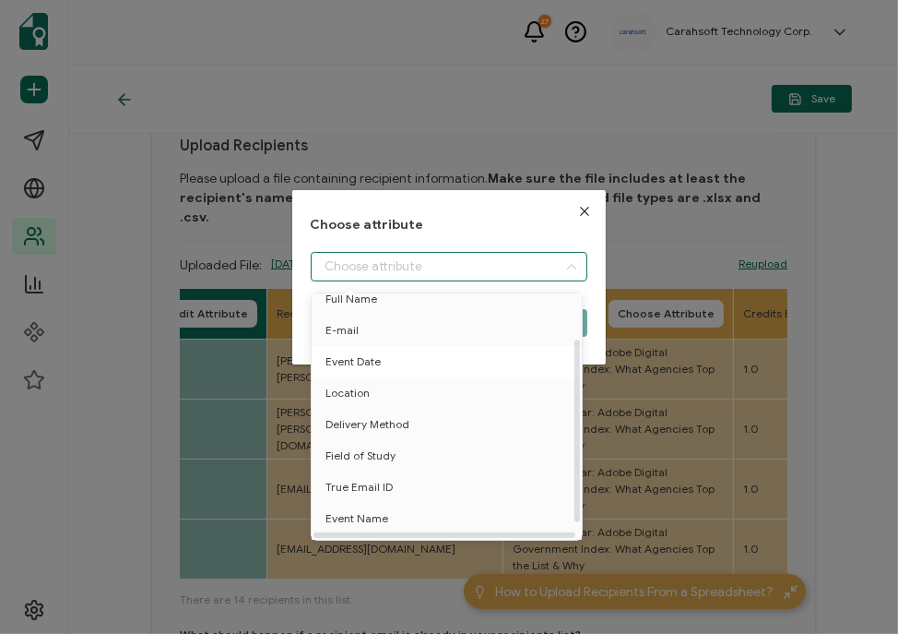
scroll to position [80, 0]
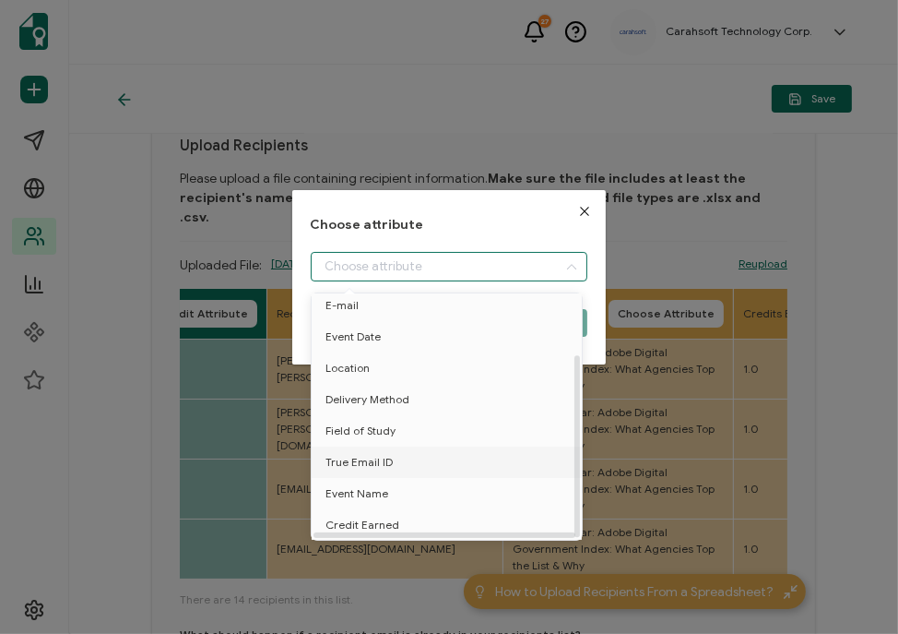
click at [350, 448] on span "True Email ID" at bounding box center [359, 461] width 67 height 31
type input "True Email ID"
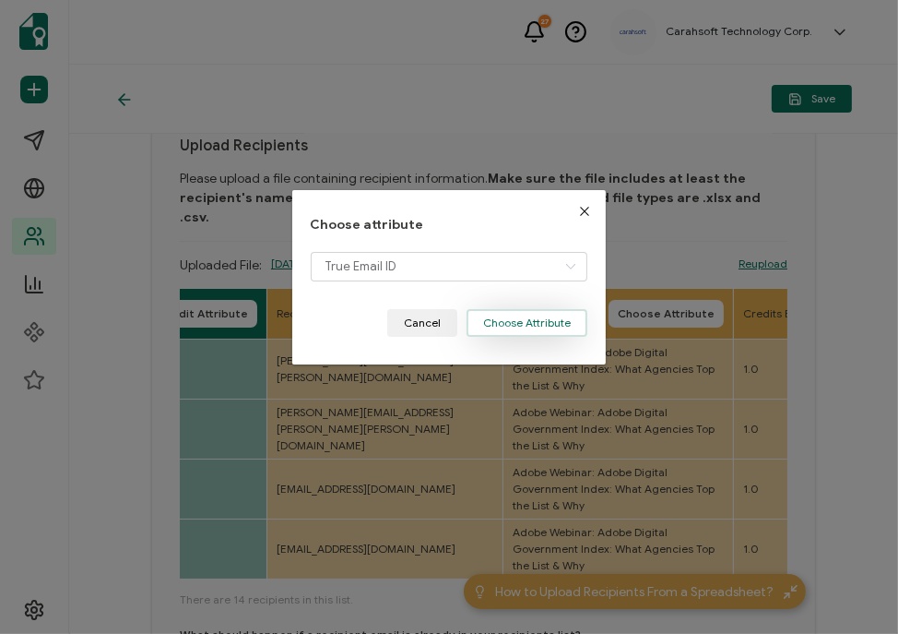
click at [528, 321] on button "Choose Attribute" at bounding box center [527, 323] width 121 height 28
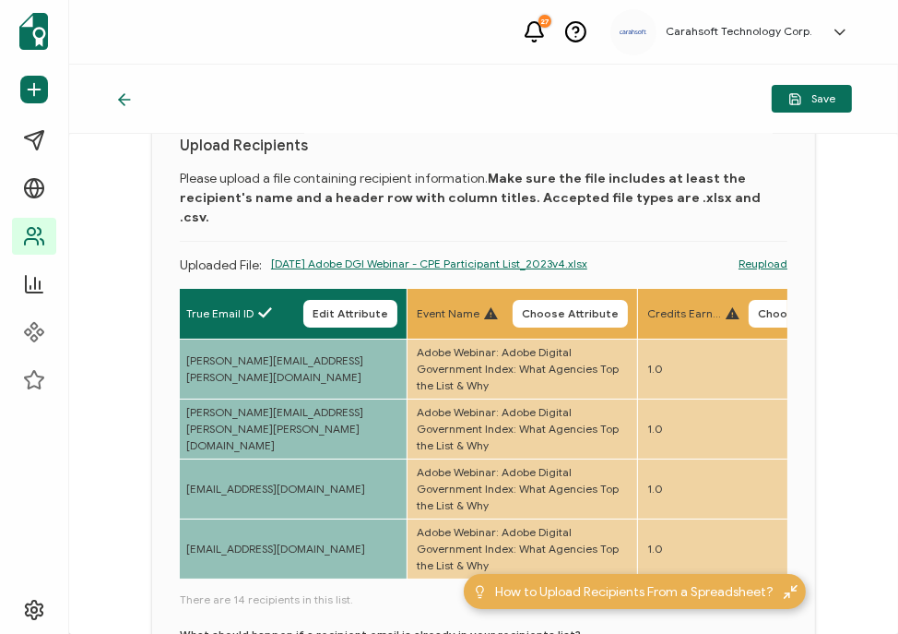
scroll to position [0, 1393]
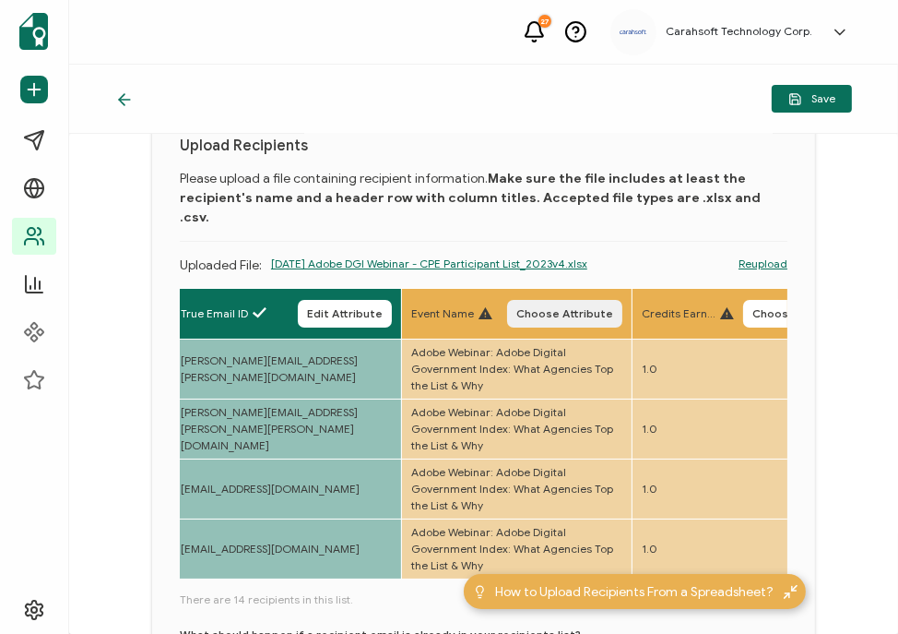
click at [613, 308] on span "Choose Attribute" at bounding box center [564, 313] width 97 height 11
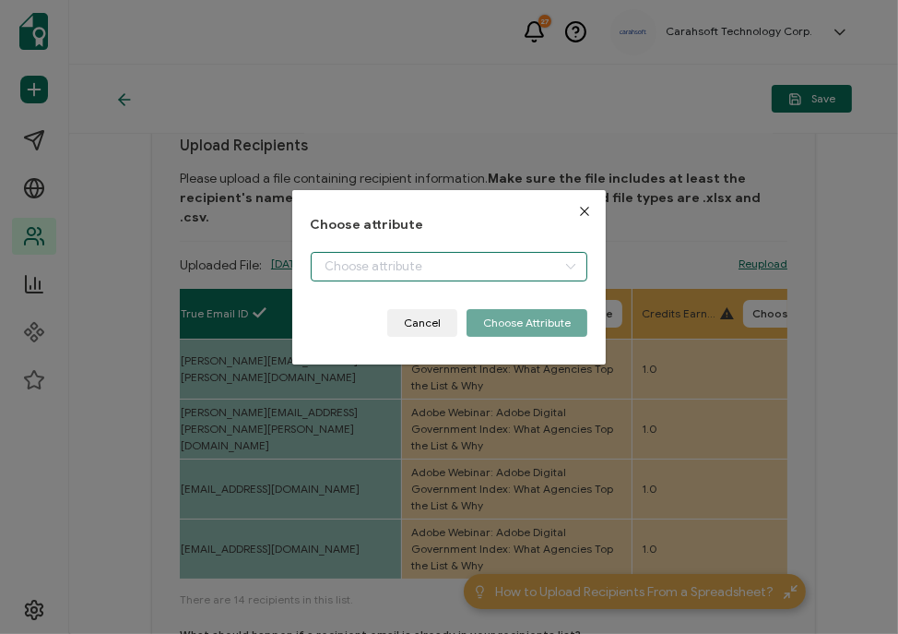
click at [433, 274] on input "dialog" at bounding box center [450, 267] width 278 height 30
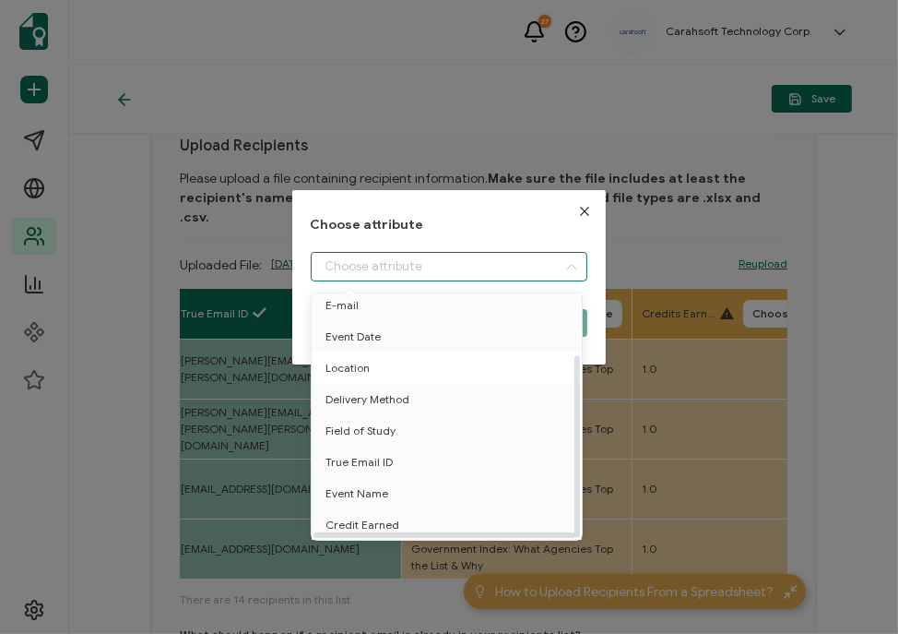
scroll to position [80, 0]
click at [346, 481] on span "Event Name" at bounding box center [357, 493] width 63 height 31
type input "Event Name"
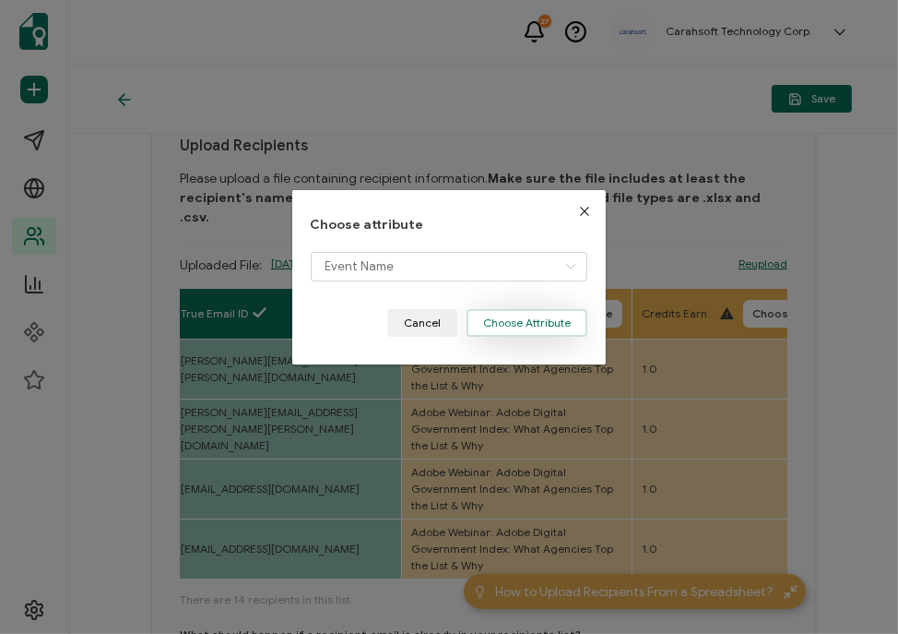
click at [493, 330] on button "Choose Attribute" at bounding box center [527, 323] width 121 height 28
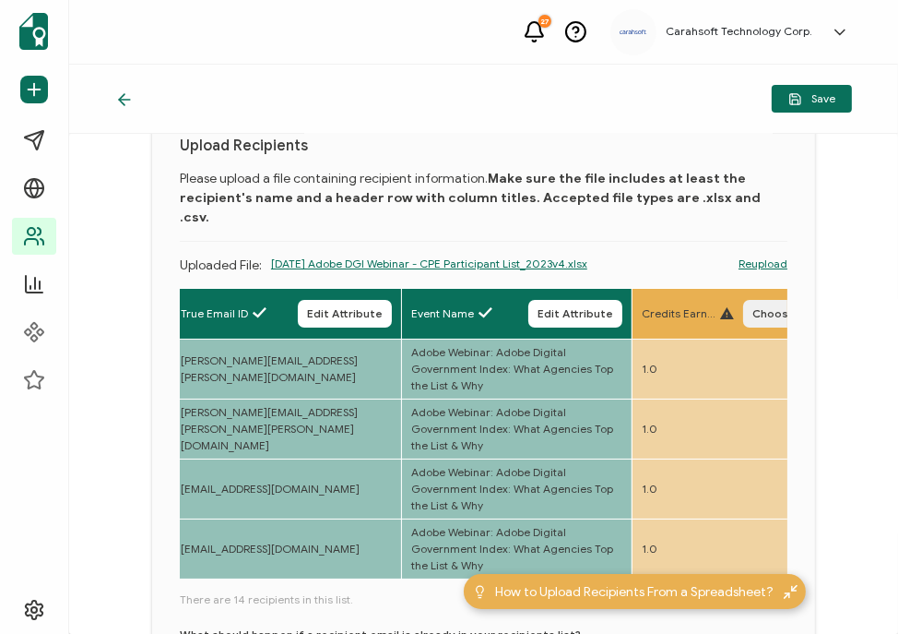
click at [734, 300] on button "Choose Attribute" at bounding box center [800, 314] width 115 height 28
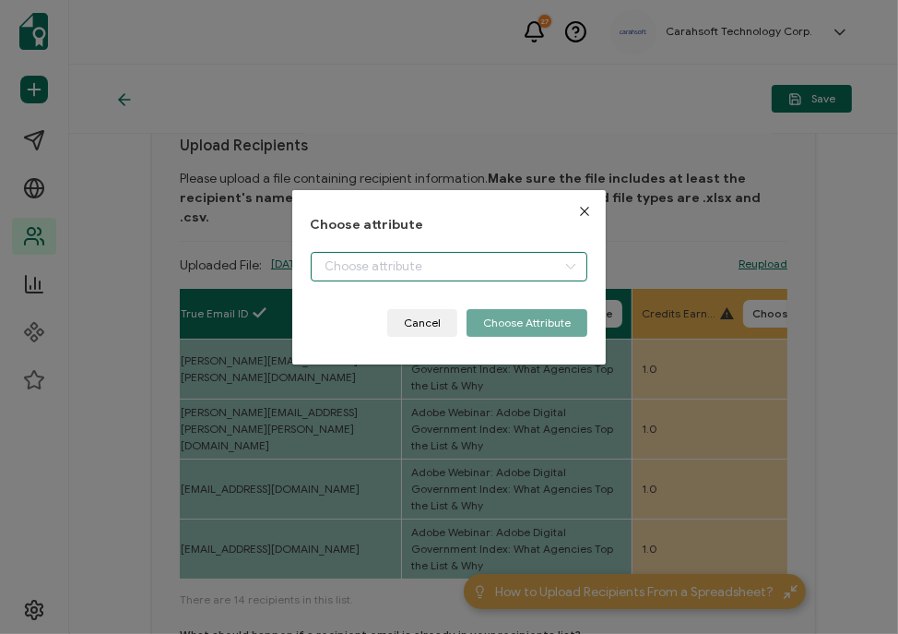
click at [497, 267] on input "dialog" at bounding box center [450, 267] width 278 height 30
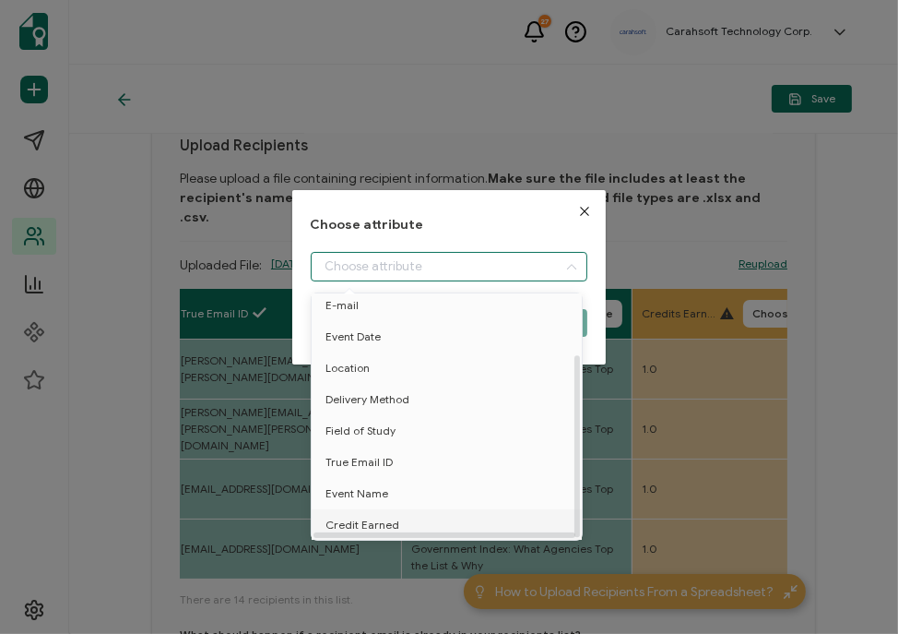
click at [362, 514] on span "Credit Earned" at bounding box center [363, 524] width 74 height 31
type input "Credit Earned"
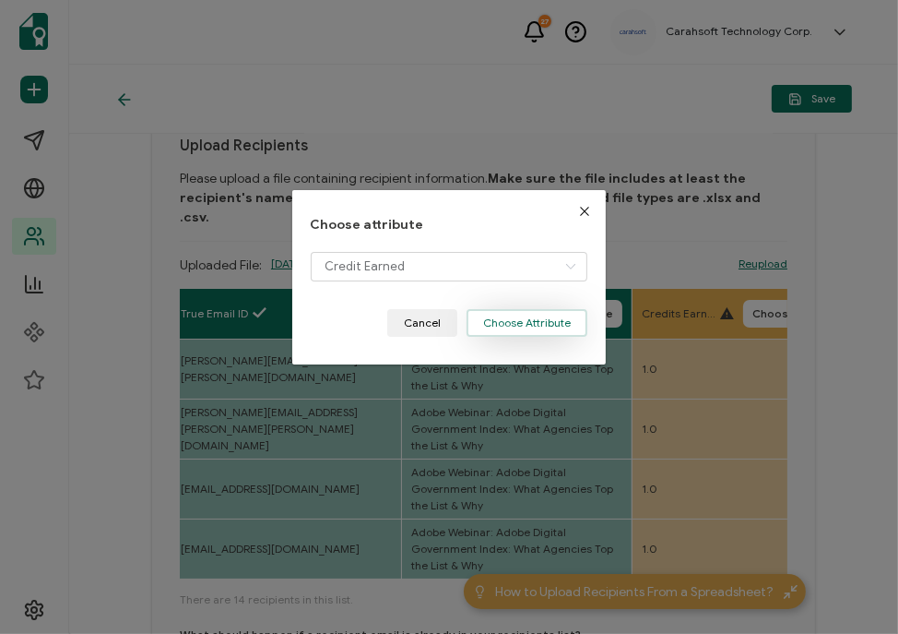
click at [509, 320] on button "Choose Attribute" at bounding box center [527, 323] width 121 height 28
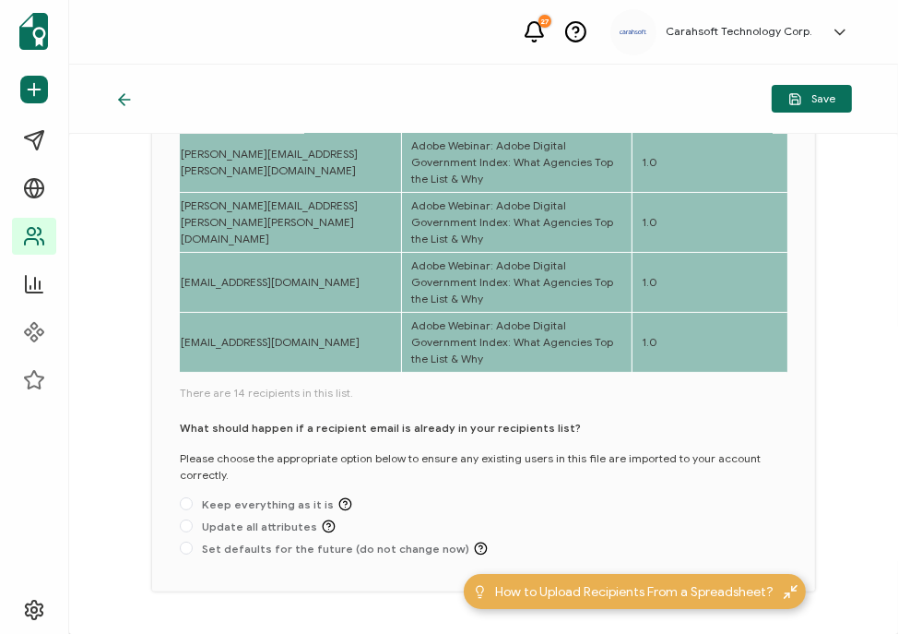
scroll to position [278, 0]
click at [276, 540] on span "Set defaults for the future (do not change now)" at bounding box center [340, 547] width 295 height 14
click at [193, 540] on input "Set defaults for the future (do not change now)" at bounding box center [186, 547] width 13 height 15
radio input "true"
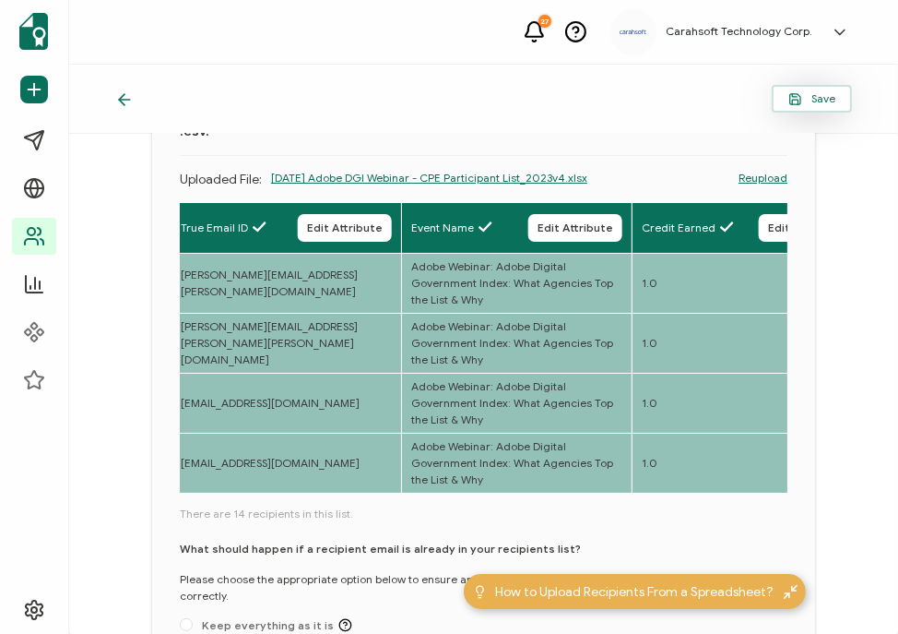
click at [734, 97] on span "Save" at bounding box center [812, 99] width 47 height 14
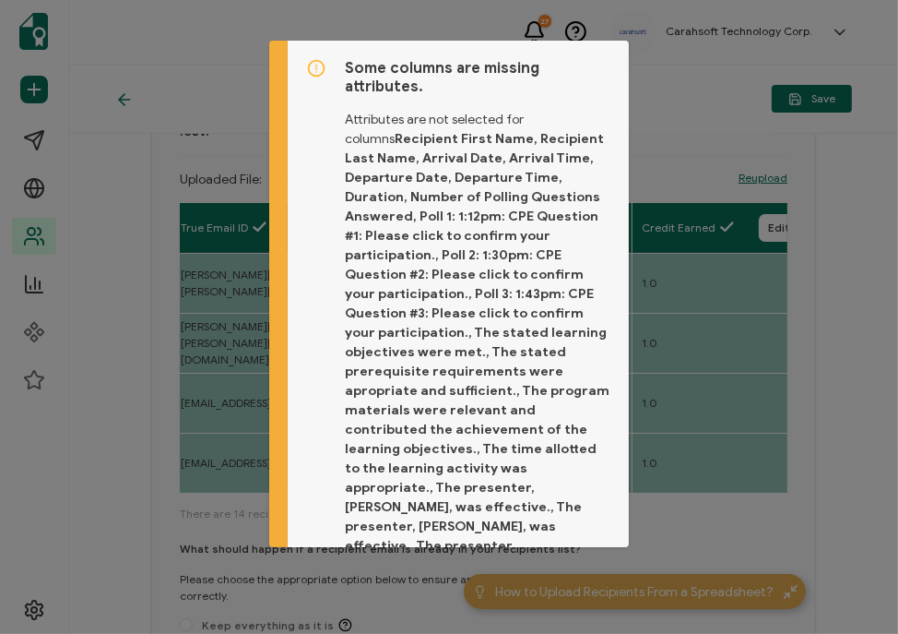
scroll to position [128, 0]
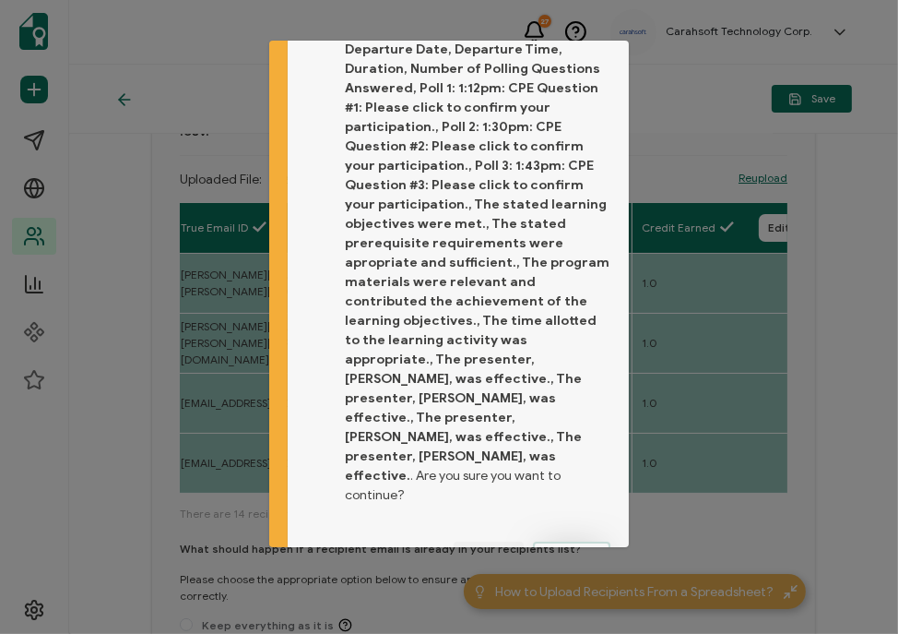
click at [559, 550] on span "Proceed" at bounding box center [572, 555] width 44 height 11
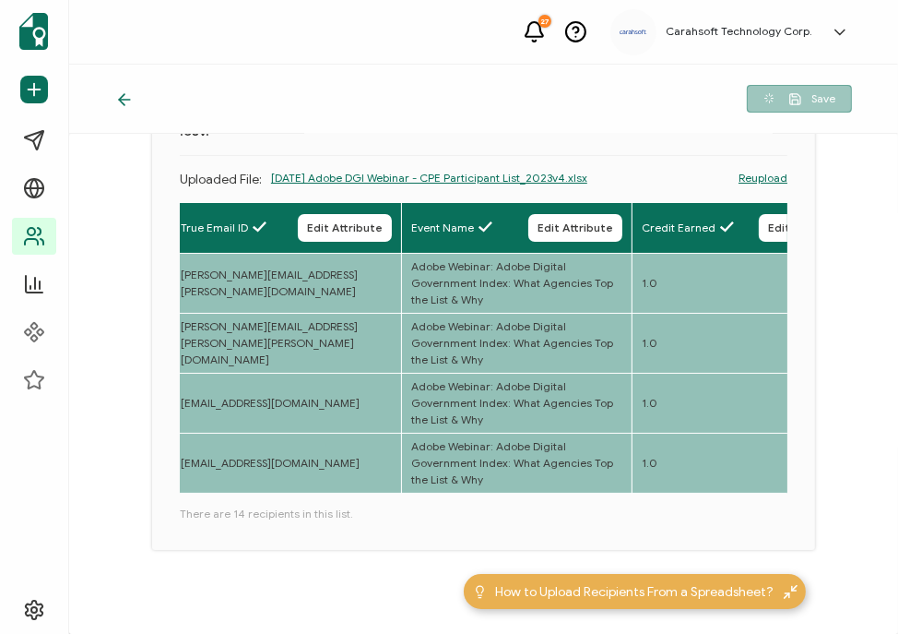
scroll to position [148, 0]
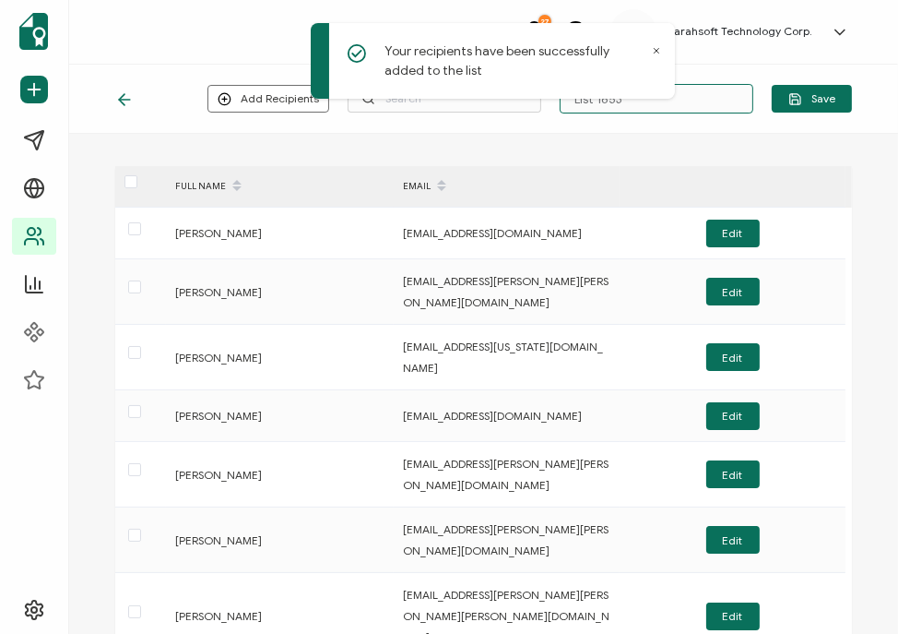
click at [702, 96] on input "List 1653" at bounding box center [657, 99] width 194 height 30
type input "9-9-25_71250_Adobe Webinar"
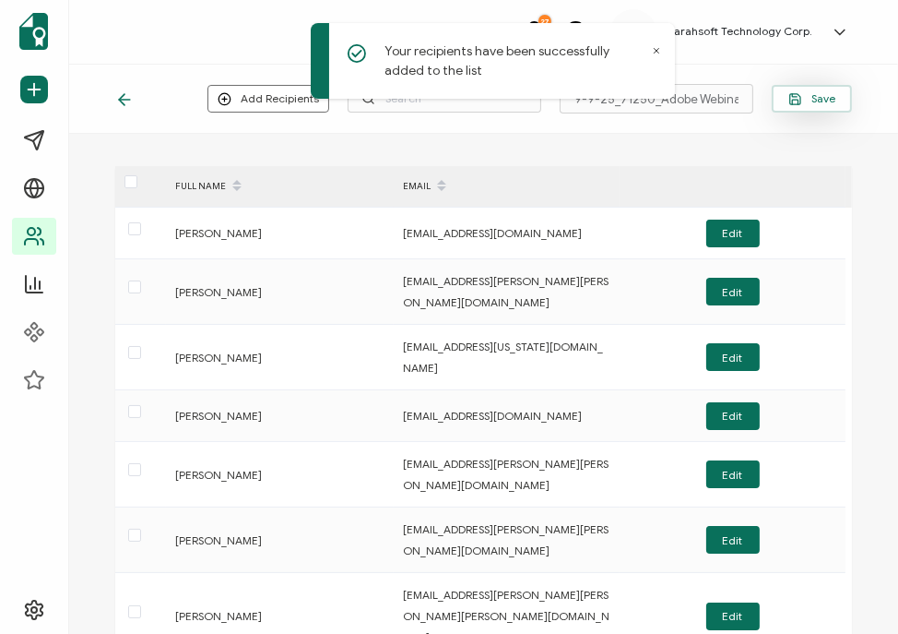
click at [734, 111] on button "Save" at bounding box center [812, 99] width 80 height 28
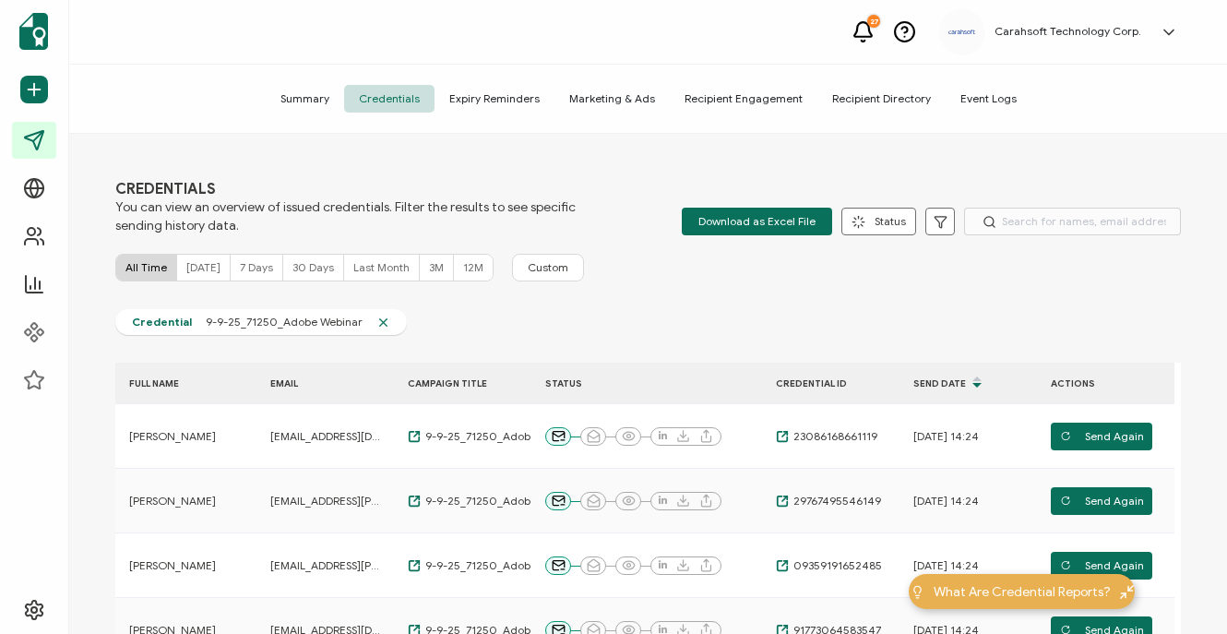
click at [286, 159] on div "CREDENTIALS You can view an overview of issued credentials. Filter the results …" at bounding box center [647, 386] width 1157 height 504
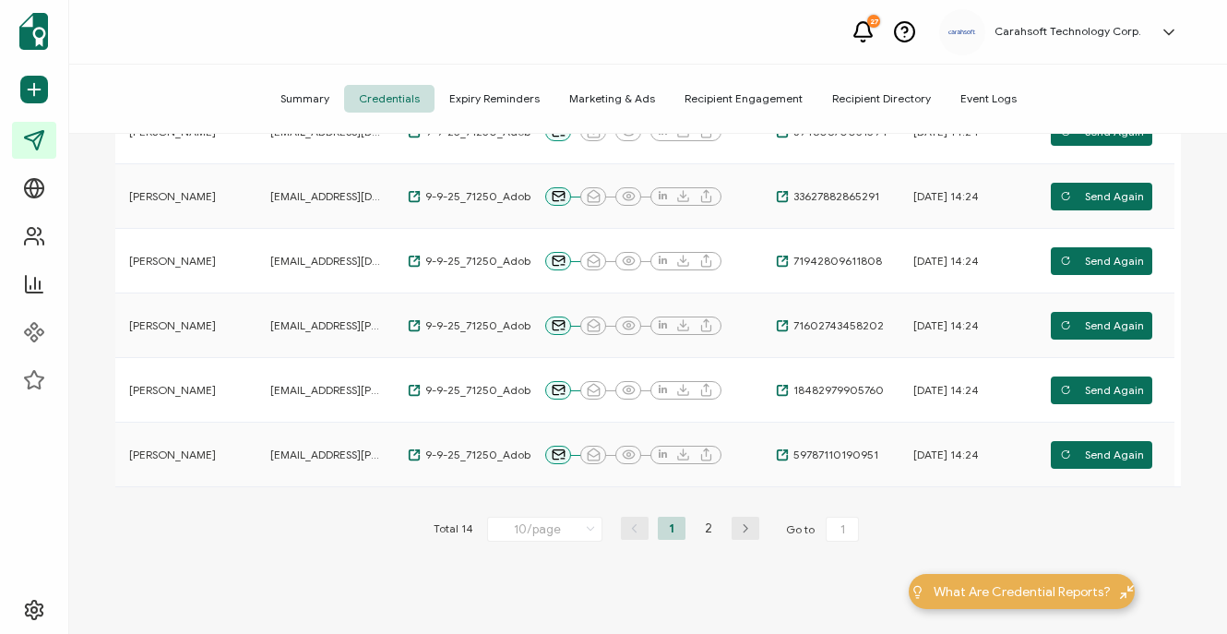
scroll to position [646, 0]
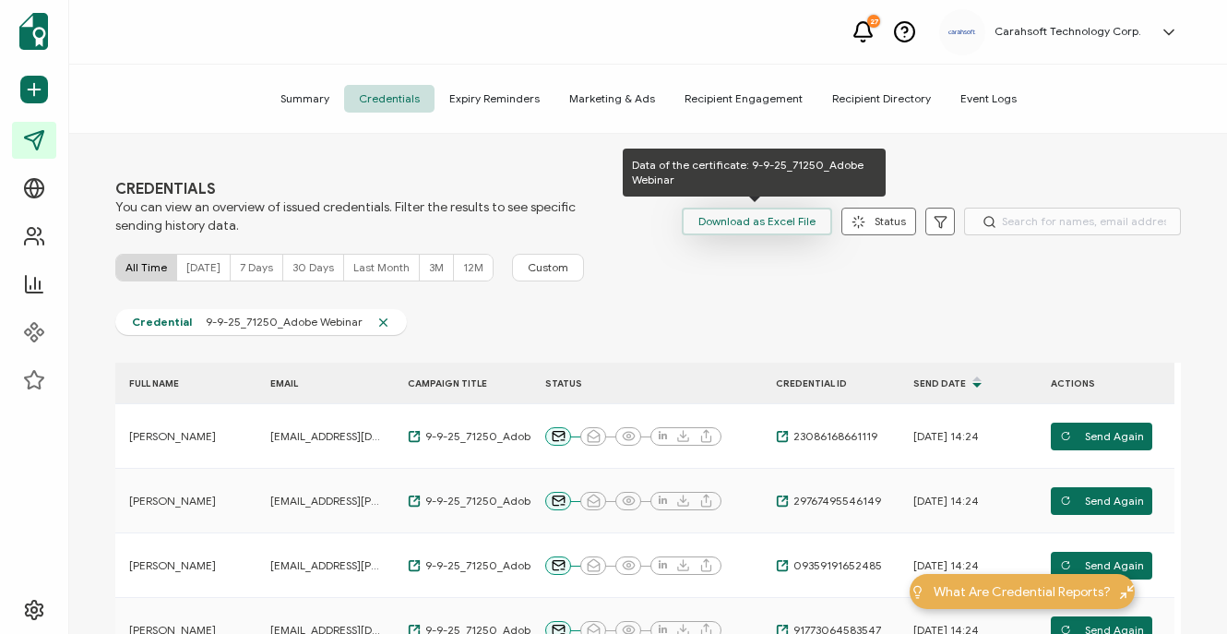
click at [753, 231] on span "Download as Excel File" at bounding box center [756, 222] width 117 height 28
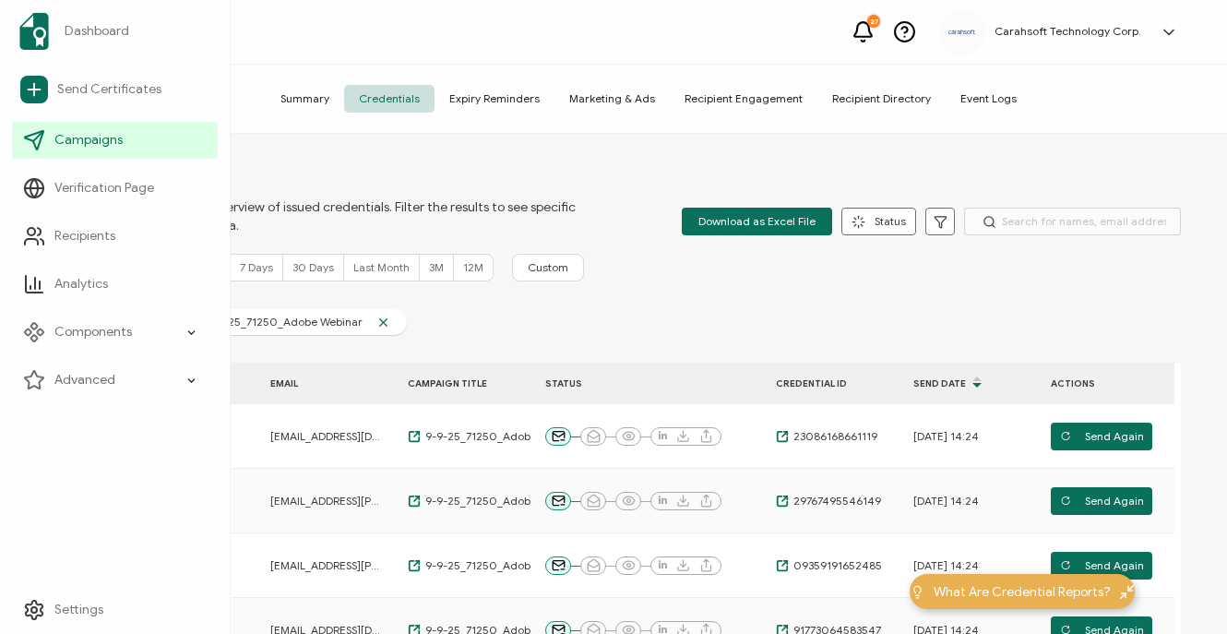
click at [24, 567] on div "Dashboard Send Certificates Campaigns Verification Page Recipients Analytics Co…" at bounding box center [115, 317] width 231 height 634
